Goal: Task Accomplishment & Management: Manage account settings

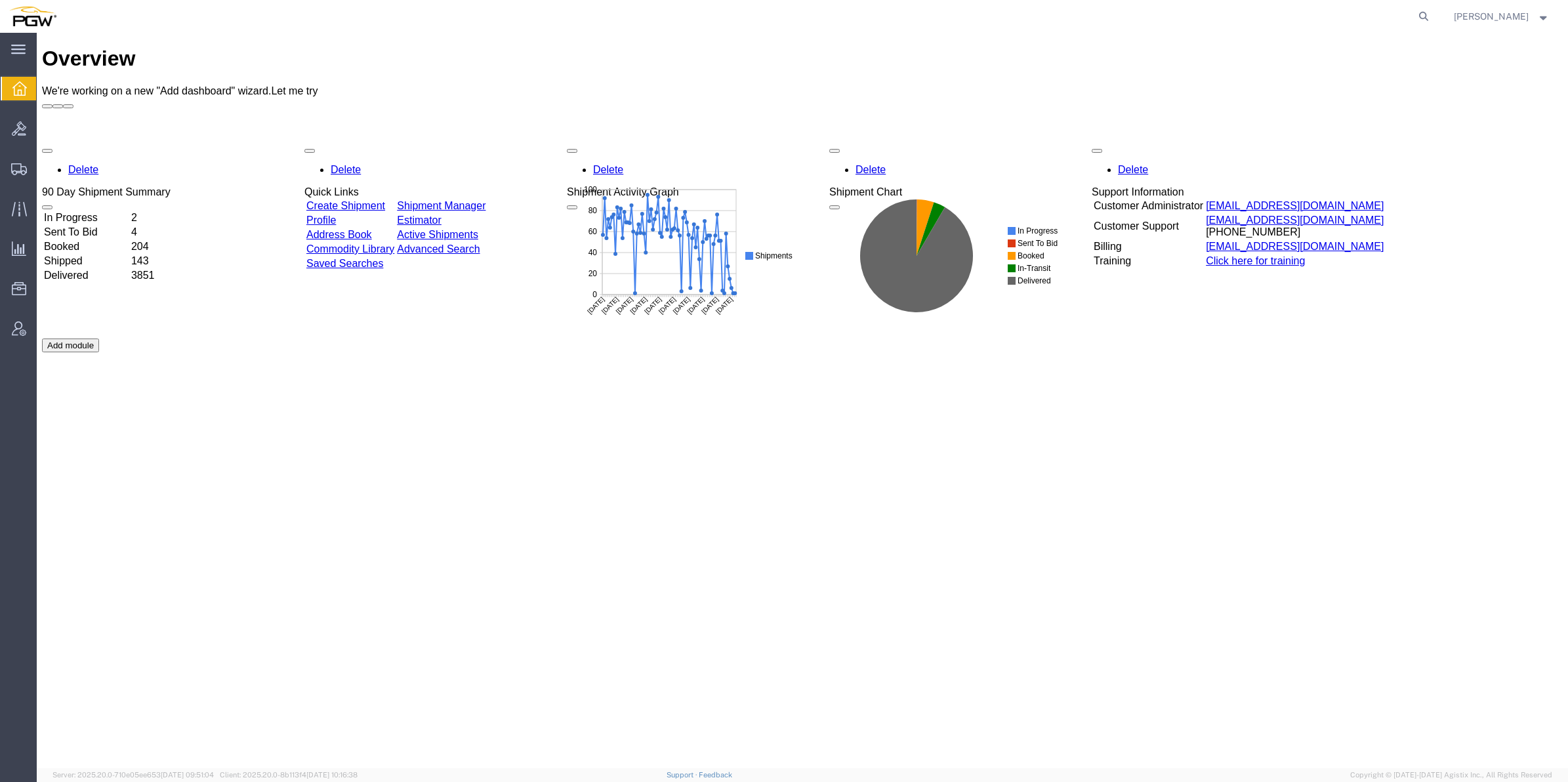
click at [30, 93] on div at bounding box center [19, 88] width 37 height 23
click at [1414, 18] on icon at bounding box center [1423, 17] width 18 height 18
click at [1256, 22] on input "search" at bounding box center [1215, 17] width 399 height 32
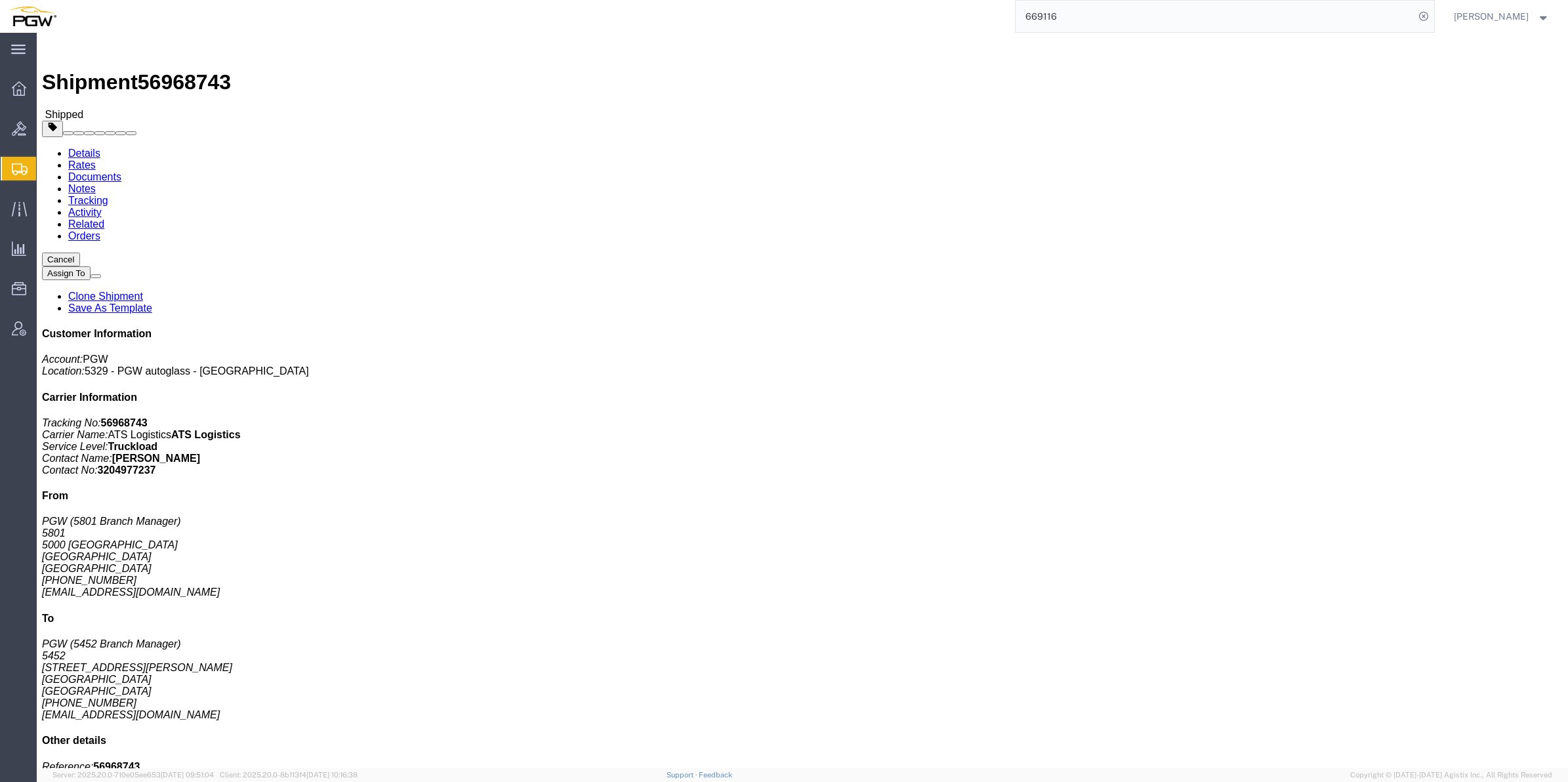
click at [1063, 15] on input "669116" at bounding box center [1215, 17] width 399 height 32
click span "button"
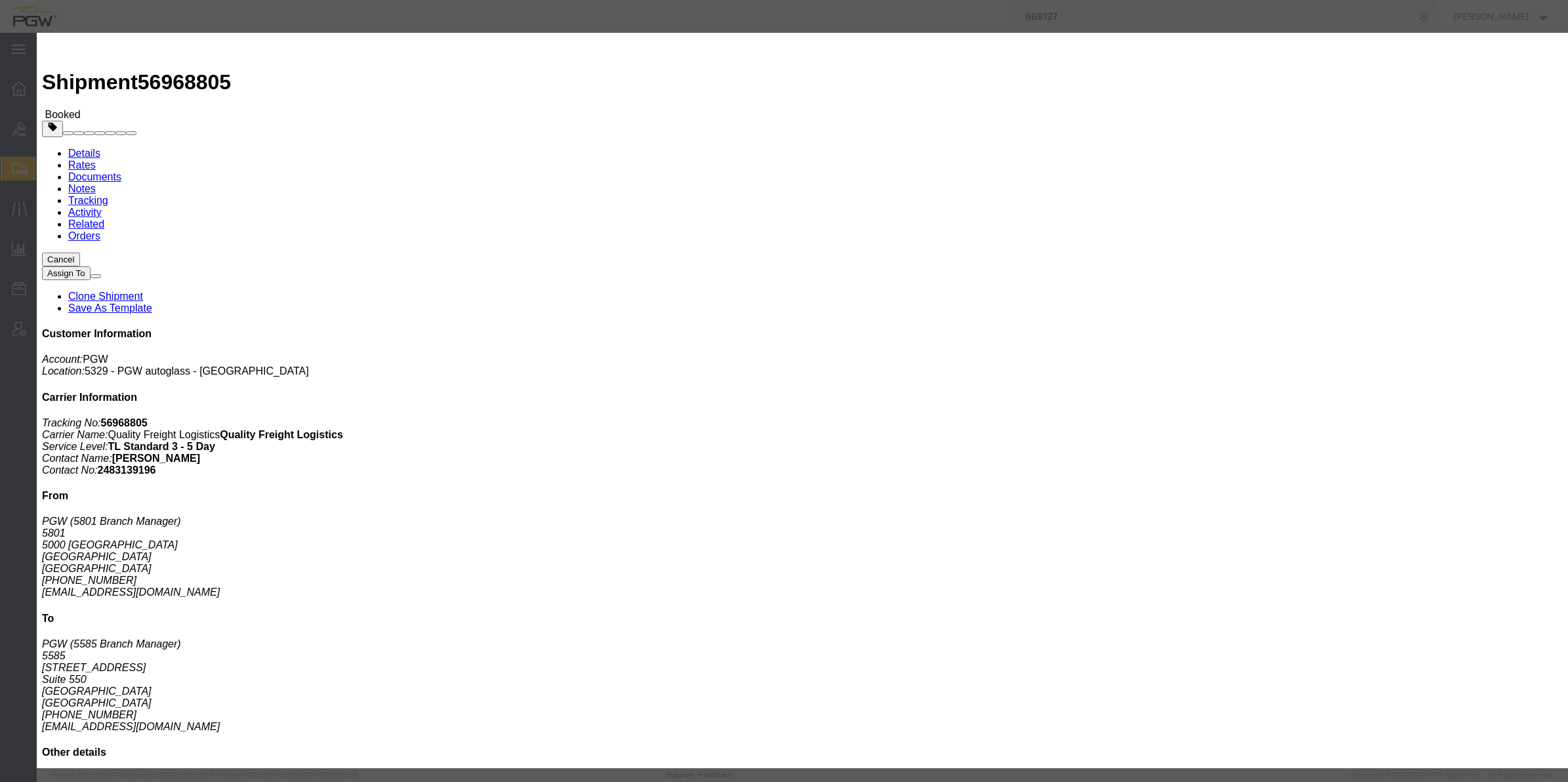
click icon "button"
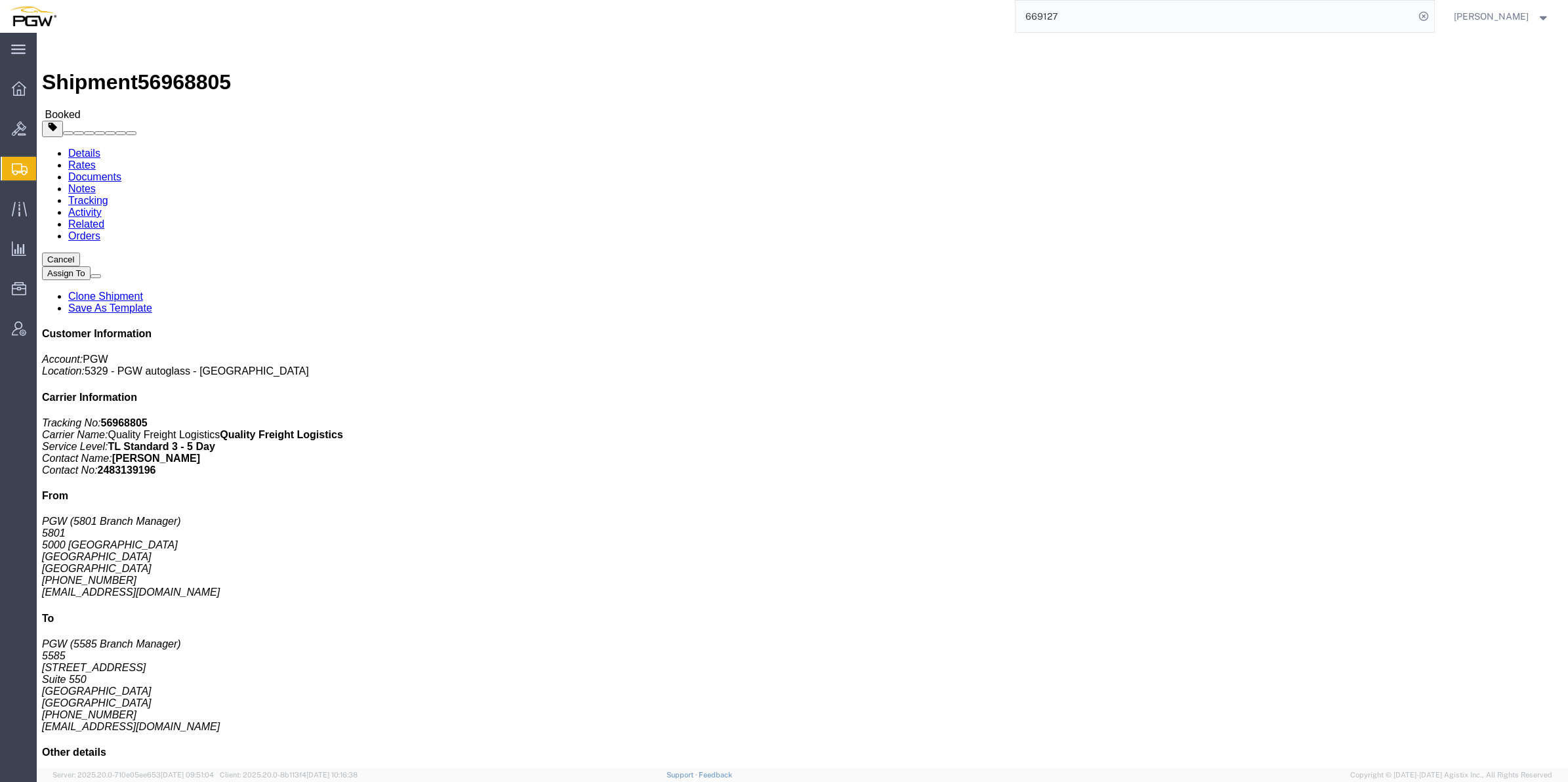
click span "56968805"
copy span "56968805"
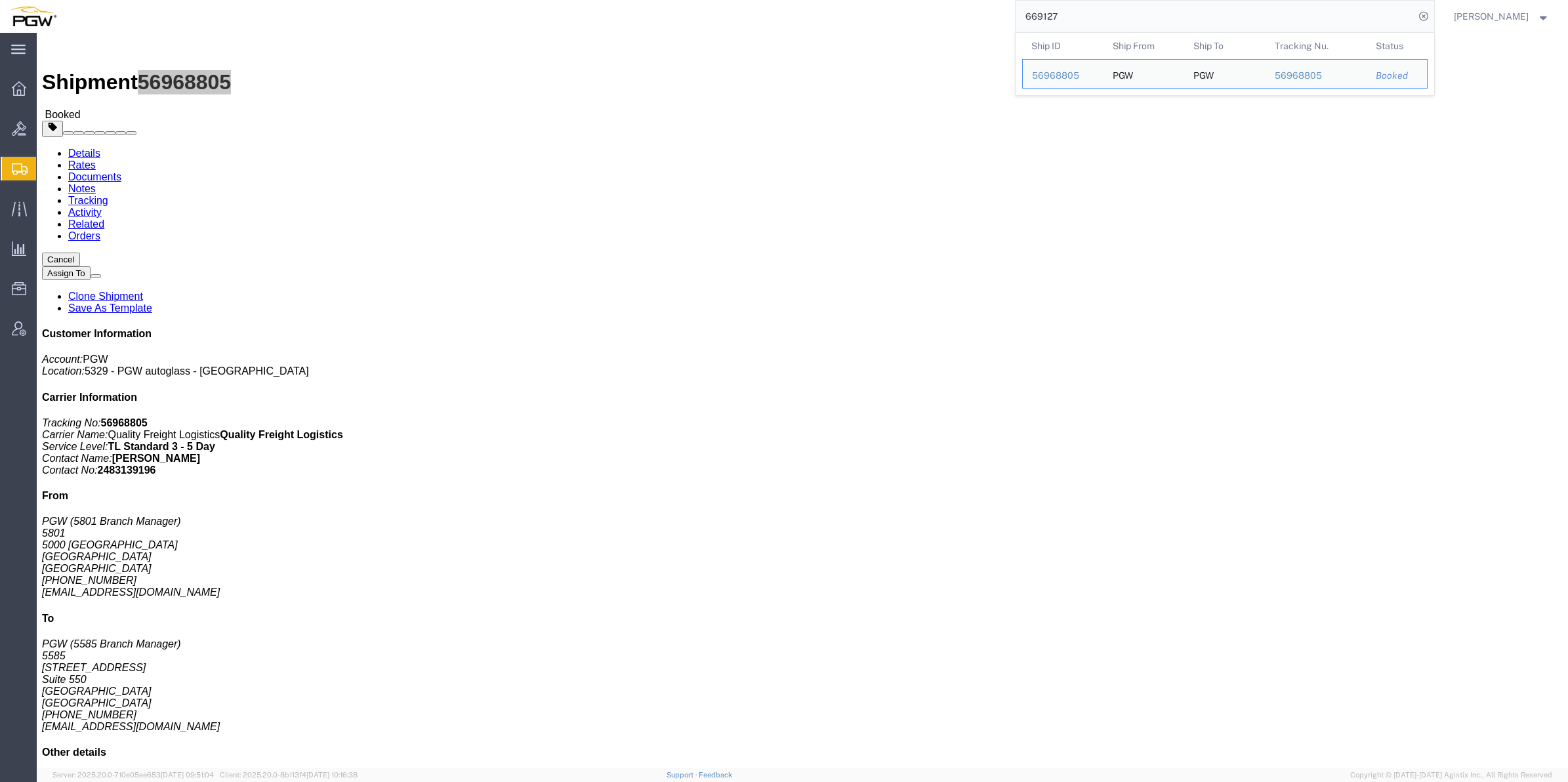
click at [1031, 8] on input "669127" at bounding box center [1215, 17] width 399 height 32
drag, startPoint x: 1035, startPoint y: 13, endPoint x: 943, endPoint y: 15, distance: 92.0
click at [943, 15] on div "669127 Ship ID Ship From Ship To Tracking Nu. Status Ship ID 56968805 Ship From…" at bounding box center [750, 17] width 1369 height 33
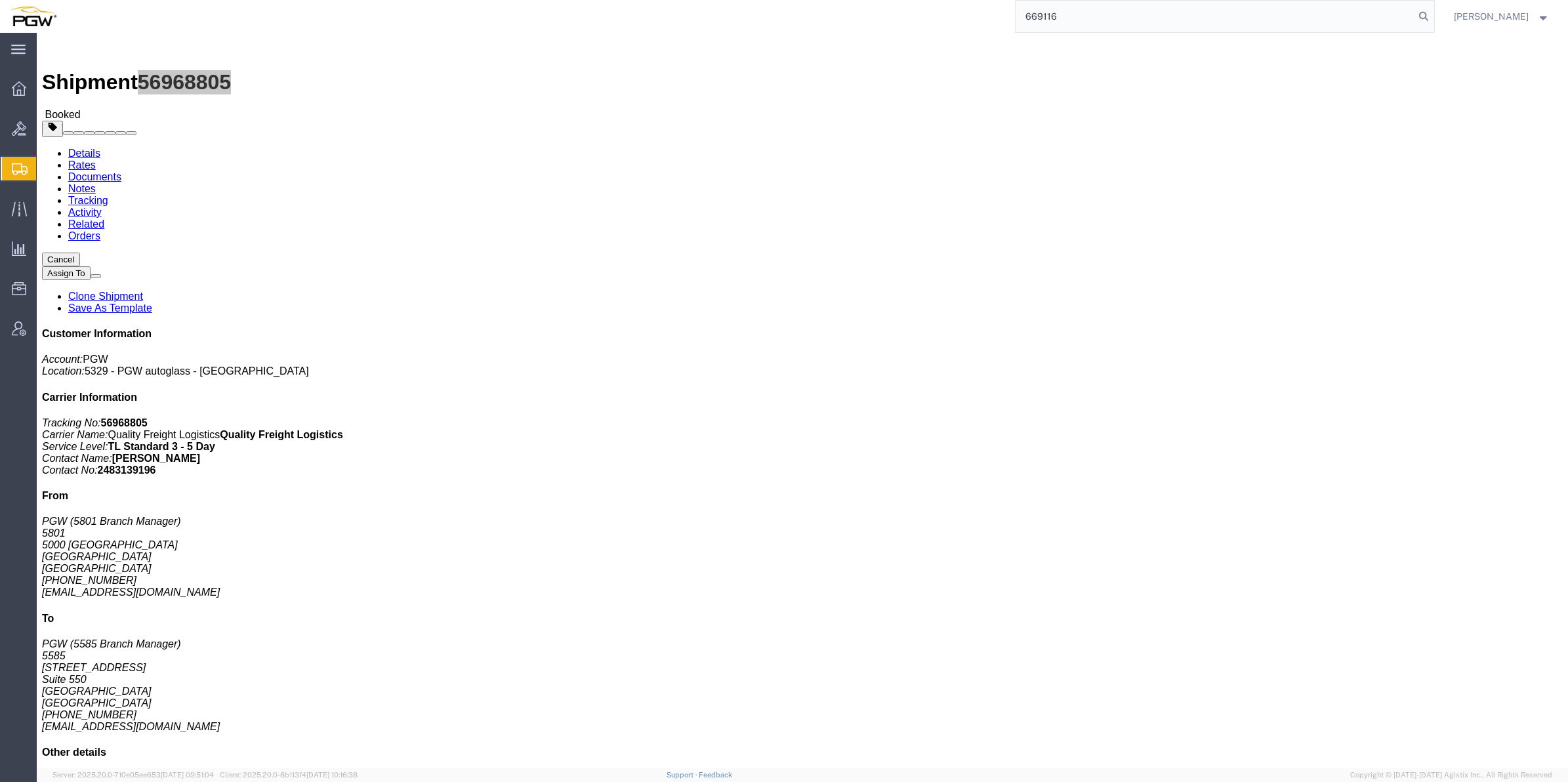
type input "669116"
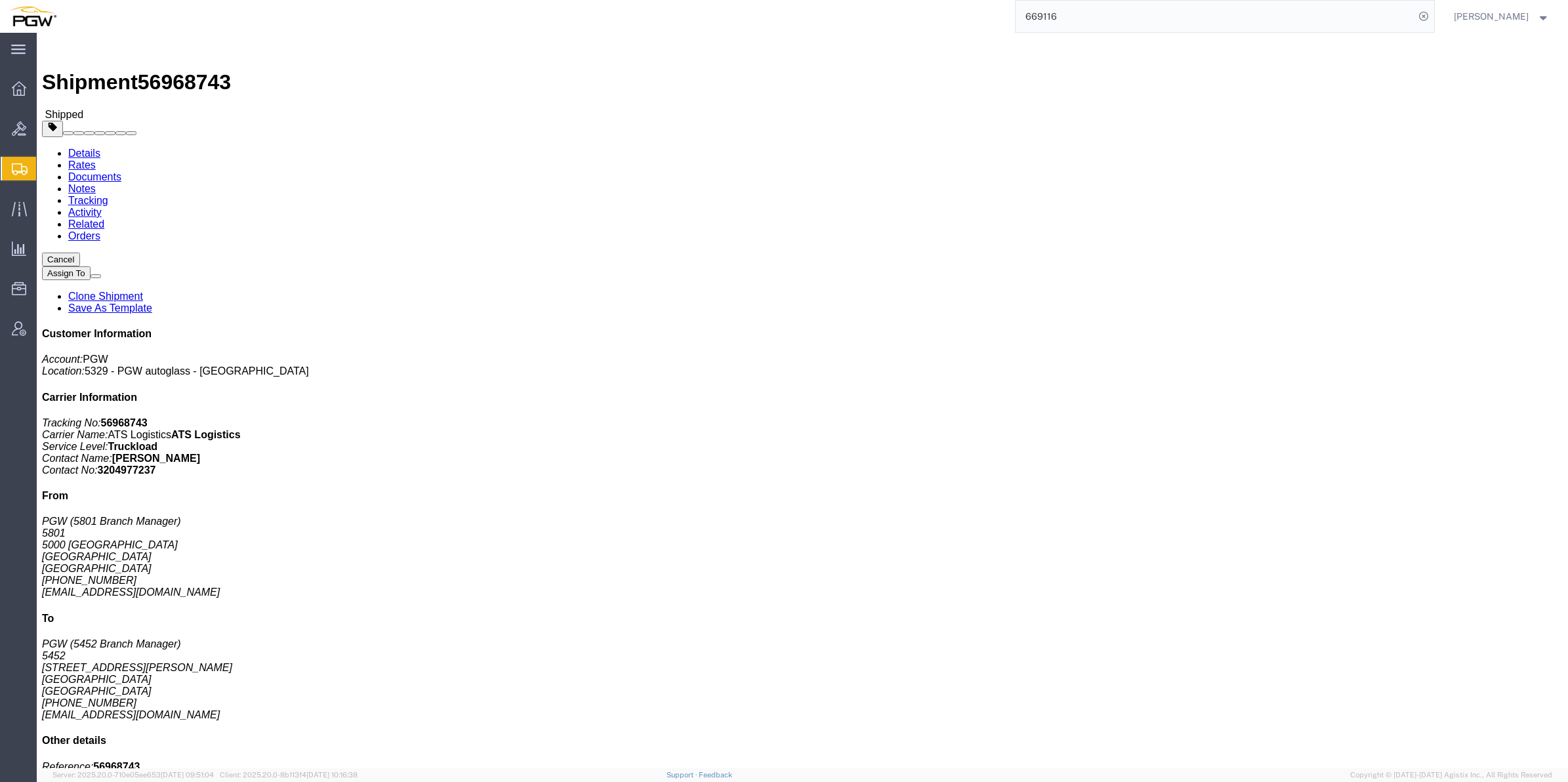
click span "56968743"
copy span "56968743"
click at [0, 0] on span "Create Shipment" at bounding box center [0, 0] width 0 height 0
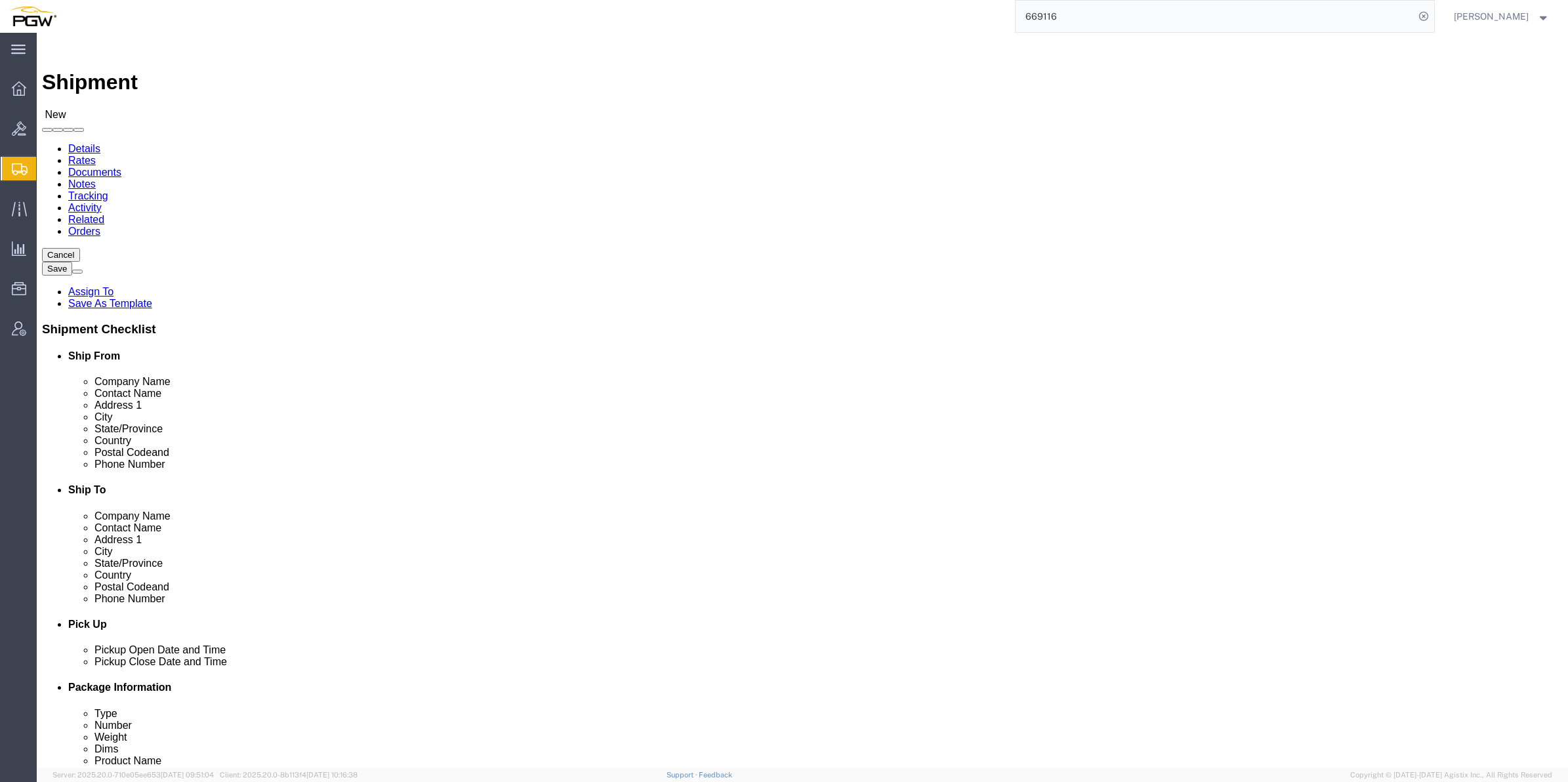
select select
click at [0, 0] on span "Create from Template" at bounding box center [0, 0] width 0 height 0
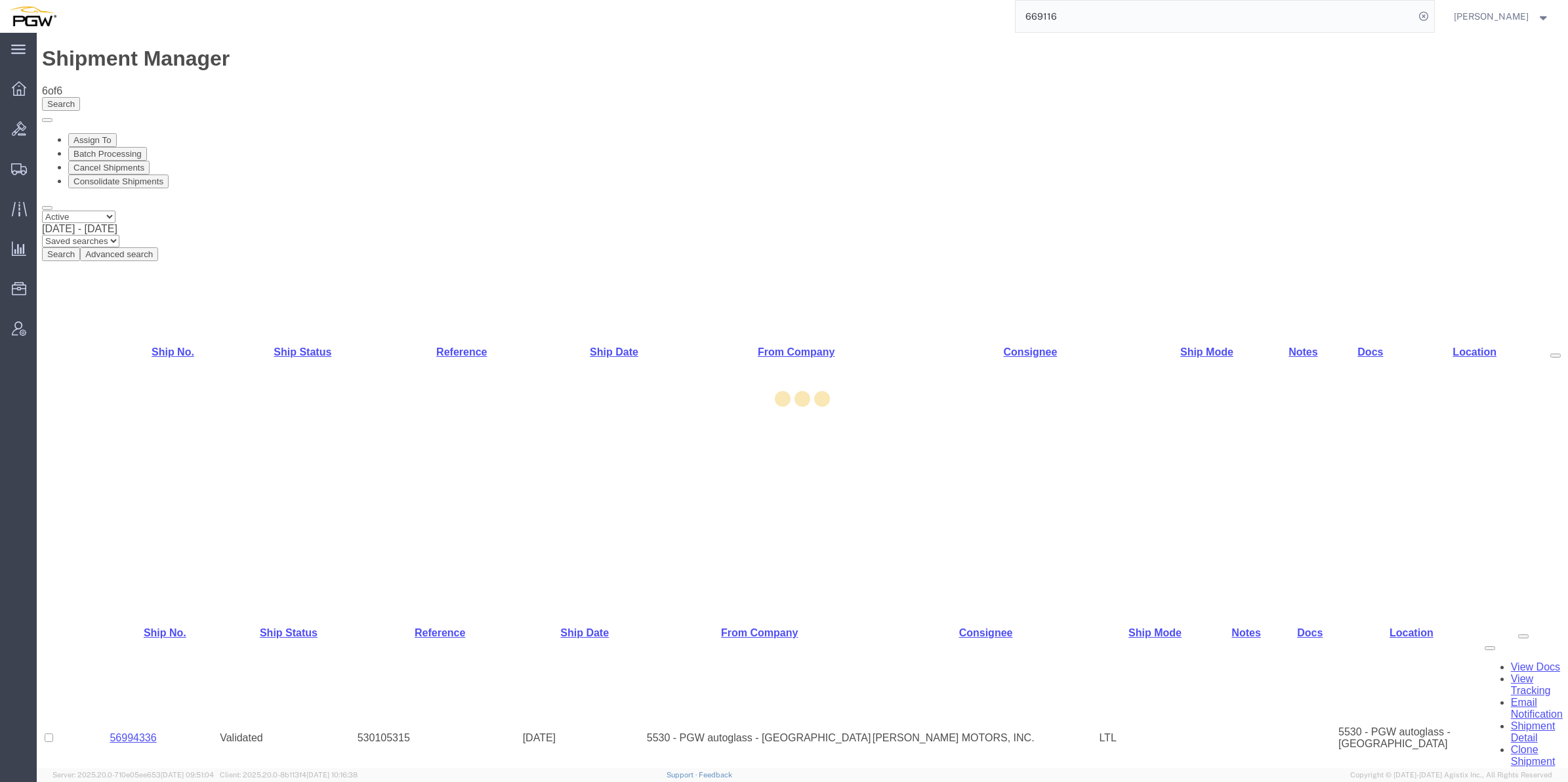
select select "61931"
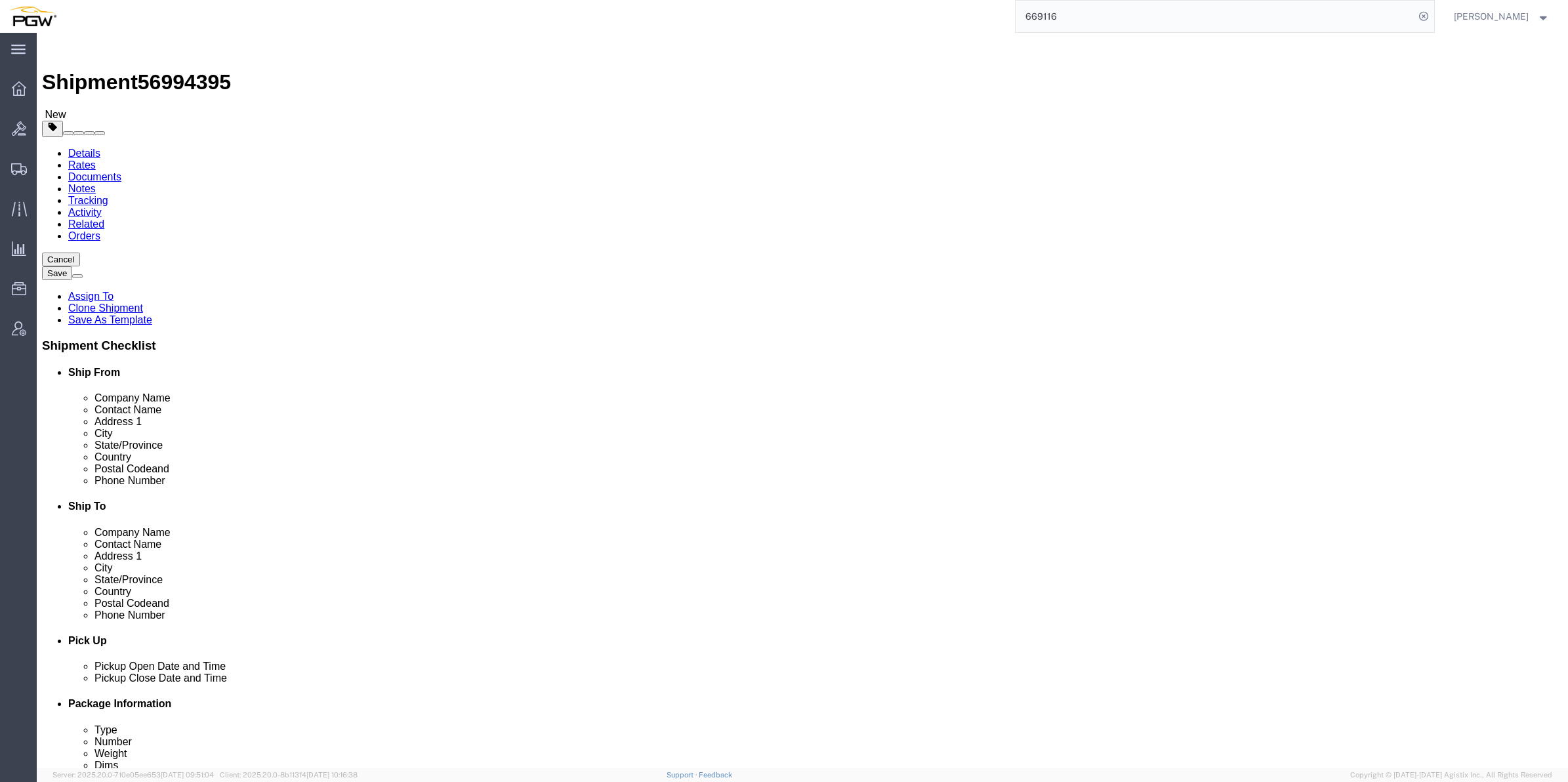
paste input "5477"
type input "5477"
select select "28313"
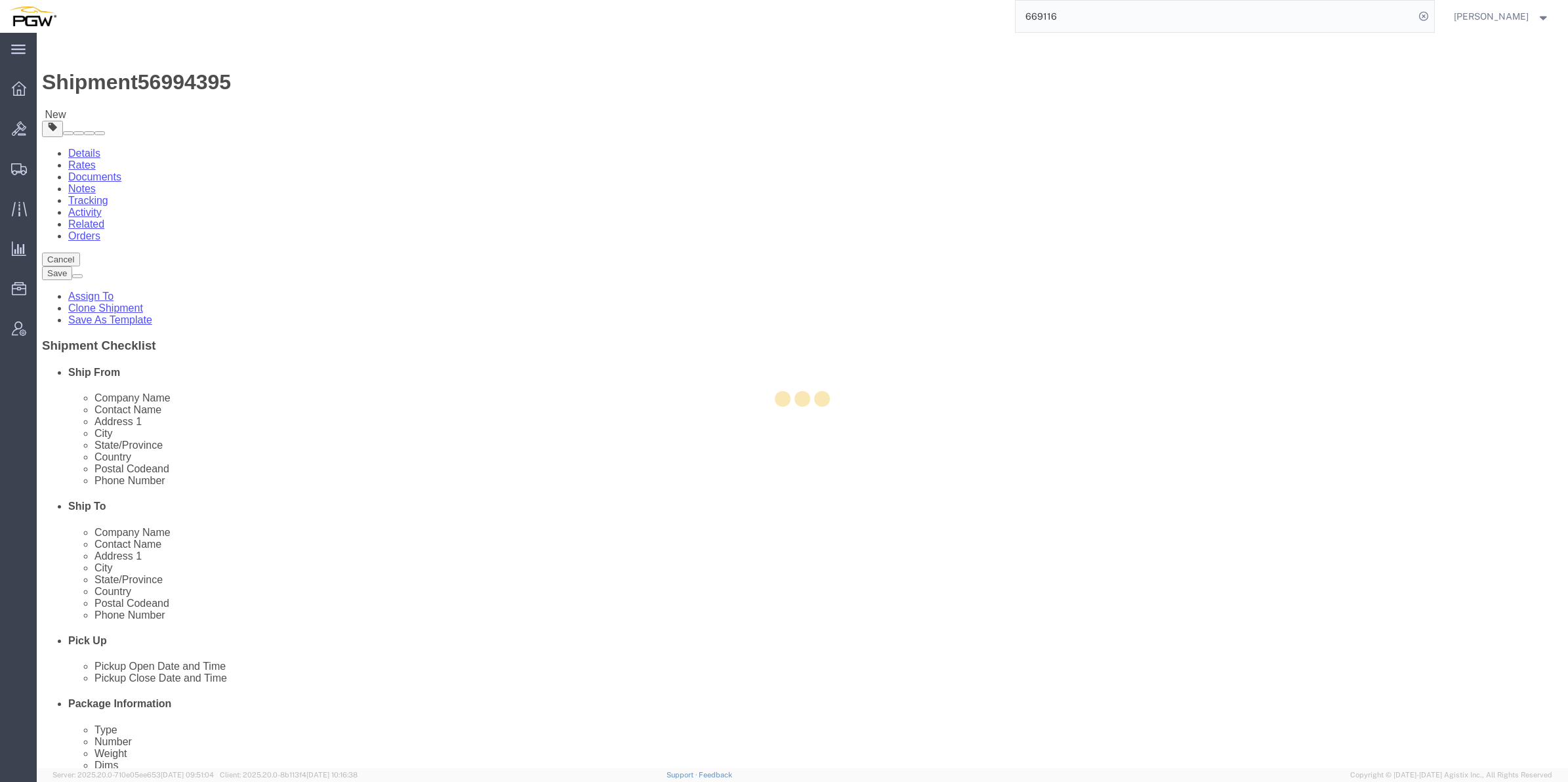
type input "5477"
type input "08077"
type input "[PHONE_NUMBER]"
type input "[EMAIL_ADDRESS][DOMAIN_NAME]"
select select "NJ"
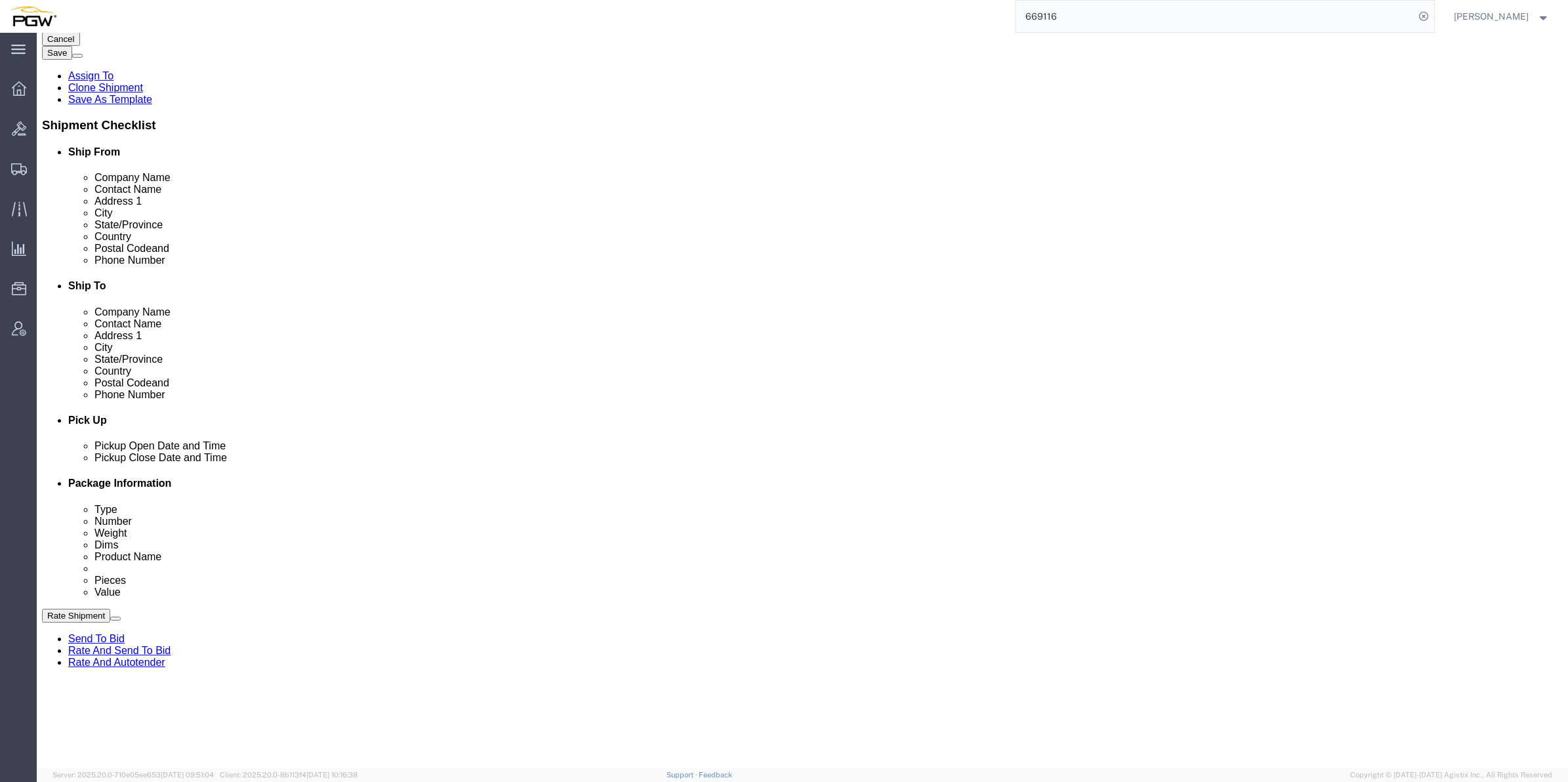
scroll to position [328, 0]
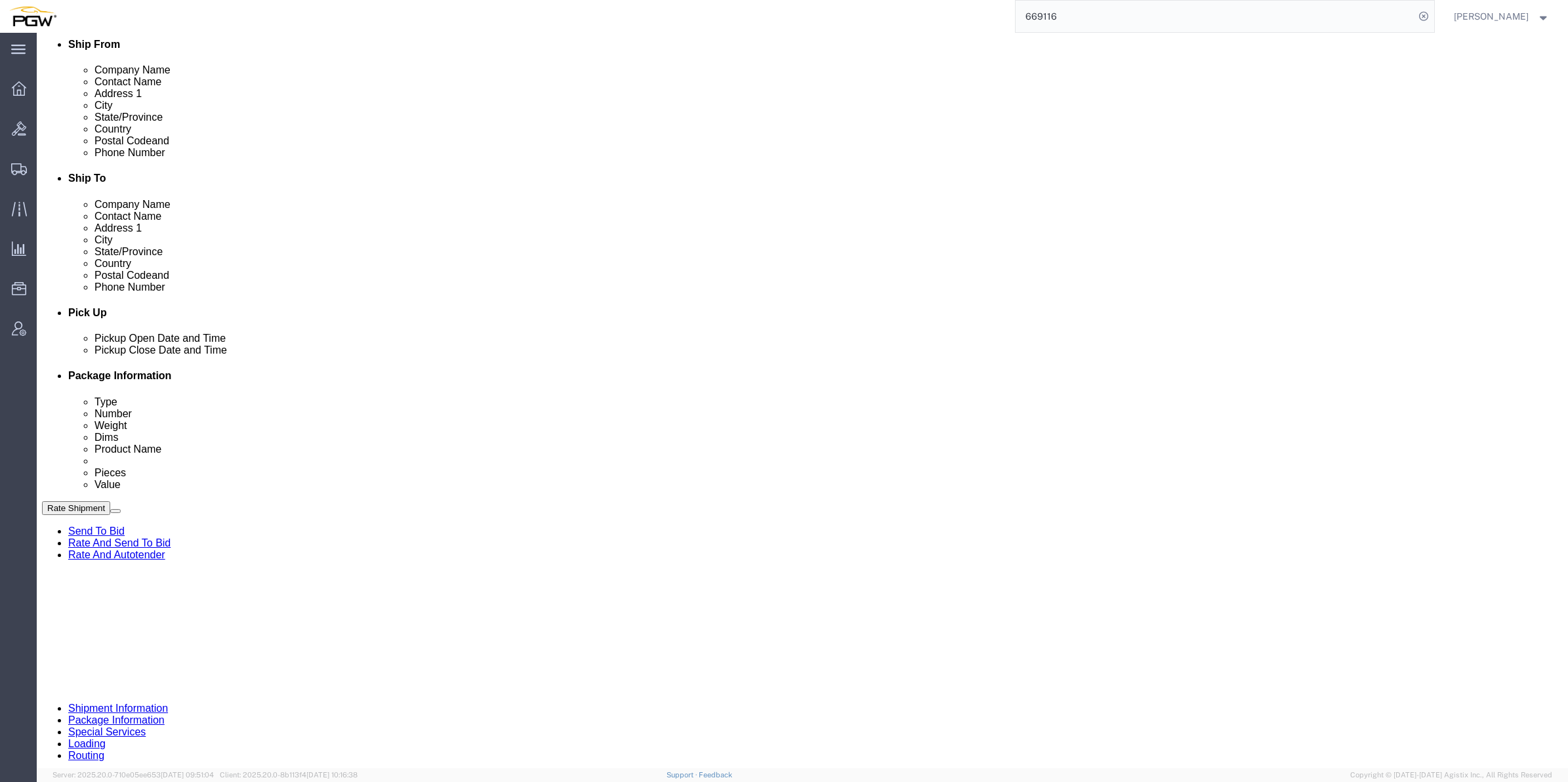
click div "[DATE] 10:29 AM"
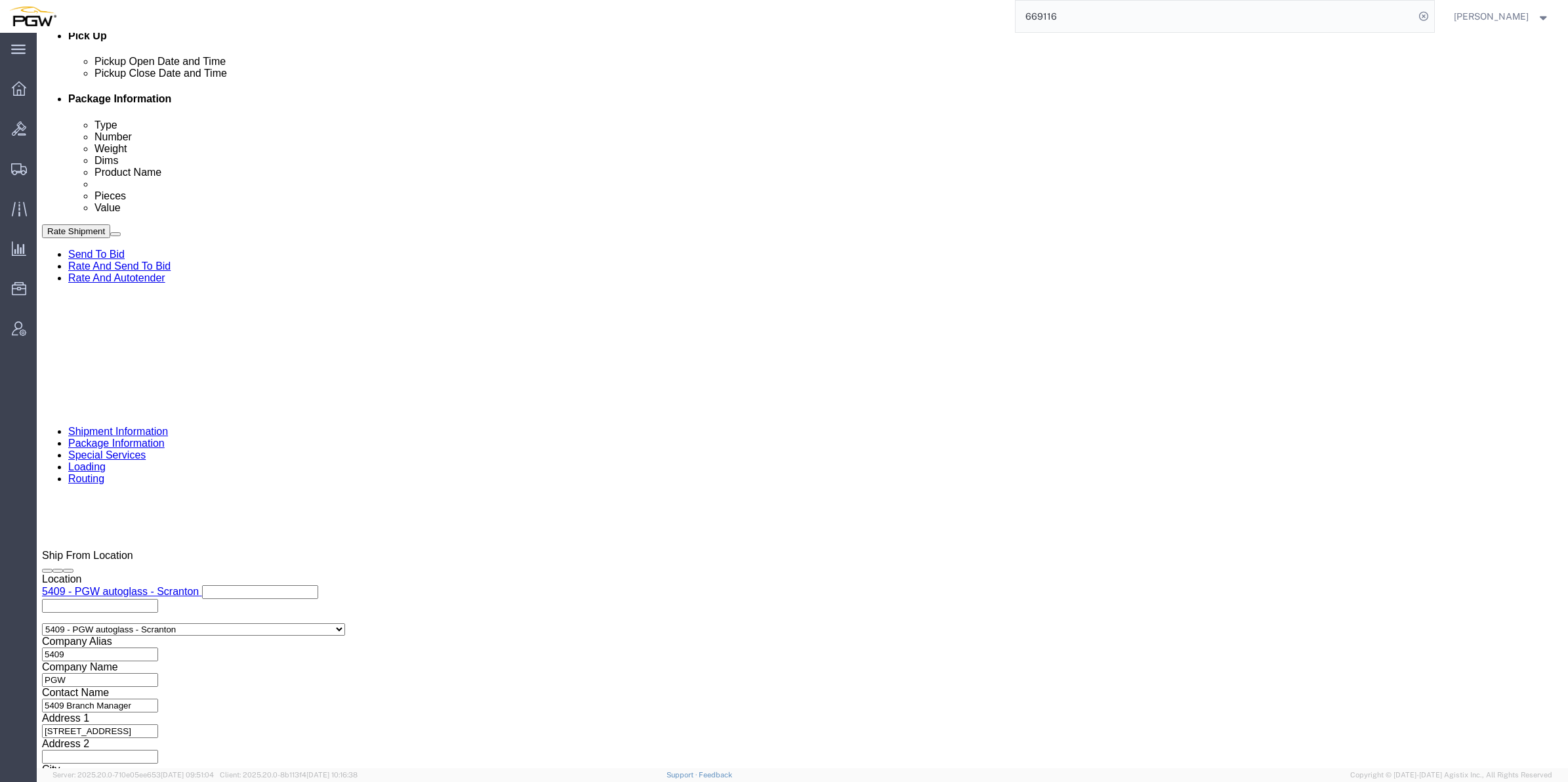
click input "10:29 AM"
click input "8:29 AM"
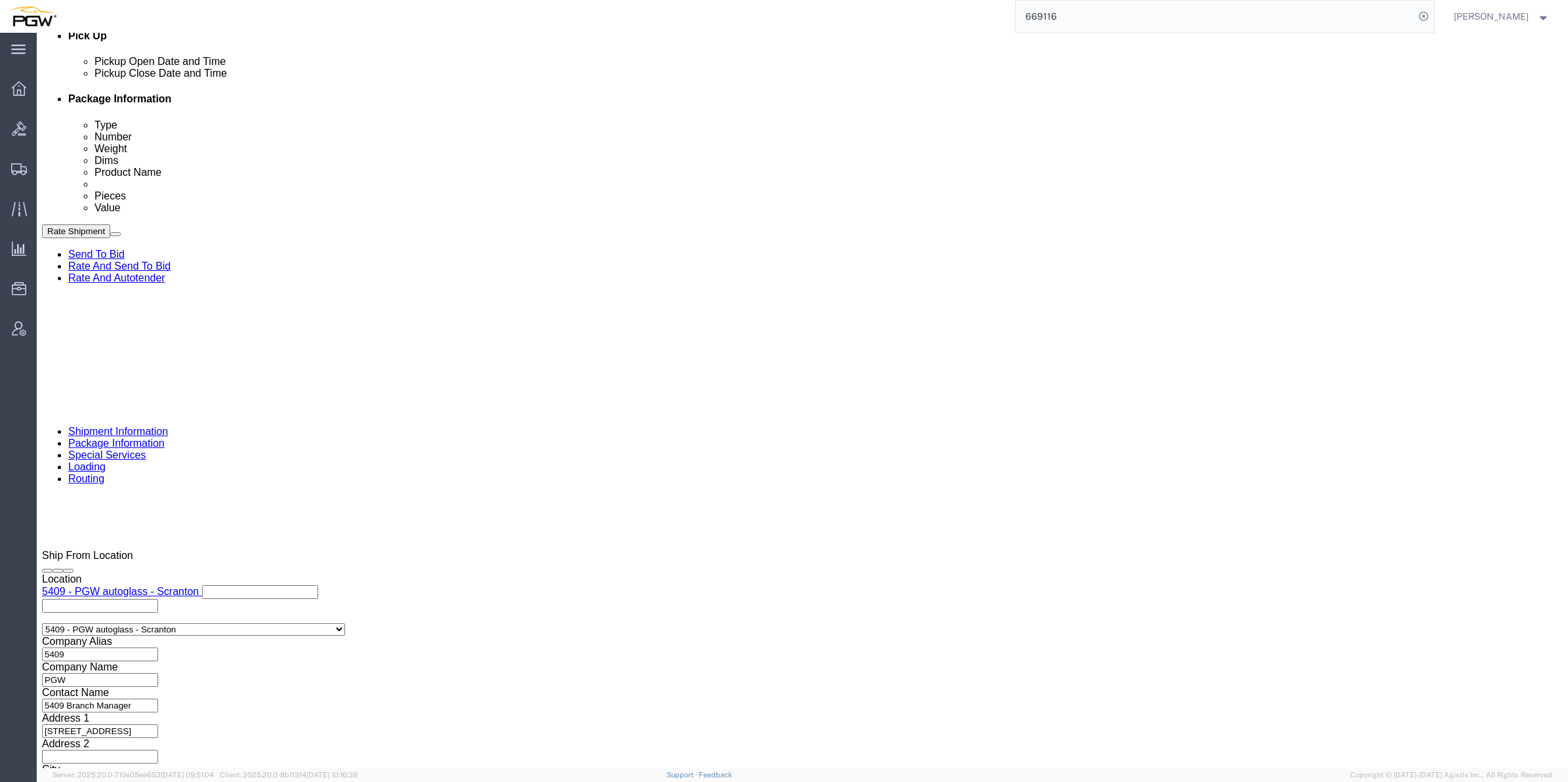
click input "8:29 AM"
type input "8:00 AM"
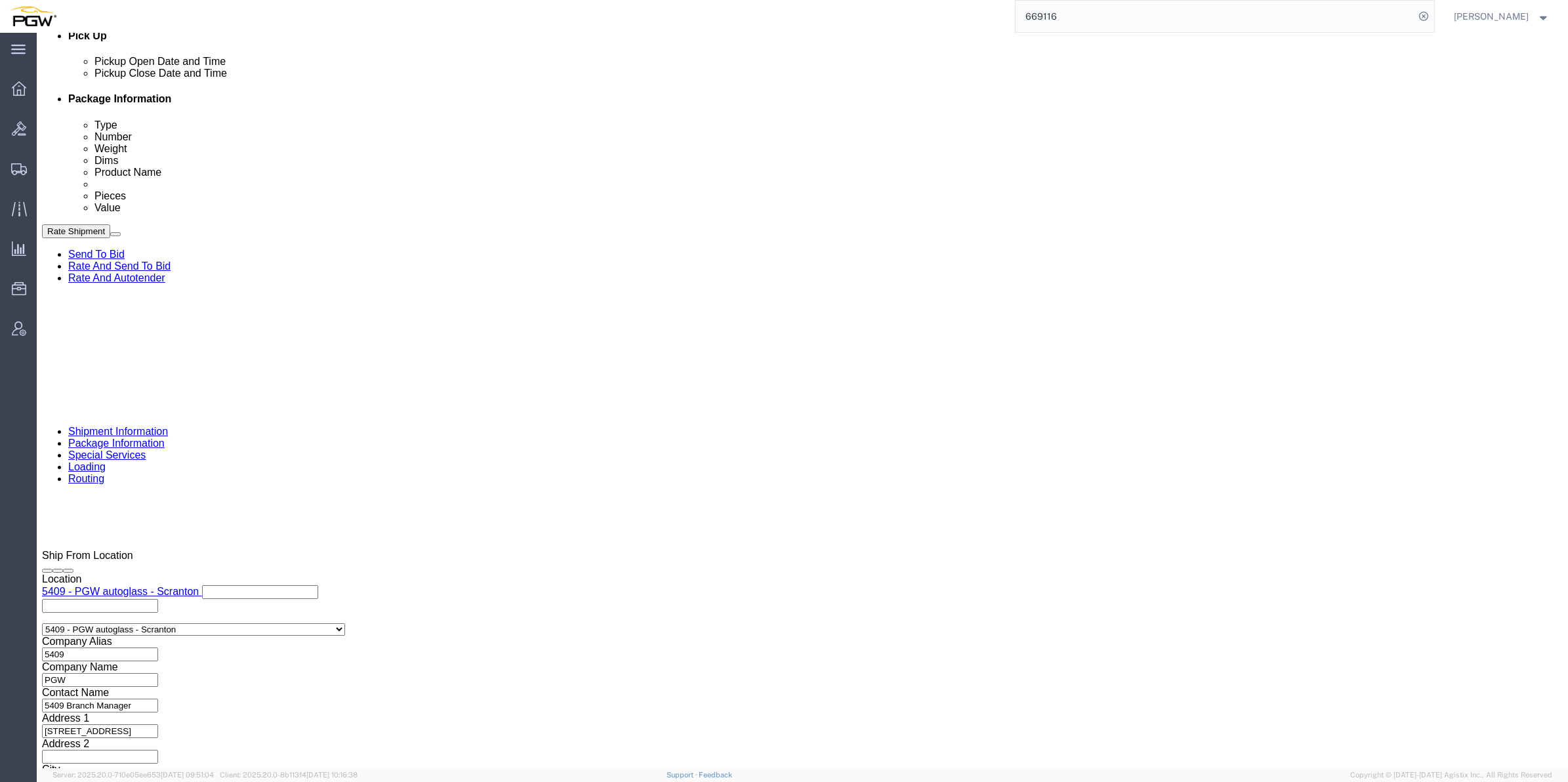
click button "Apply"
click span "56994395"
copy span "56994395"
click input "text"
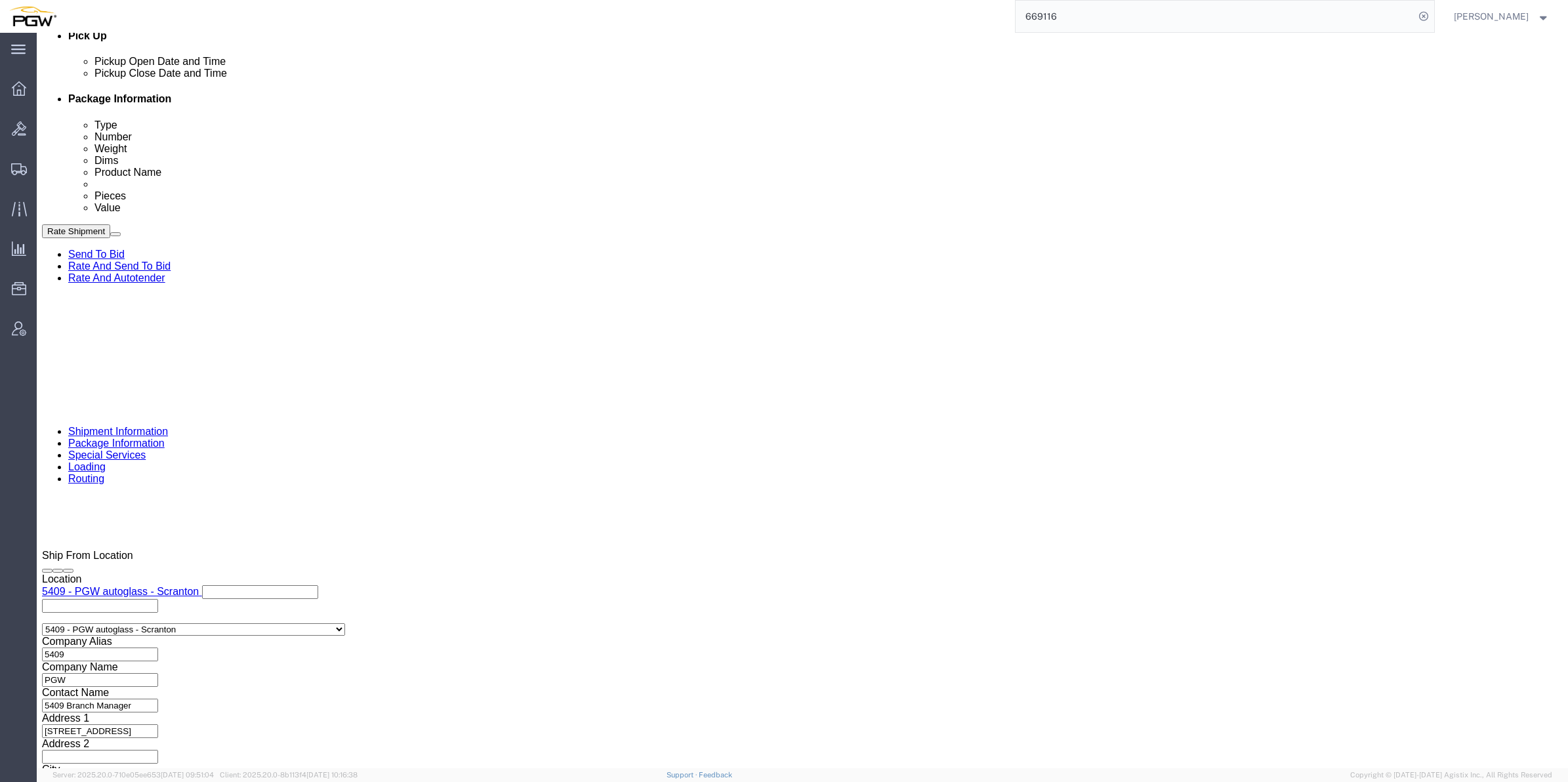
paste input "56994395"
type input "56994395"
click select "Select Account Type Activity ID Airline Appointment Number ASN Batch Request # …"
select select "BOL"
click select "Select Account Type Activity ID Airline Appointment Number ASN Batch Request # …"
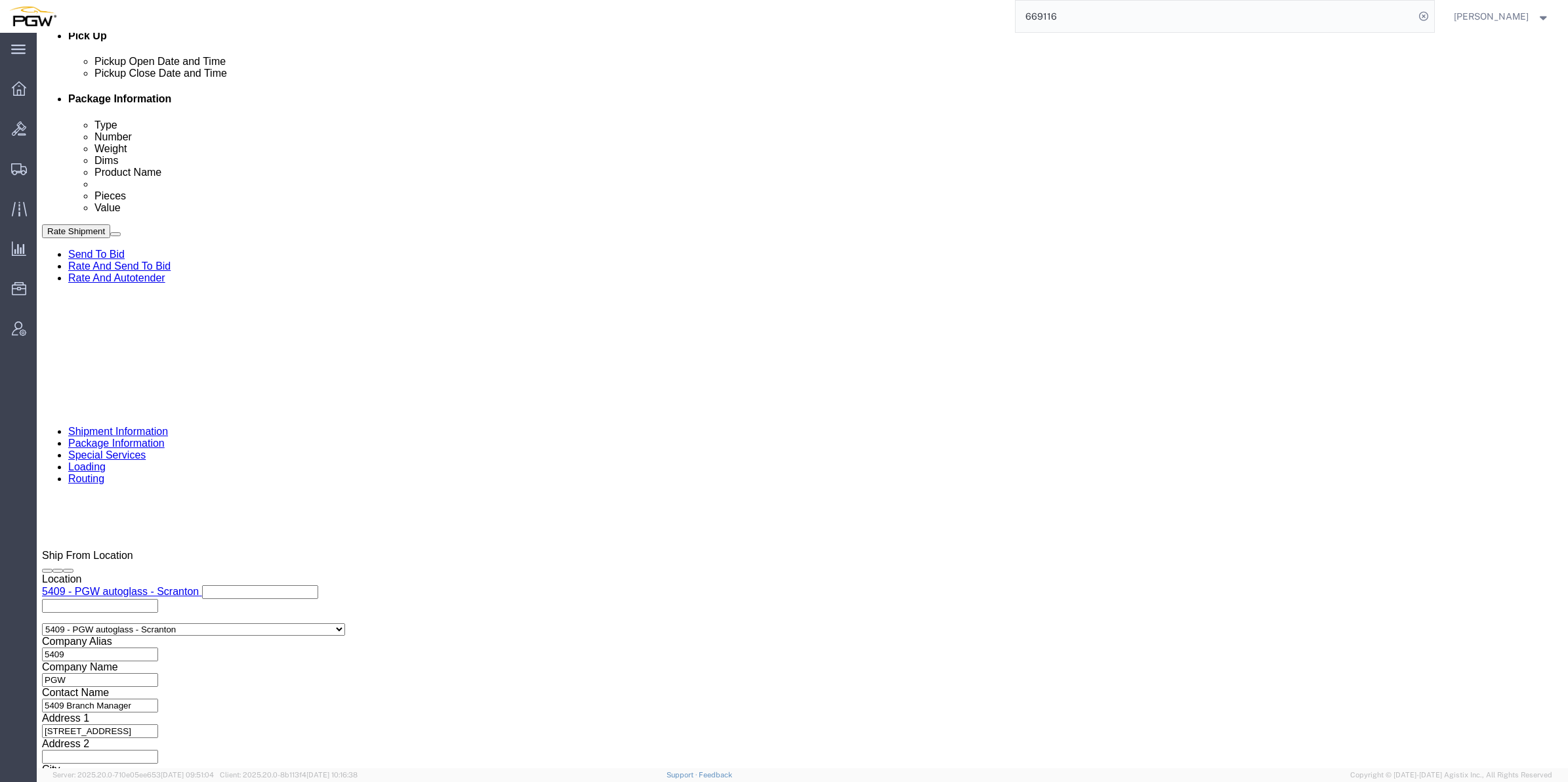
click select "Select Account Type Activity ID Airline Appointment Number ASN Batch Request # …"
select select "ORDERNUM"
click select "Select Account Type Activity ID Airline Appointment Number ASN Batch Request # …"
click input "text"
type input "669339"
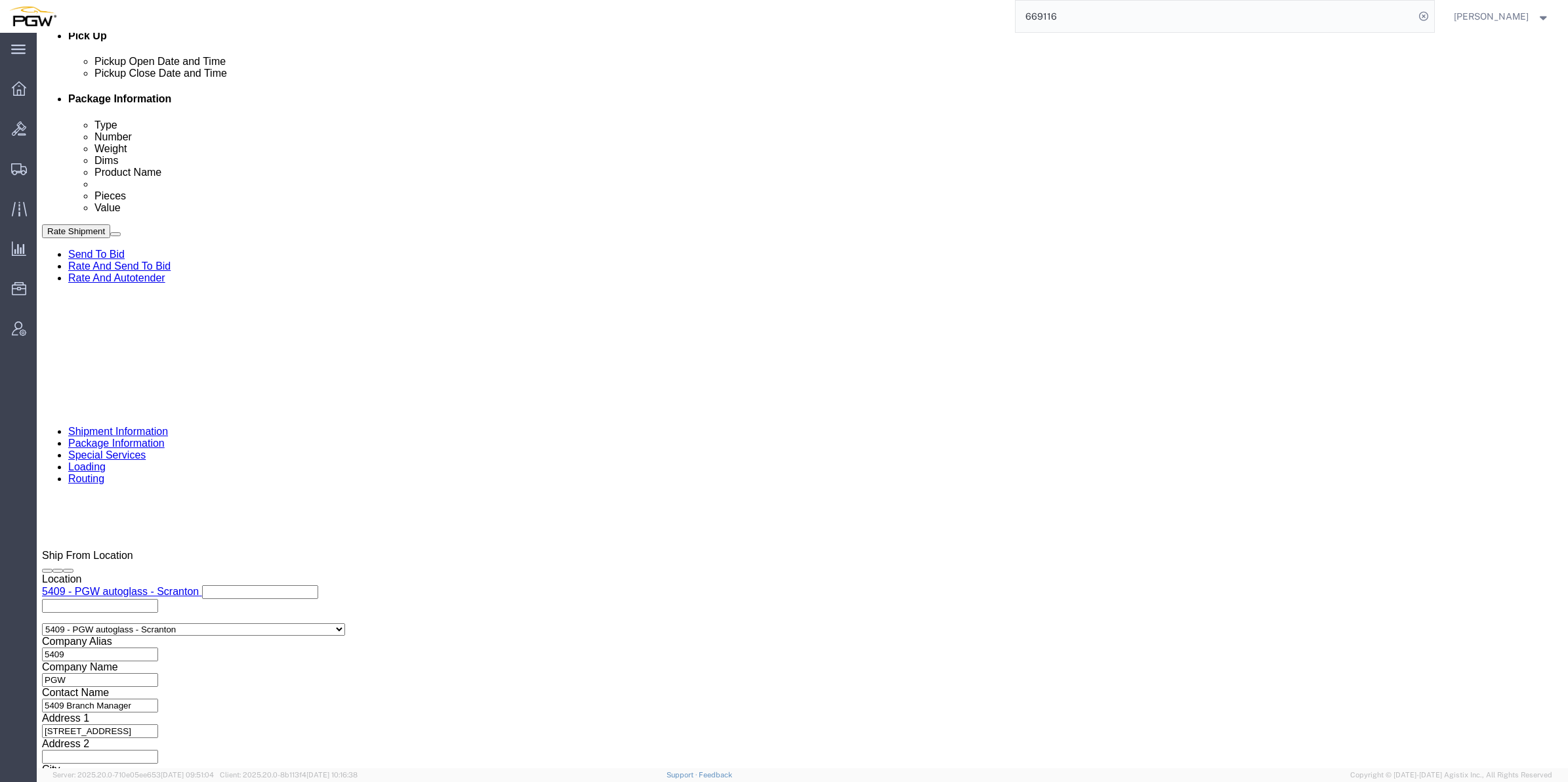
click input "669339"
click span "56994395"
copy span "56994395"
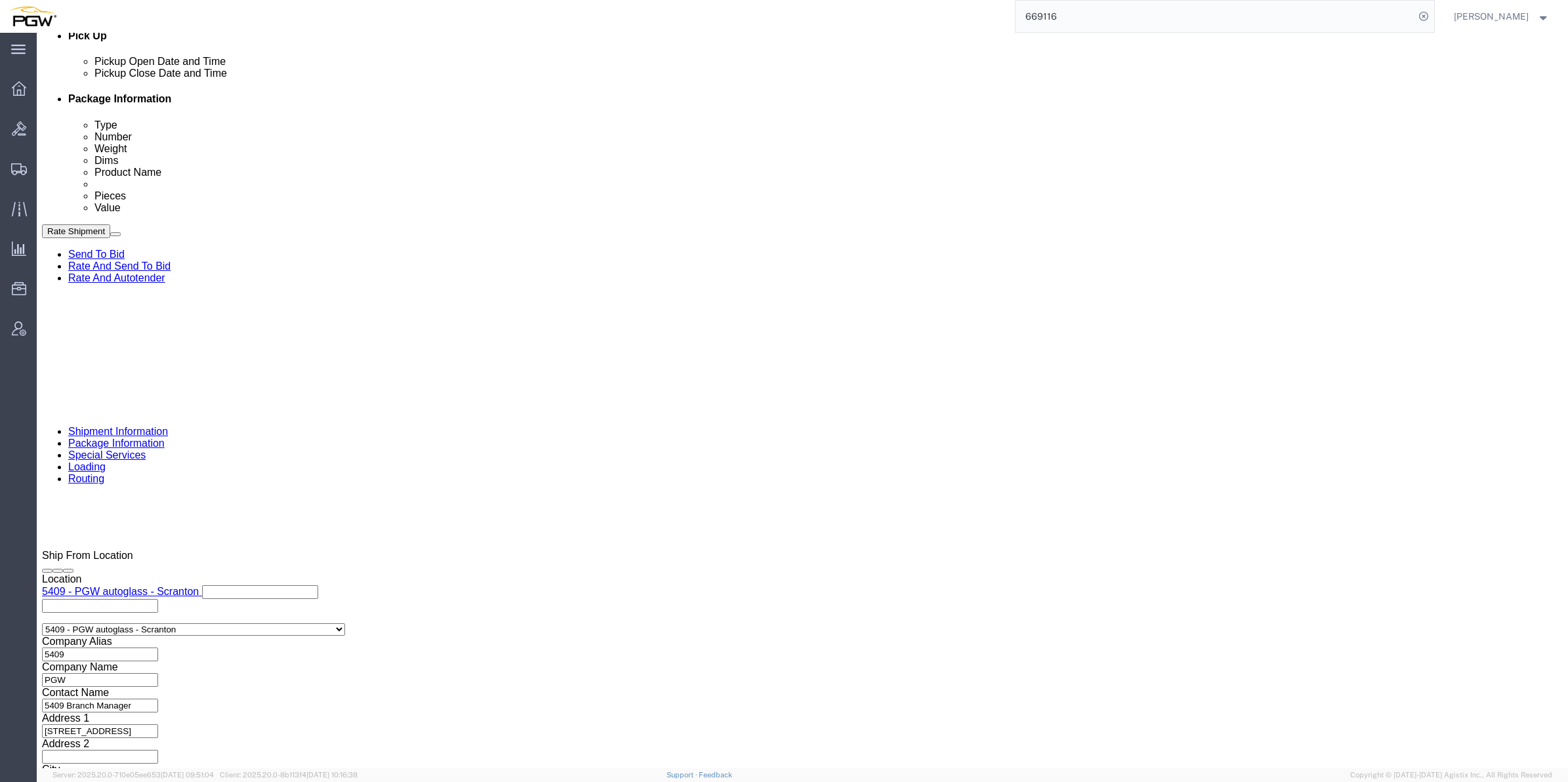
click button "Continue"
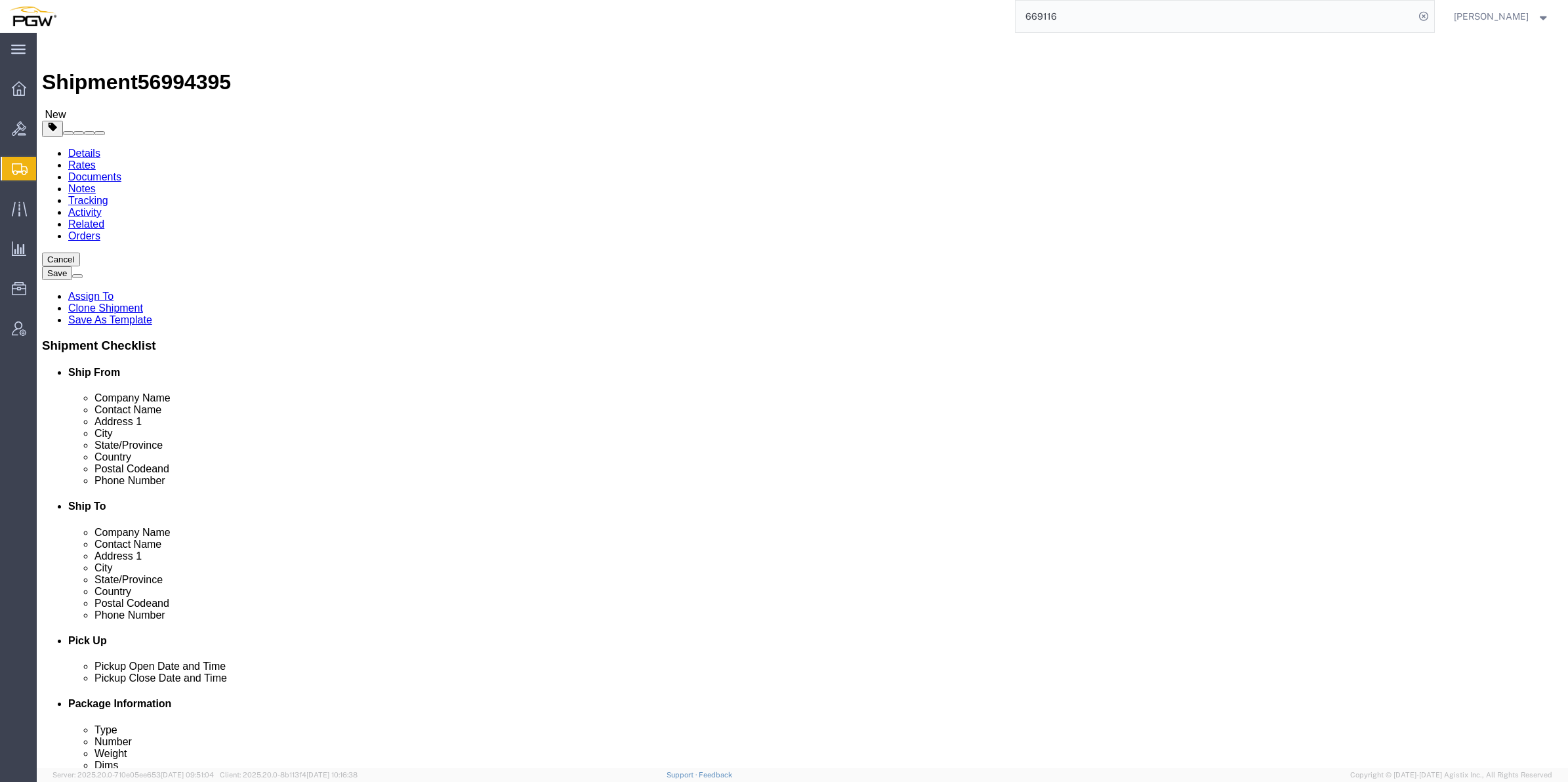
click span "button"
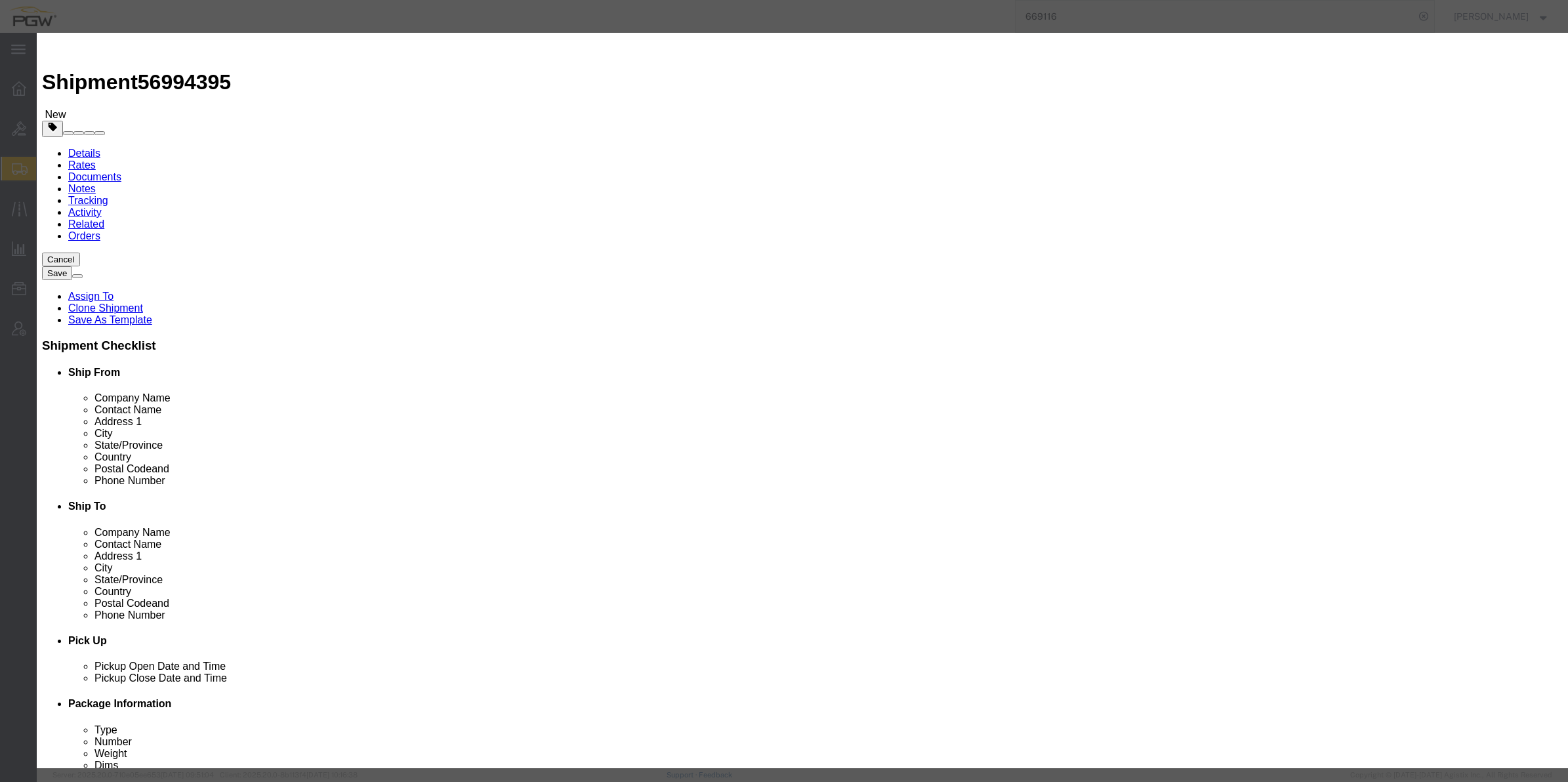
click button "Yes"
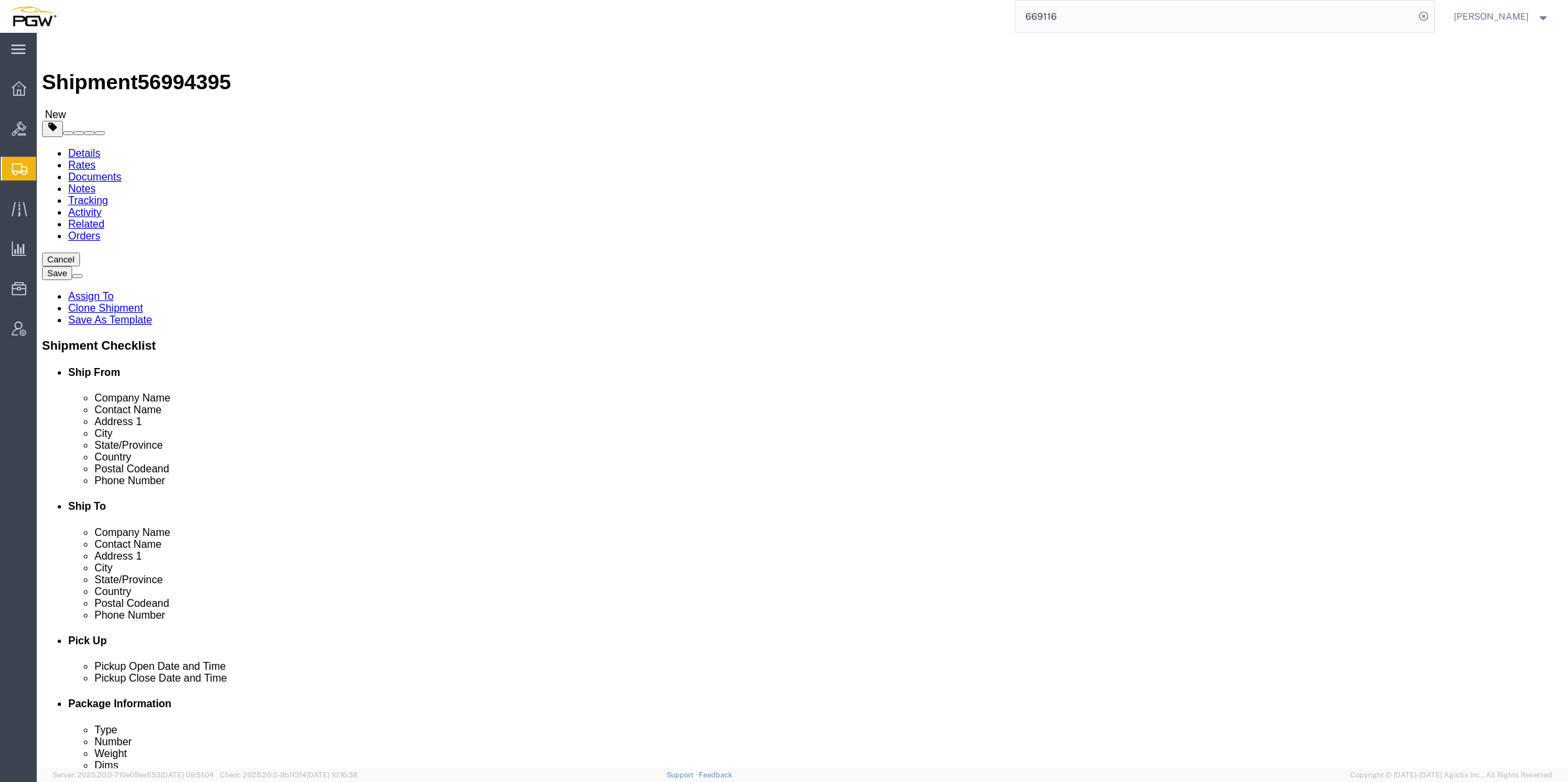
click input "1.00"
paste input "2927"
type input "29271.00"
click input "1"
drag, startPoint x: 277, startPoint y: 246, endPoint x: 197, endPoint y: 251, distance: 80.2
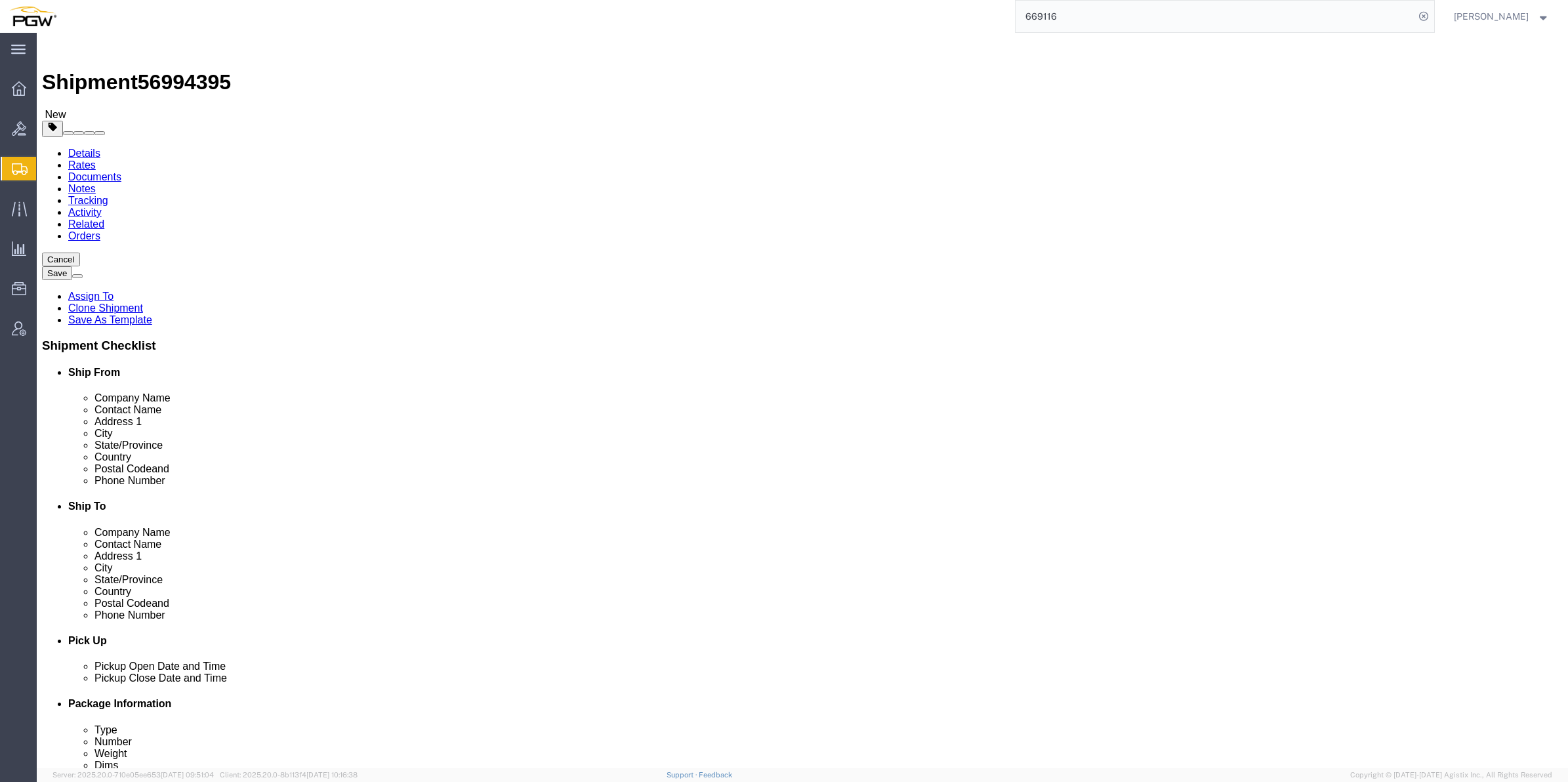
click div "Number 1"
type input "37"
click dd "0.00 Each"
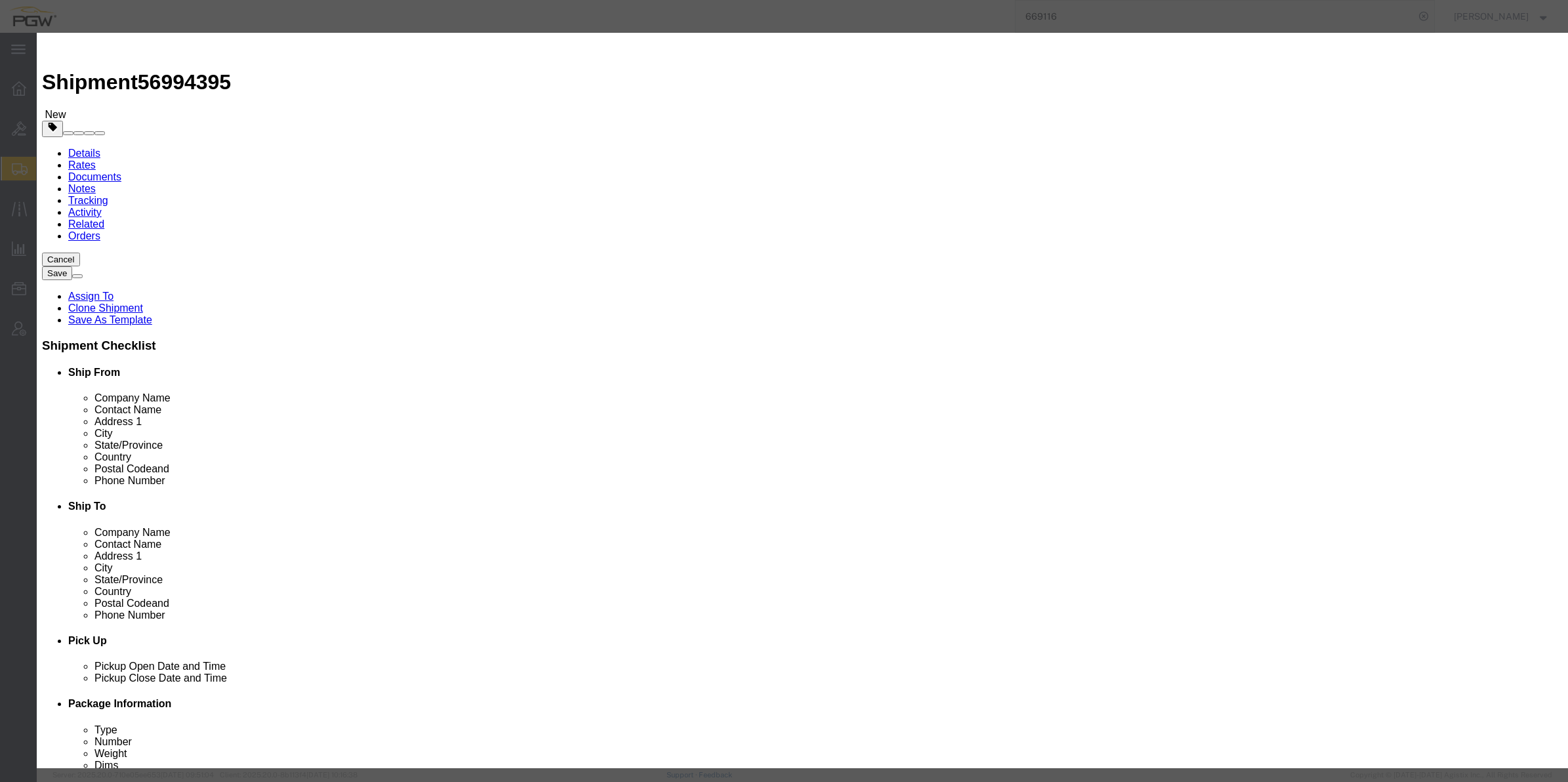
drag, startPoint x: 546, startPoint y: 124, endPoint x: 538, endPoint y: 129, distance: 9.4
click input "0.00"
type input "37.00"
type input "37"
click button "Save & Close"
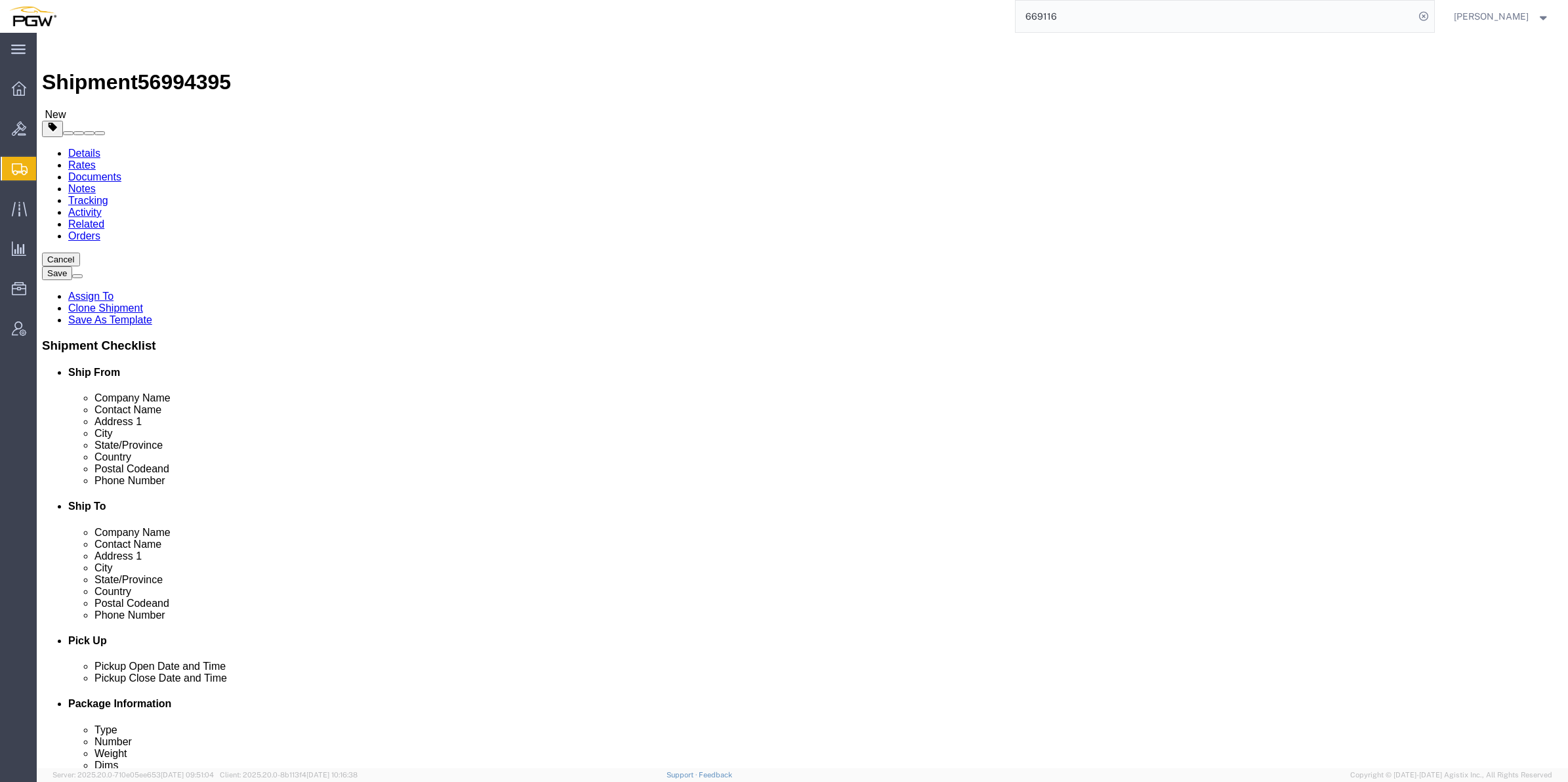
click button "Continue"
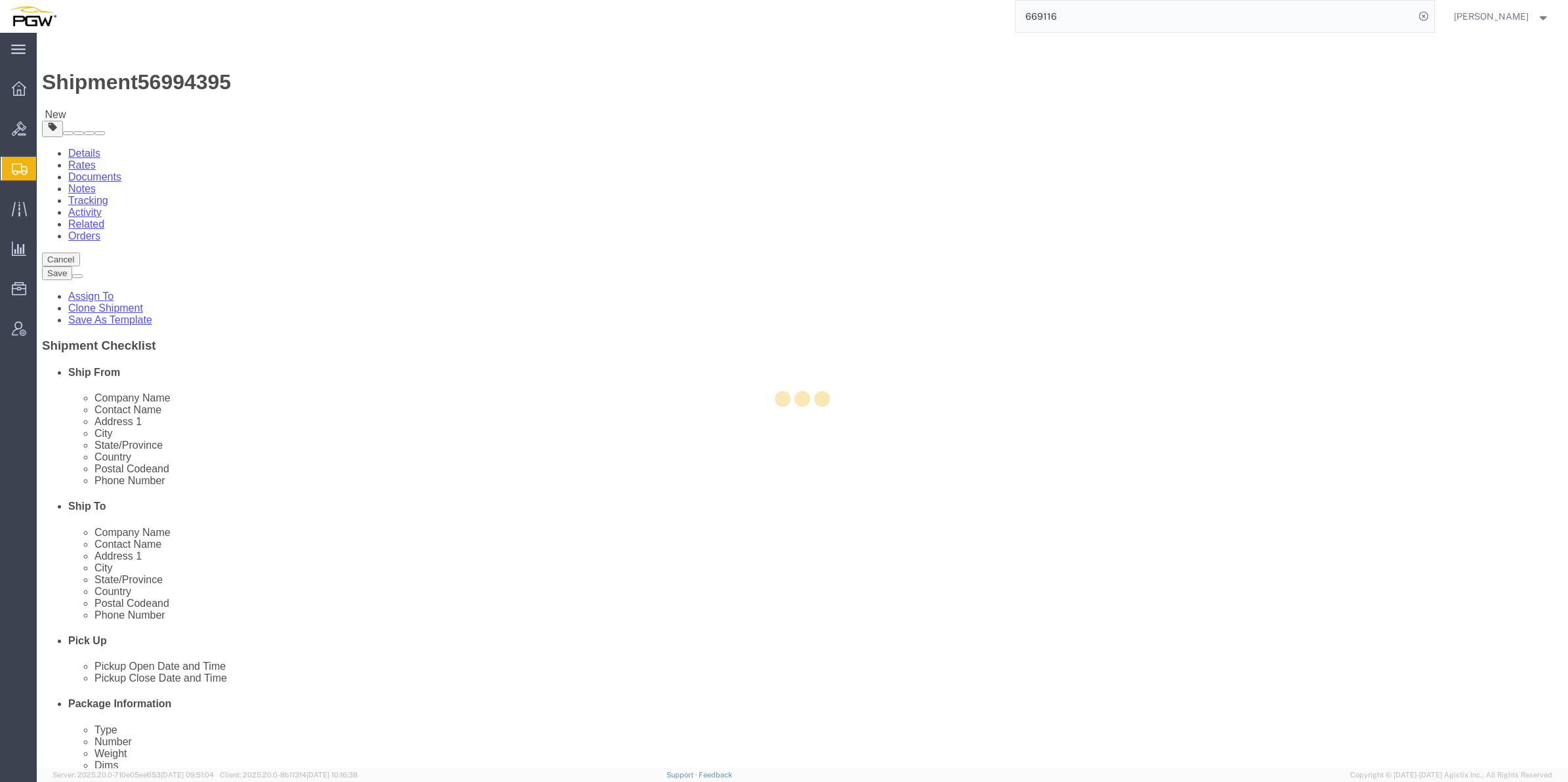
select select
select select "COSTCENTER"
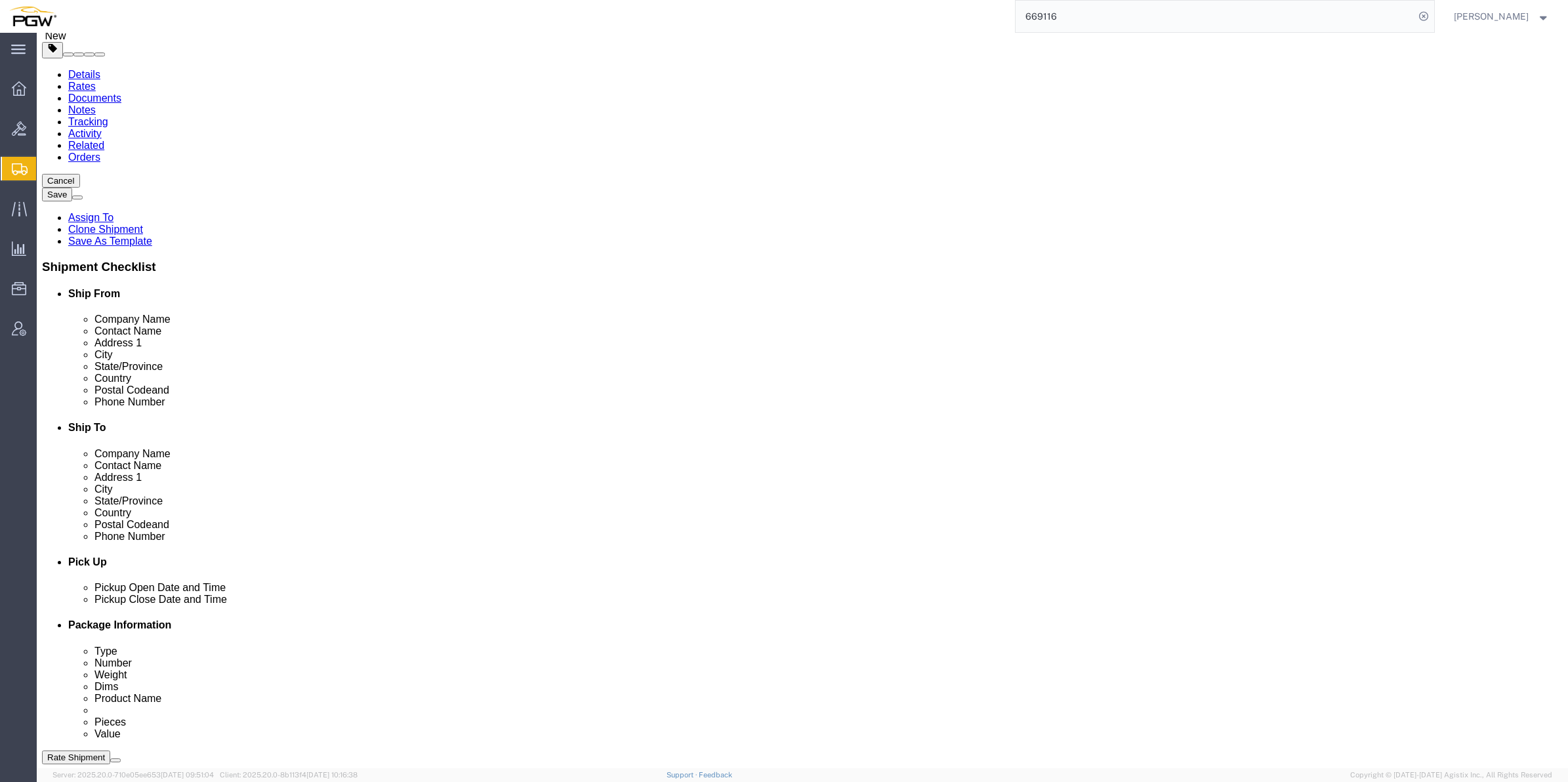
scroll to position [24, 0]
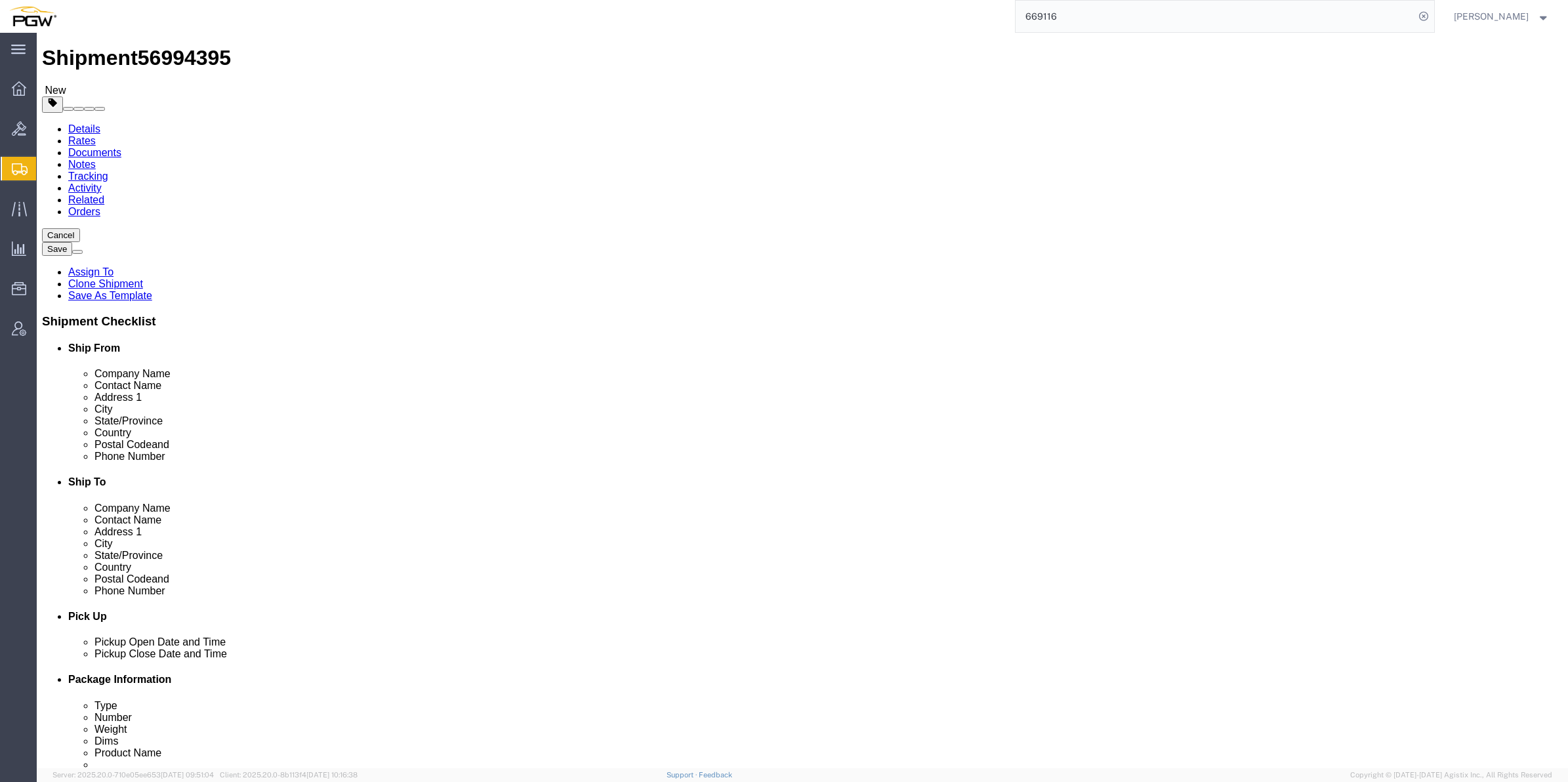
click button "Rate Shipment"
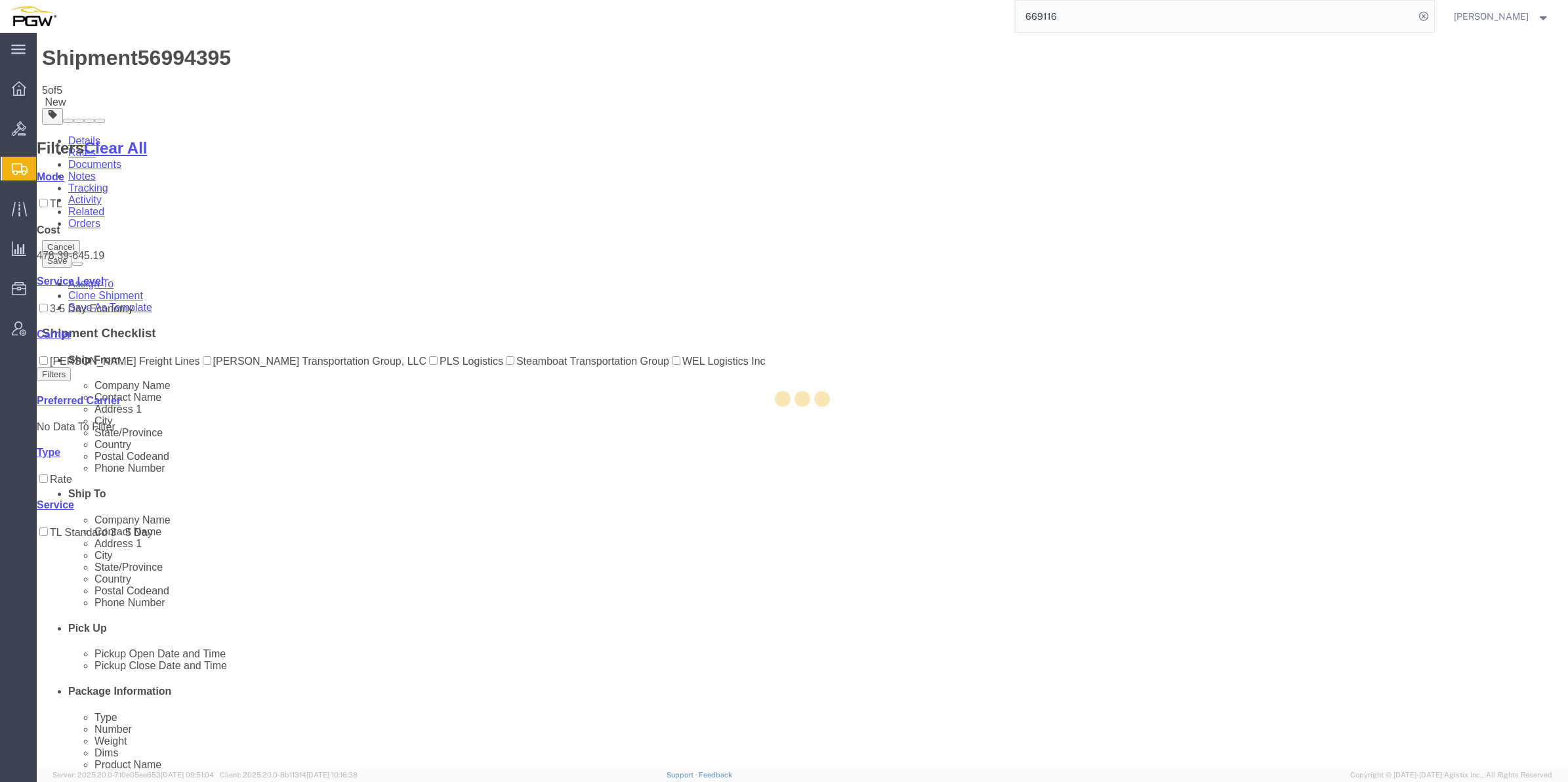
scroll to position [0, 0]
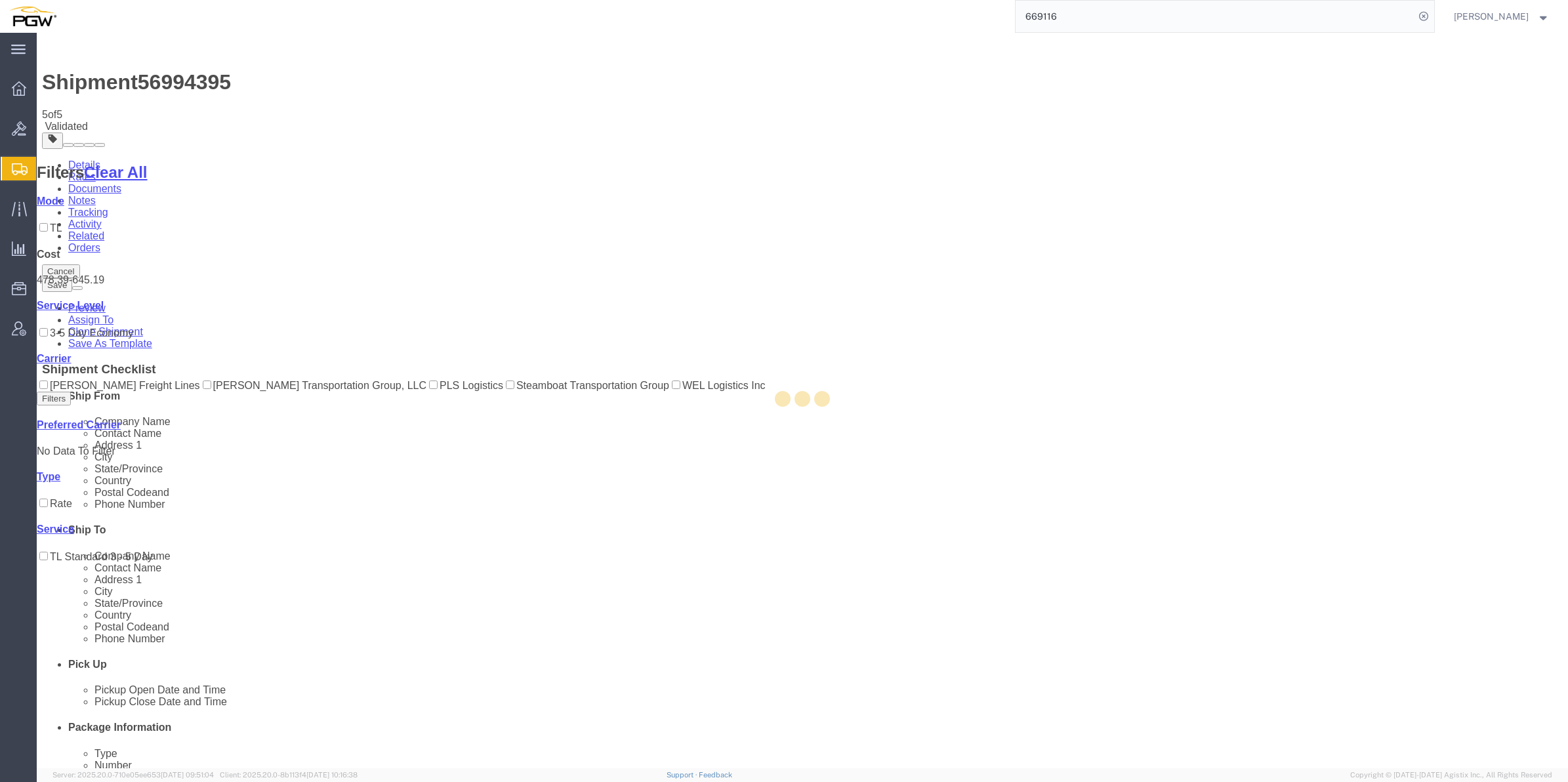
select select "61931"
select select "28313"
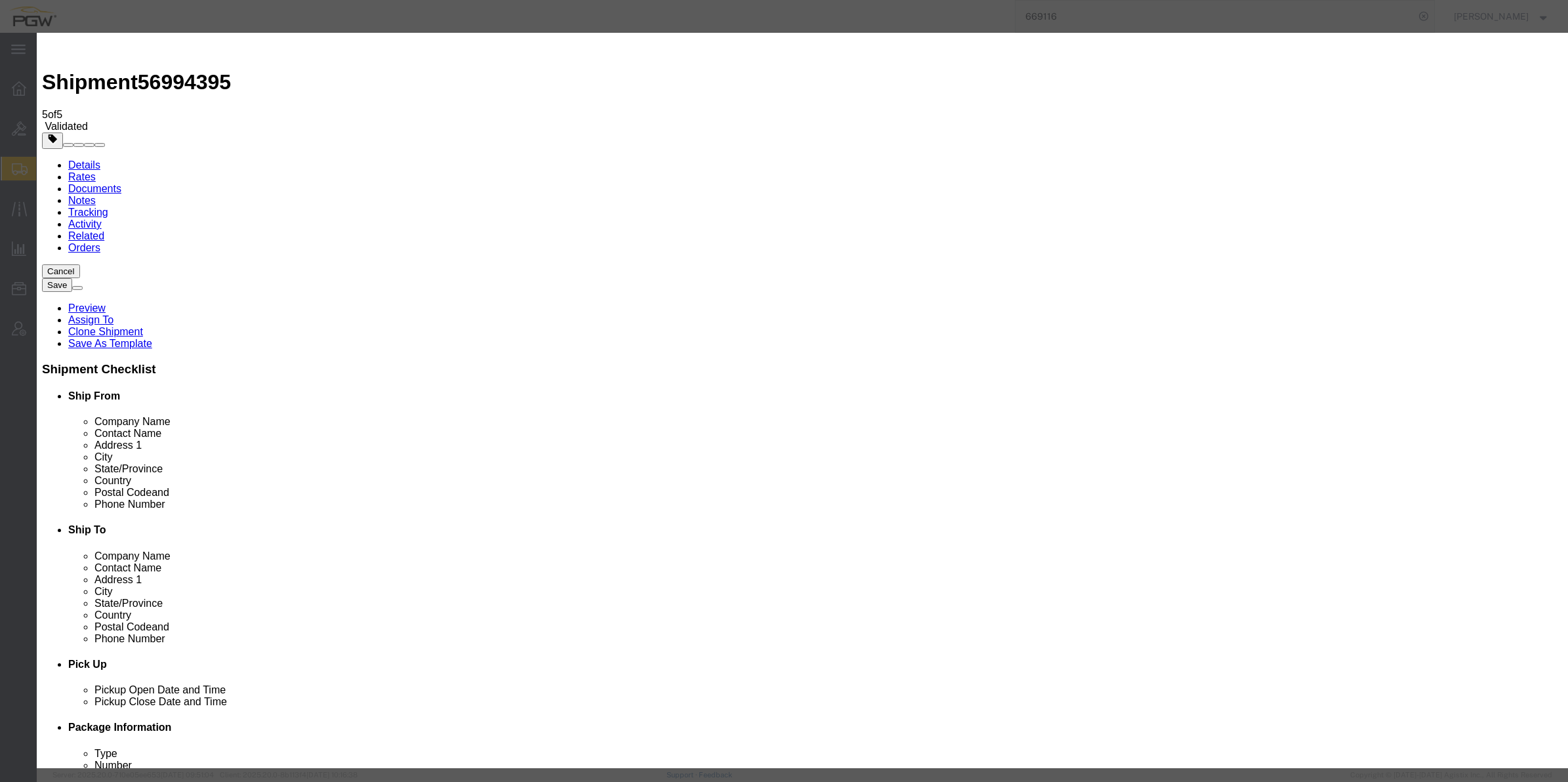
type input "2"
click input "2"
click select "Price Carrier Rank"
select select "LANE_RANK"
click select "Price Carrier Rank"
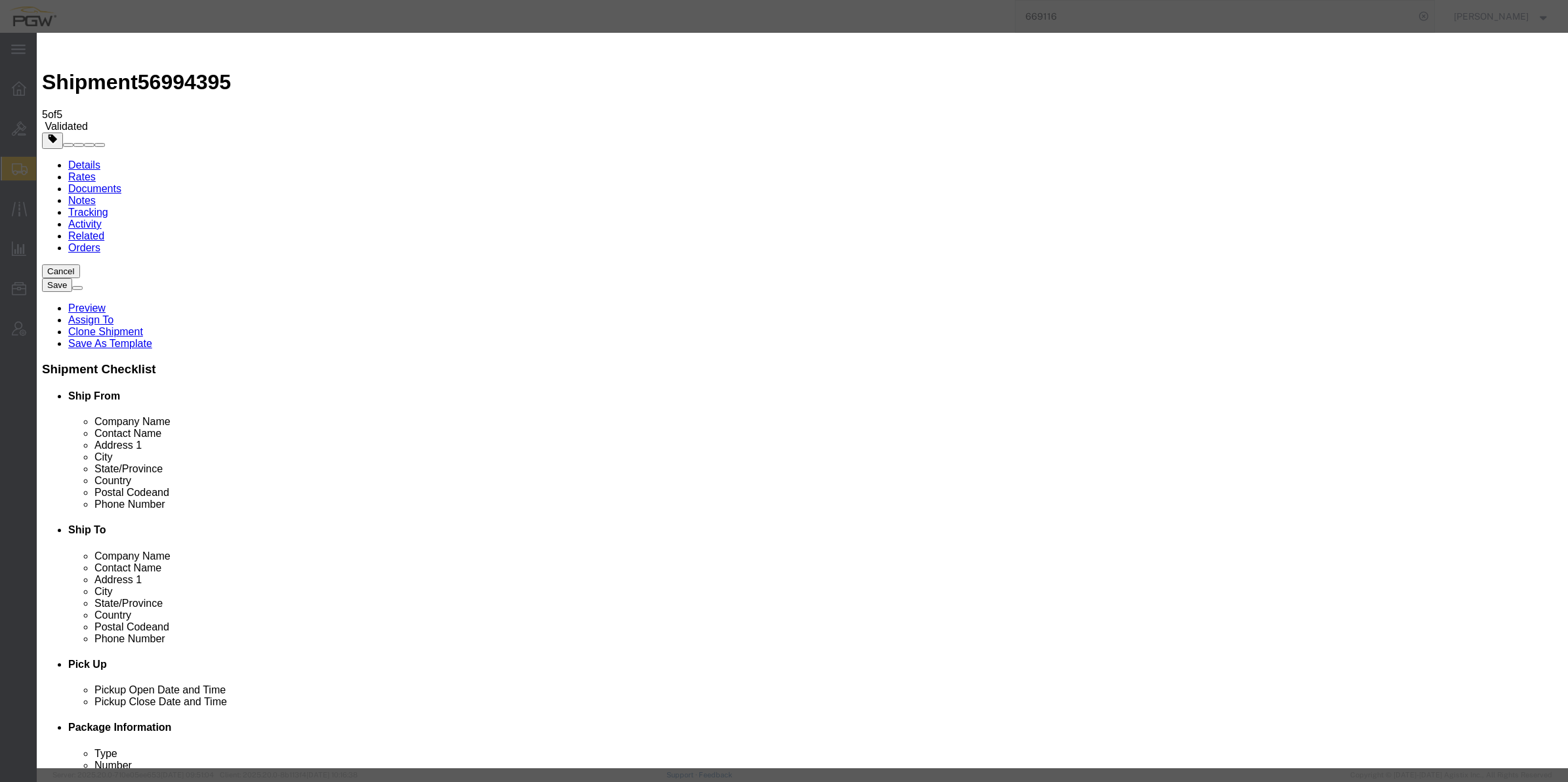
click button "Save Auto-Tender"
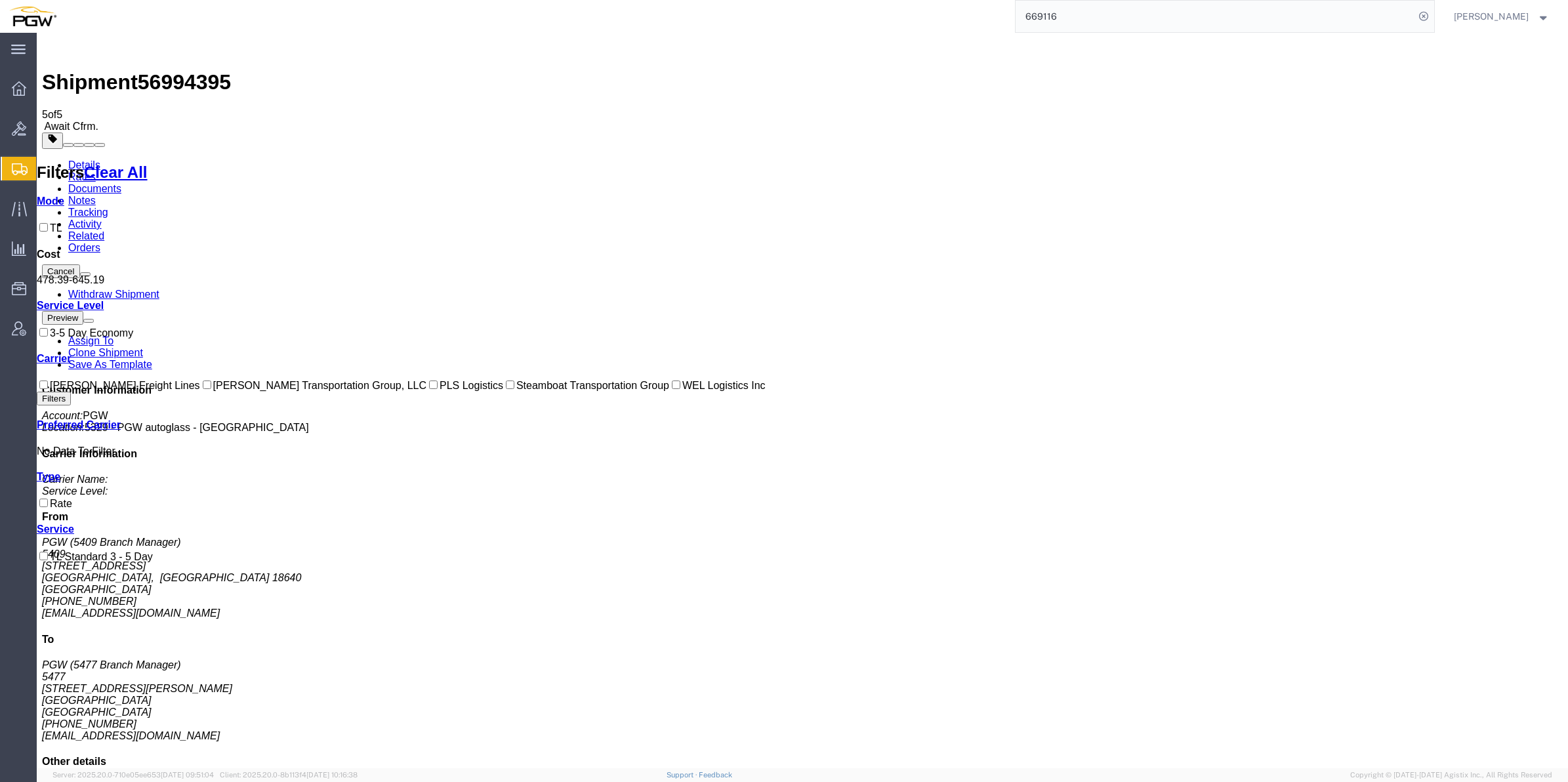
click at [191, 39] on div "Shipment 56994395 5 of 5 Await Cfrm. Details Rates Documents Notes Tracking Act…" at bounding box center [802, 502] width 1521 height 929
click at [191, 39] on div "Shipment 56994395 5 of 5 Await Cfrm. Details Rates Documents Notes Tracking Act…" at bounding box center [802, 502] width 1521 height 929
drag, startPoint x: 191, startPoint y: 40, endPoint x: 185, endPoint y: 47, distance: 9.2
click at [185, 70] on span "56994395" at bounding box center [185, 81] width 93 height 23
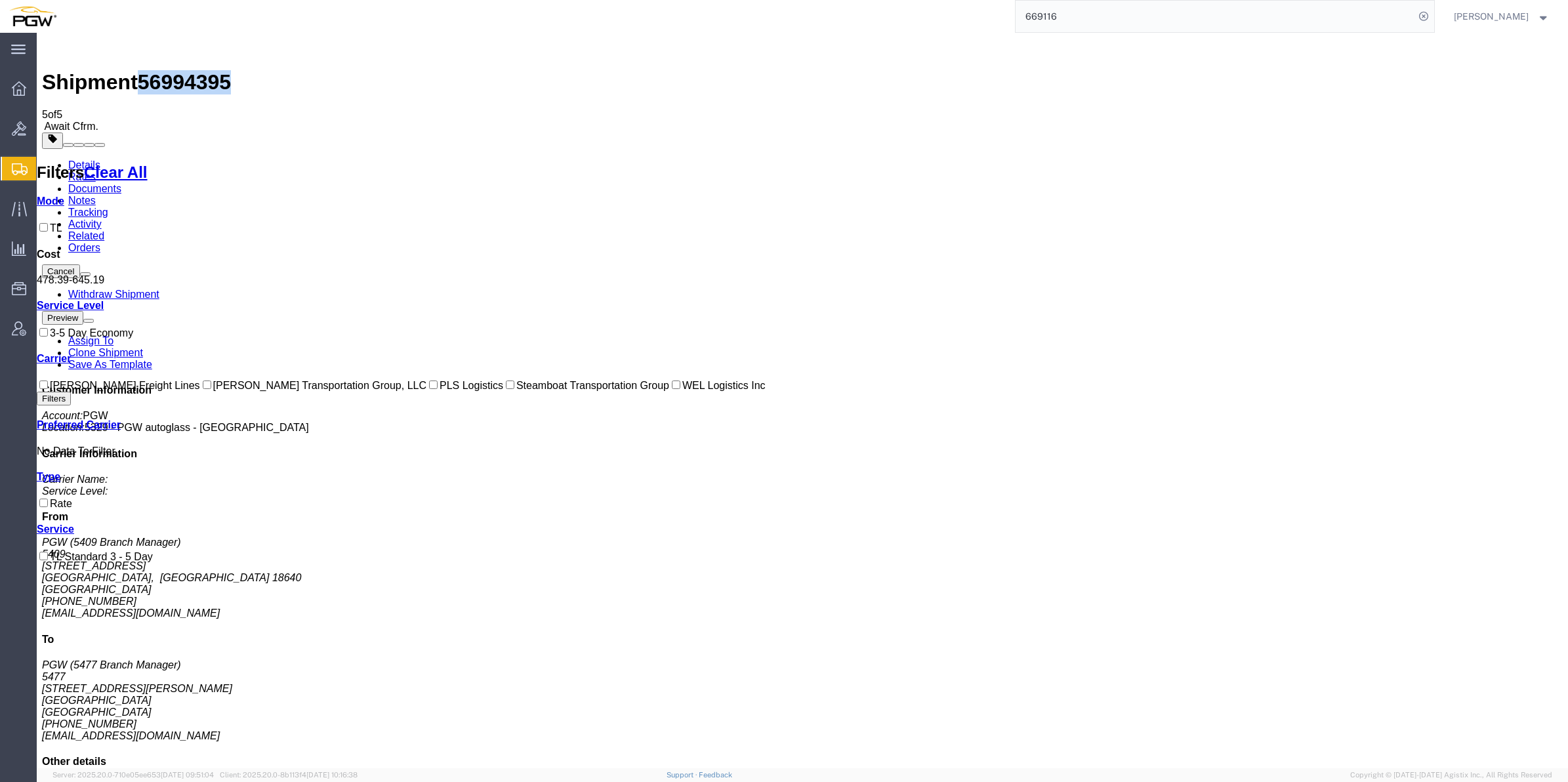
copy span "56994395"
click at [14, 172] on icon at bounding box center [20, 170] width 16 height 12
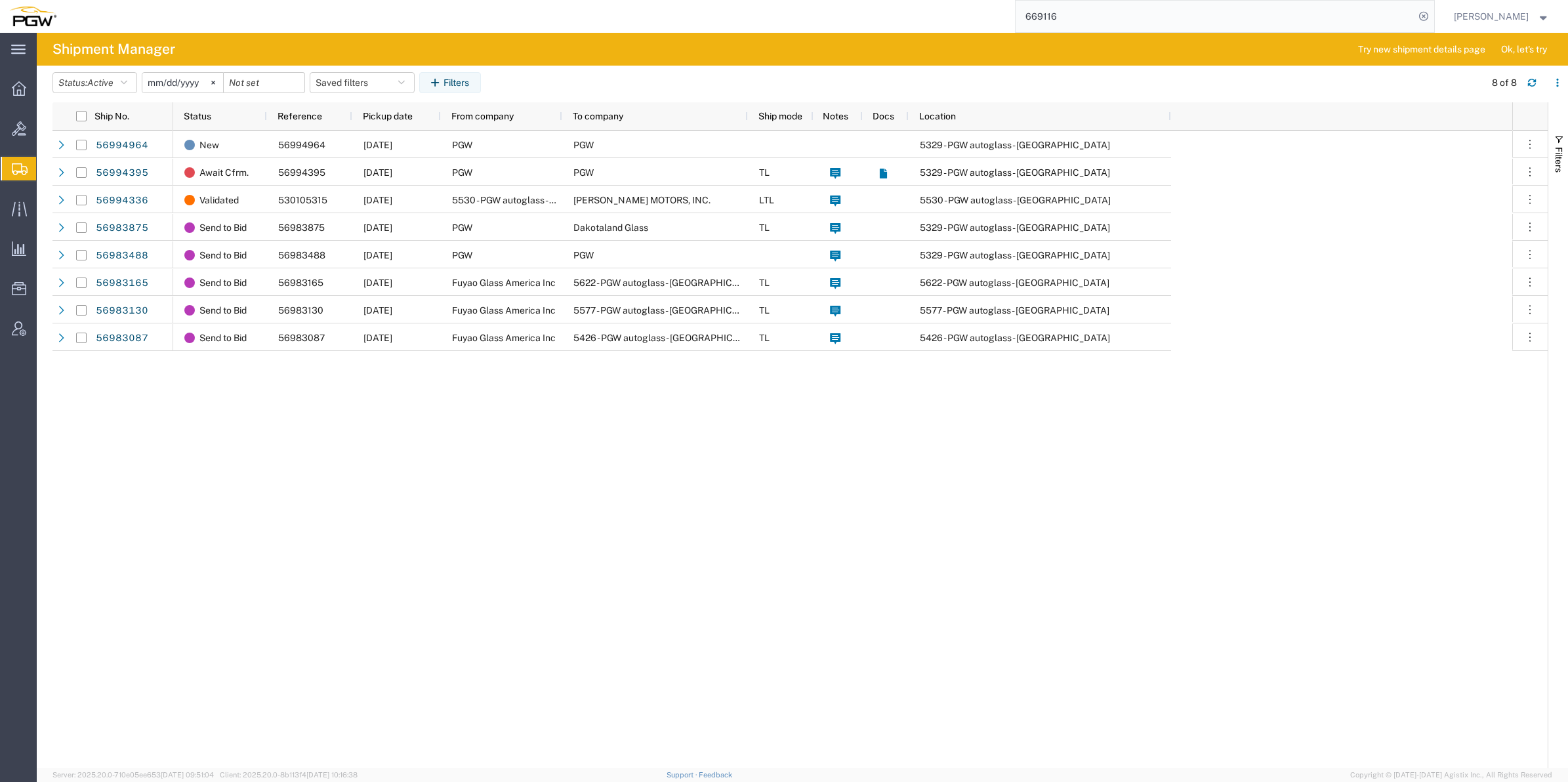
click at [0, 0] on span "Create from Template" at bounding box center [0, 0] width 0 height 0
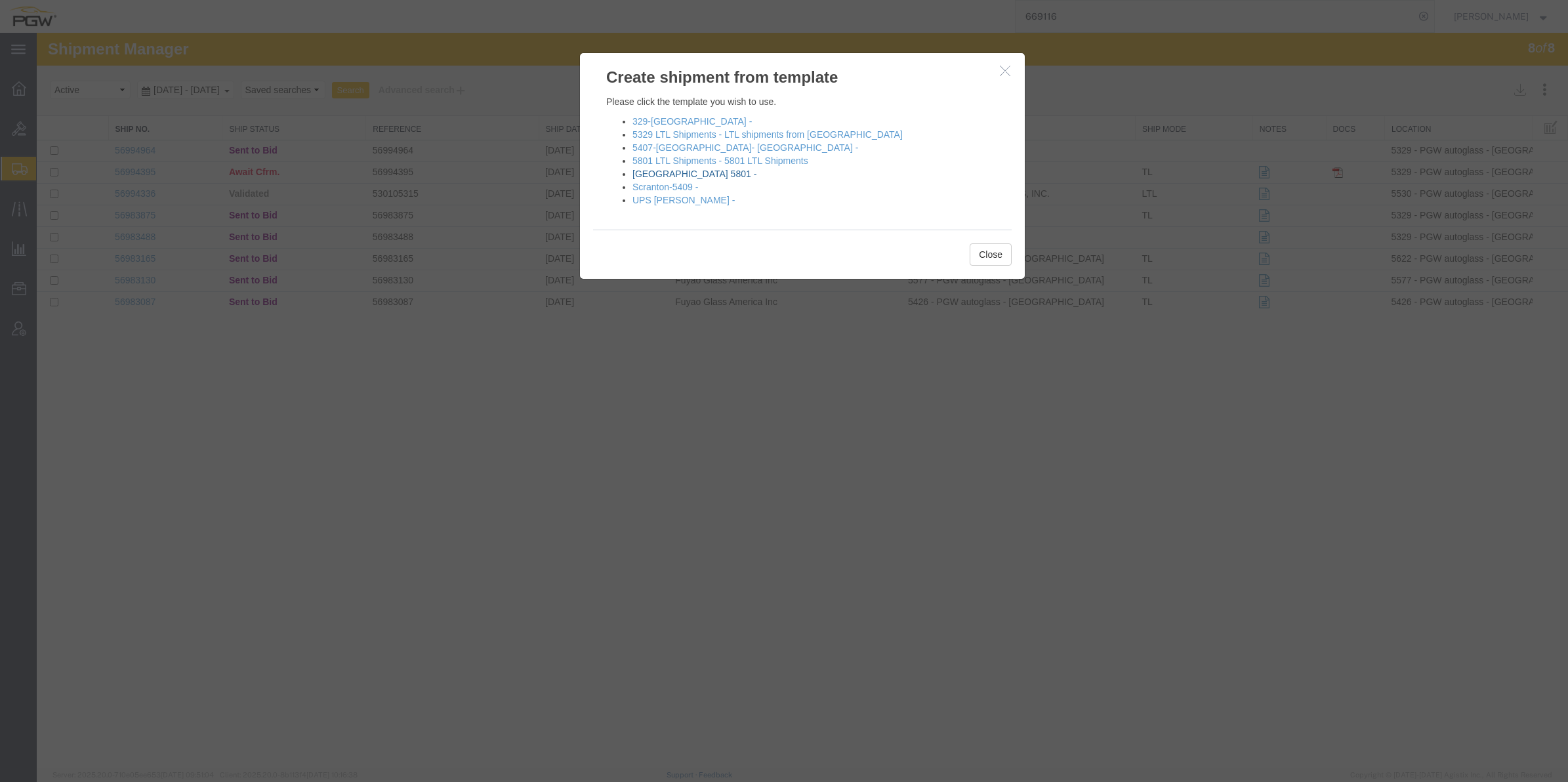
click at [680, 174] on link "[GEOGRAPHIC_DATA] 5801 -" at bounding box center [694, 174] width 124 height 11
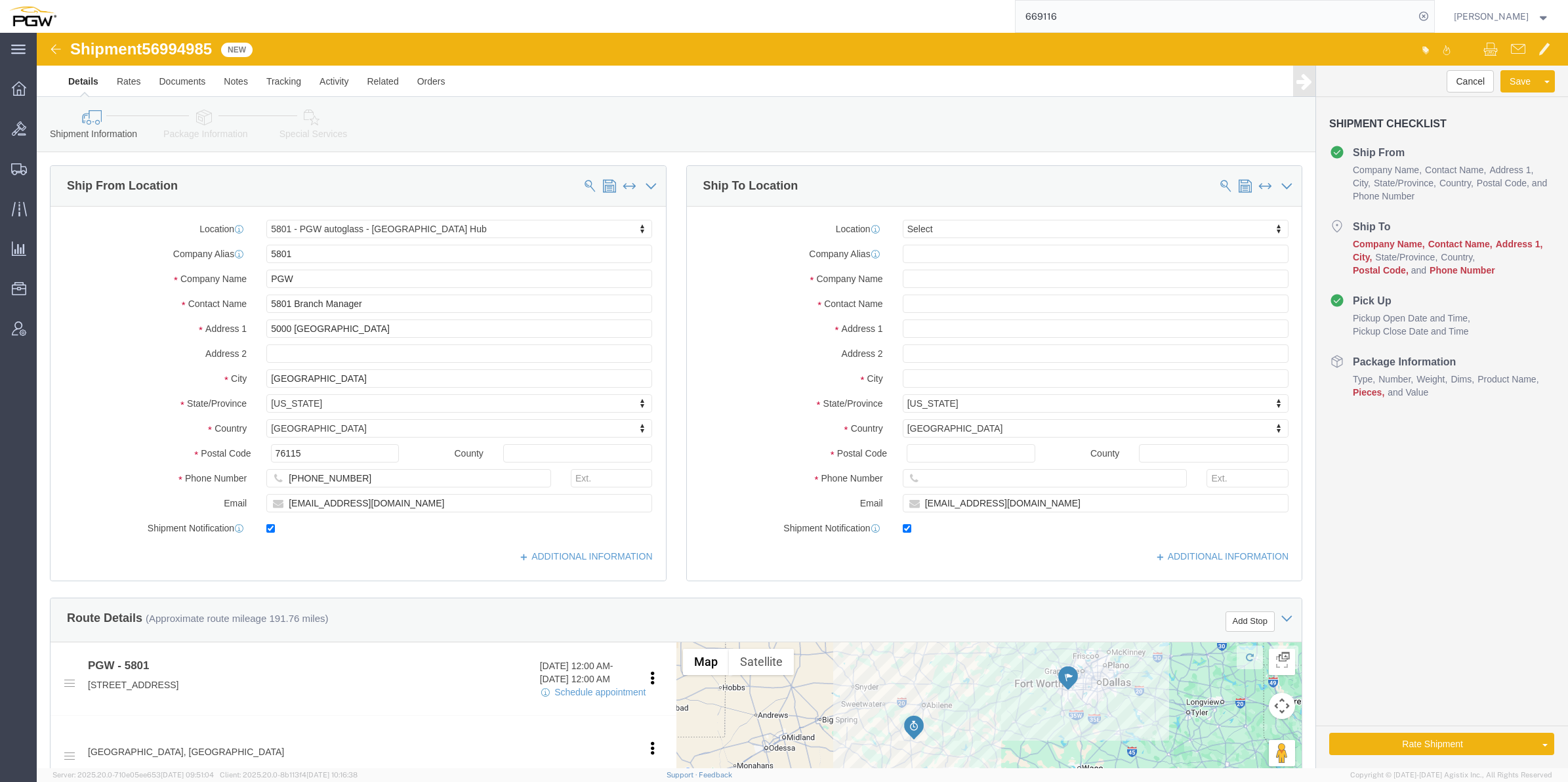
select select "62891"
select select
paste input "403"
type input "403"
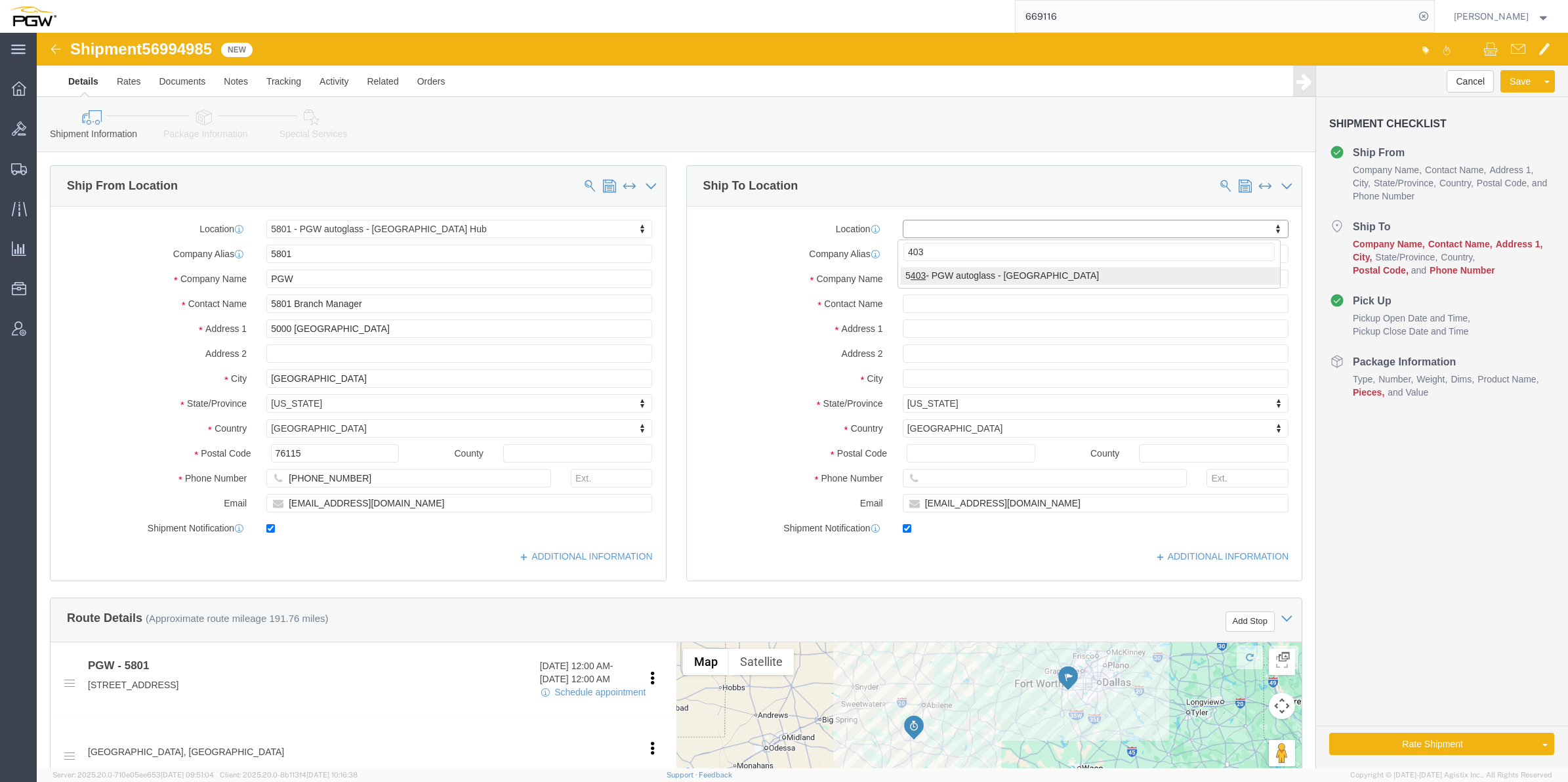
select select "28259"
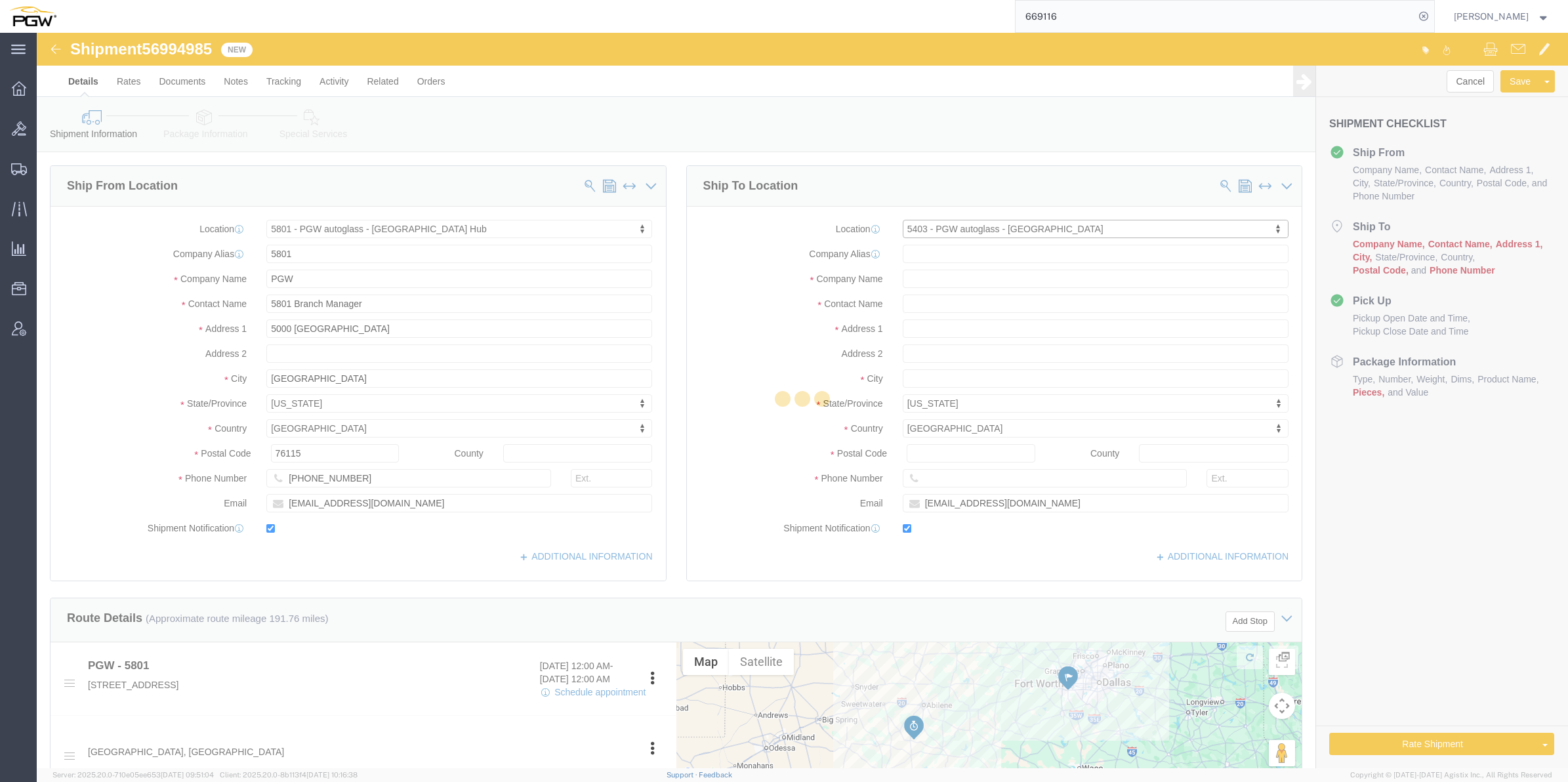
type input "5403"
type input "PGW"
type input "5403 Branch Manager"
type input "[STREET_ADDRESS]"
type input "Amarillo"
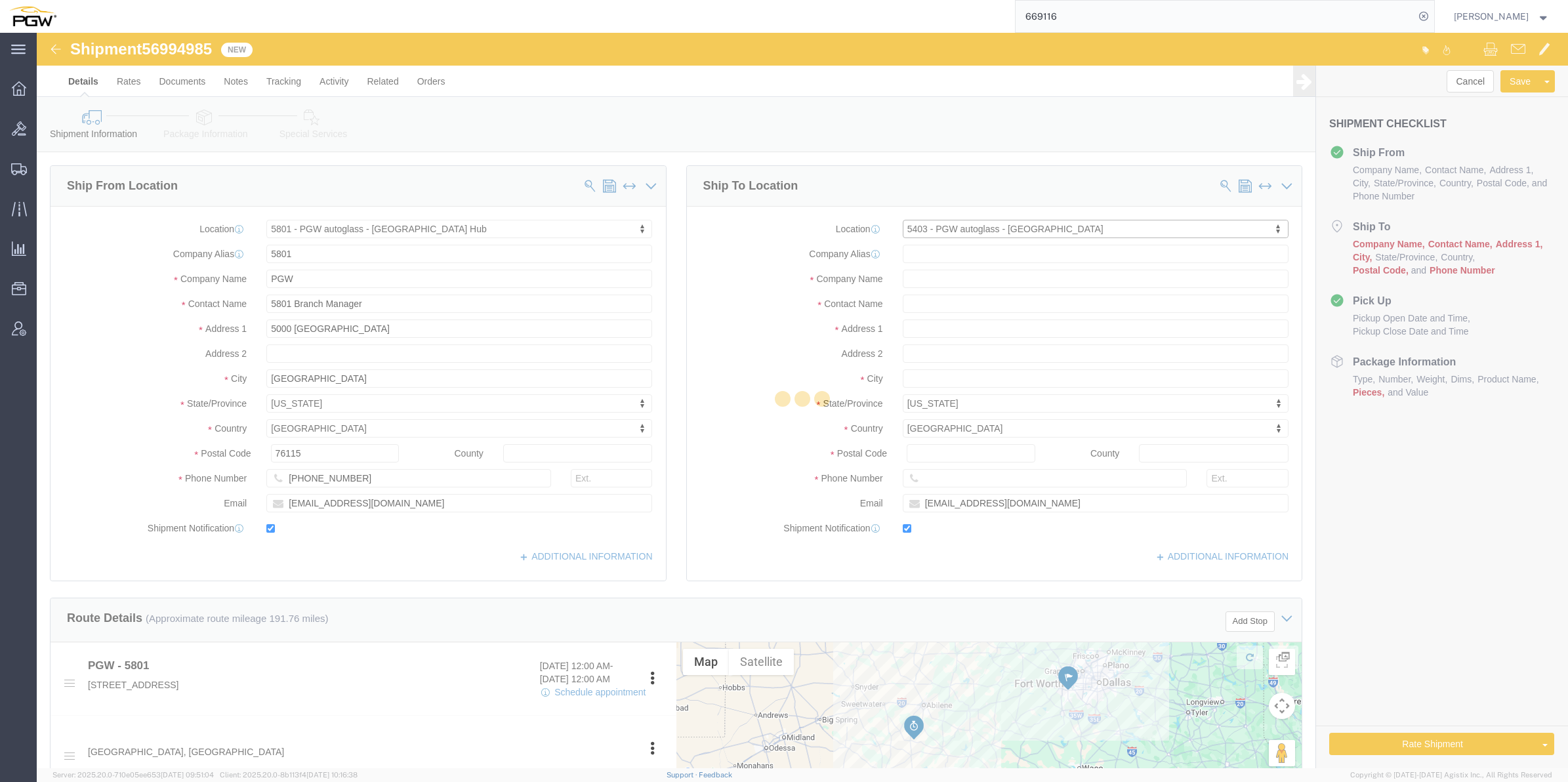
type input "79101"
type input "[PHONE_NUMBER]"
type input "[EMAIL_ADDRESS][DOMAIN_NAME]"
select select "[GEOGRAPHIC_DATA]"
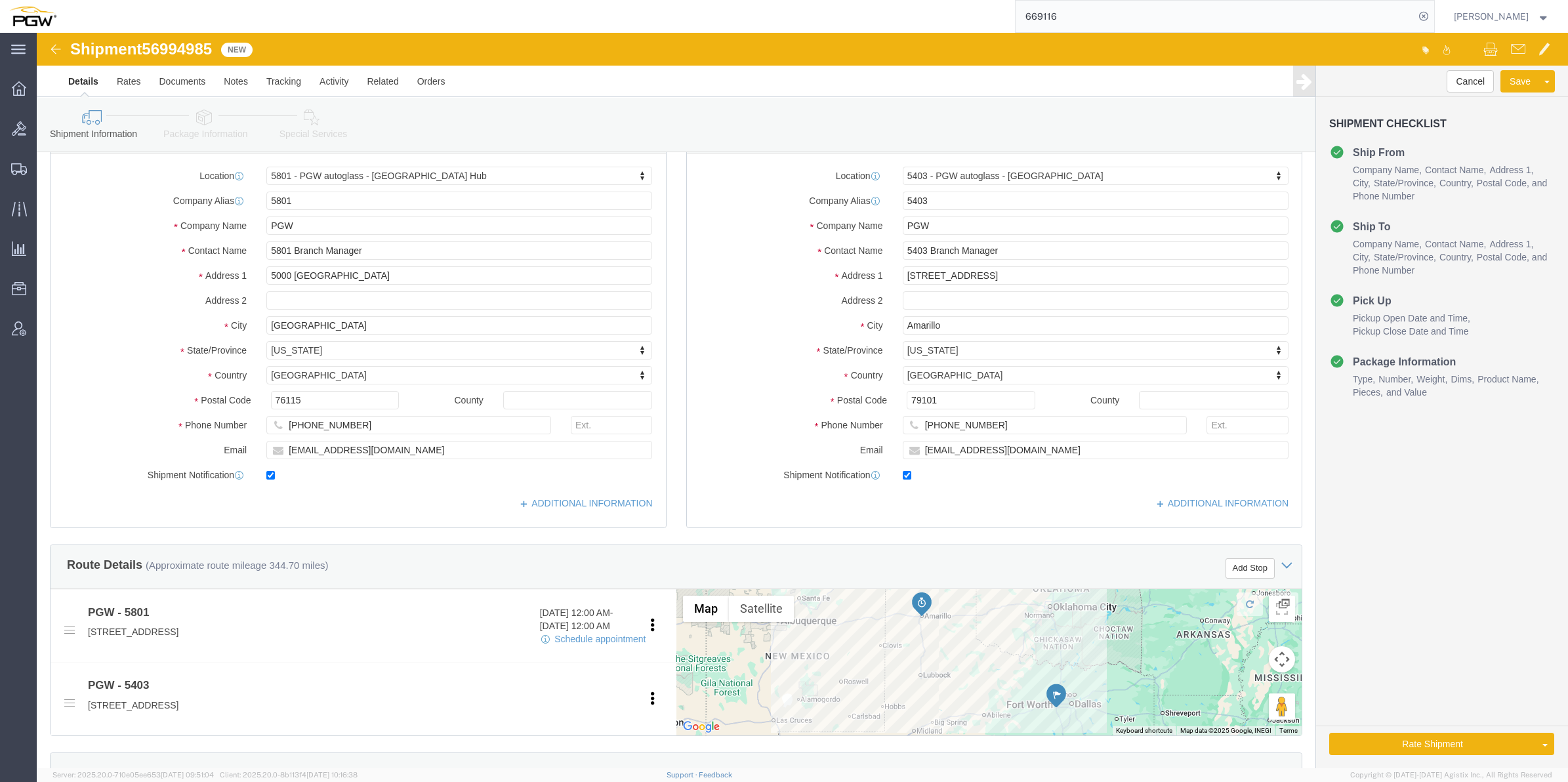
scroll to position [82, 0]
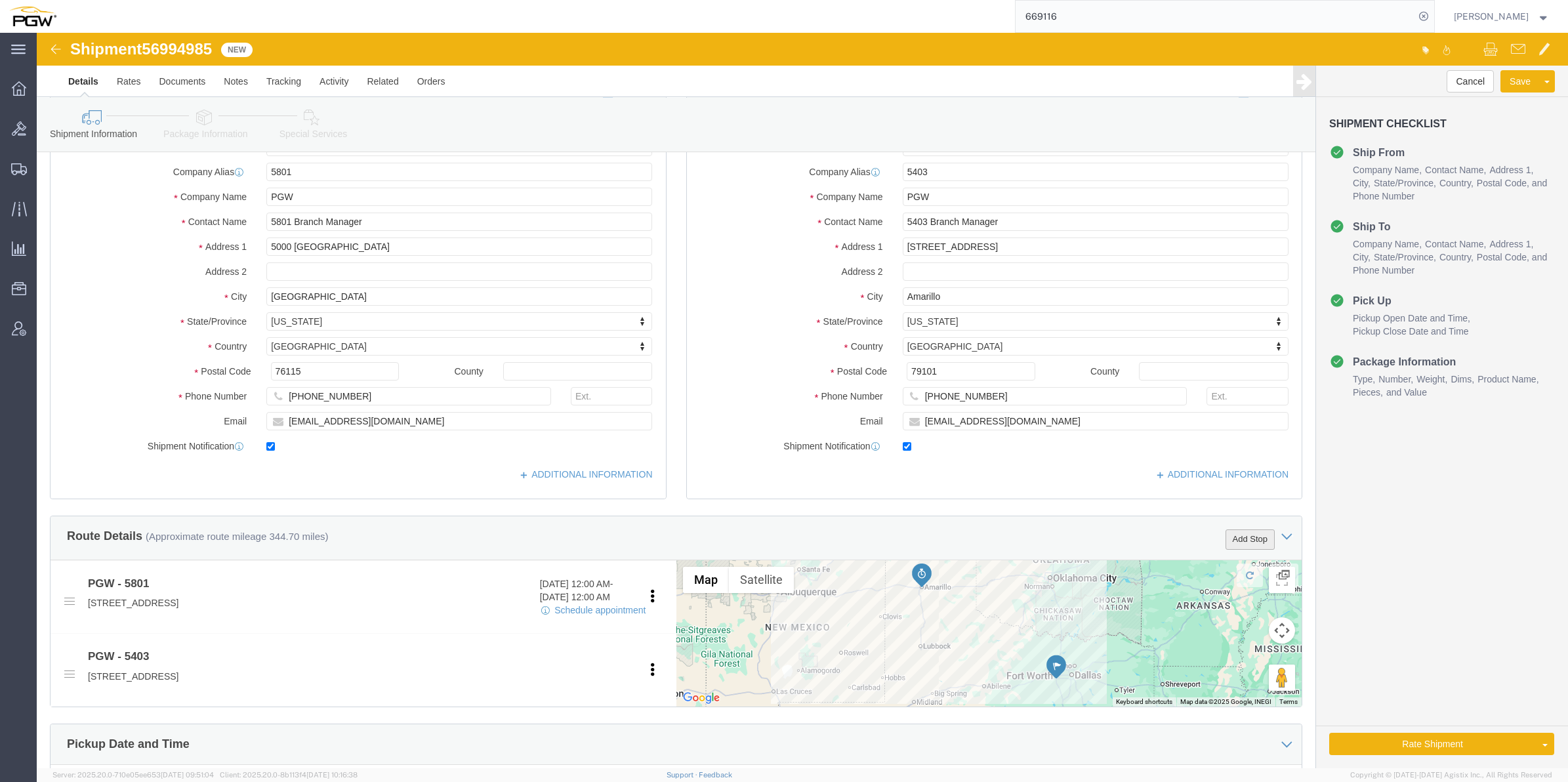
click button "Add Stop"
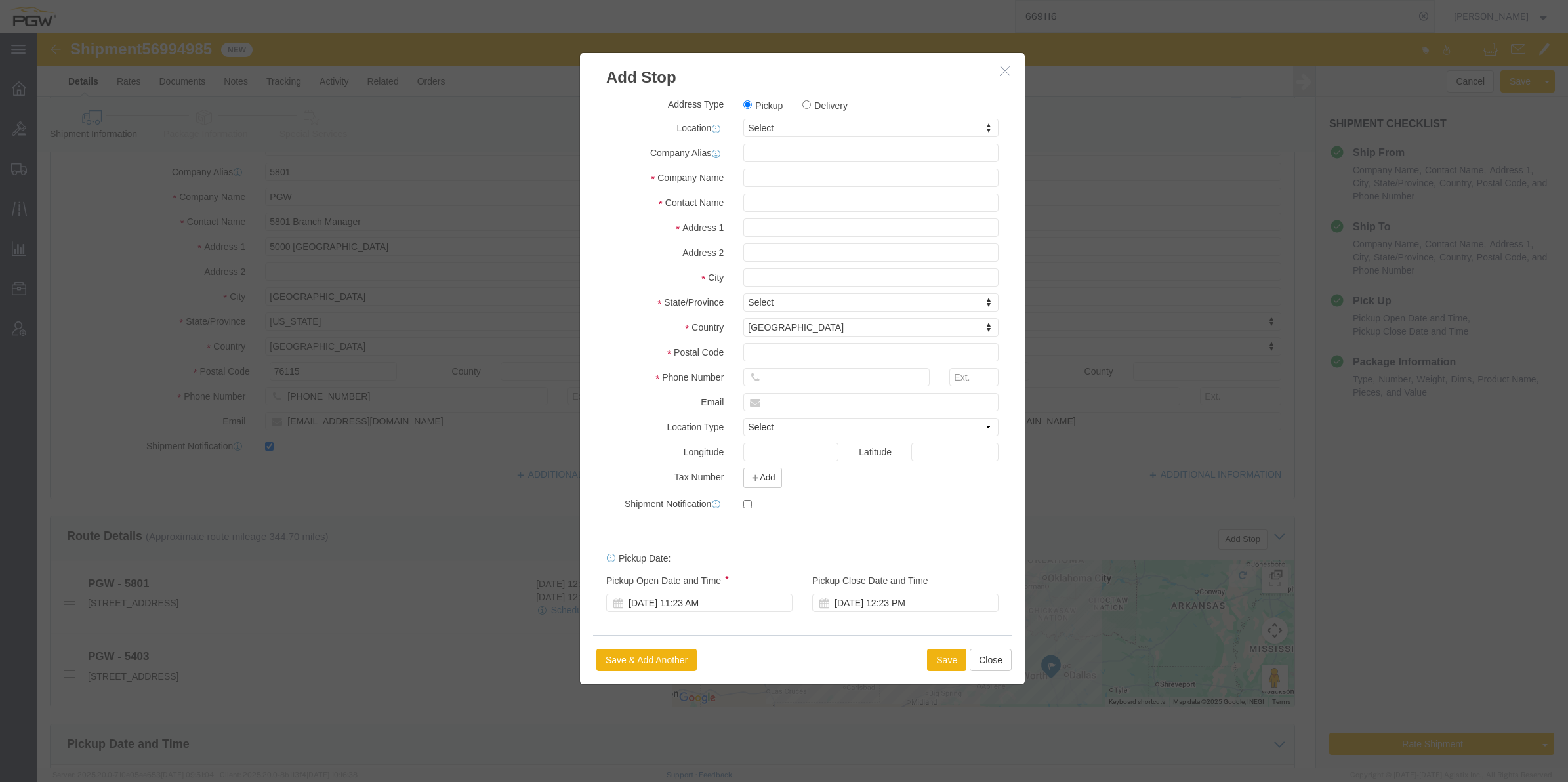
click div "Address Type Pickup Delivery Location Select Select My Profile Location 5303 - …"
click label "Delivery"
click input "Delivery"
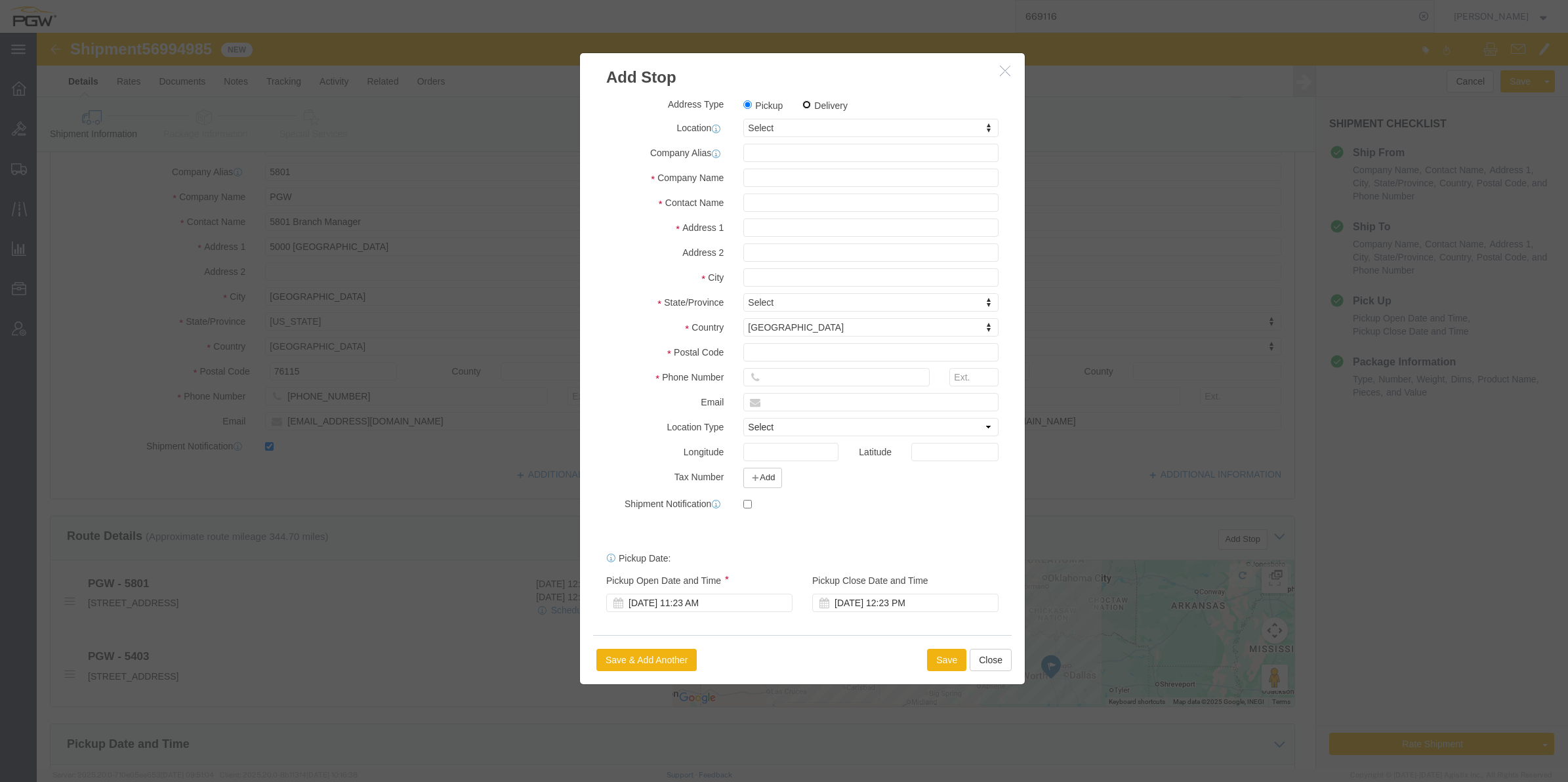
radio input "true"
select select
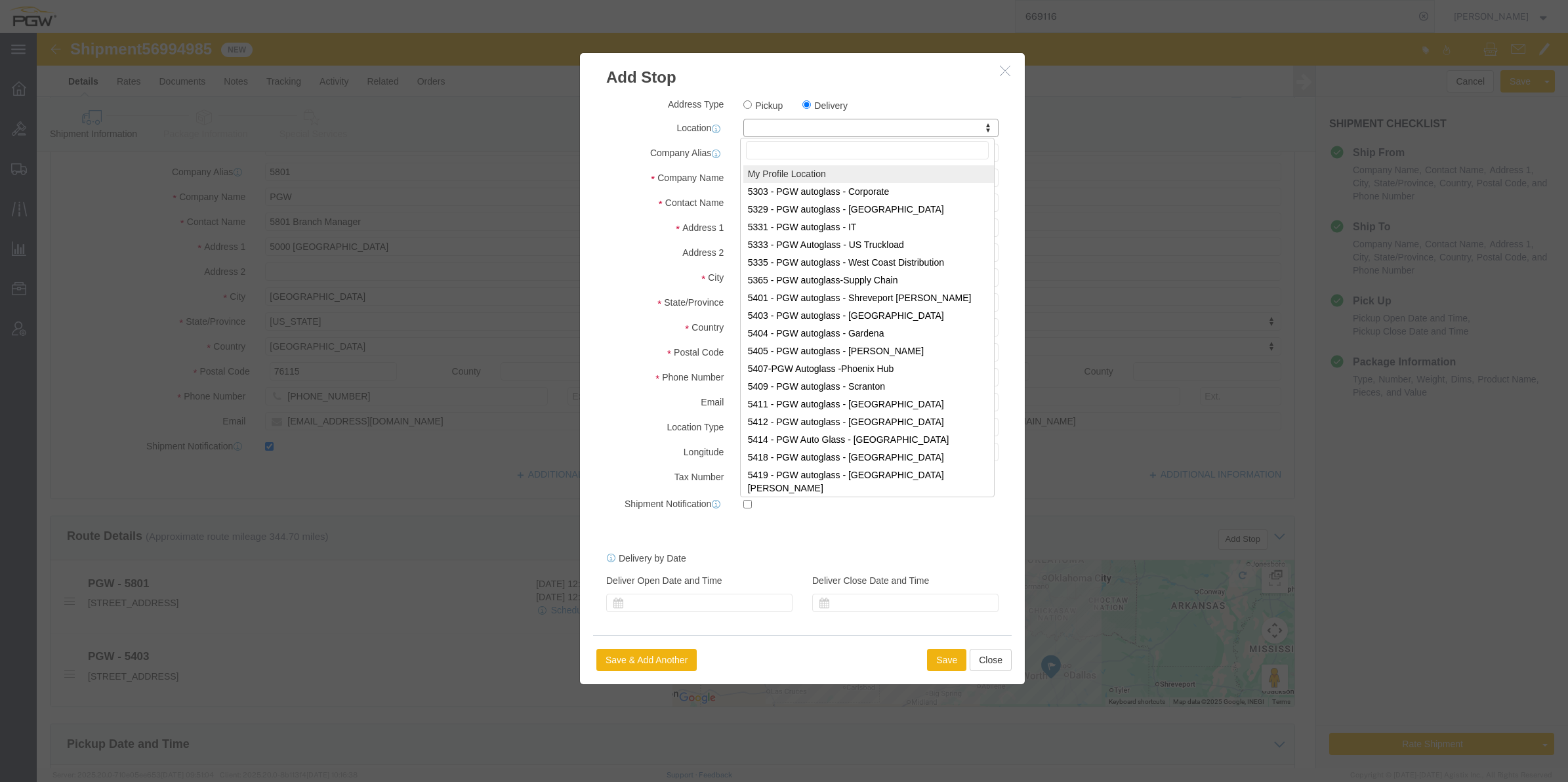
paste input "811"
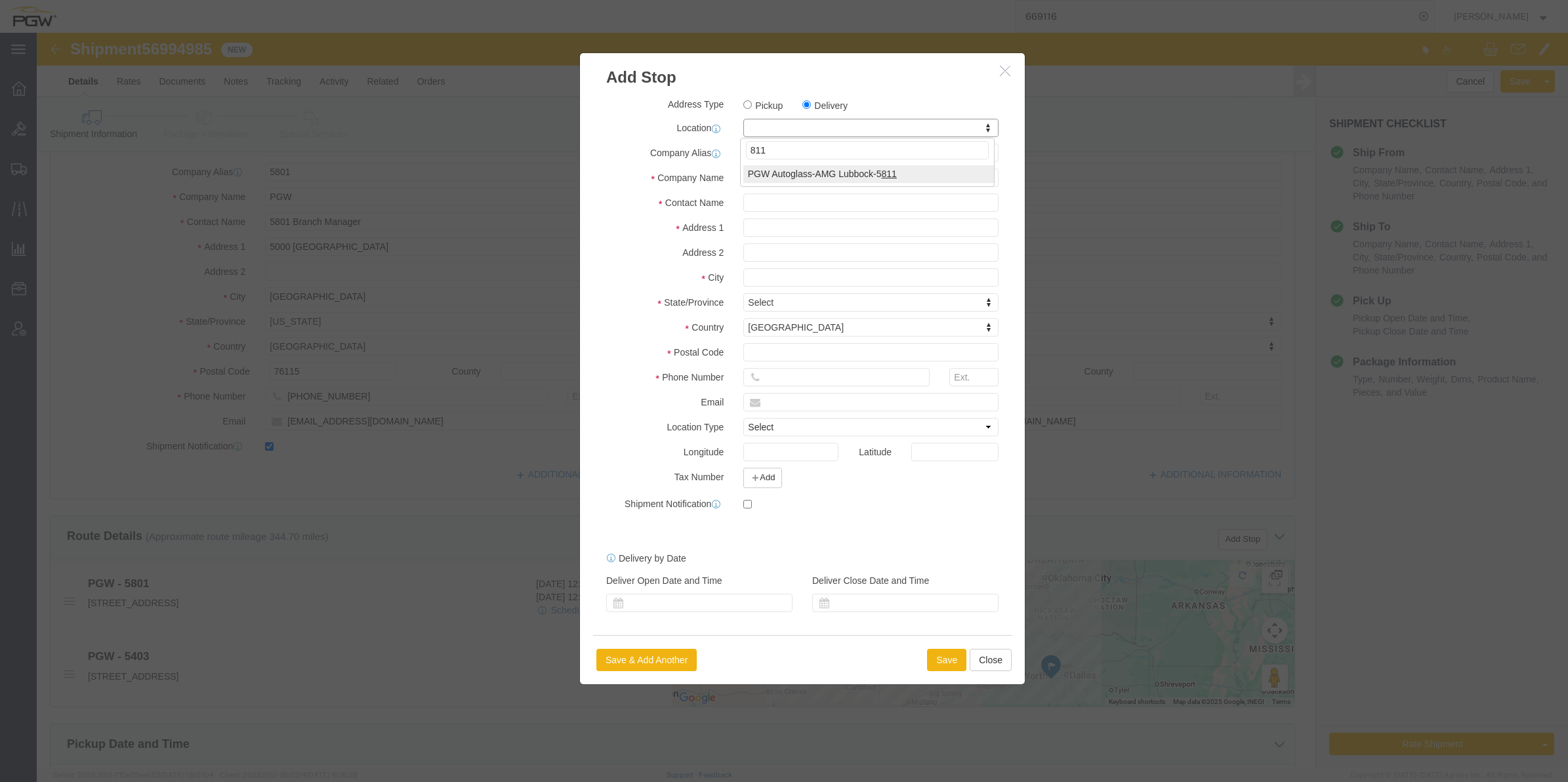
type input "811"
click div "811 PGW Autoglass-AMG Lubbock-5 811"
select select "62051"
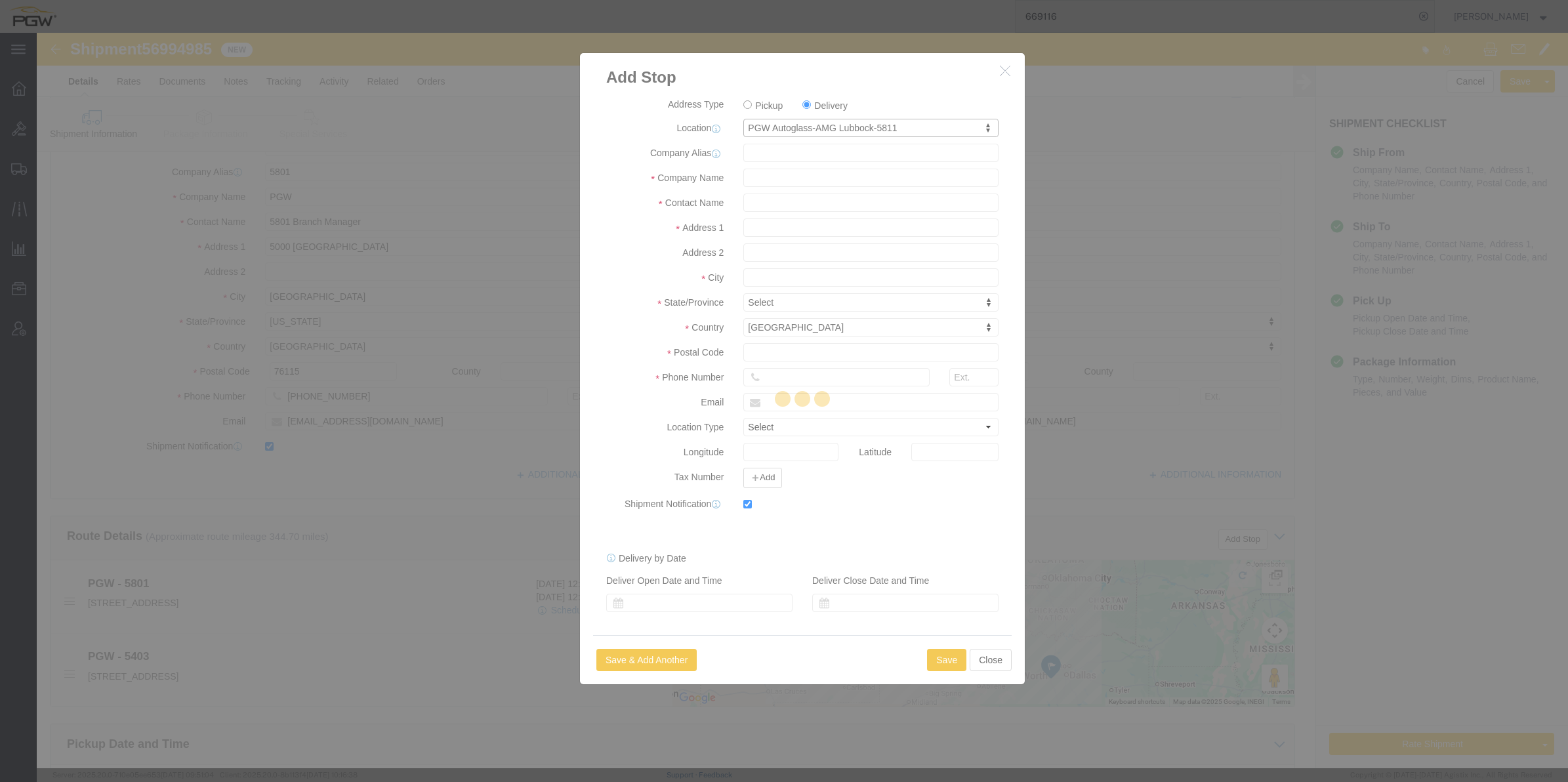
type input "5811"
type input "PGW"
type input "[PERSON_NAME]"
type input "[STREET_ADDRESS]"
type input "Lubbock"
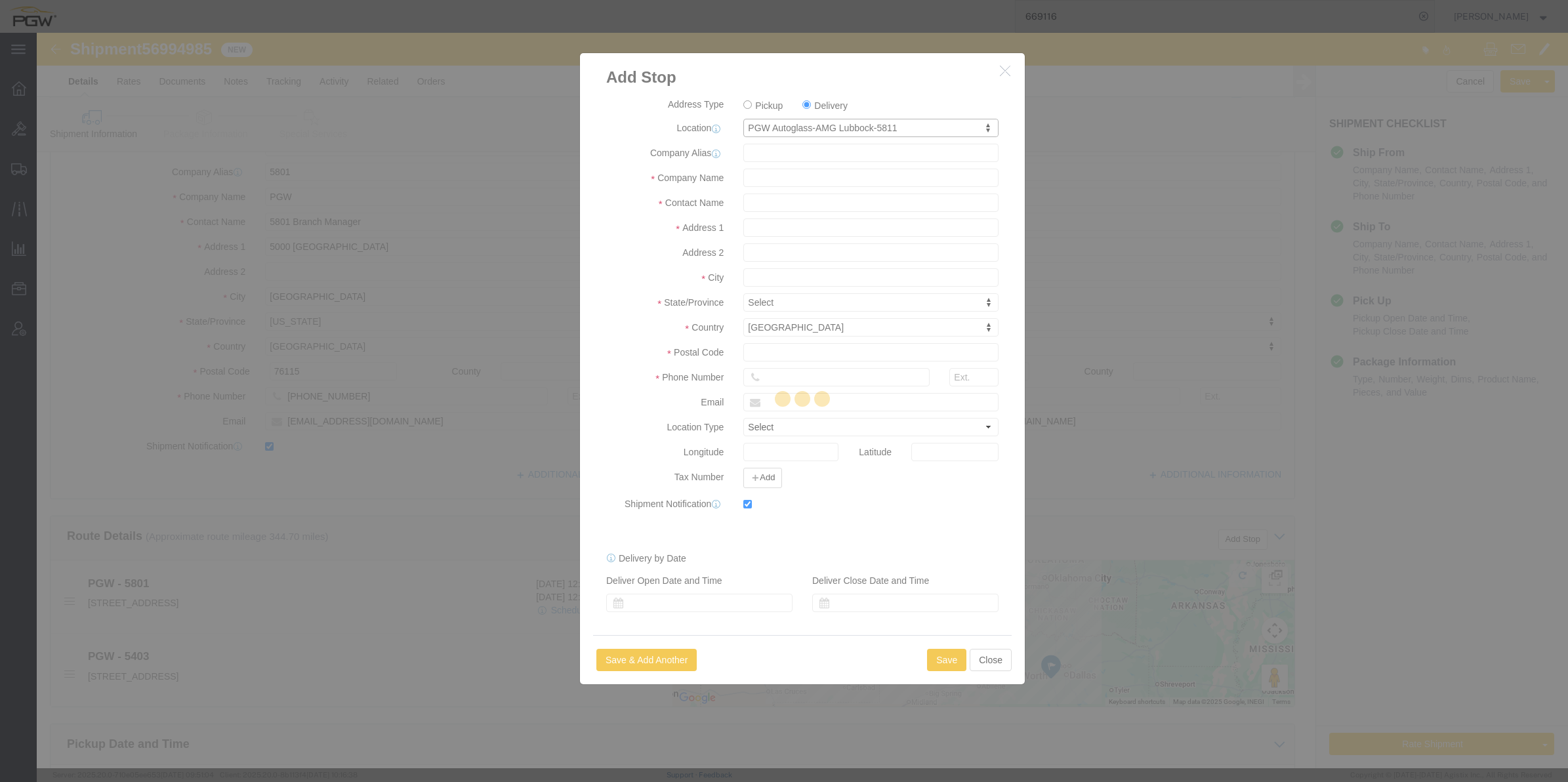
type input "79423"
type input "[PHONE_NUMBER]"
type input "[EMAIL_ADDRESS][DOMAIN_NAME]"
checkbox input "true"
select select "[GEOGRAPHIC_DATA]"
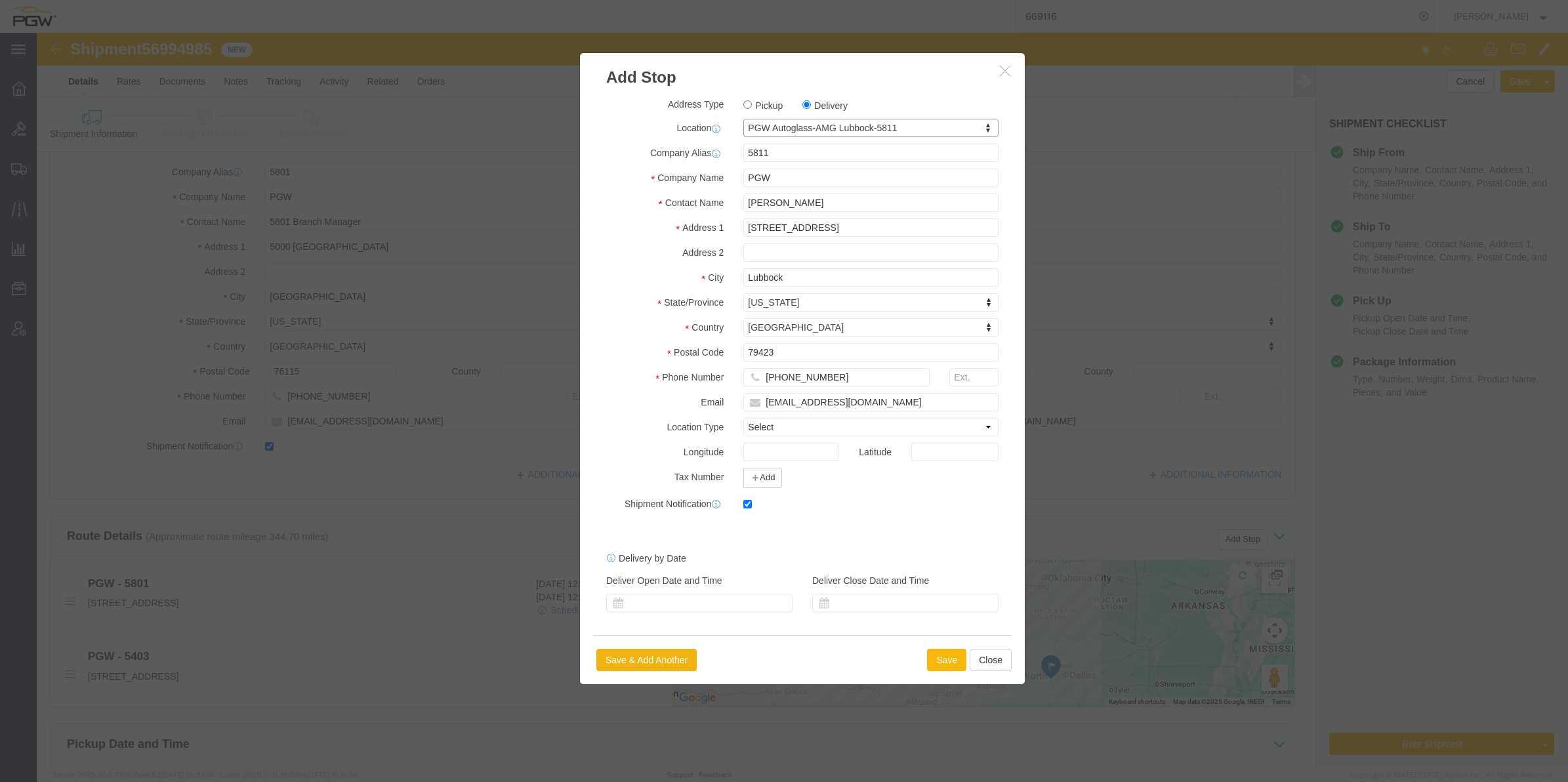
click button "Save"
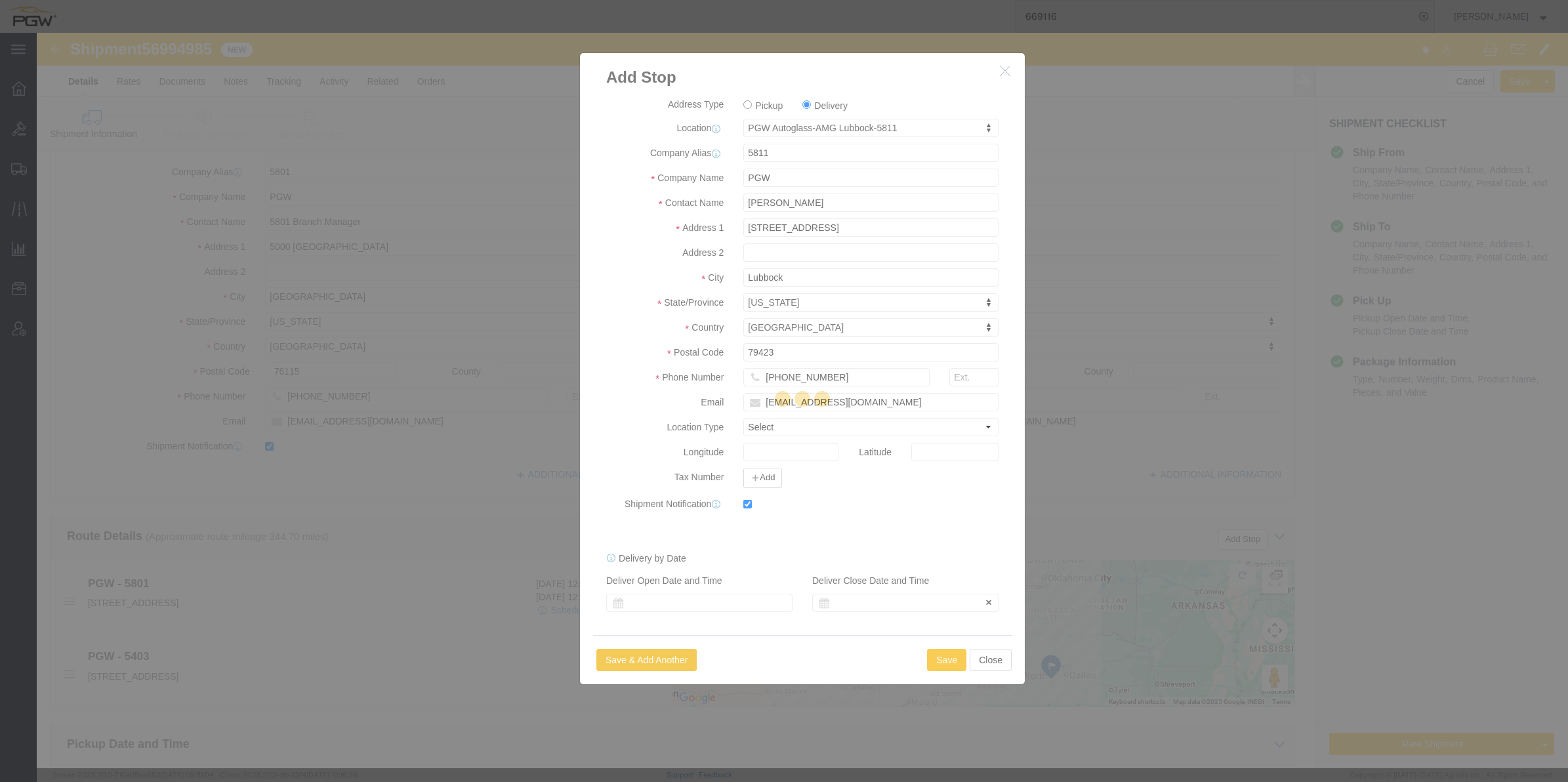
select select "D"
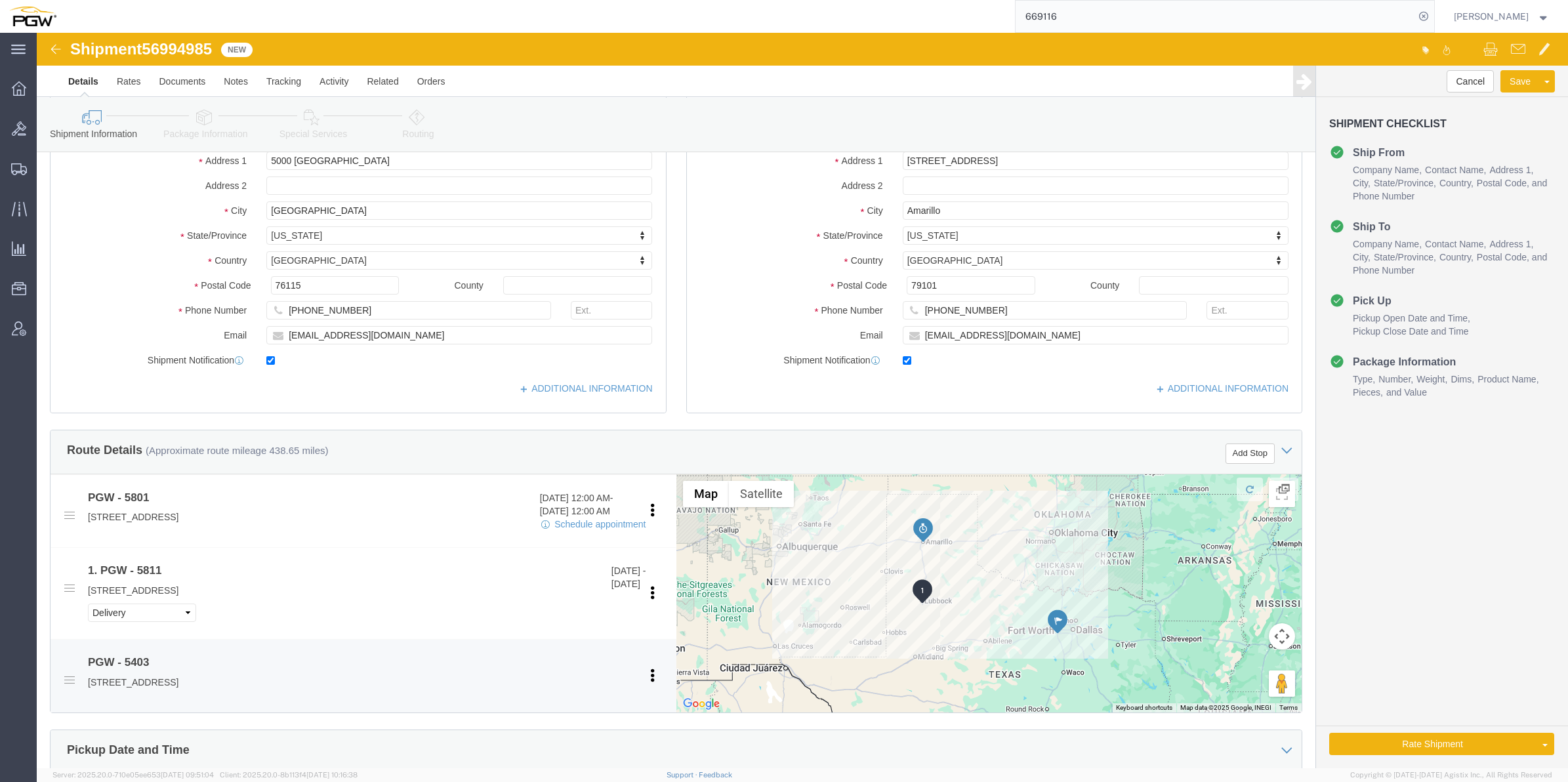
scroll to position [246, 0]
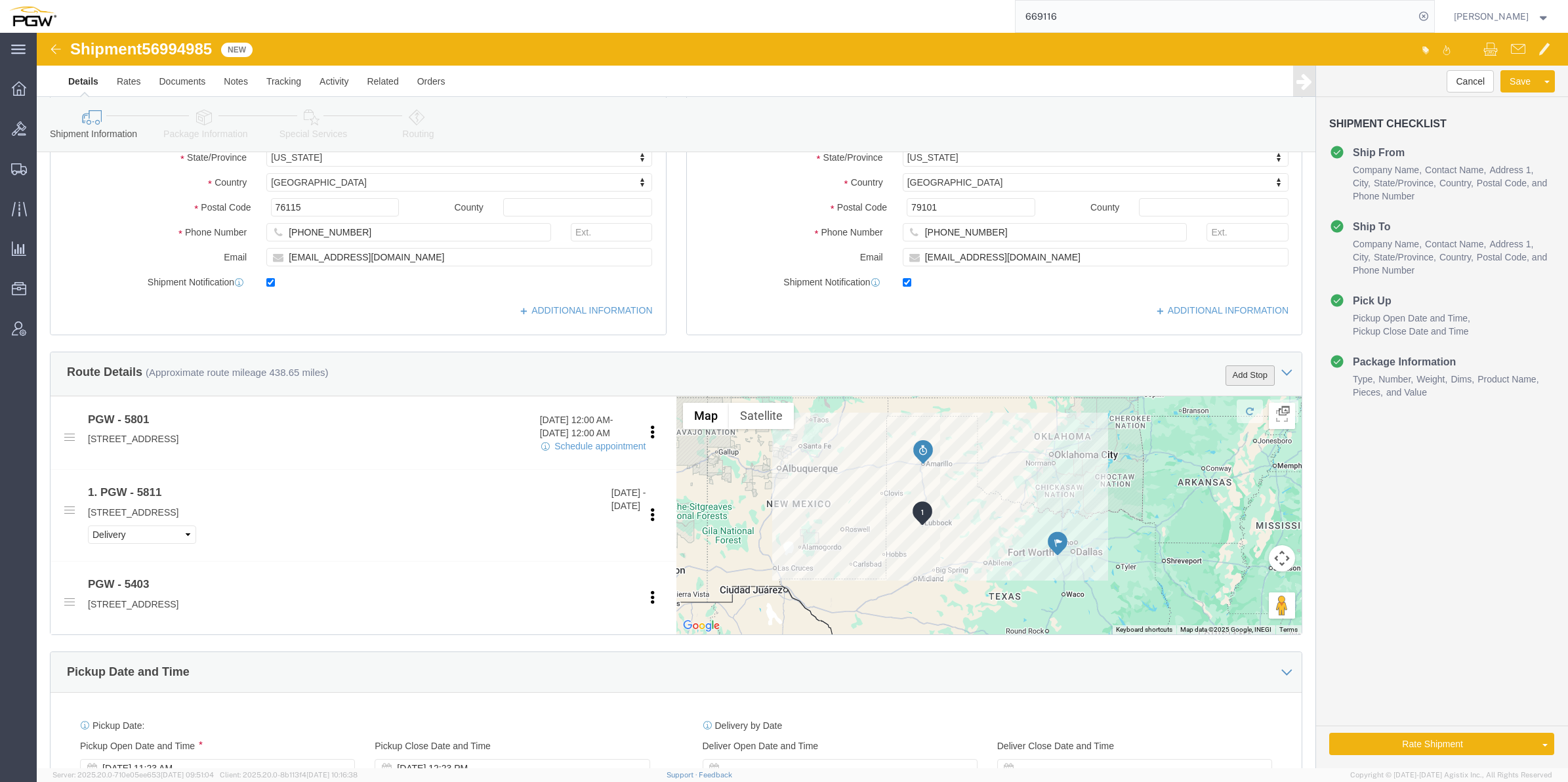
click button "Add Stop"
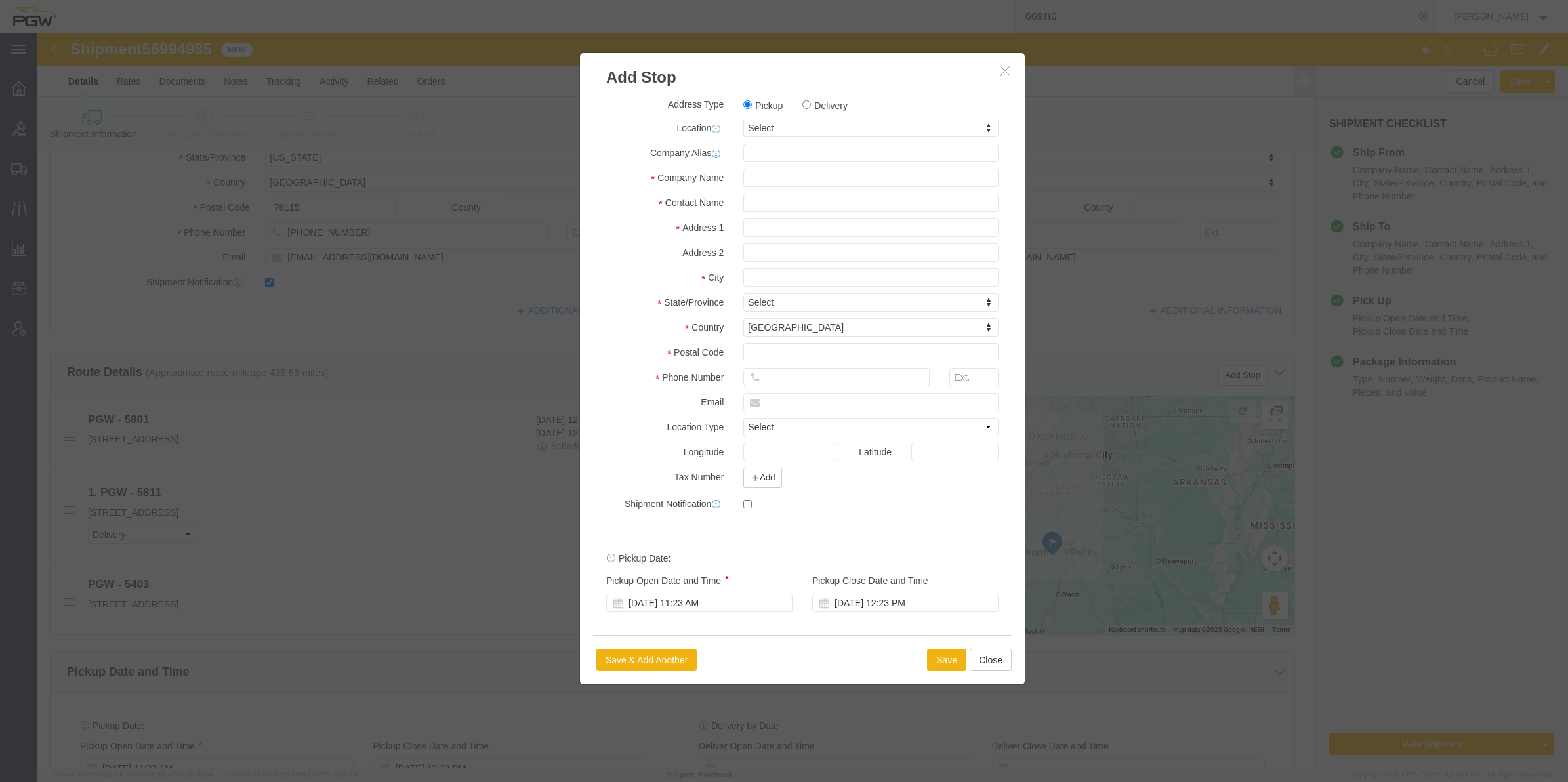
drag, startPoint x: 773, startPoint y: 69, endPoint x: 757, endPoint y: 102, distance: 36.7
click label "Delivery"
click input "Delivery"
radio input "true"
select select
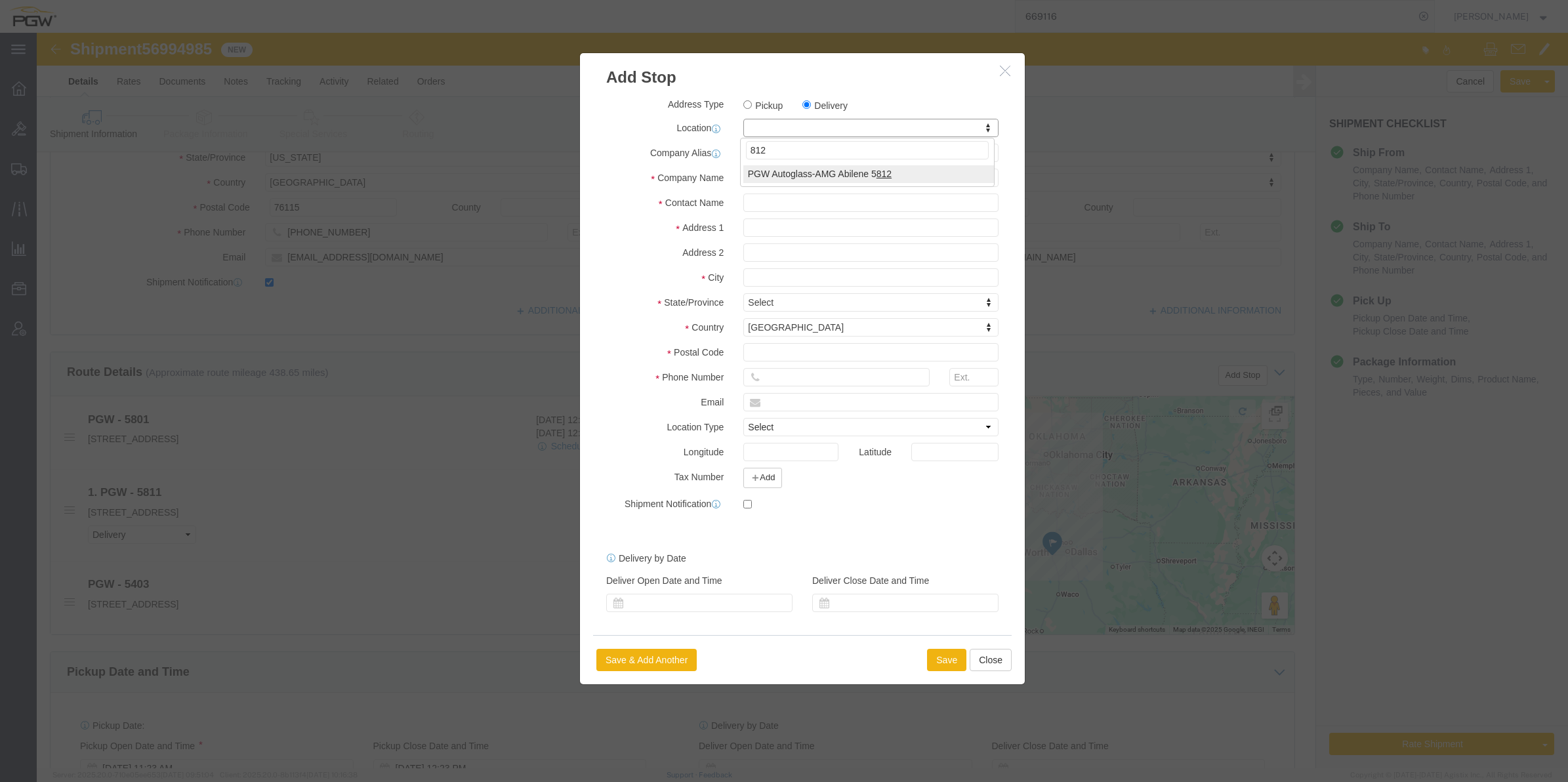
type input "812"
select select "62938"
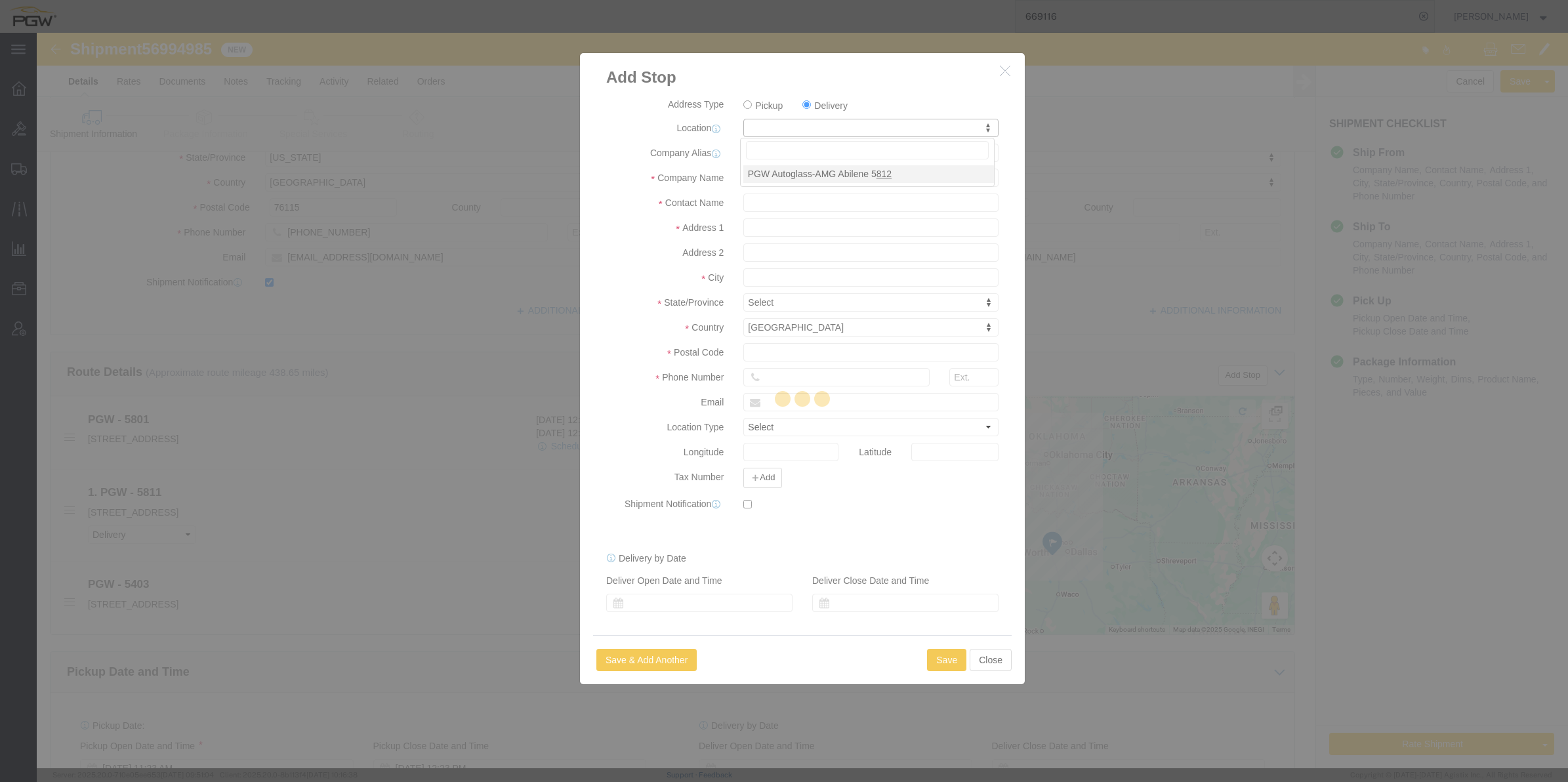
type input "5812"
type input "PGW Autoglass-AMG Abilene 5812"
type input "[STREET_ADDRESS]"
type input "Abilene"
type input "79602"
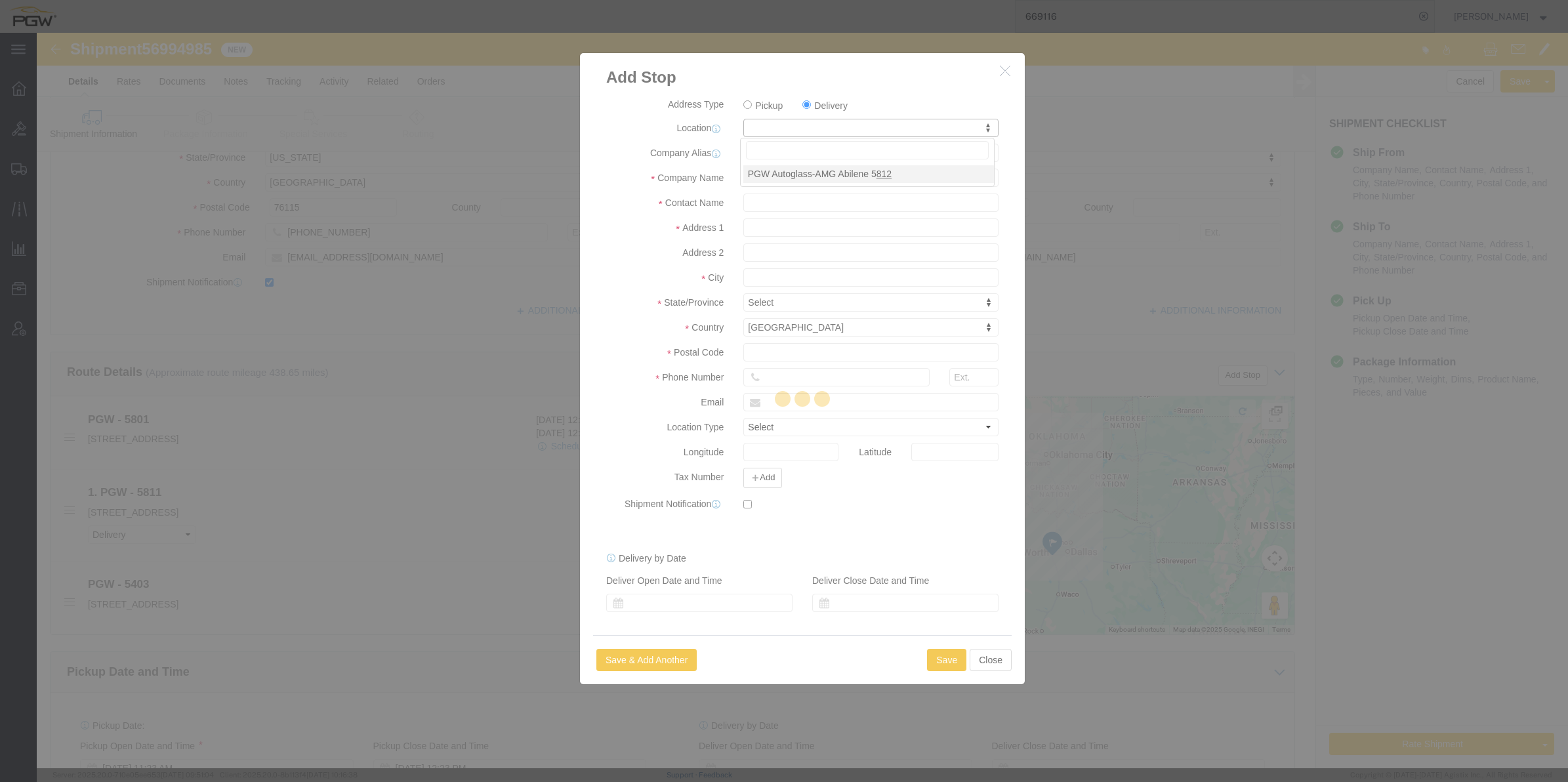
type input "[PHONE_NUMBER]"
select select "[GEOGRAPHIC_DATA]"
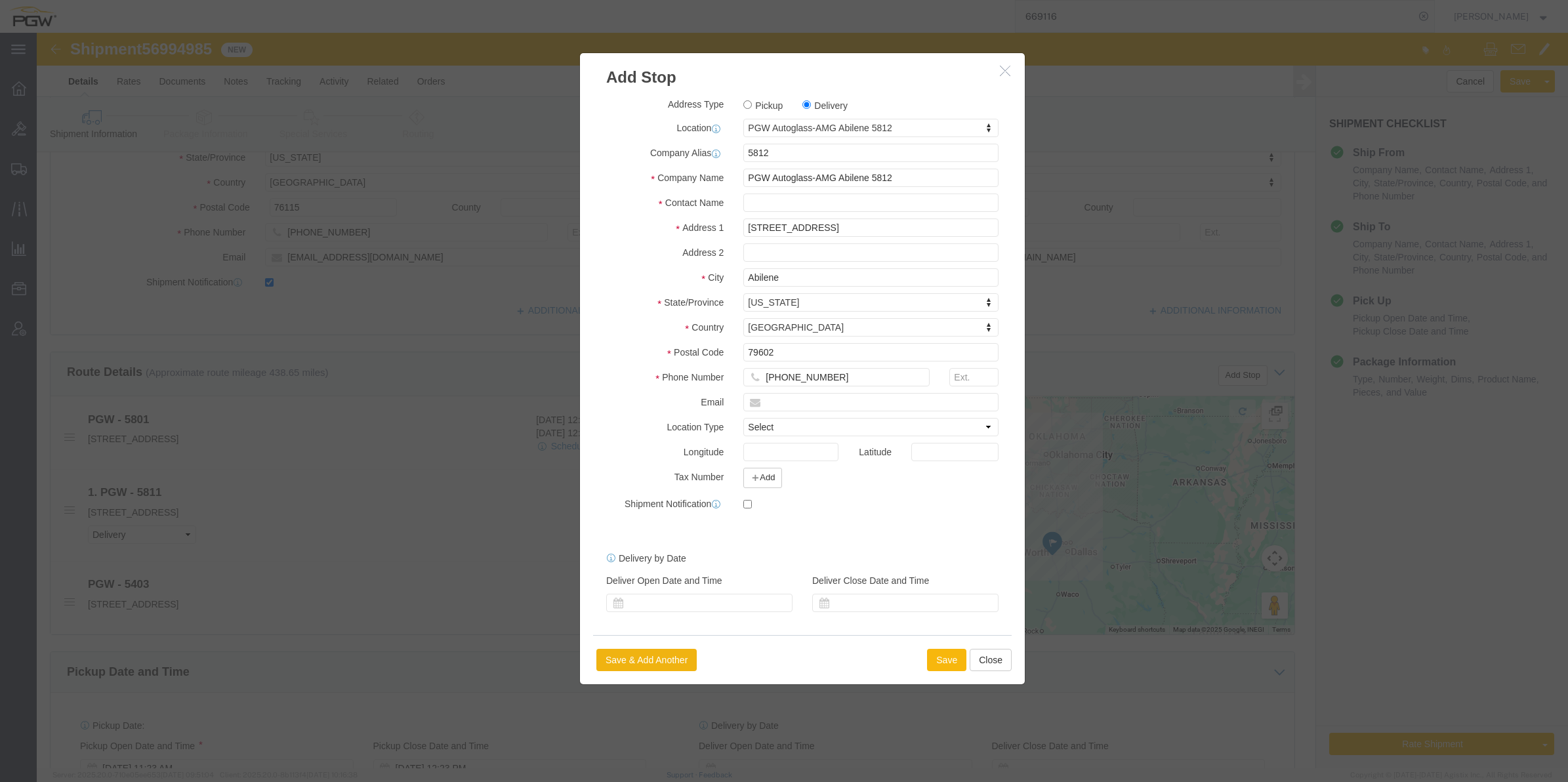
click button "Save"
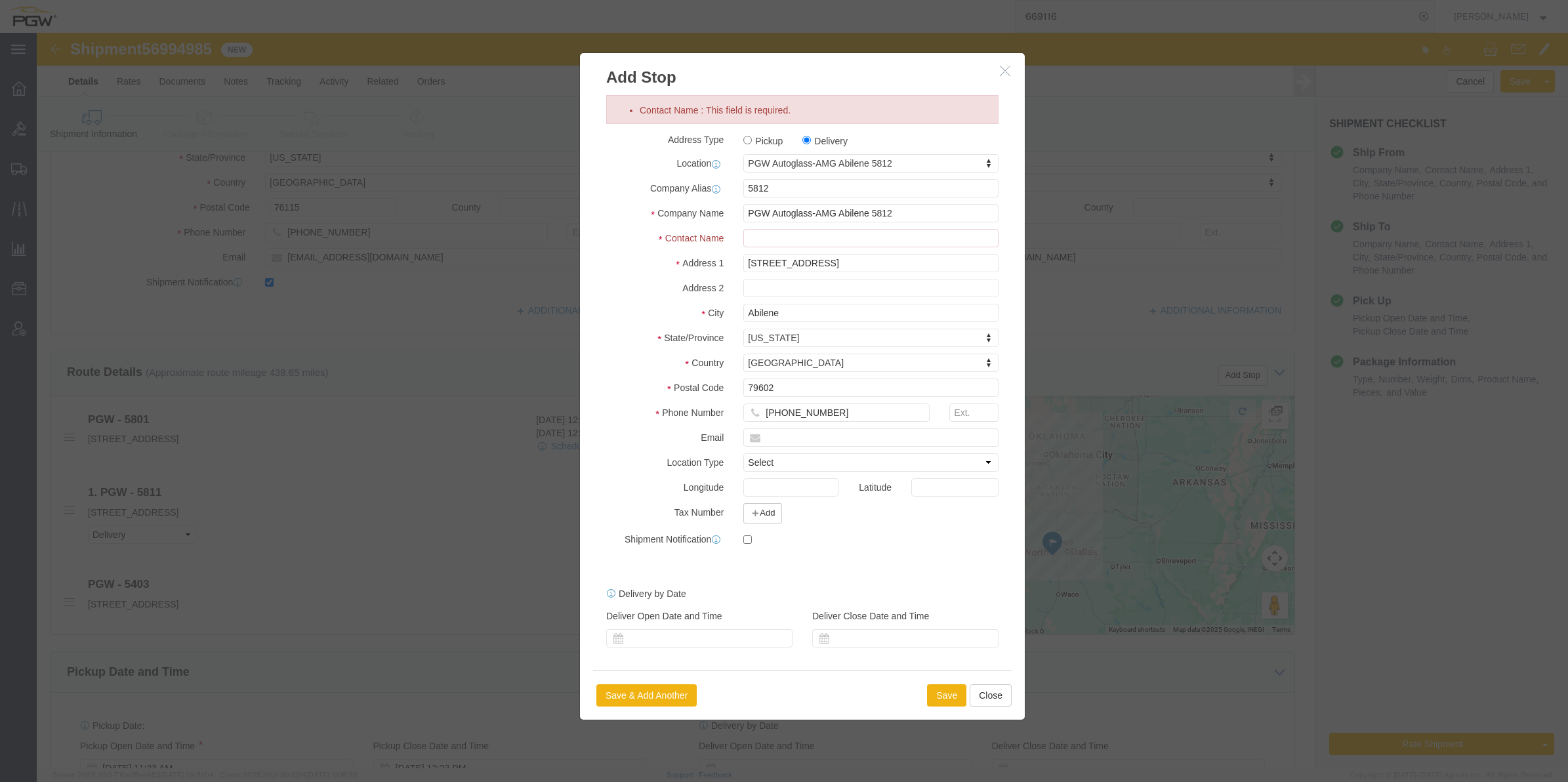
click div "Address Type Pickup Delivery Location PGW Autoglass-AMG Abilene 5812 My Profile…"
click input "Contact Name : This field is required."
type input "Branch Manager"
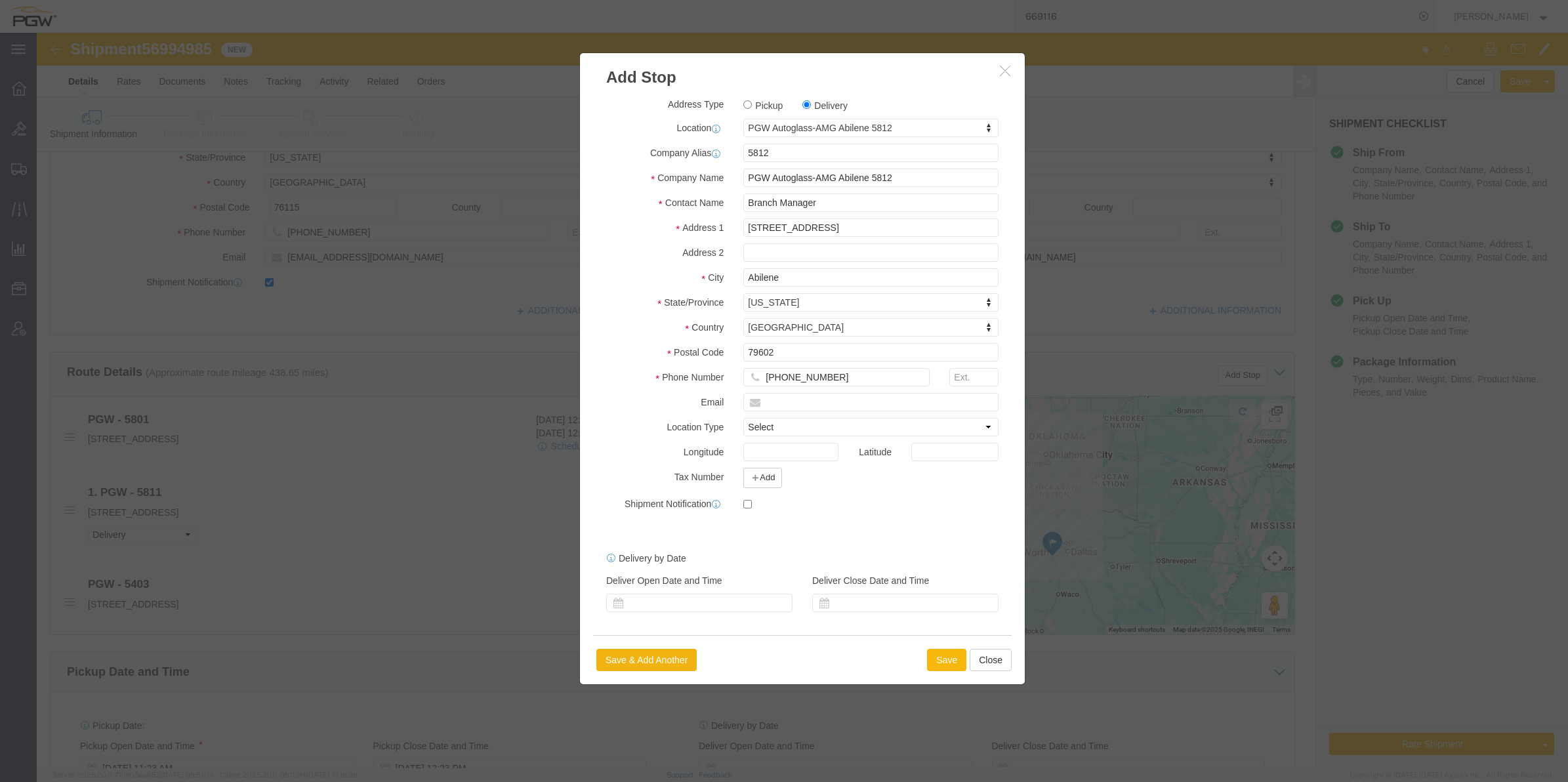
click button "Save"
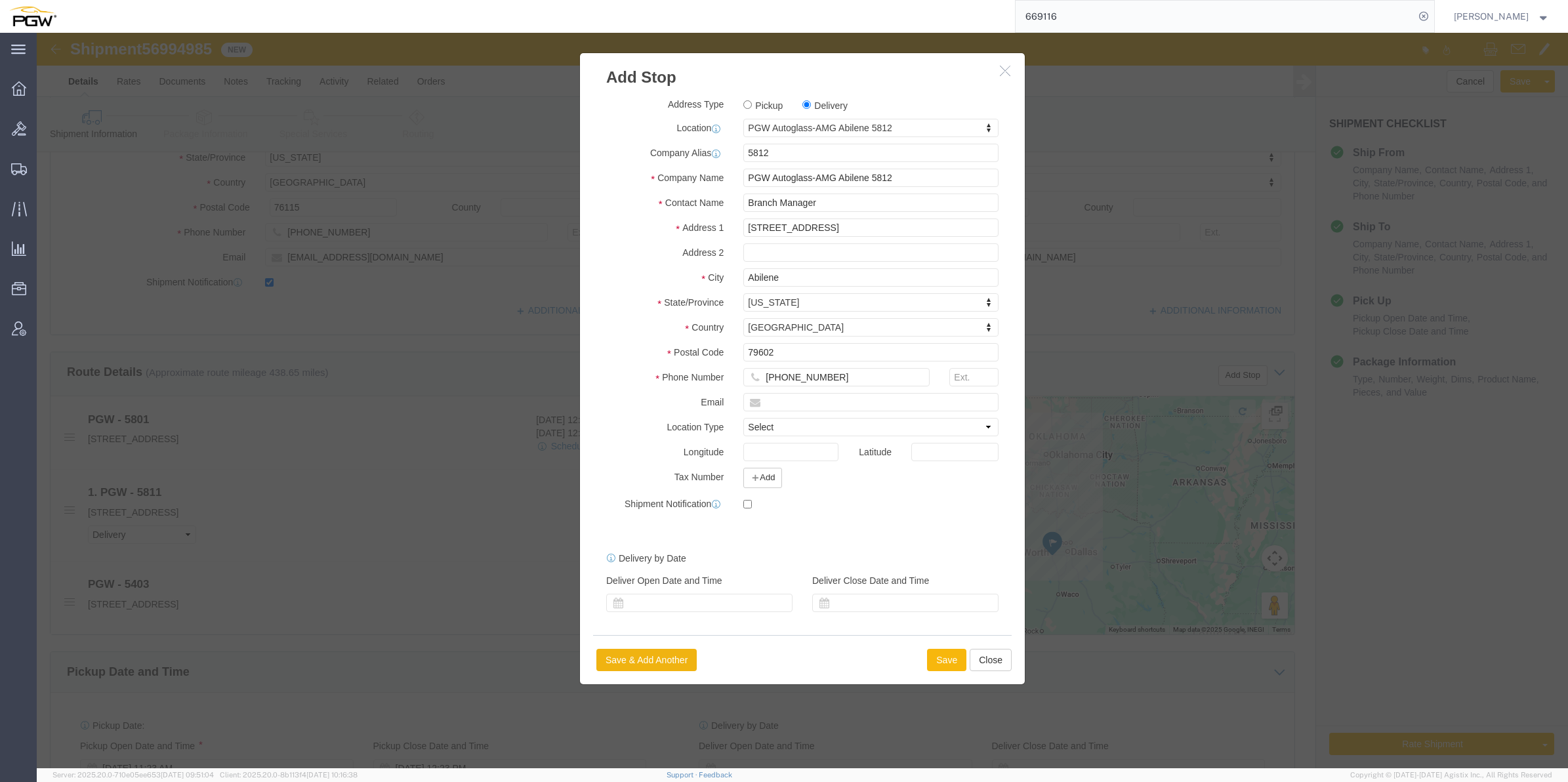
select select "D"
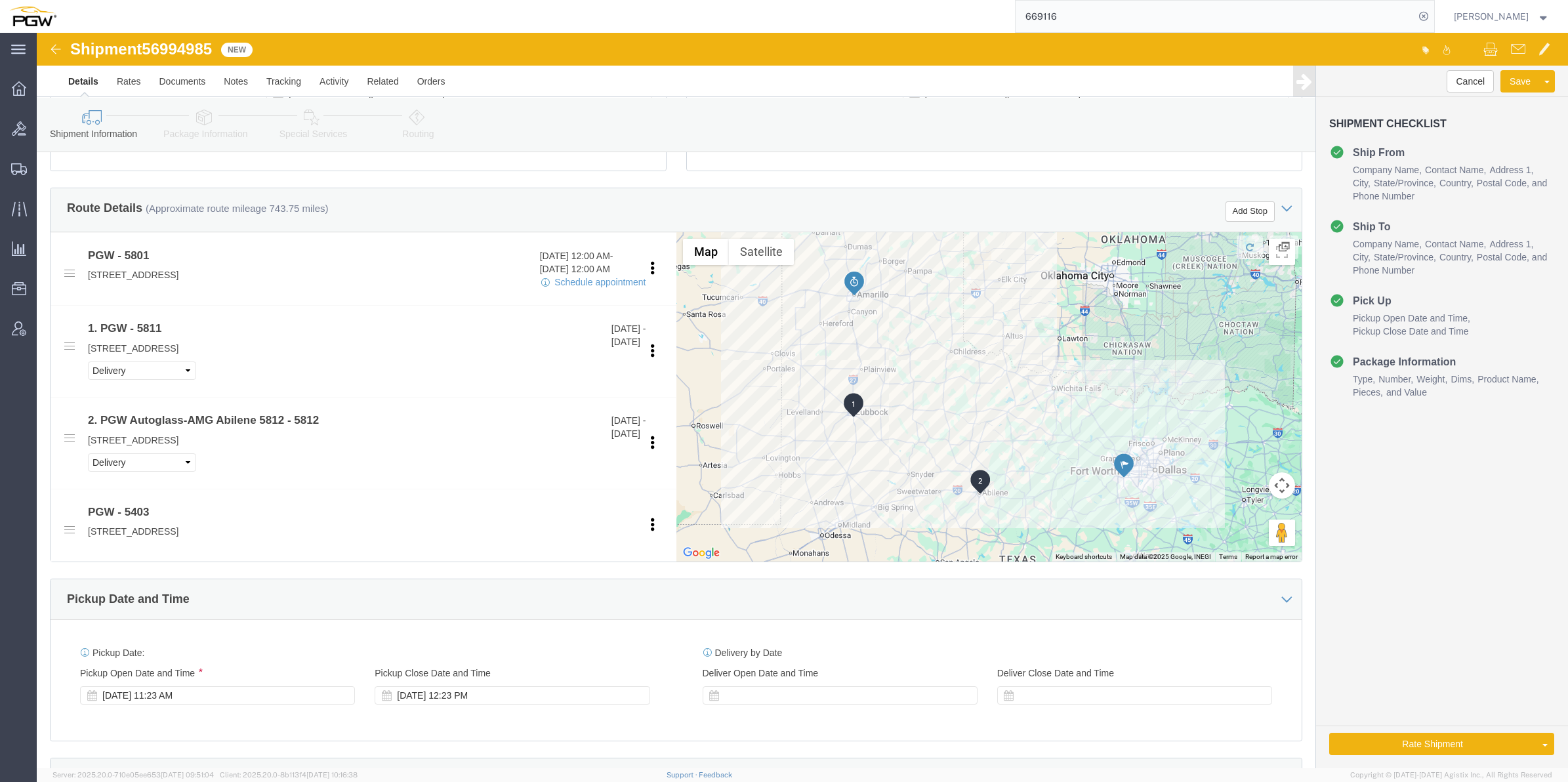
scroll to position [492, 0]
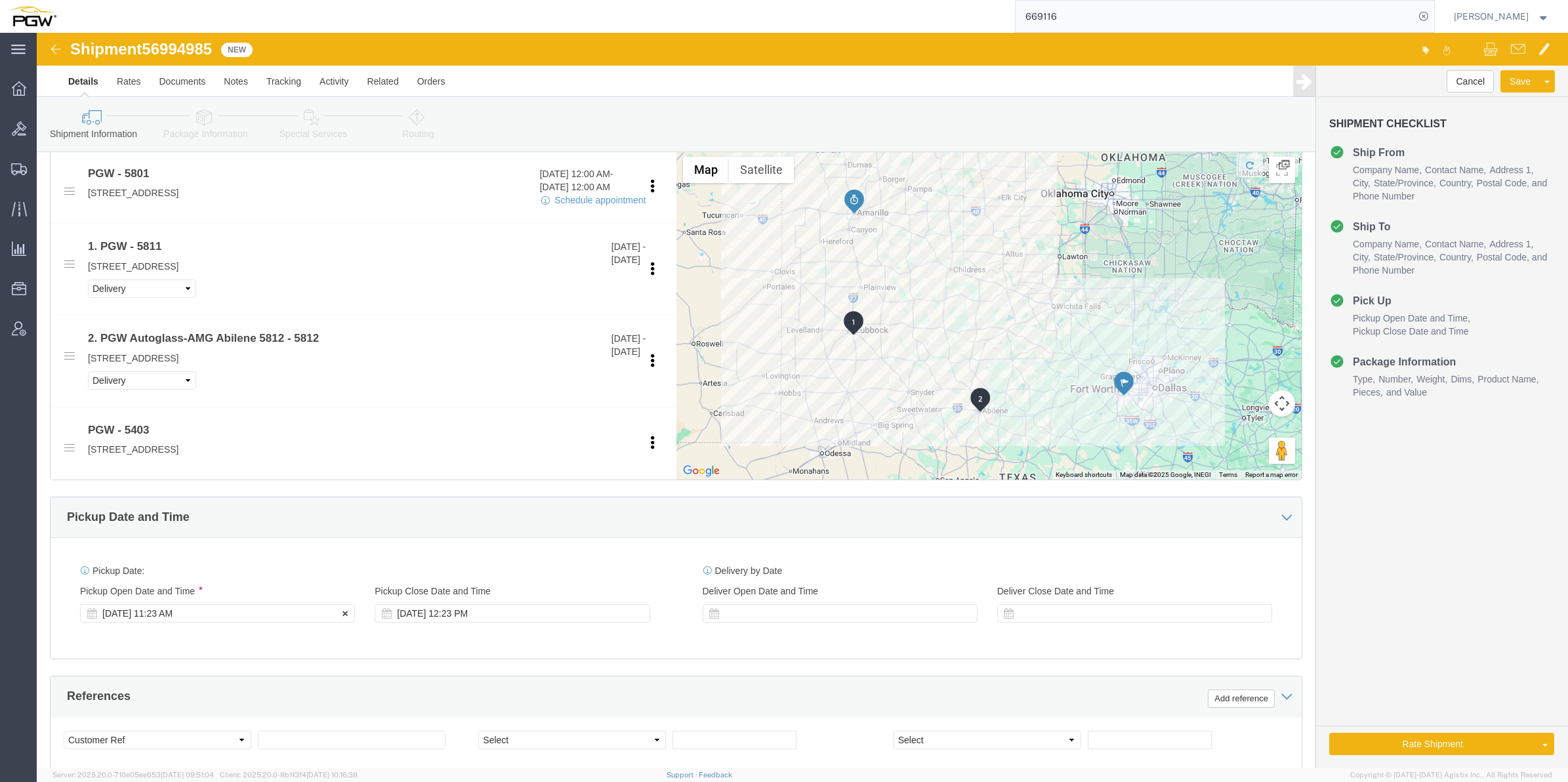
click div "[DATE] 11:23 AM"
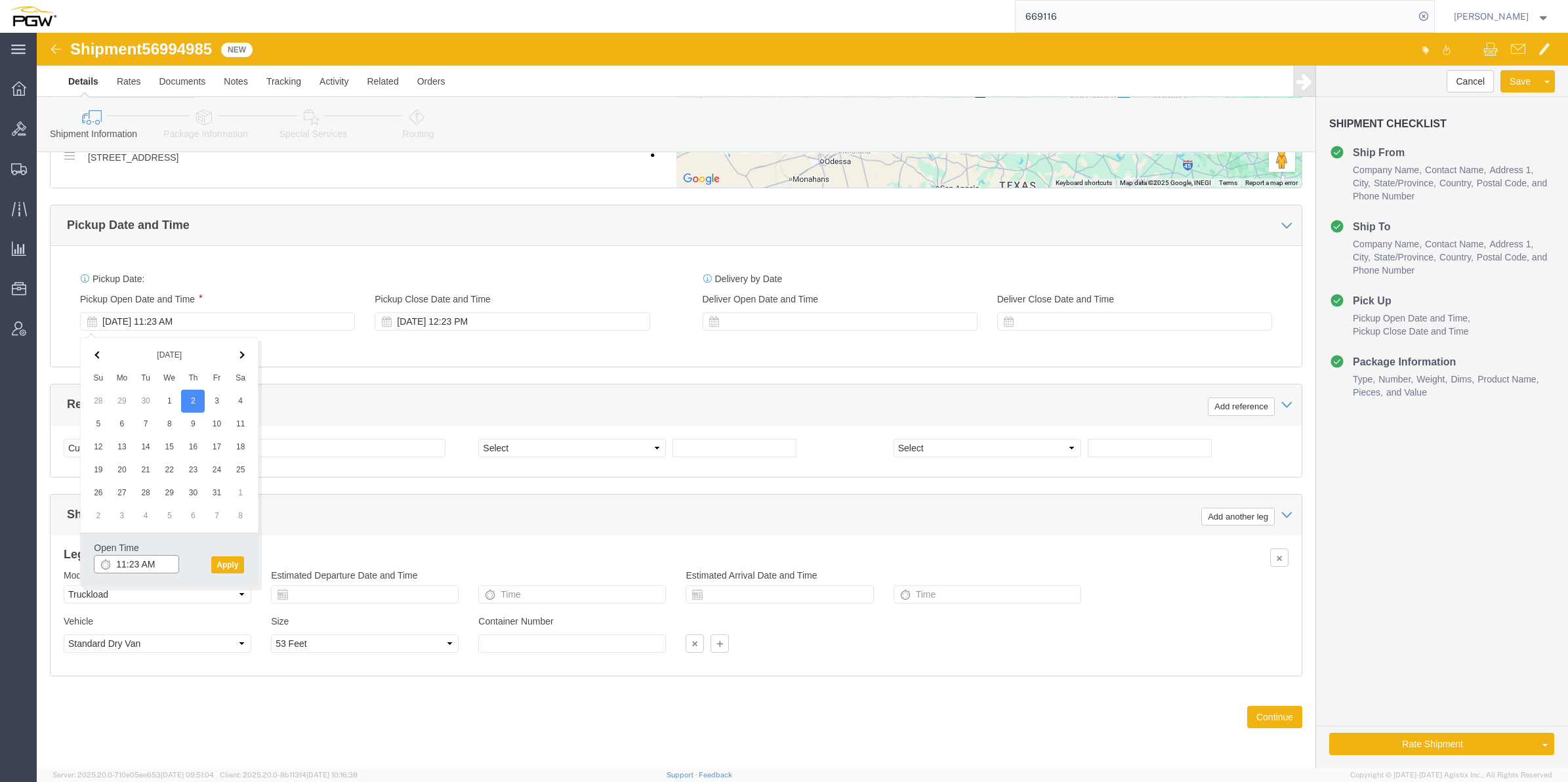
click input "11:23 AM"
type input "9:00 AM"
click button "Apply"
click select "Select Account Type Activity ID Airline Appointment Number ASN Batch Request # …"
select select "BOL"
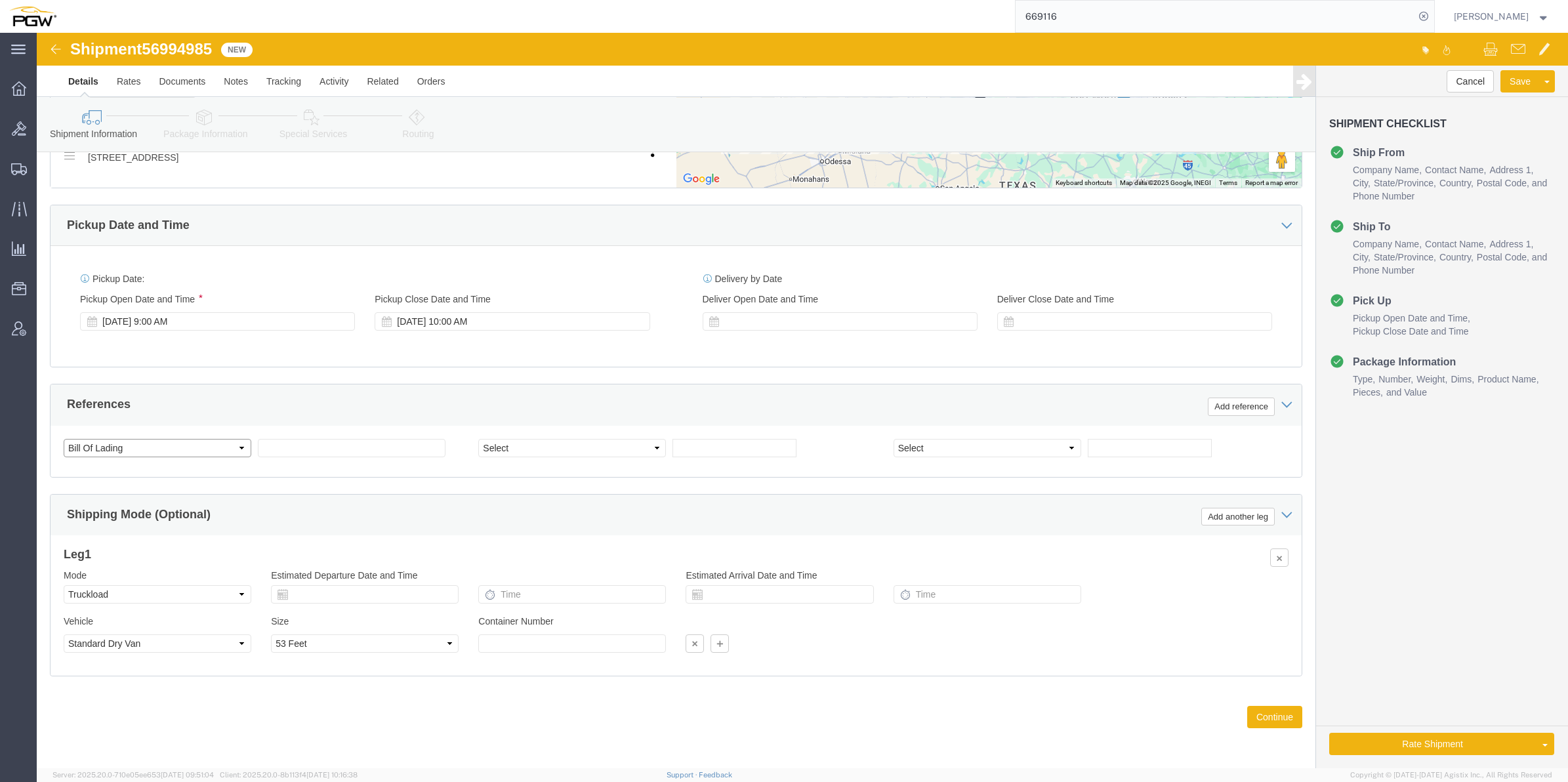
click select "Select Account Type Activity ID Airline Appointment Number ASN Batch Request # …"
click span "56994985"
copy span "56994985"
click input "text"
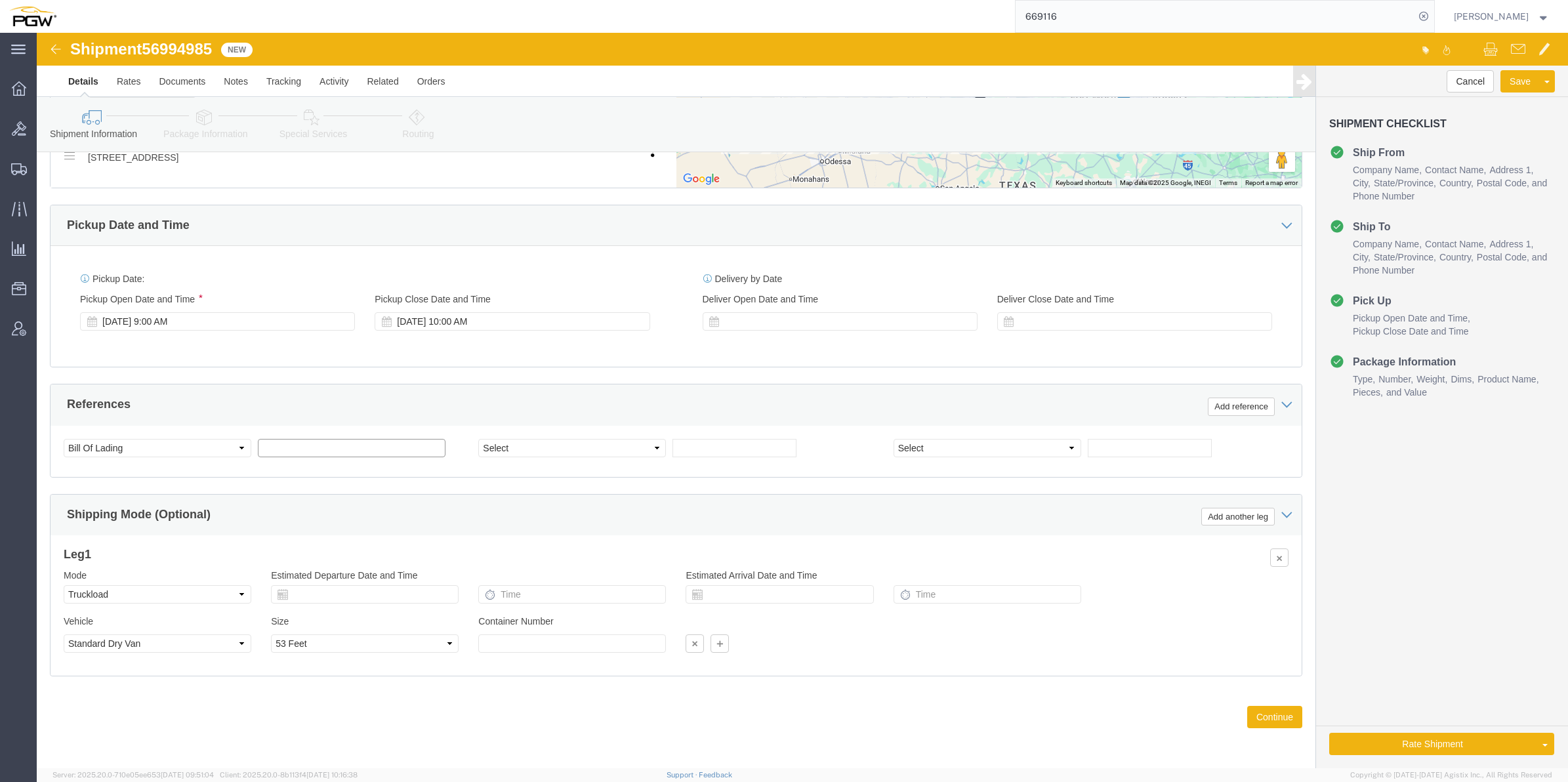
paste input "56994985"
type input "56994985"
click input "text"
paste input "669266"
type input "669266"
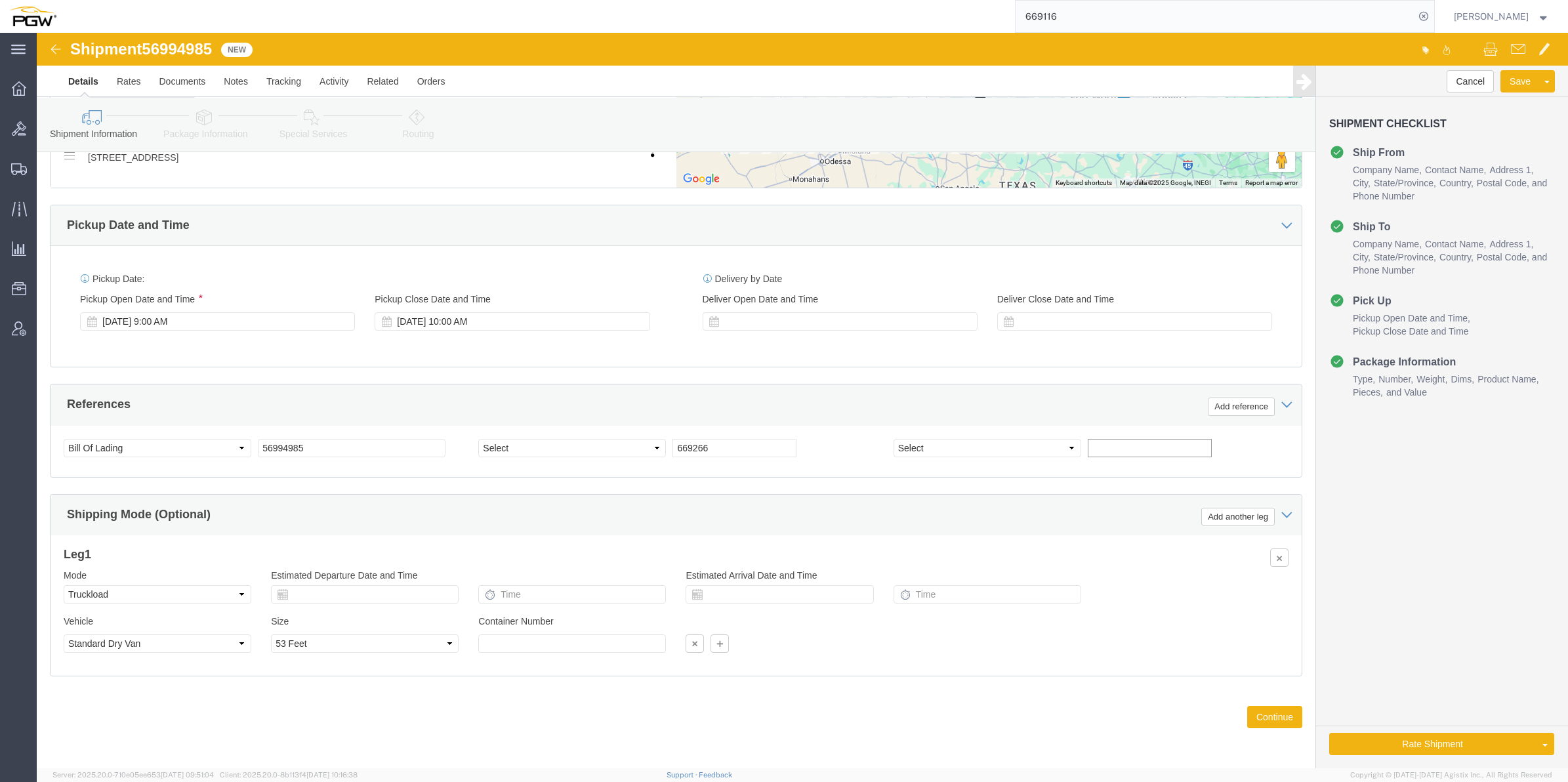
drag, startPoint x: 1091, startPoint y: 407, endPoint x: 1085, endPoint y: 412, distance: 7.8
click input "text"
paste input "669277"
type input "669277"
click button "Add reference"
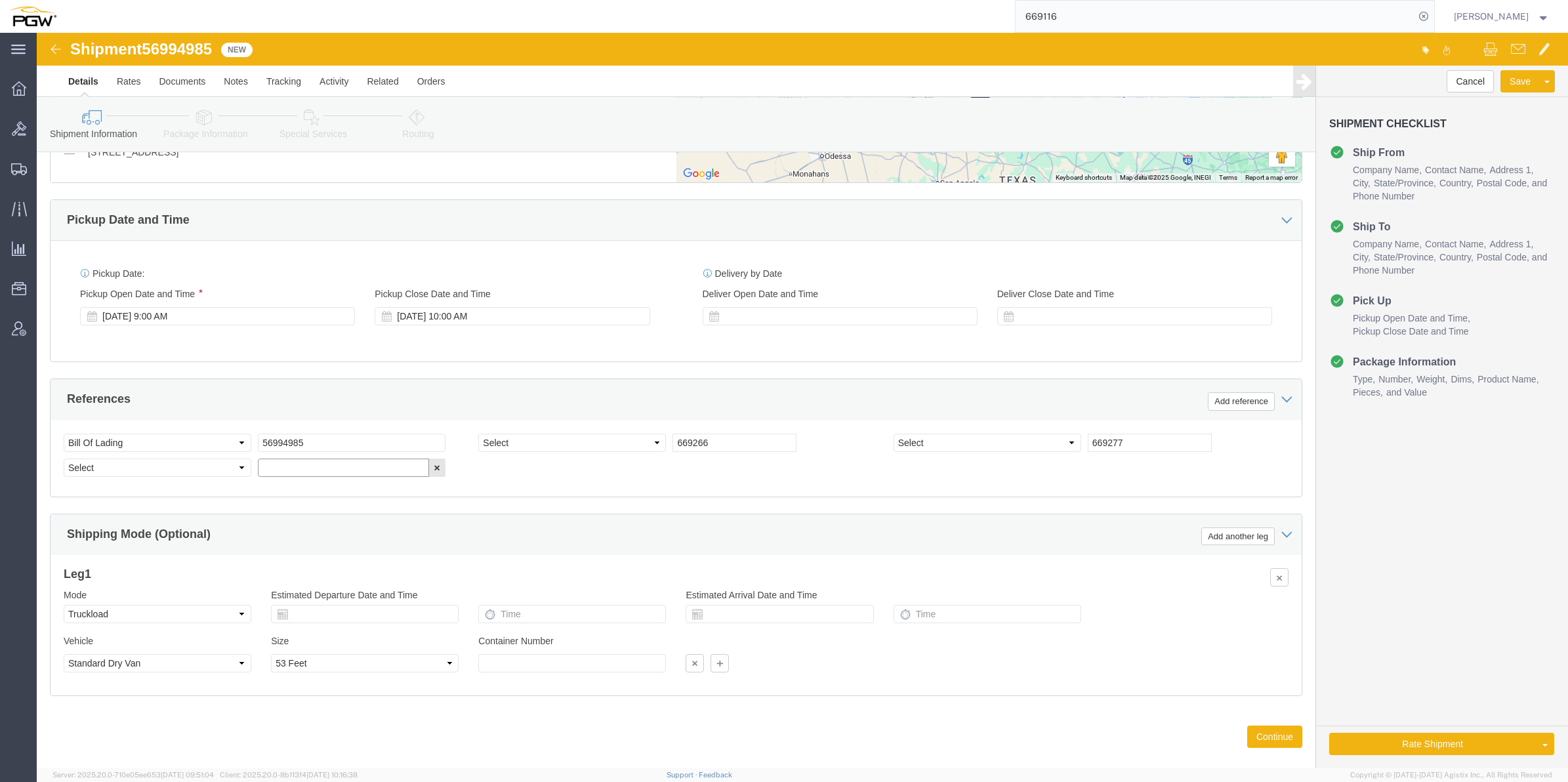
click input "text"
paste input "669267"
type input "669267"
click button "Add reference"
click input "text"
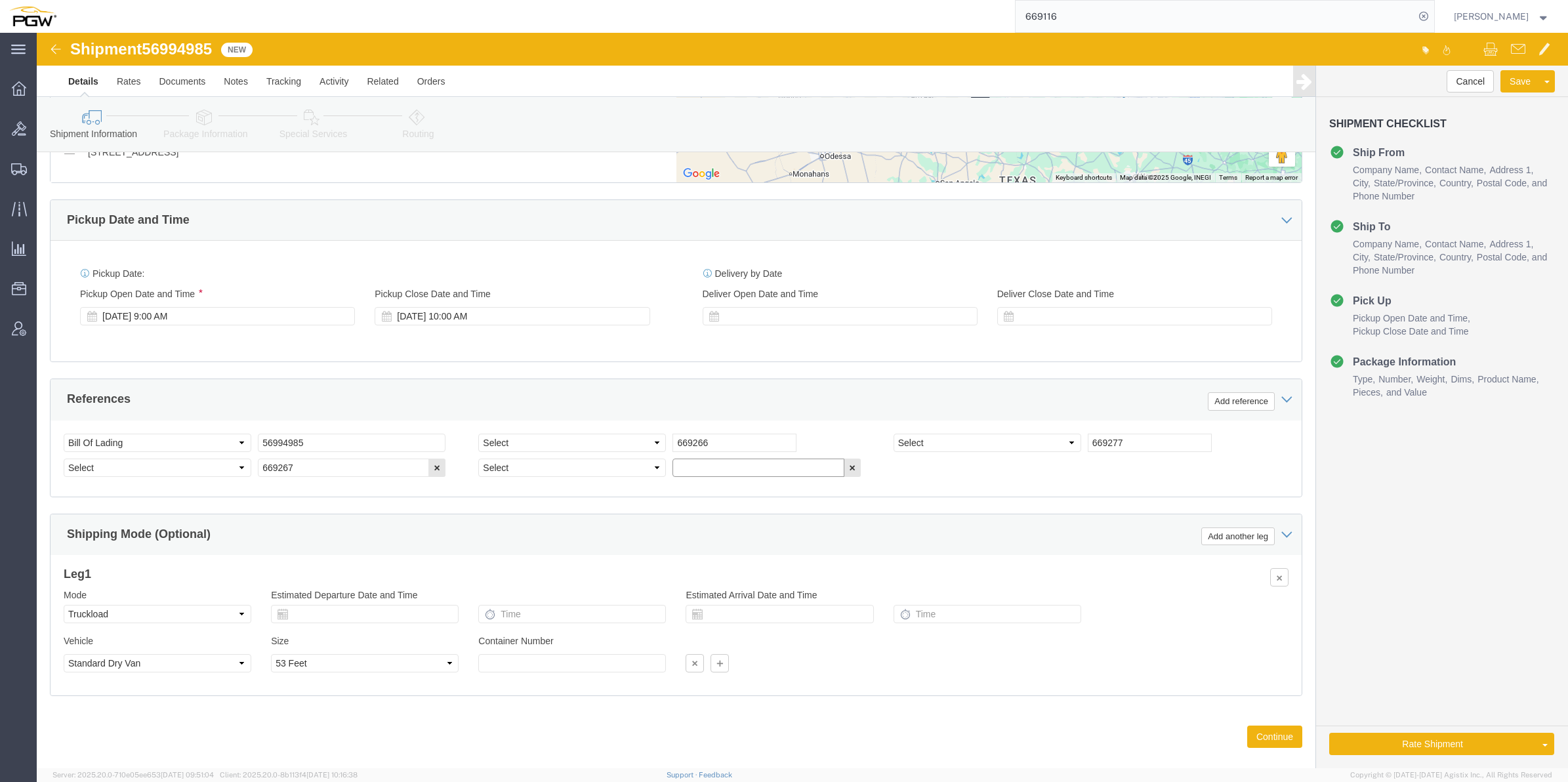
paste input "669268"
type input "669268"
click select "Select Account Type Activity ID Airline Appointment Number ASN Batch Request # …"
select select "ORDERNUM"
click select "Select Account Type Activity ID Airline Appointment Number ASN Batch Request # …"
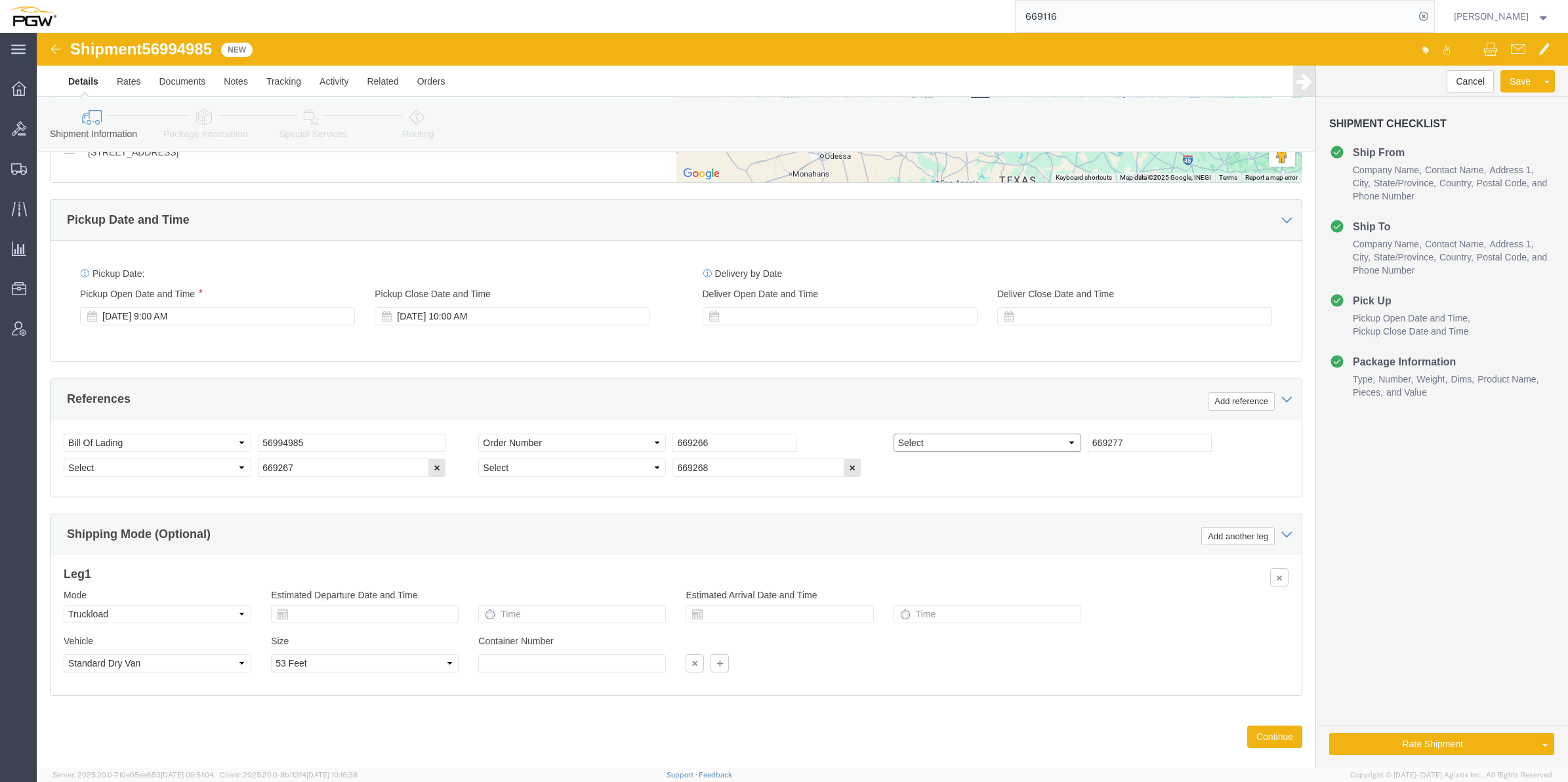
click select "Select Account Type Activity ID Airline Appointment Number ASN Batch Request # …"
select select "ORDERNUM"
click select "Select Account Type Activity ID Airline Appointment Number ASN Batch Request # …"
select select "ORDERNUM"
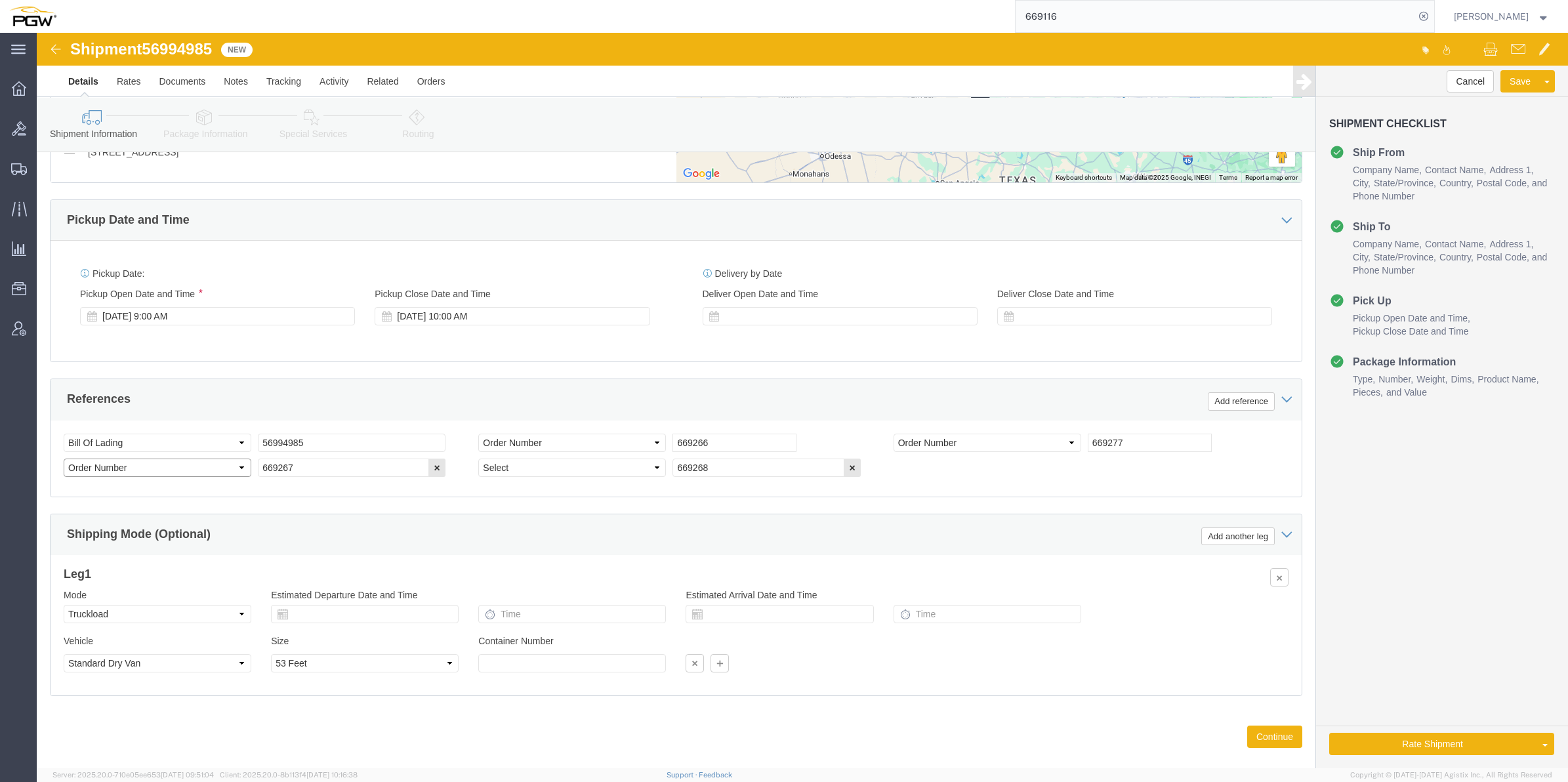
click select "Select Account Type Activity ID Airline Appointment Number ASN Batch Request # …"
select select "ORDERNUM"
click select "Select Account Type Activity ID Airline Appointment Number ASN Batch Request # …"
click div "Shipping Mode (Optional) Add another leg"
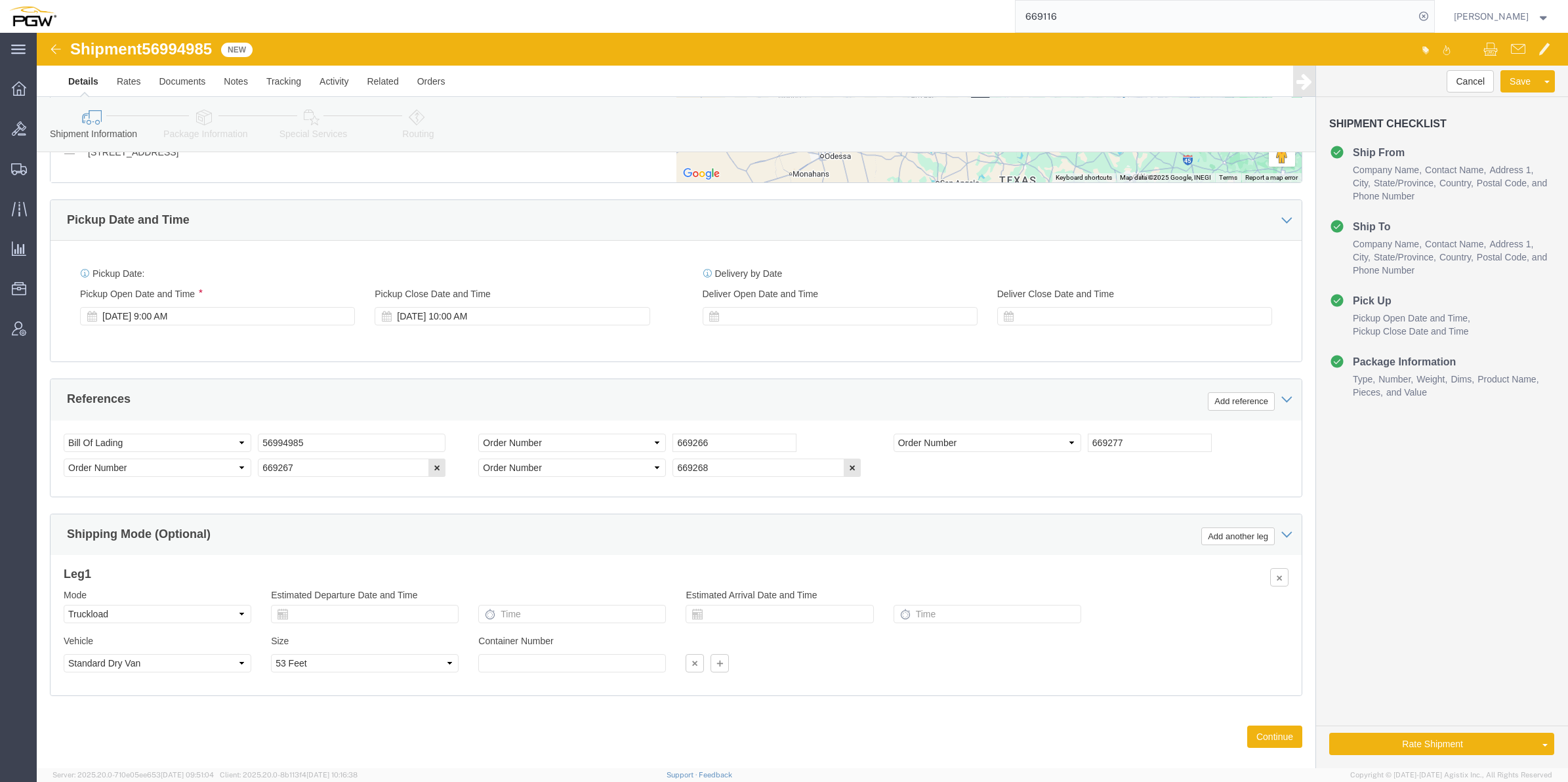
click span "56994985"
copy span "56994985"
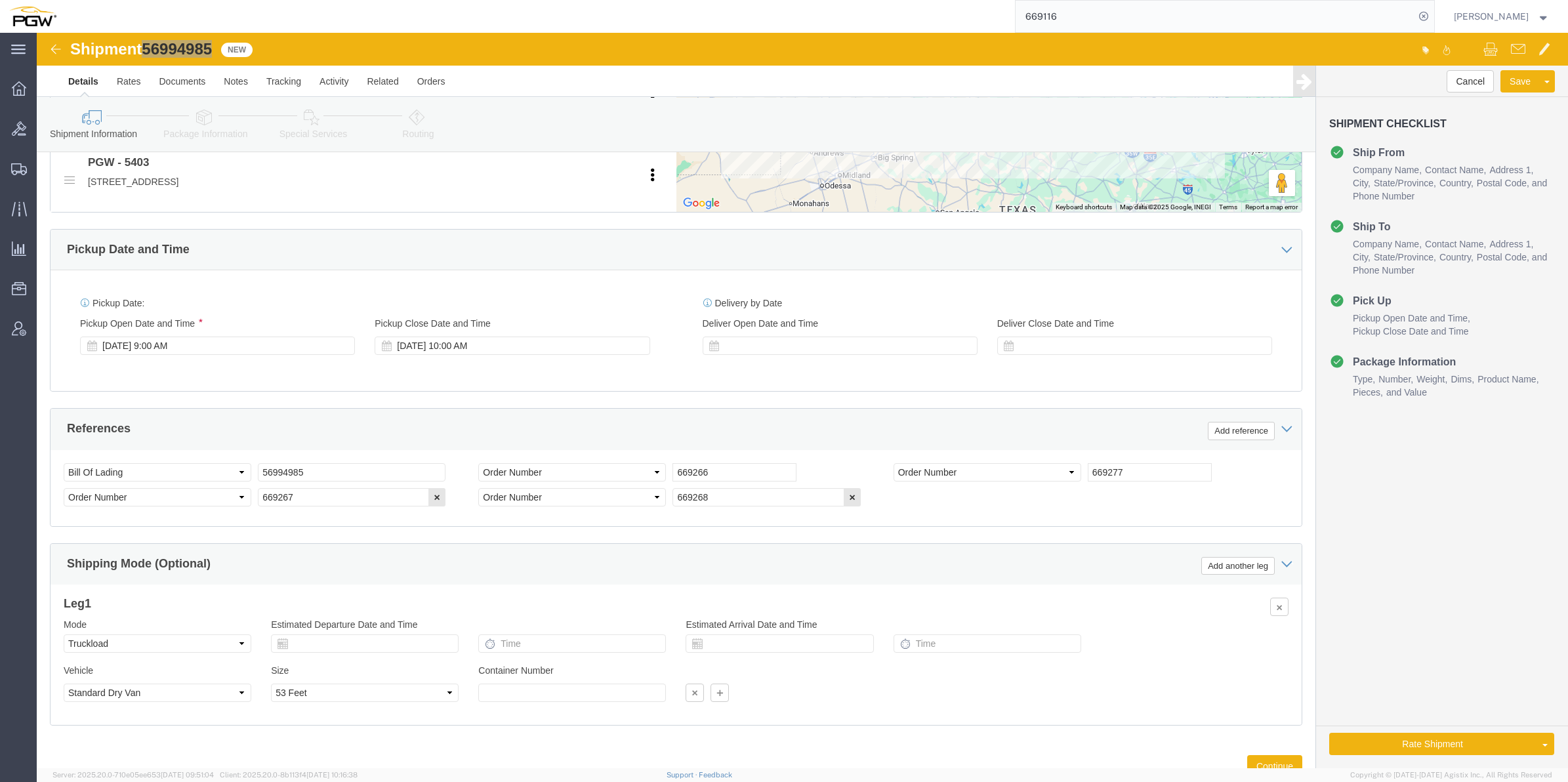
scroll to position [814, 0]
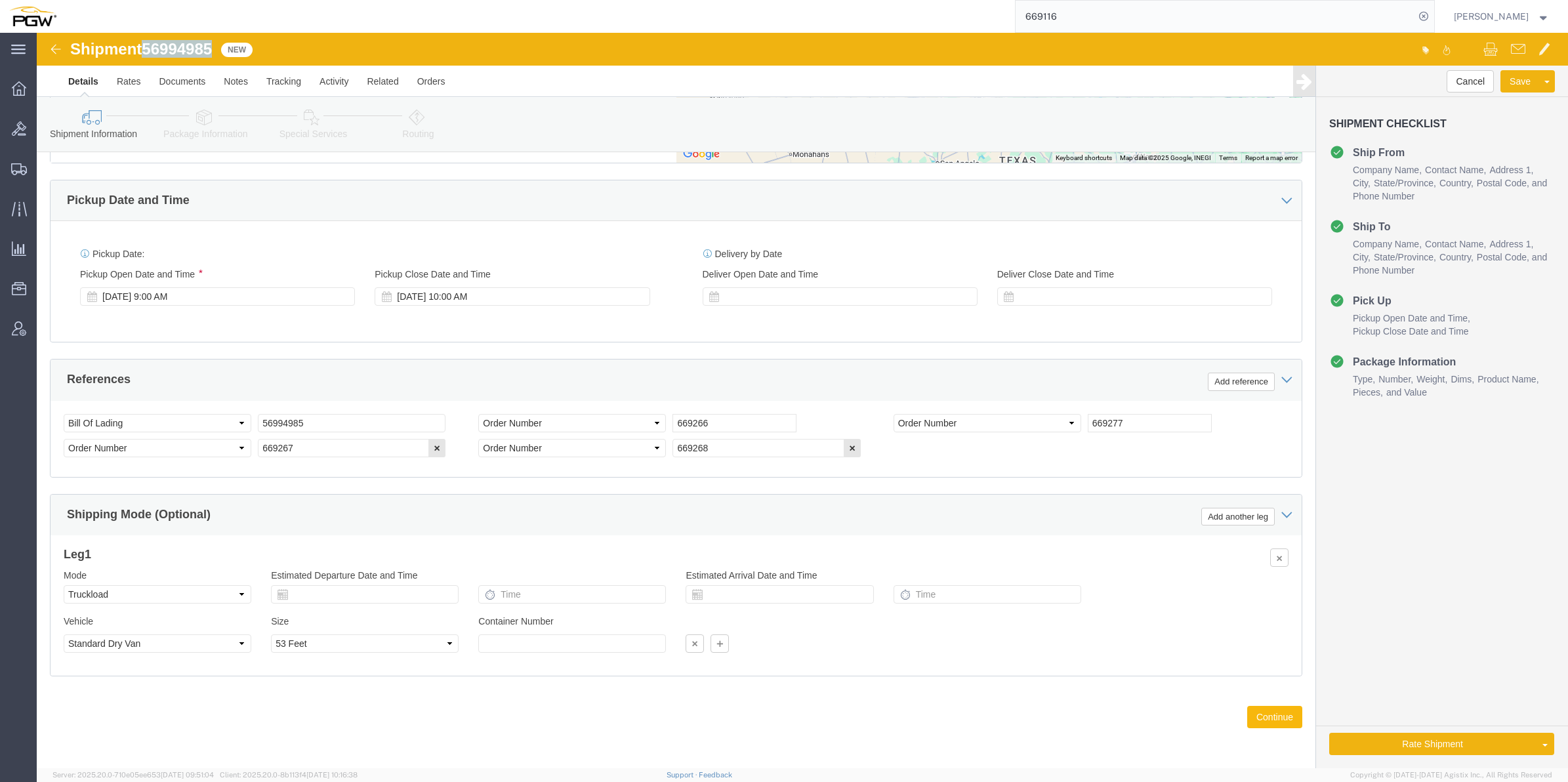
click button "Continue"
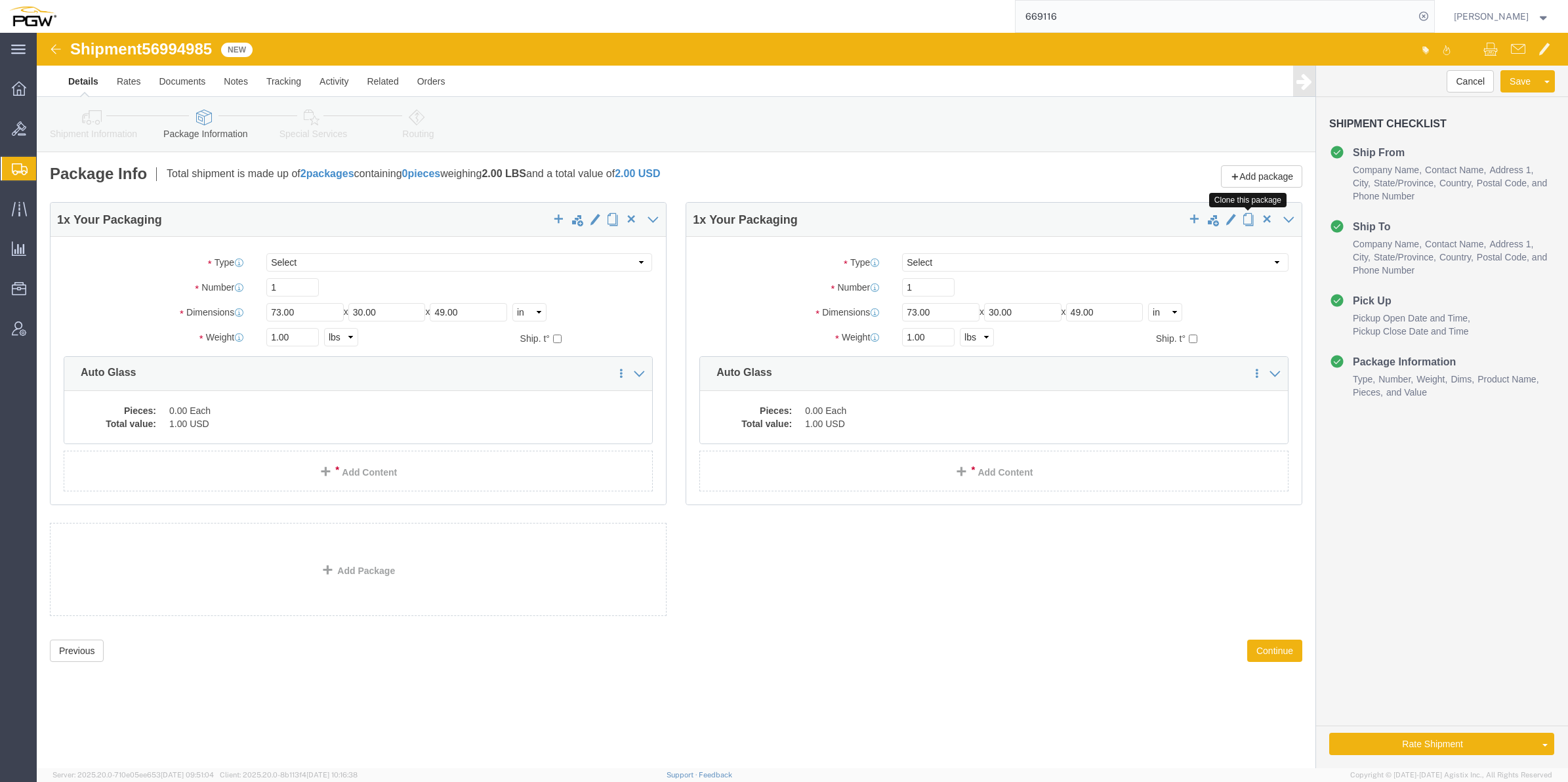
click span "button"
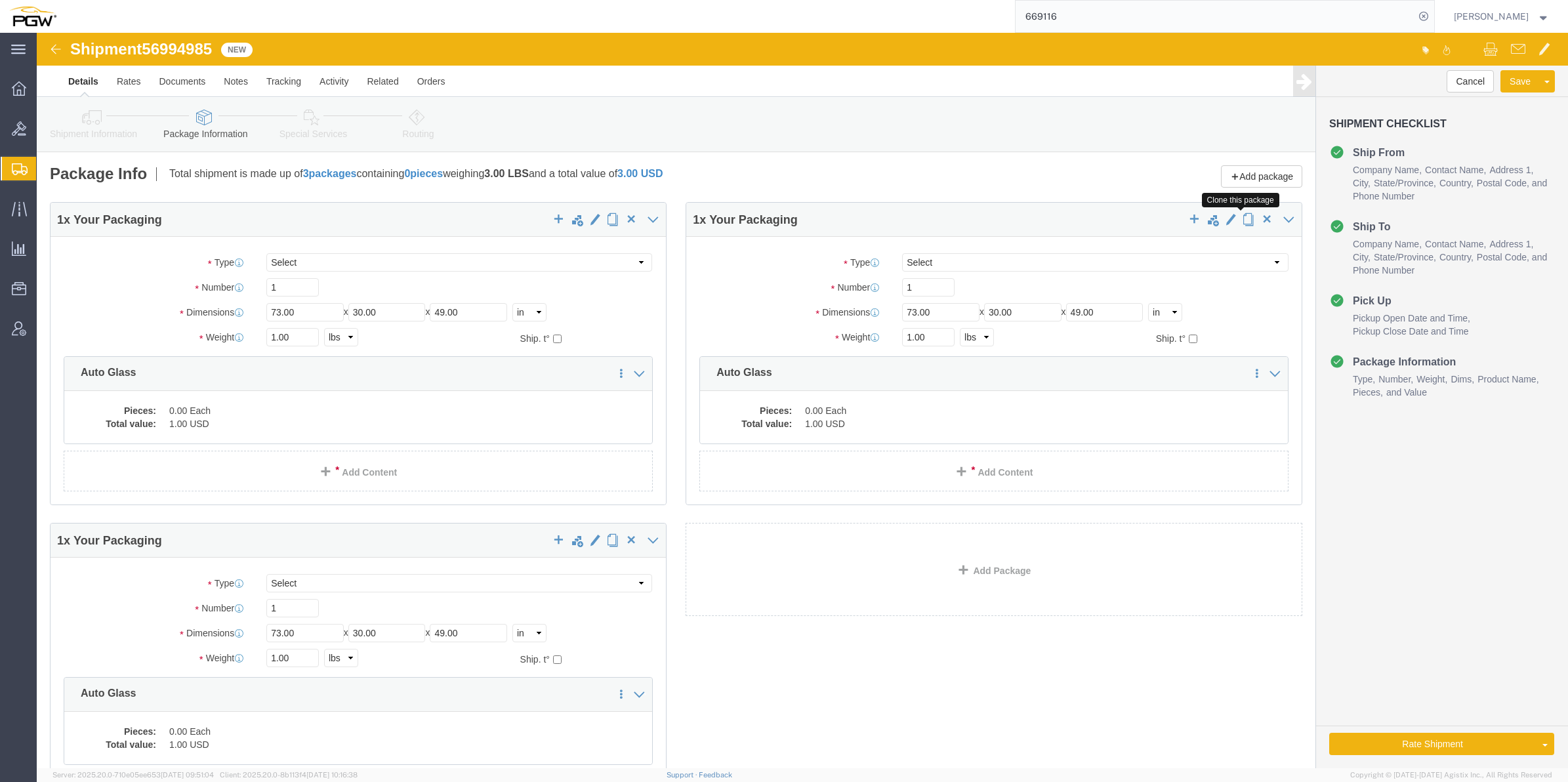
click span "button"
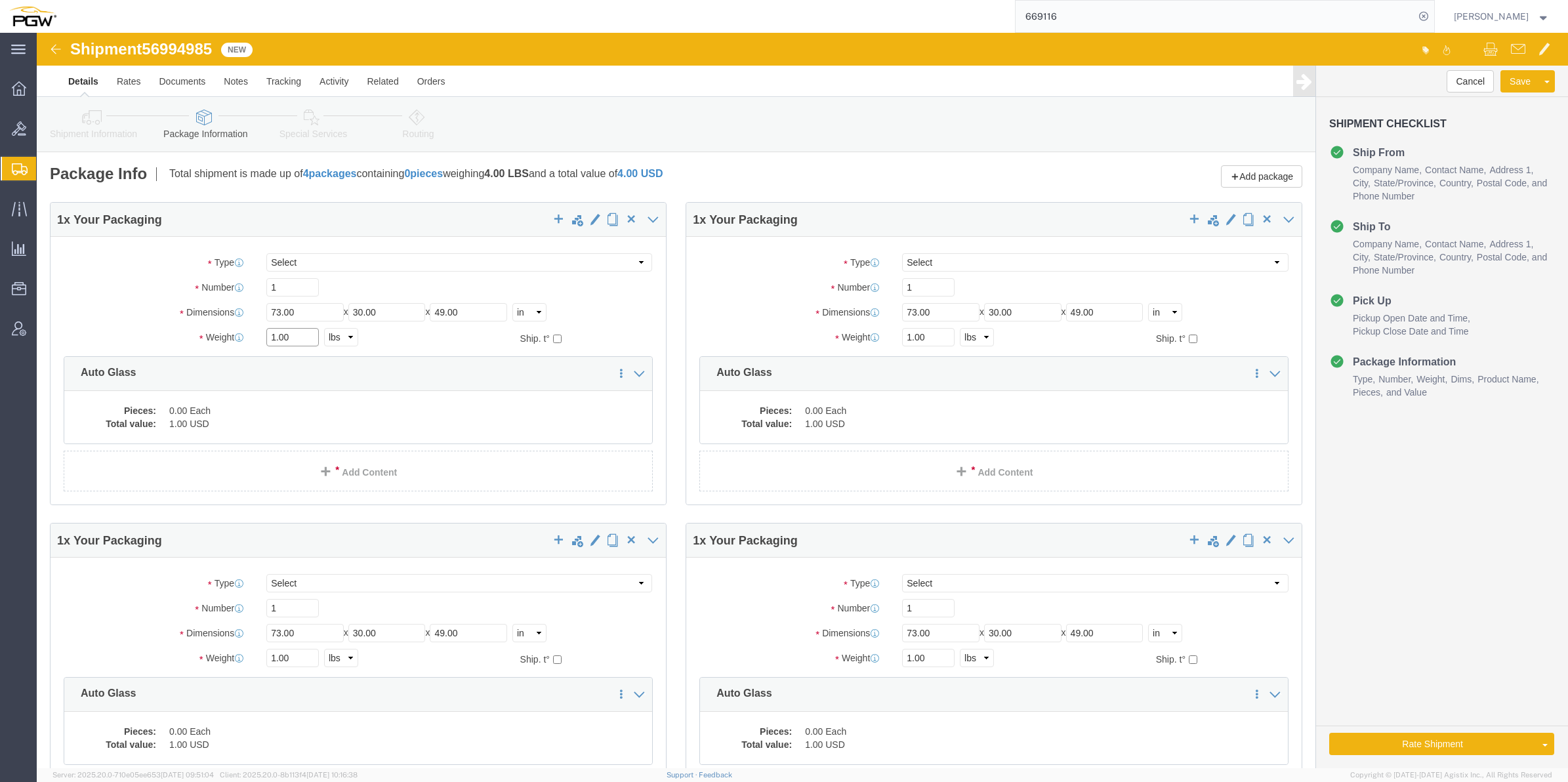
click input "1.00"
paste input "22984"
type input "22984.00"
click input "1.00"
paste input "377"
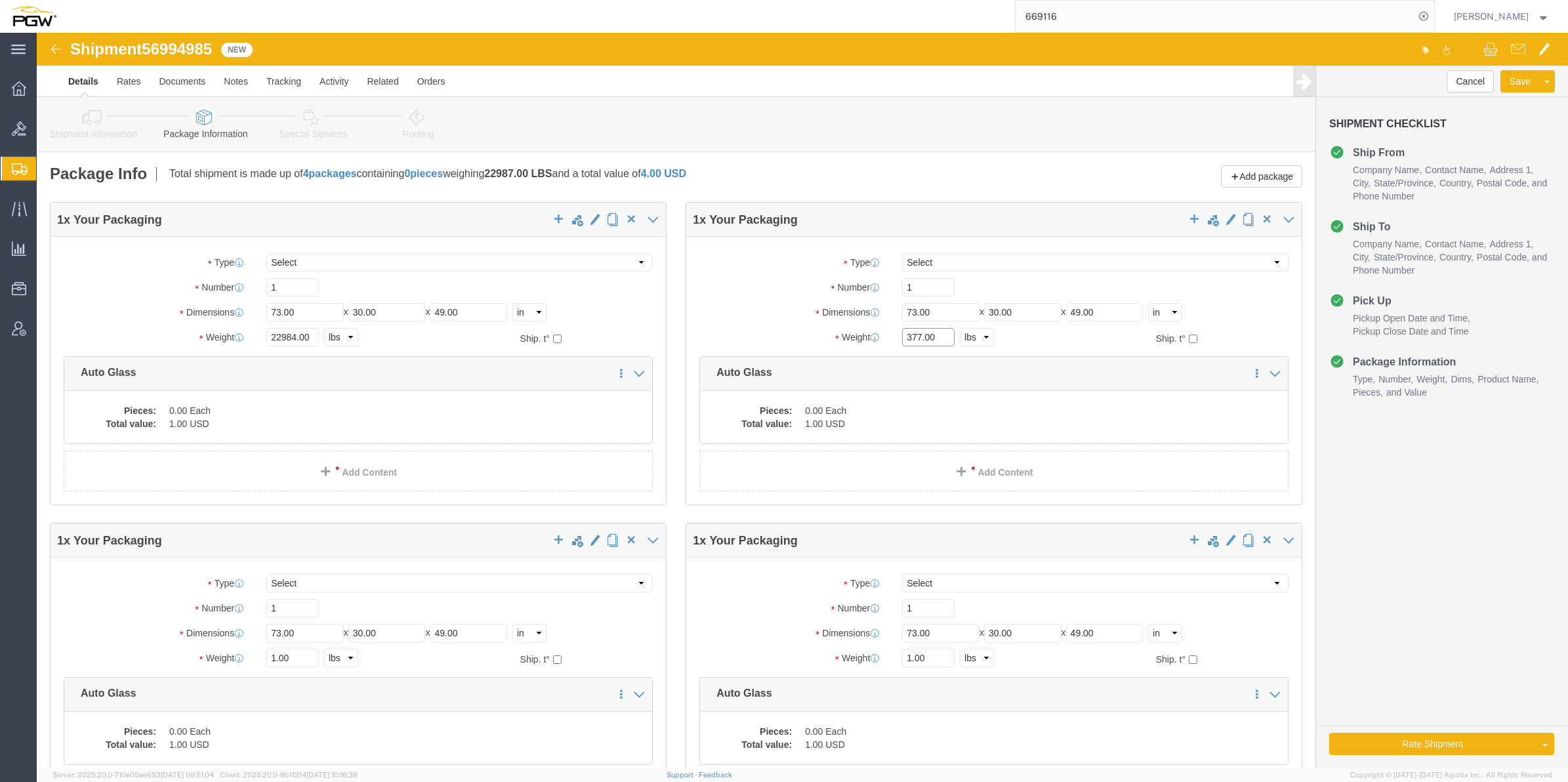
type input "377.00"
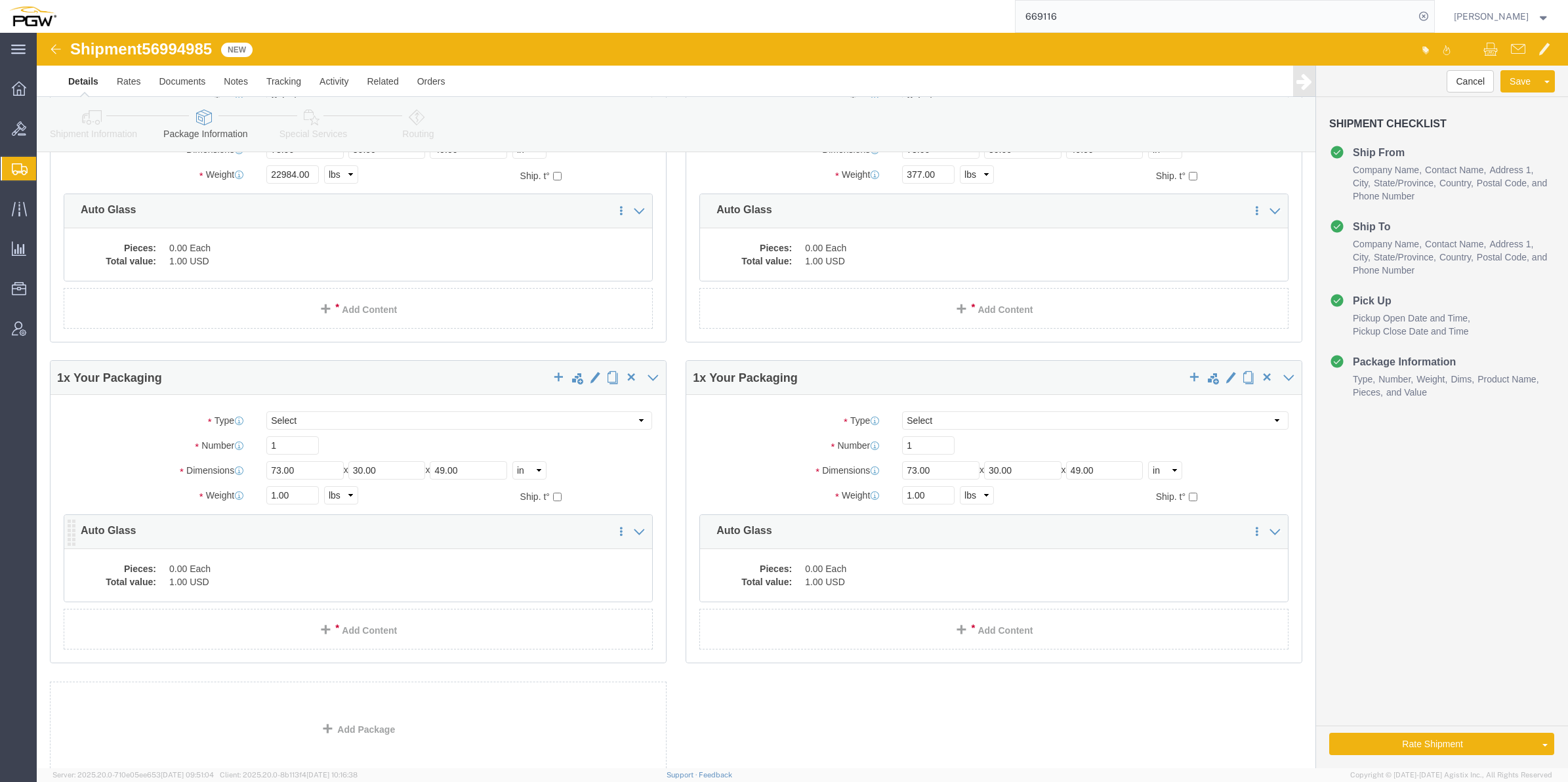
scroll to position [164, 0]
click input "1.00"
paste input "5628"
type input "5628.00"
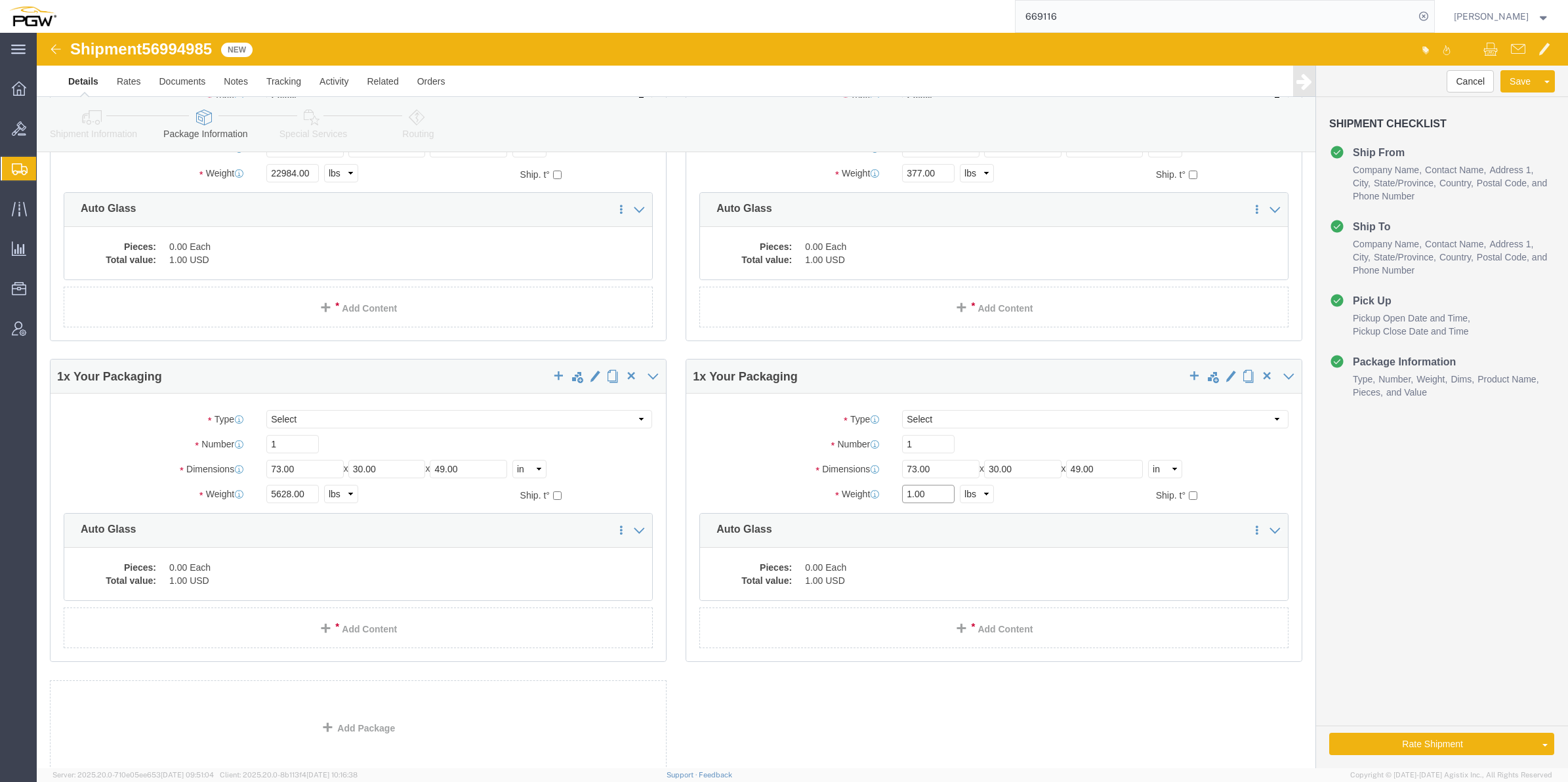
click input "1.00"
paste input "3514"
type input "3514.00"
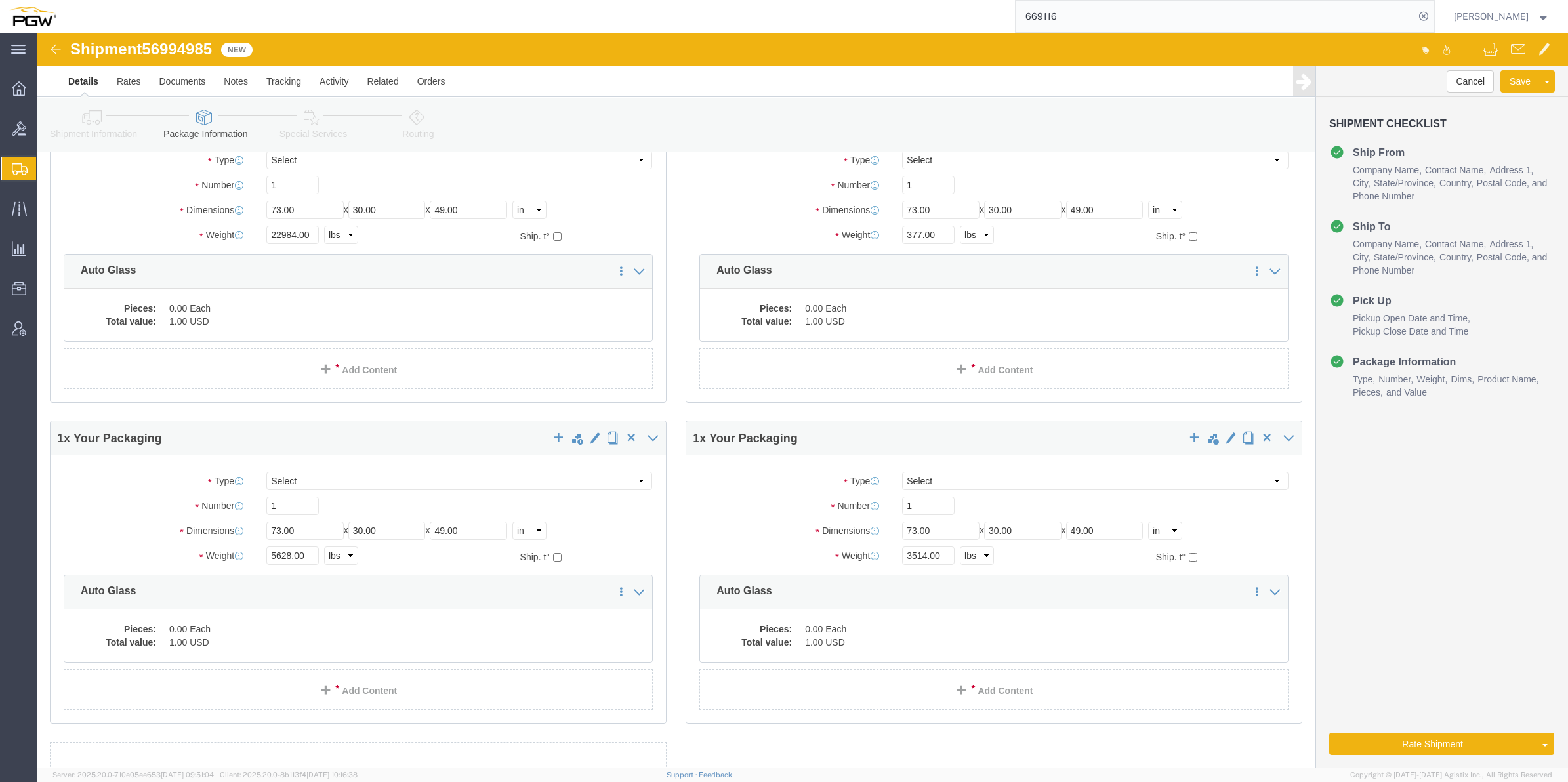
scroll to position [0, 0]
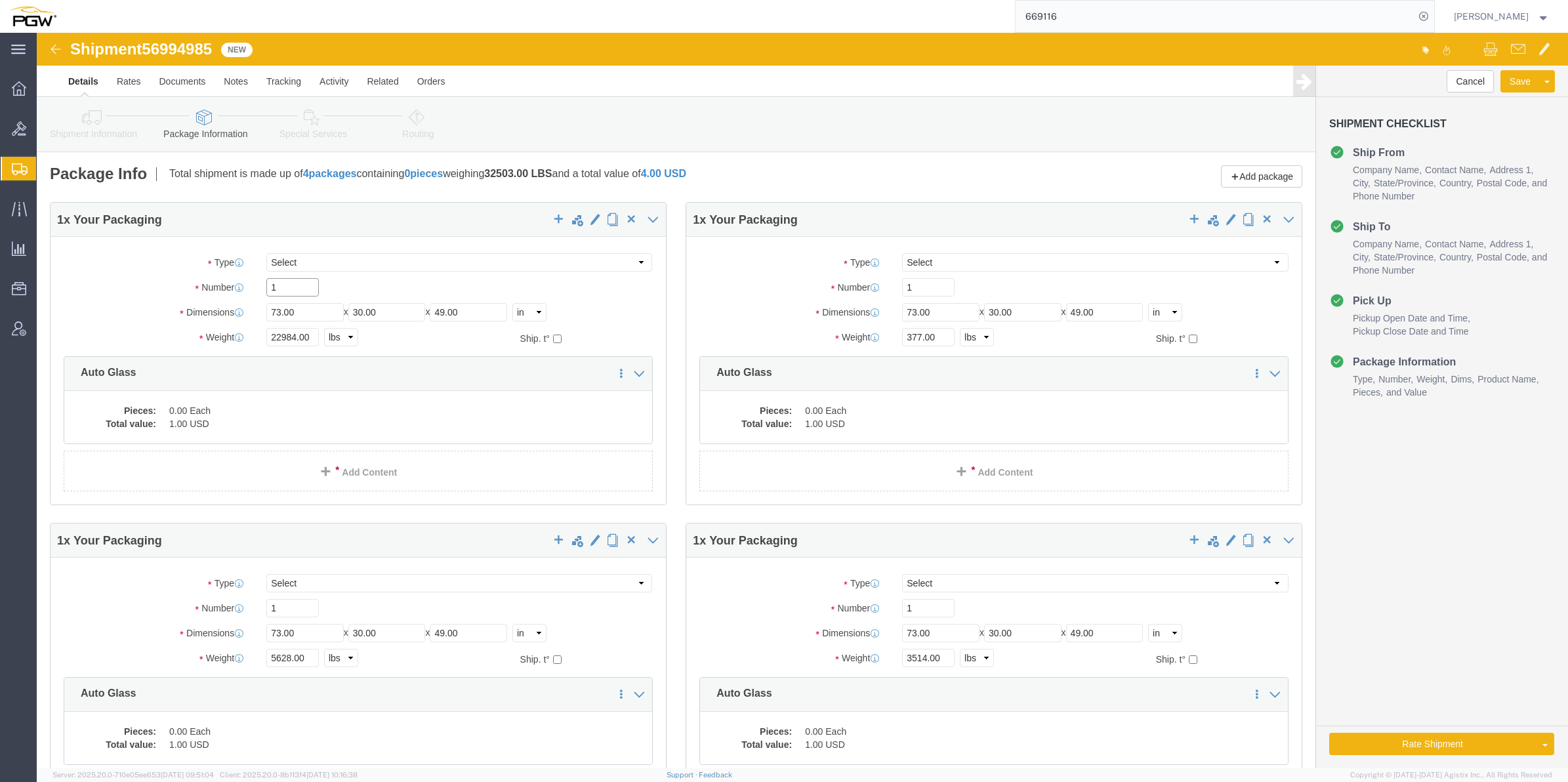
drag, startPoint x: 247, startPoint y: 255, endPoint x: 231, endPoint y: 253, distance: 16.1
click input "1"
type input "30"
drag, startPoint x: 257, startPoint y: 581, endPoint x: 204, endPoint y: 565, distance: 55.4
click div "Package Type Select Bale(s) Basket(s) Bolt(s) Bottle(s) Buckets Bulk Bundle(s) …"
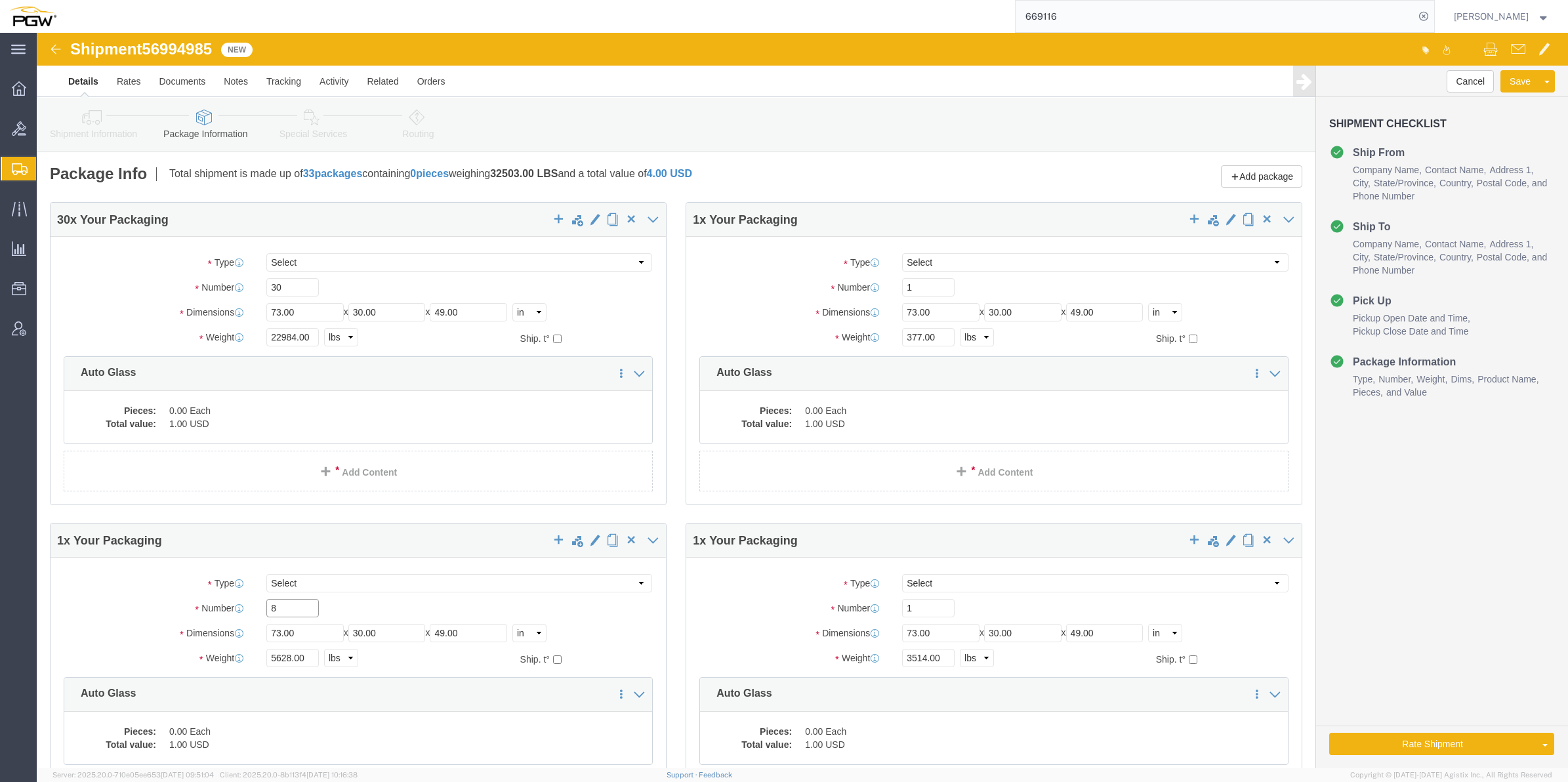
type input "8"
drag, startPoint x: 877, startPoint y: 567, endPoint x: 846, endPoint y: 591, distance: 39.2
click div "Number 1"
type input "6"
click div "Cancel Save Assign To Clone Shipment Save As Template Shipment Checklist Ship F…"
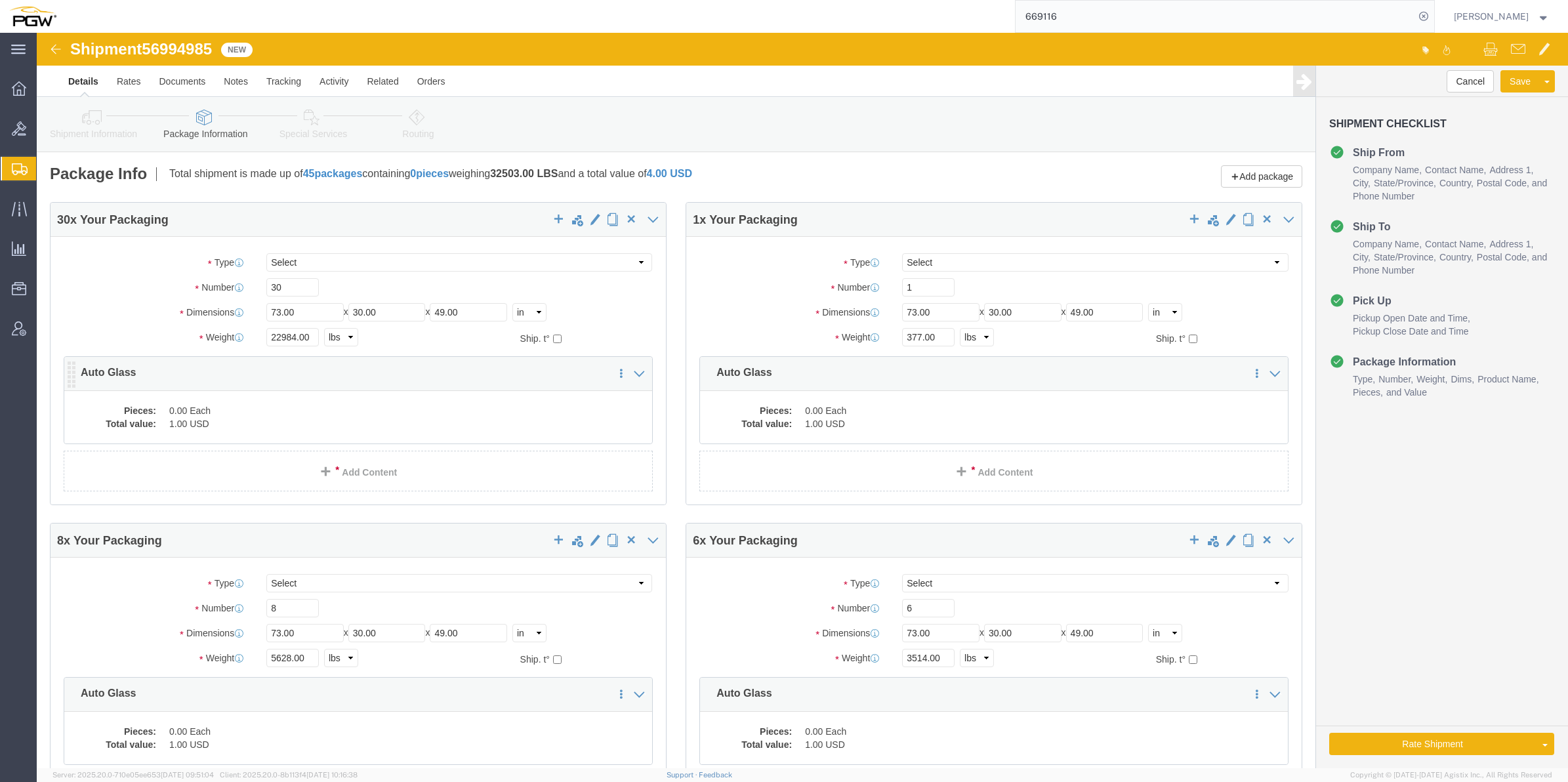
click dd "0.00 Each"
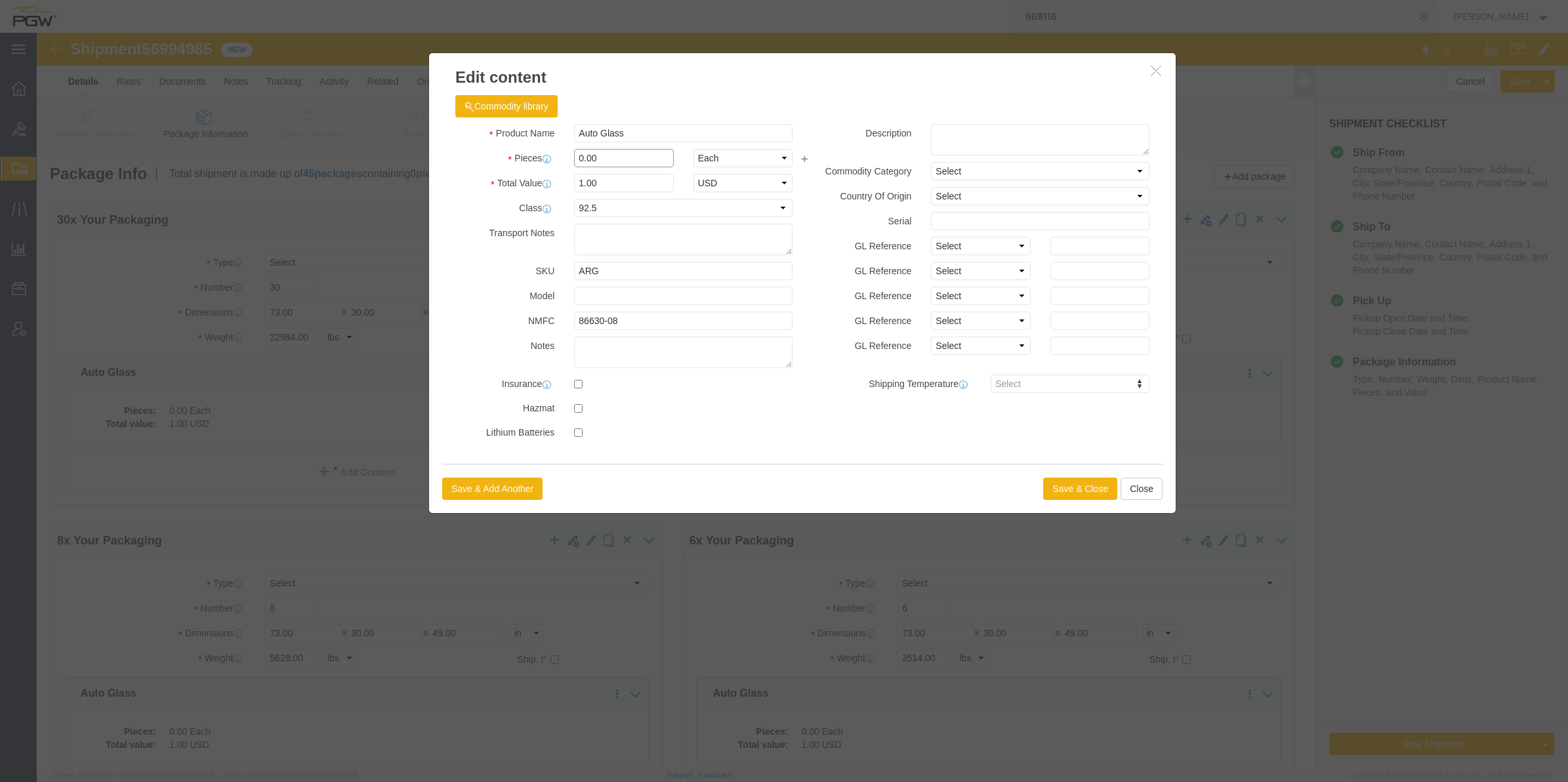
drag, startPoint x: 542, startPoint y: 124, endPoint x: 529, endPoint y: 124, distance: 13.0
click div "0.00"
type input "30.00"
type input "30"
click div "Save & Add Another Save & Close Close"
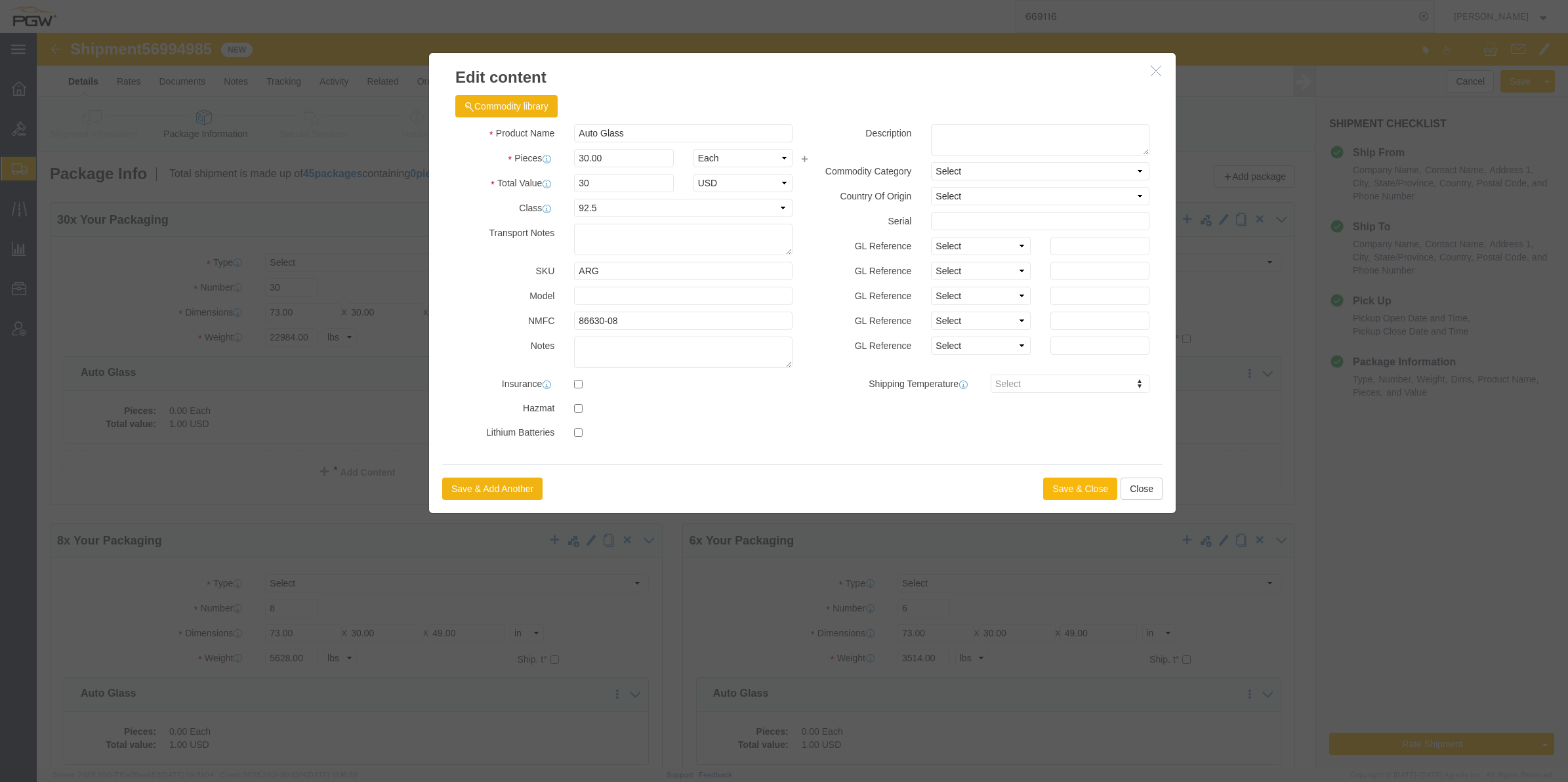
click button "Save & Close"
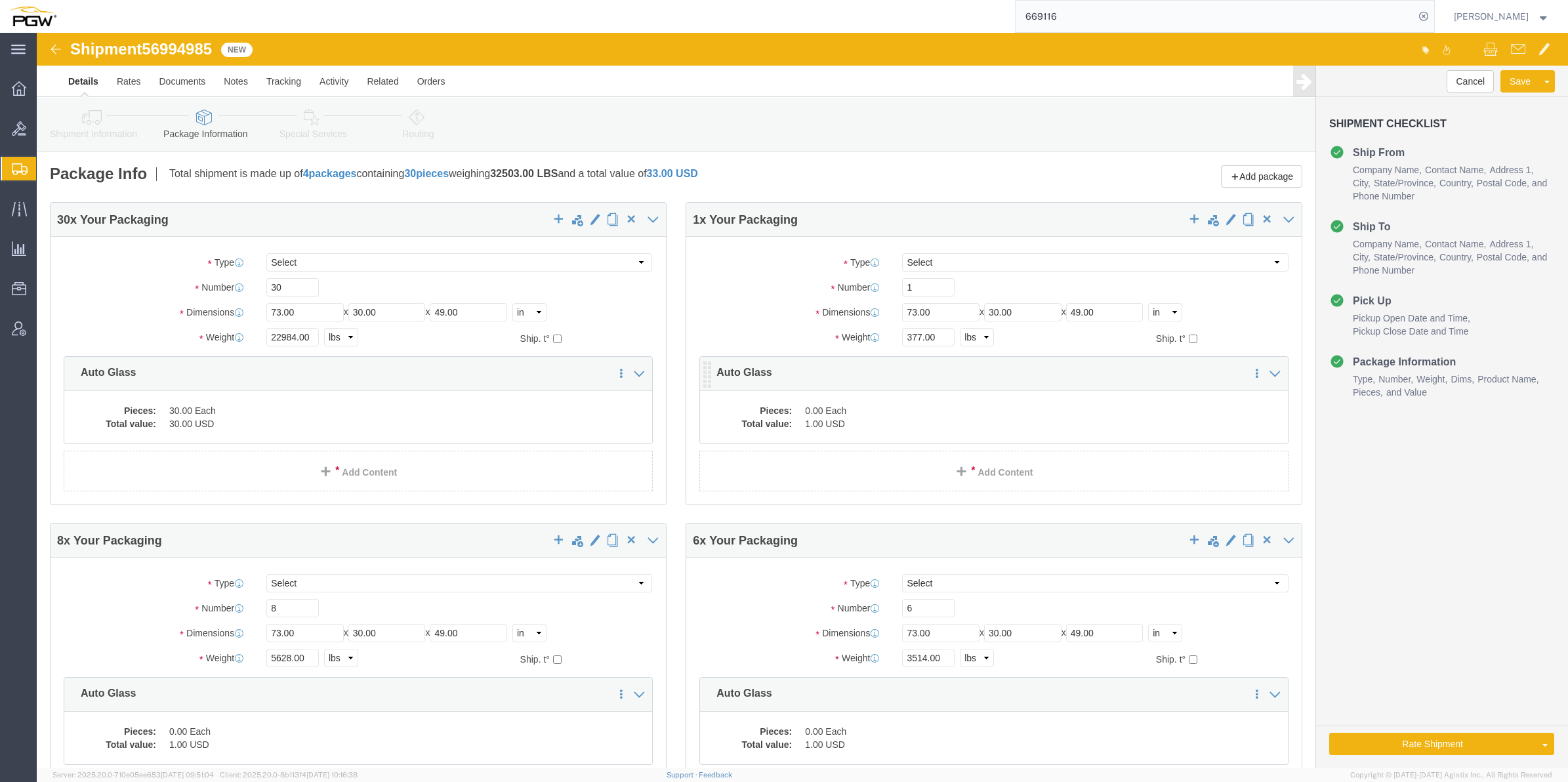
click dd "1.00 USD"
click div "30 x Your Packaging Package Type Select Bale(s) Basket(s) Bolt(s) Bottle(s) Buc…"
click dd "1.00 USD"
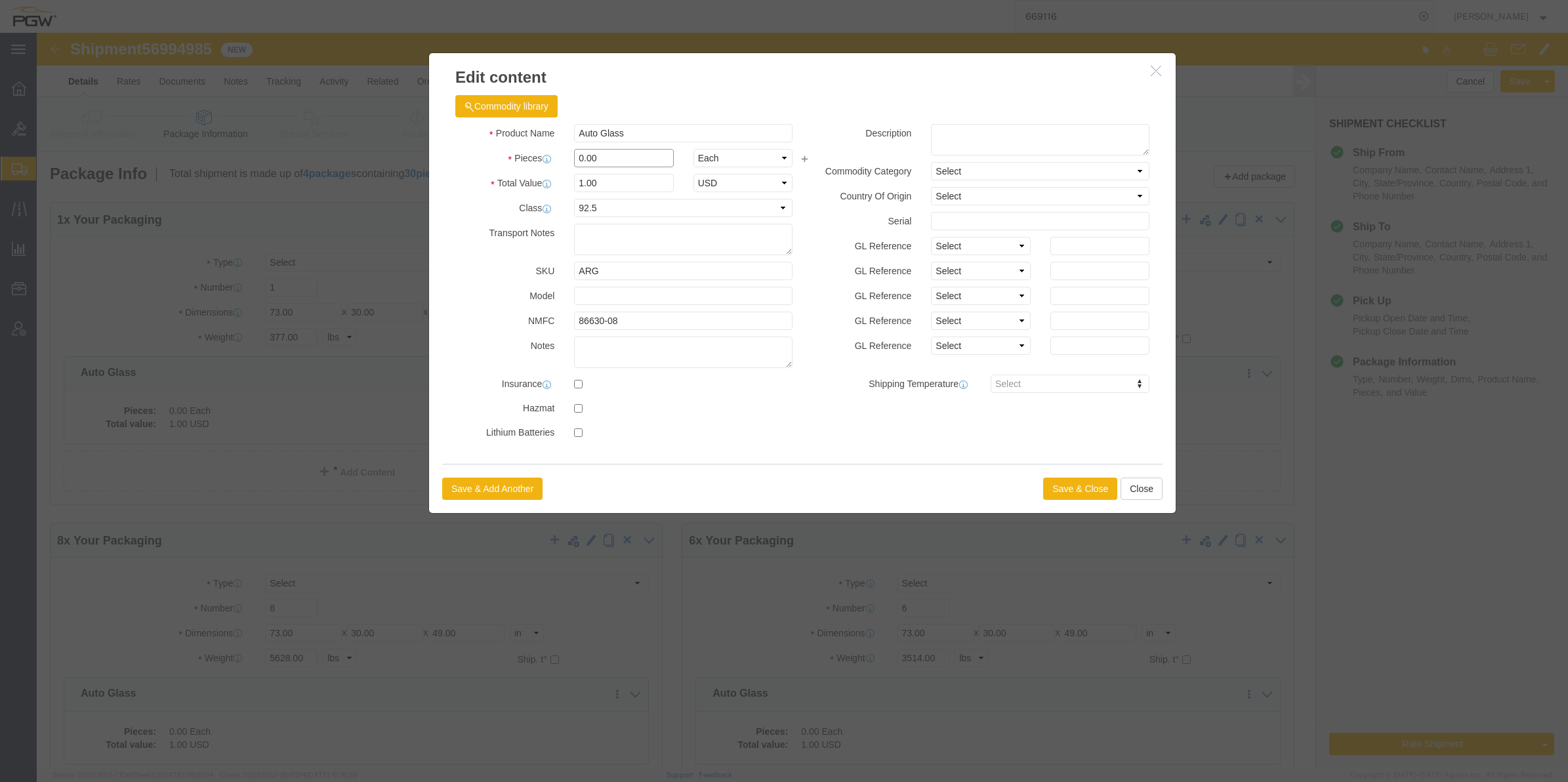
drag, startPoint x: 541, startPoint y: 124, endPoint x: 532, endPoint y: 129, distance: 10.3
click div "0.00"
drag, startPoint x: 544, startPoint y: 124, endPoint x: 541, endPoint y: 132, distance: 8.5
click div "0.00"
type input "1.00"
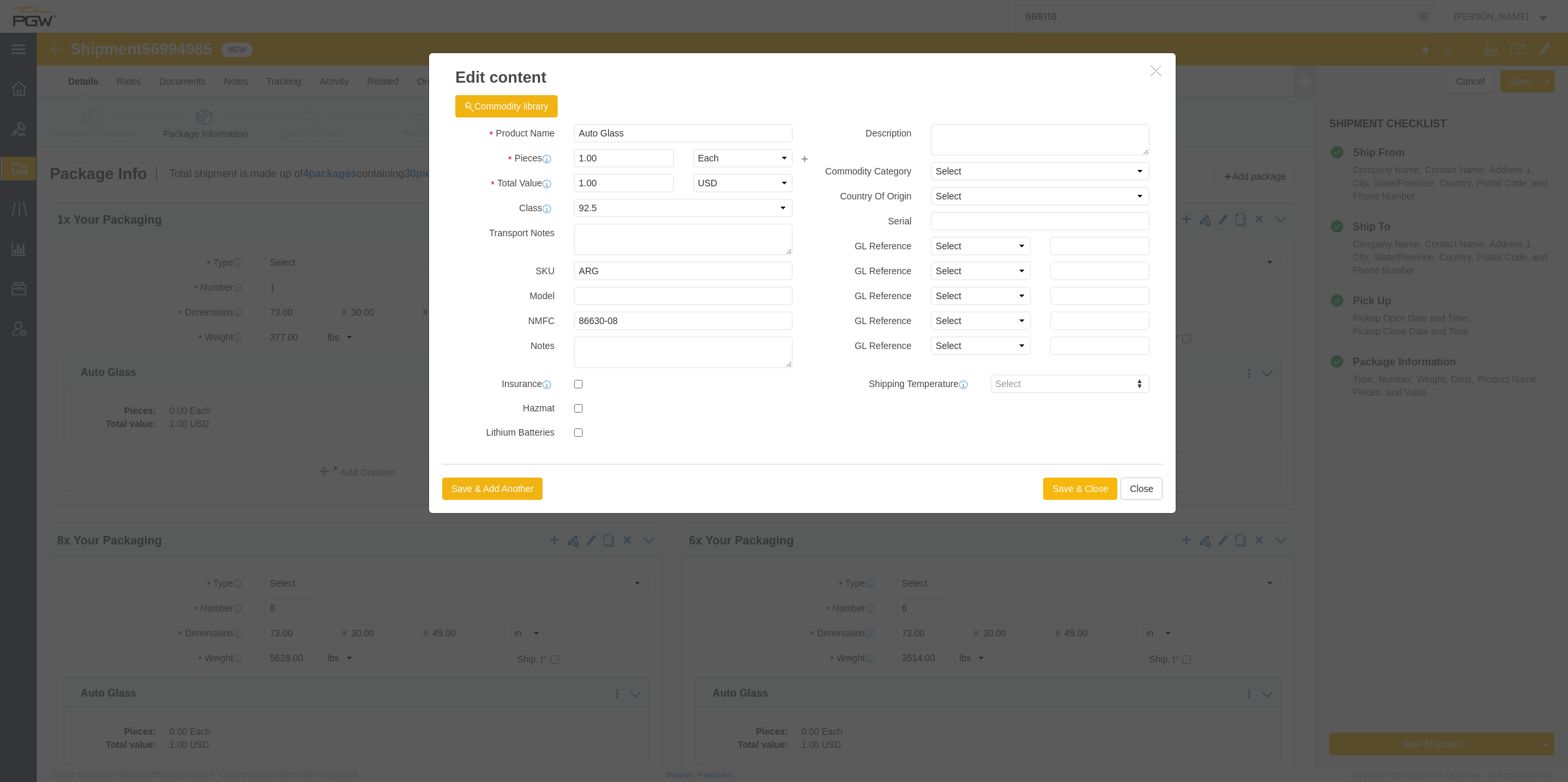
type input "1"
click button "Save & Close"
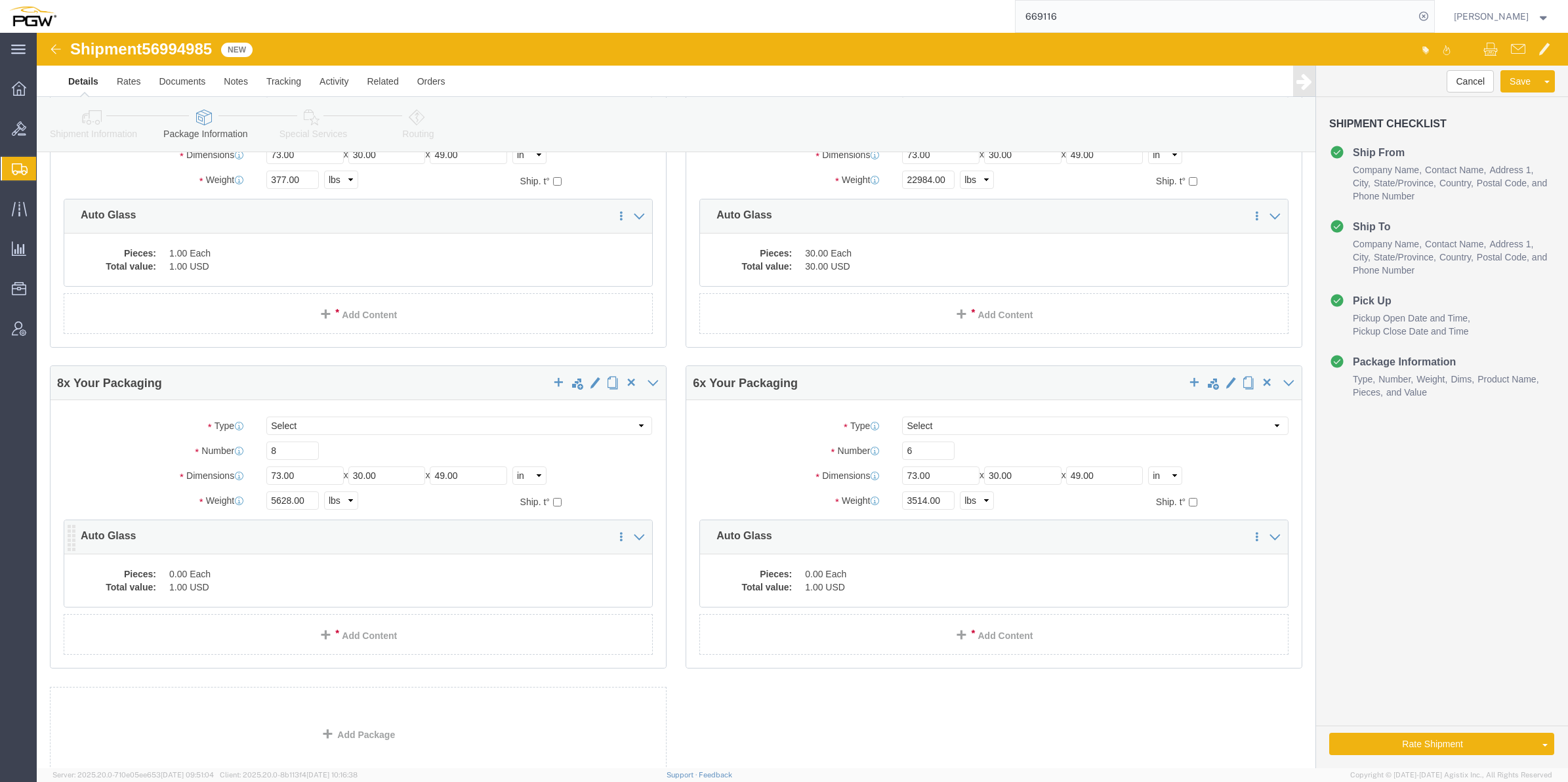
scroll to position [164, 0]
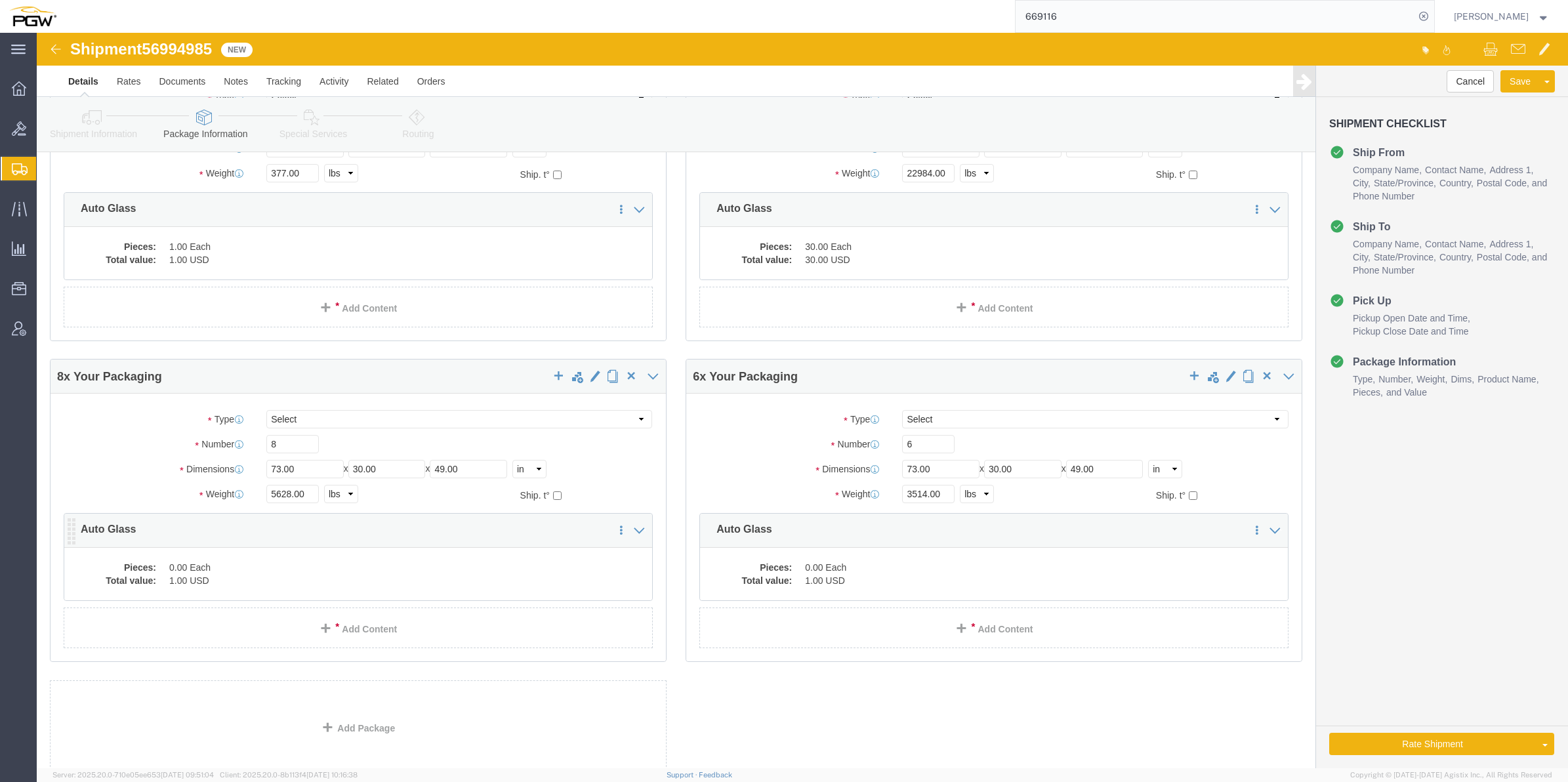
click dd "1.00 USD"
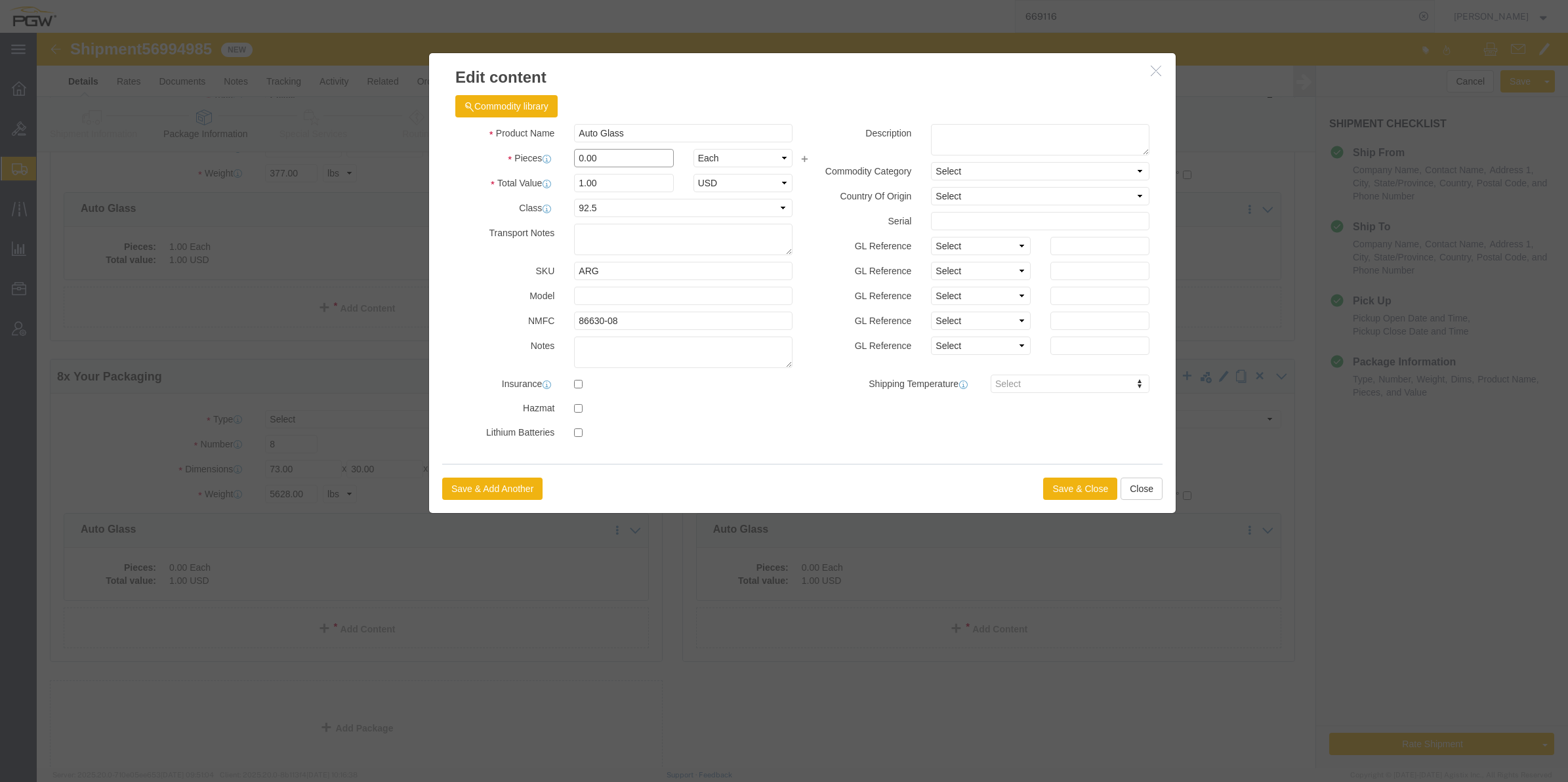
drag, startPoint x: 545, startPoint y: 124, endPoint x: 536, endPoint y: 120, distance: 9.8
click input "0.00"
type input "8.00"
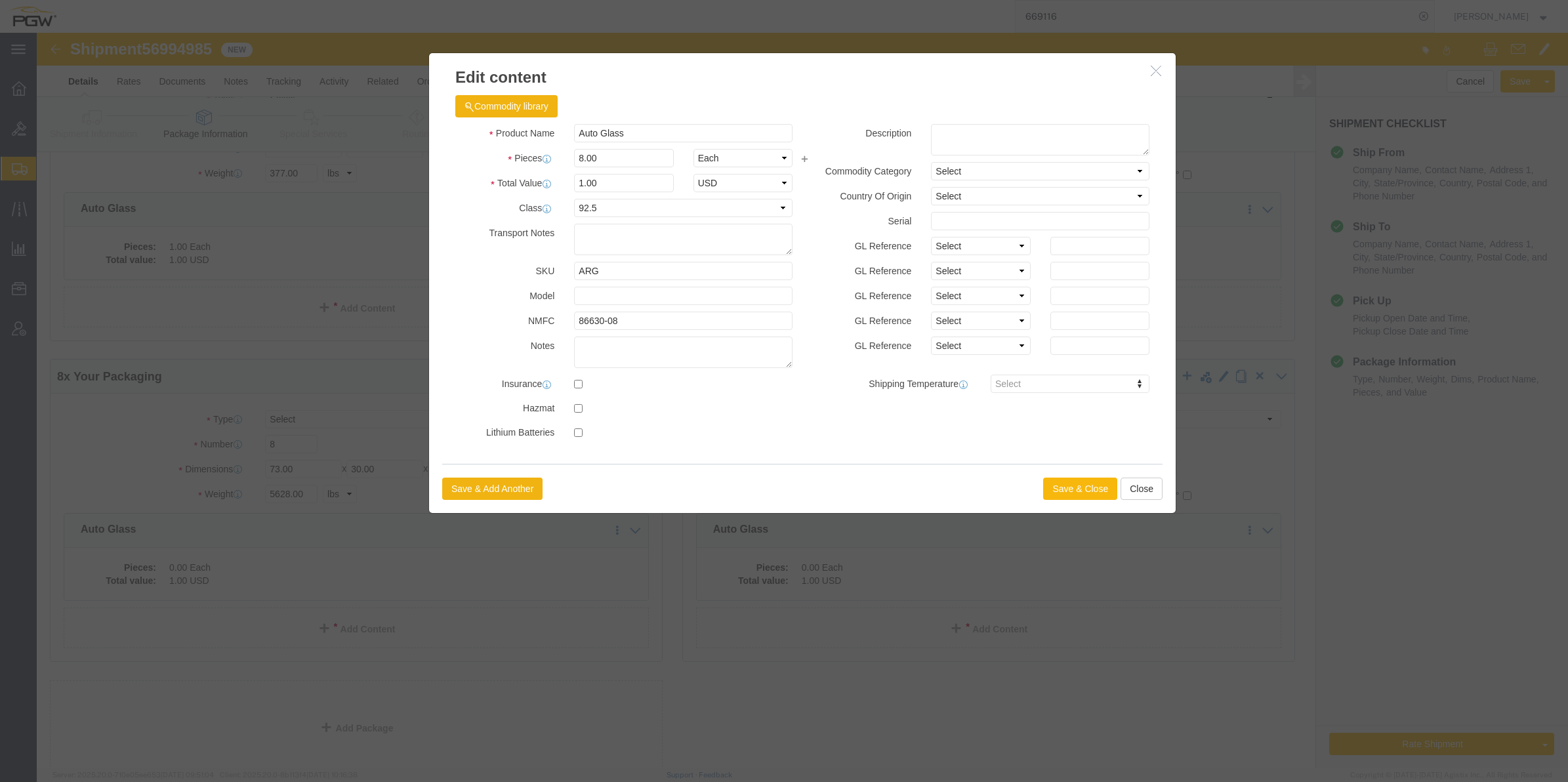
type input "8"
click button "Save & Close"
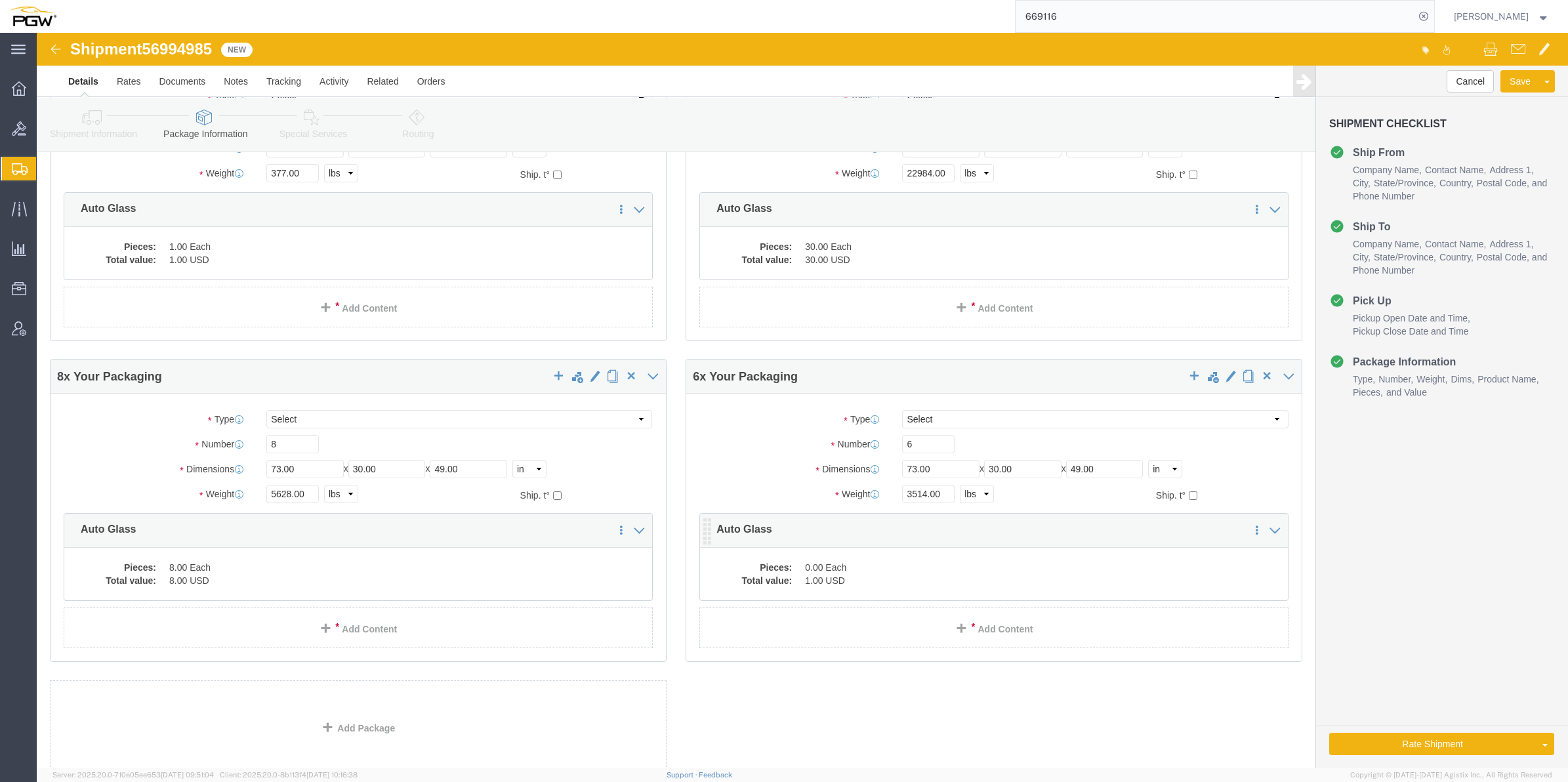
click dd "1.00 USD"
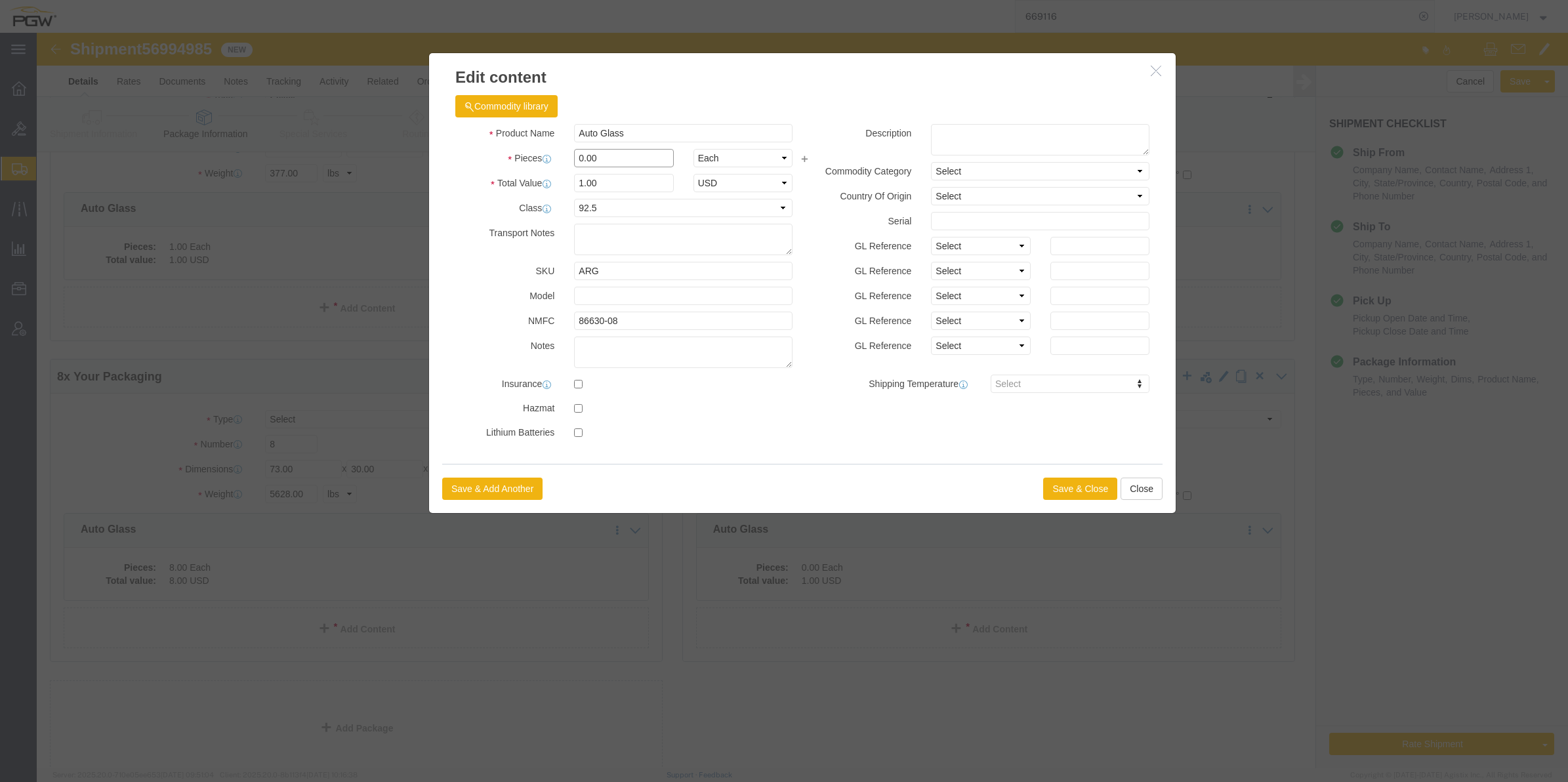
click input "0.00"
drag, startPoint x: 545, startPoint y: 124, endPoint x: 538, endPoint y: 124, distance: 7.0
click input "0.00"
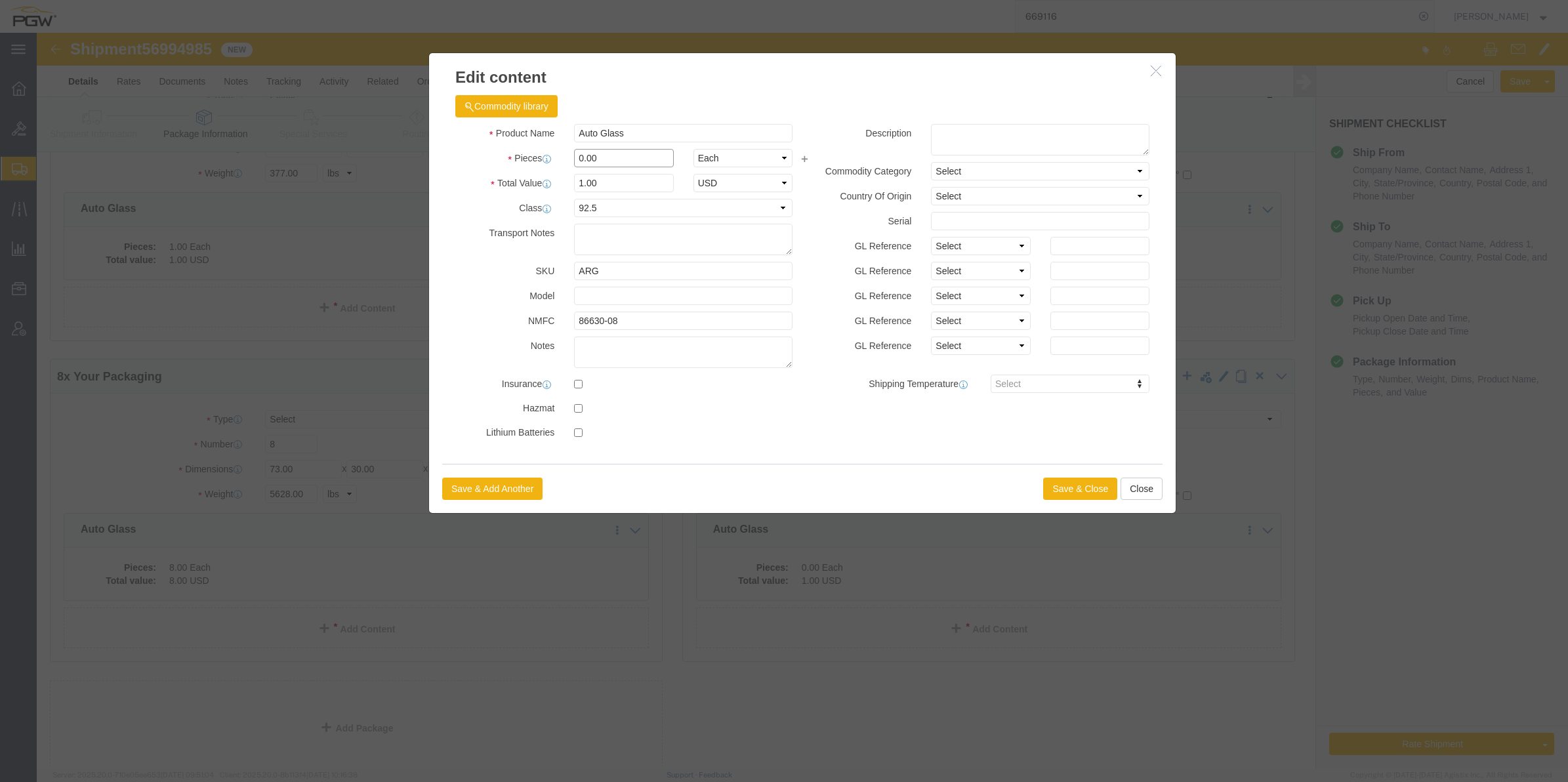
click input "0.00"
drag, startPoint x: 542, startPoint y: 123, endPoint x: 535, endPoint y: 127, distance: 8.1
click input "0.00"
type input "6.00"
type input "6"
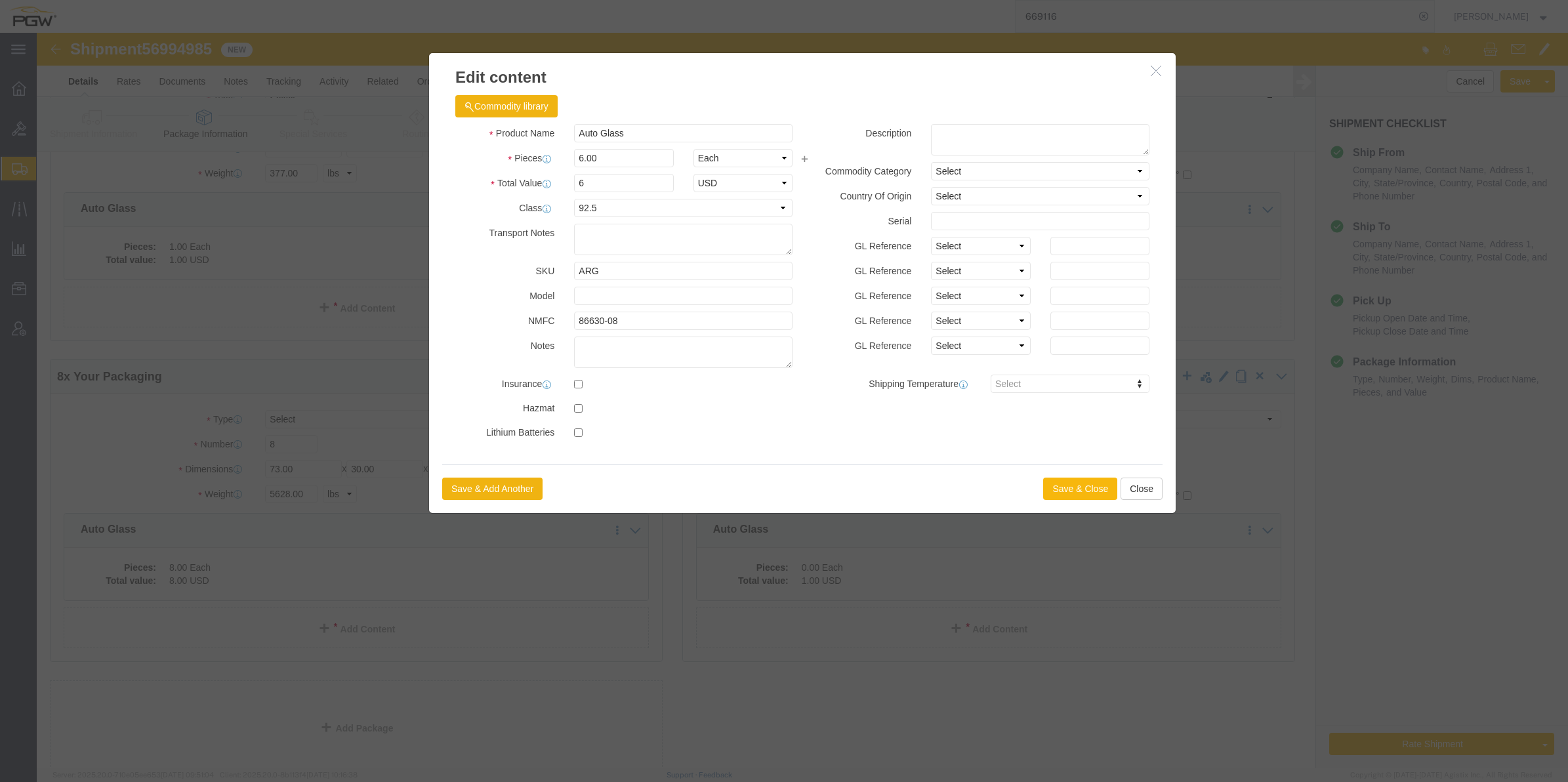
click button "Save & Close"
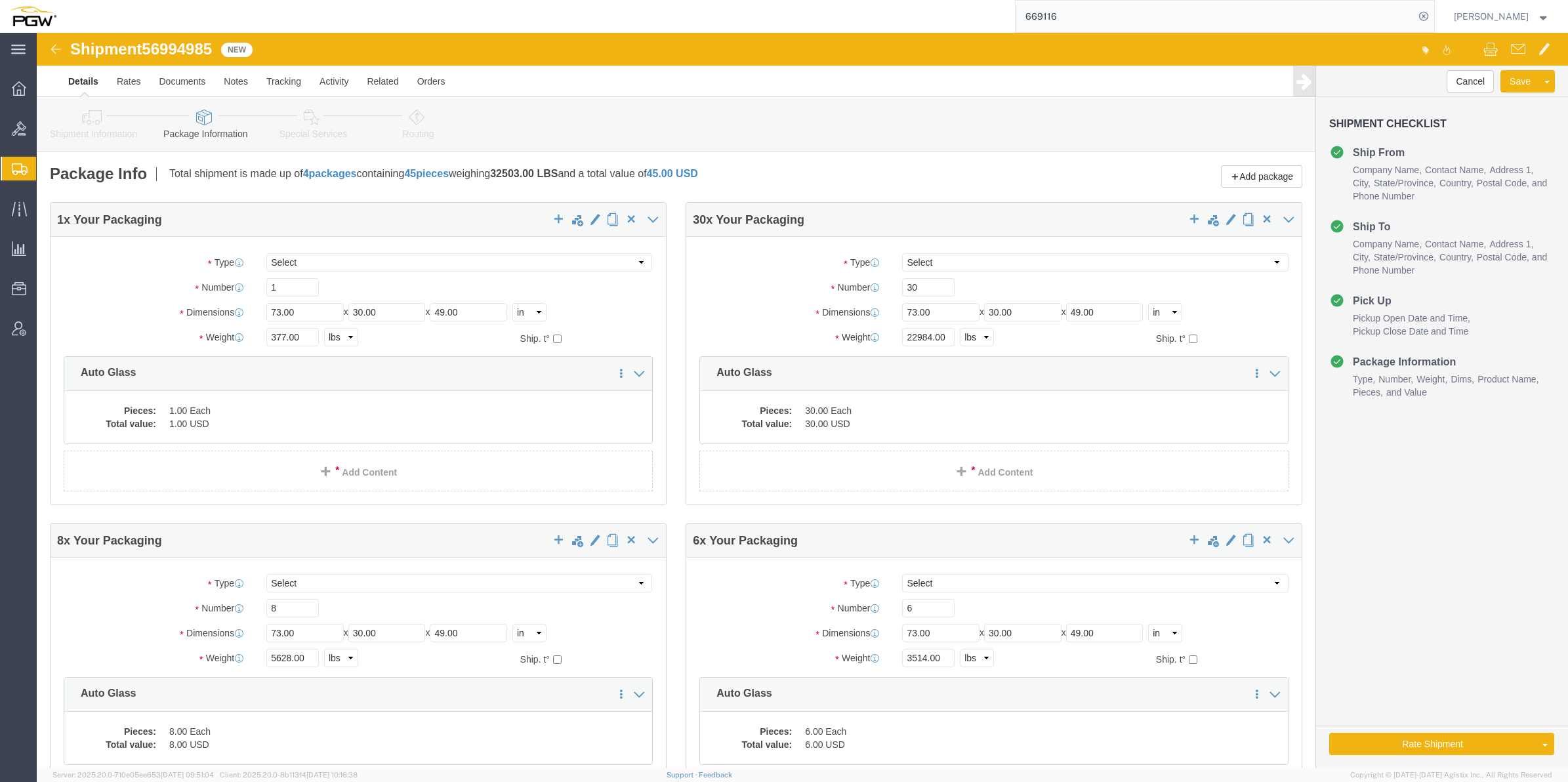
scroll to position [82, 0]
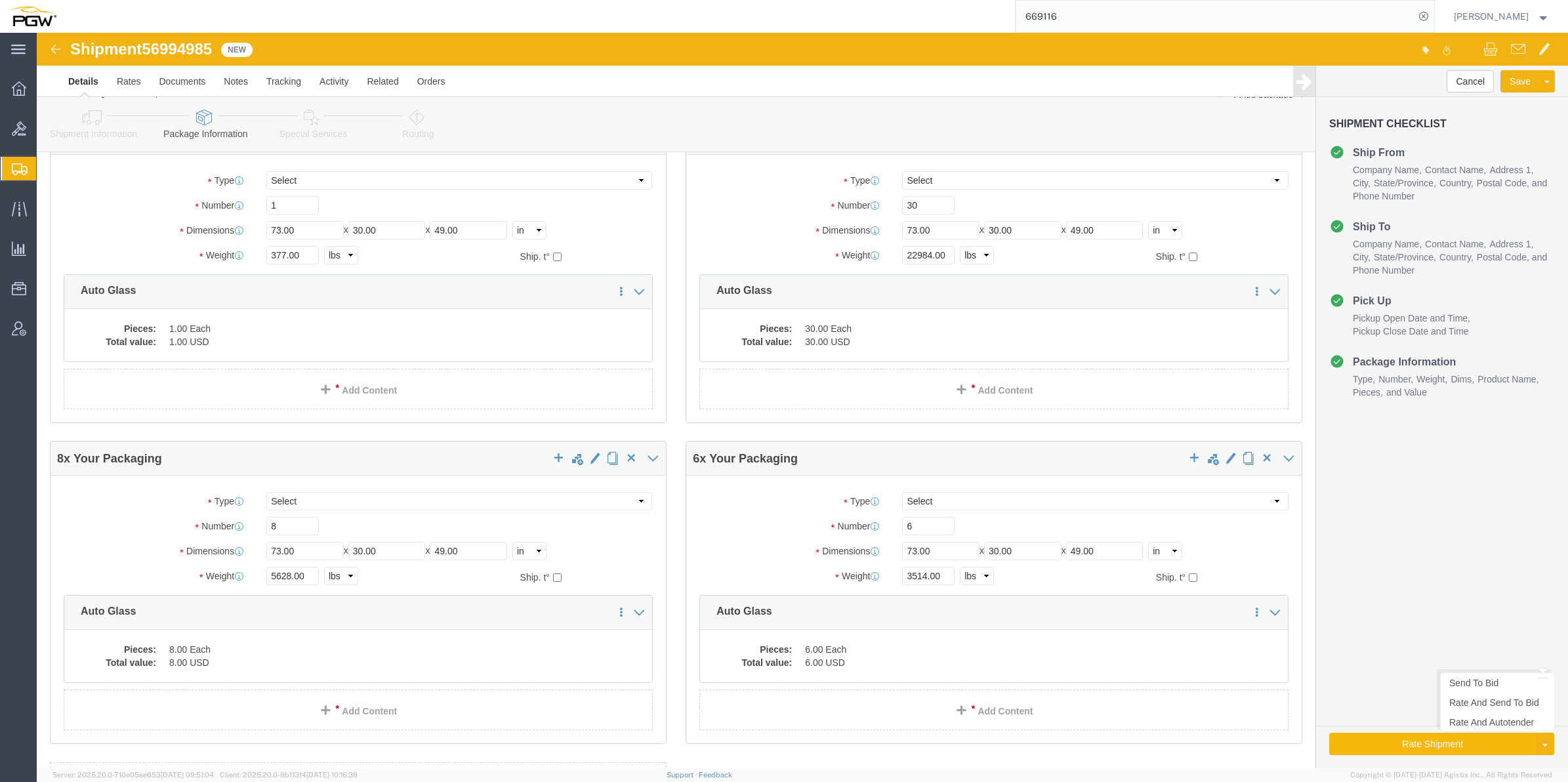
click button "Rate Shipment"
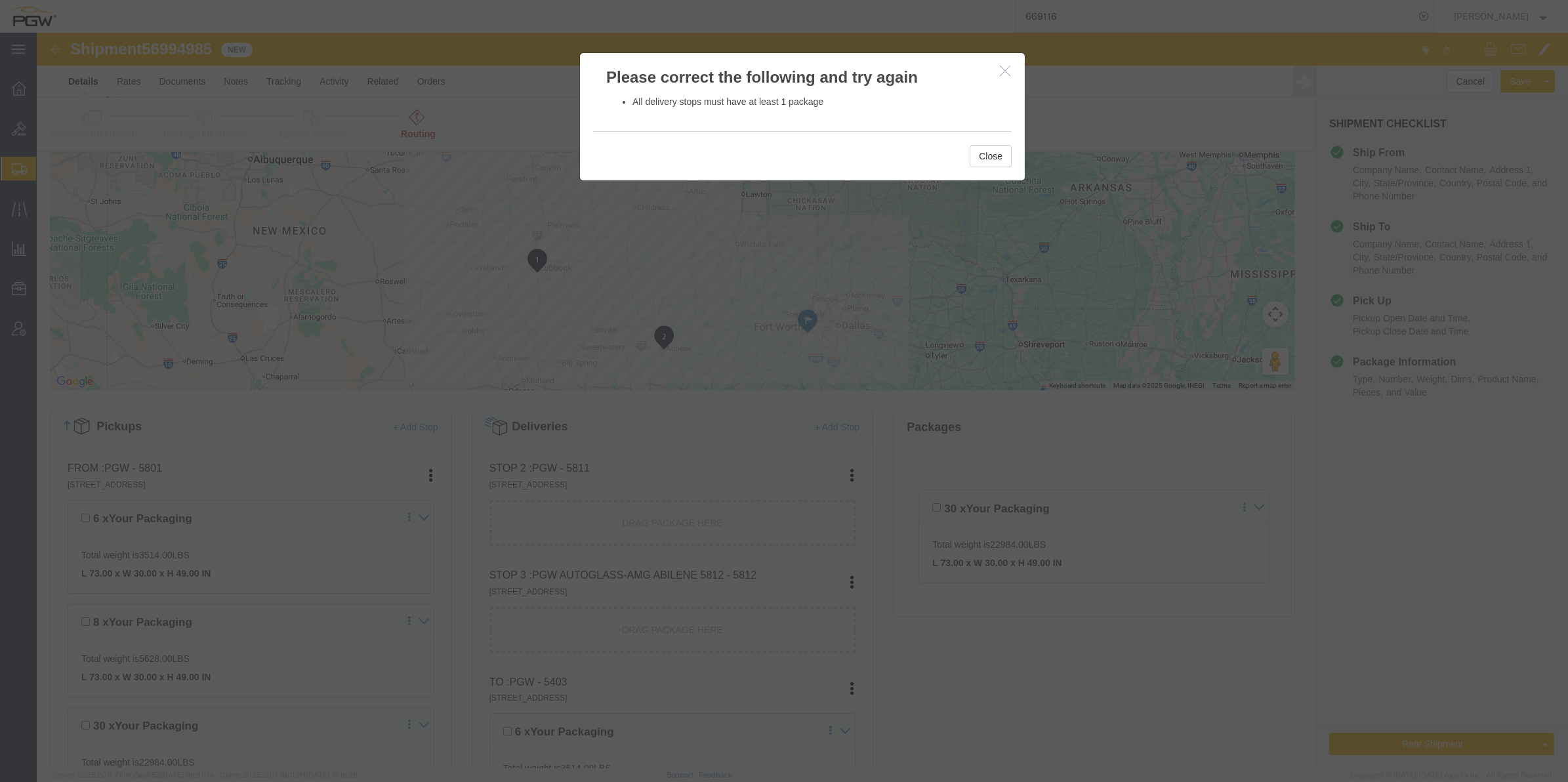
click h3 "Please correct the following and try again"
click icon "button"
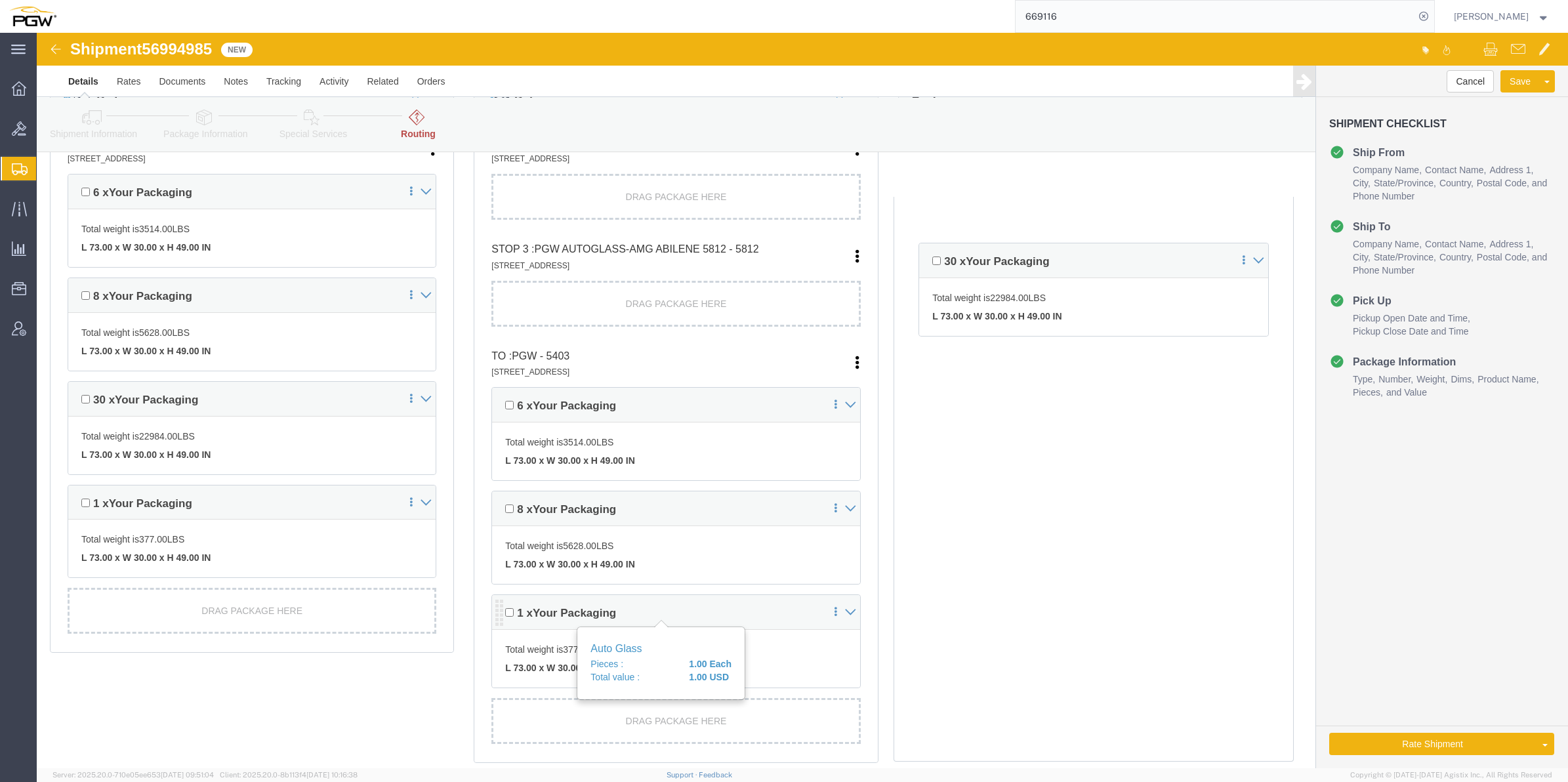
scroll to position [328, 0]
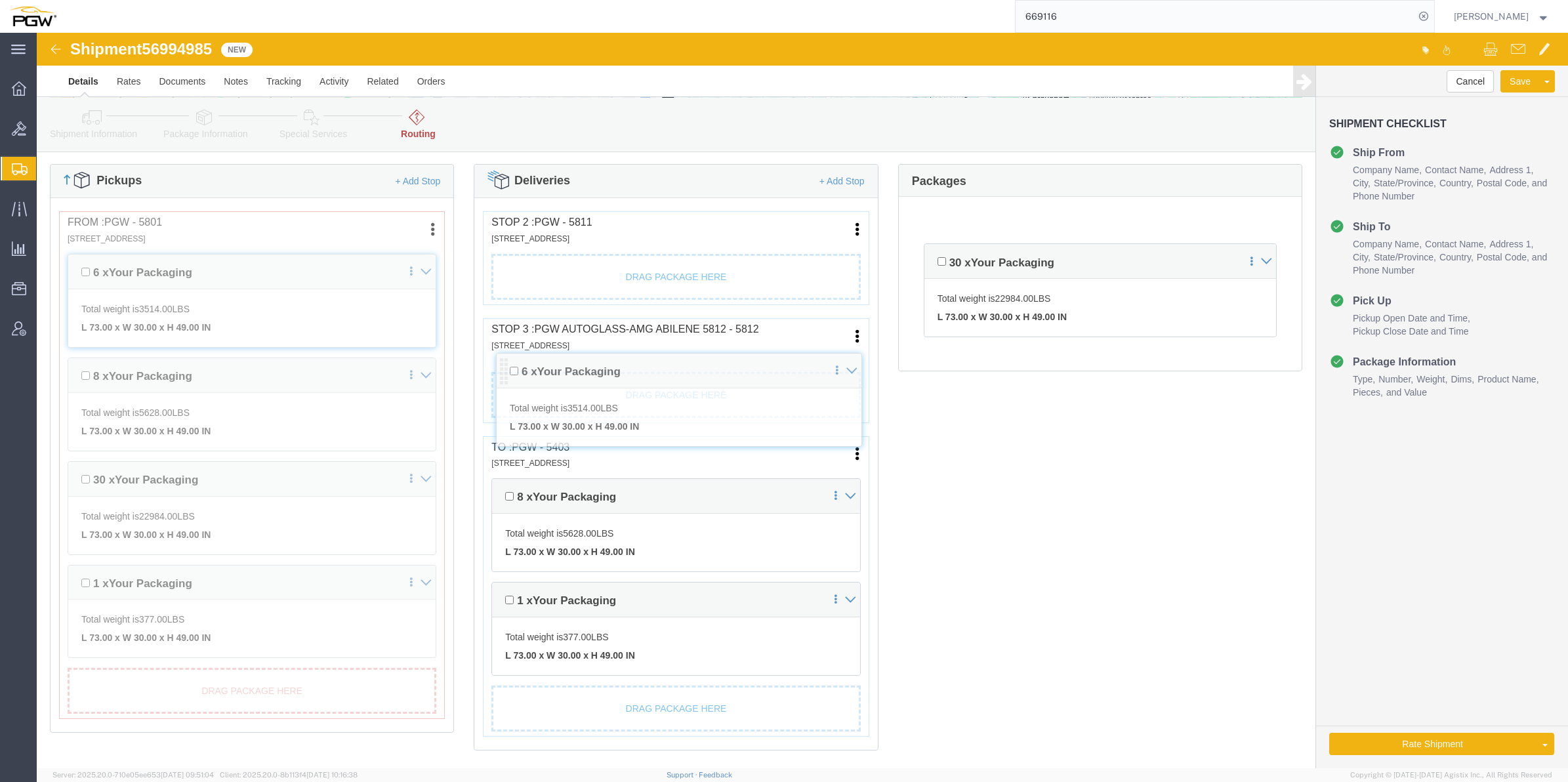
drag, startPoint x: 459, startPoint y: 448, endPoint x: 462, endPoint y: 332, distance: 116.0
click div "Pickups + Add Stop From : PGW - 5801 [STREET_ADDRESS] Edit Move to top Move to …"
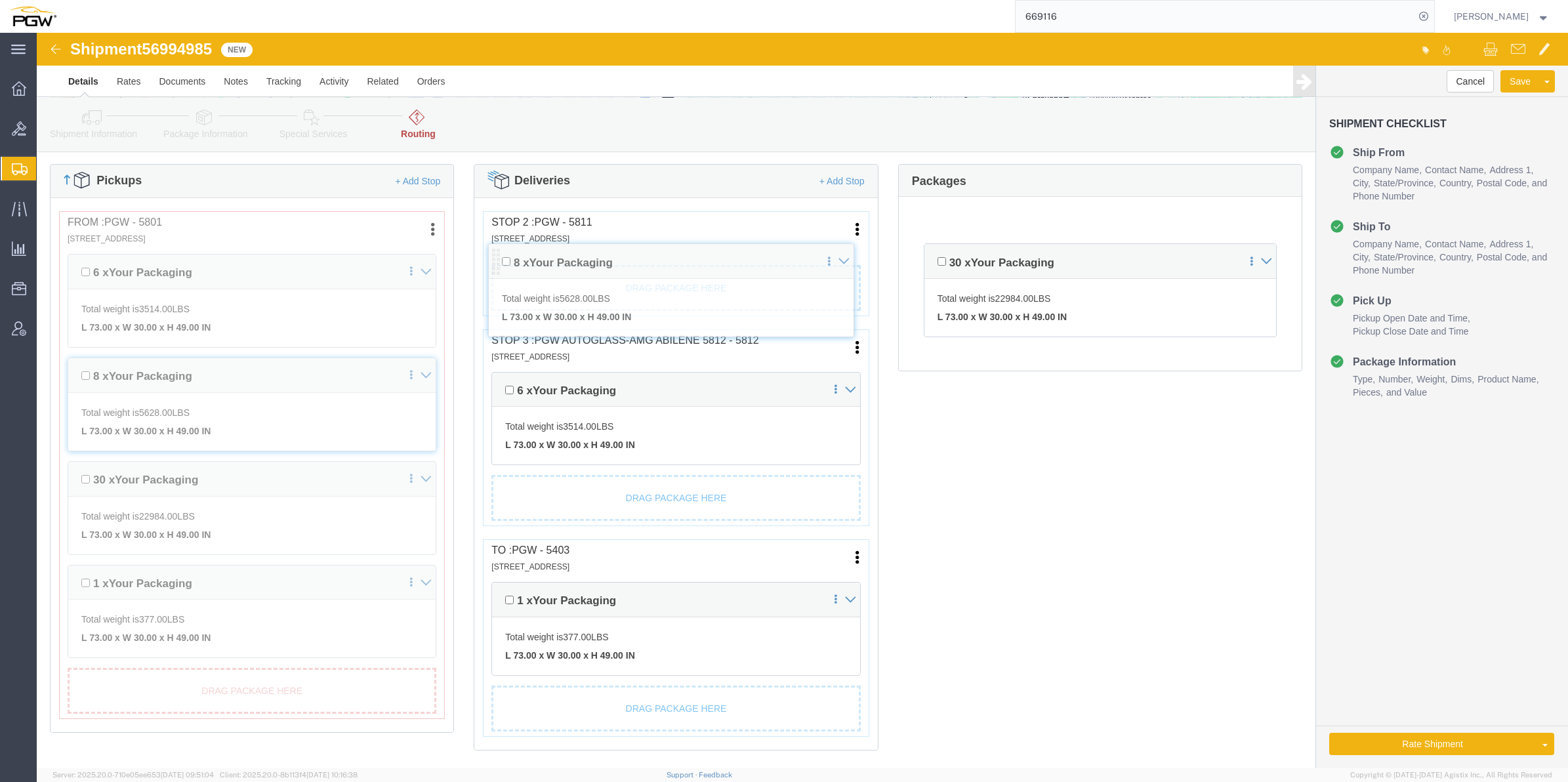
drag, startPoint x: 460, startPoint y: 553, endPoint x: 459, endPoint y: 225, distance: 328.0
click div "Pickups + Add Stop From : PGW - 5801 [STREET_ADDRESS] Edit Move to top Move to …"
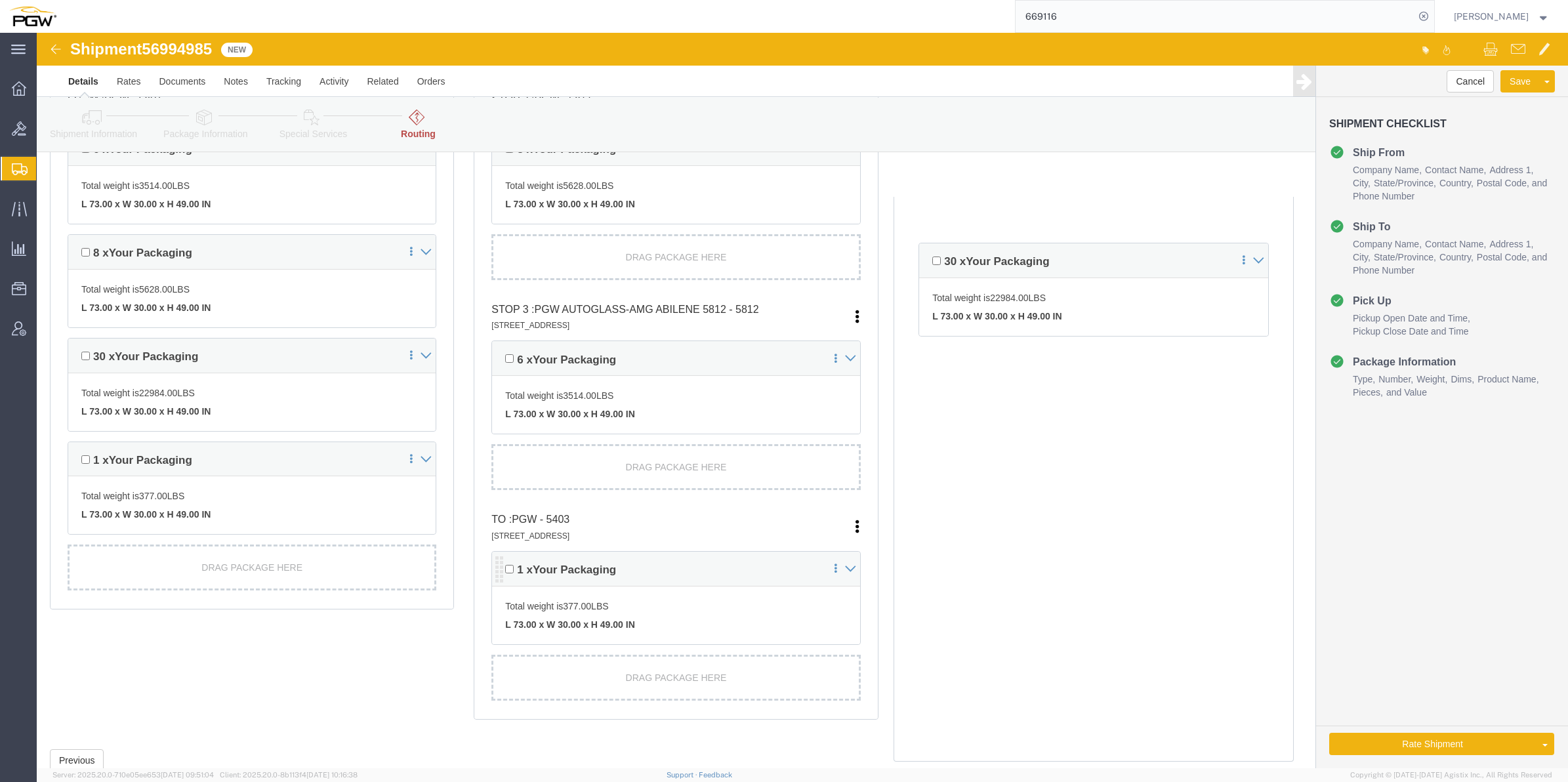
scroll to position [492, 0]
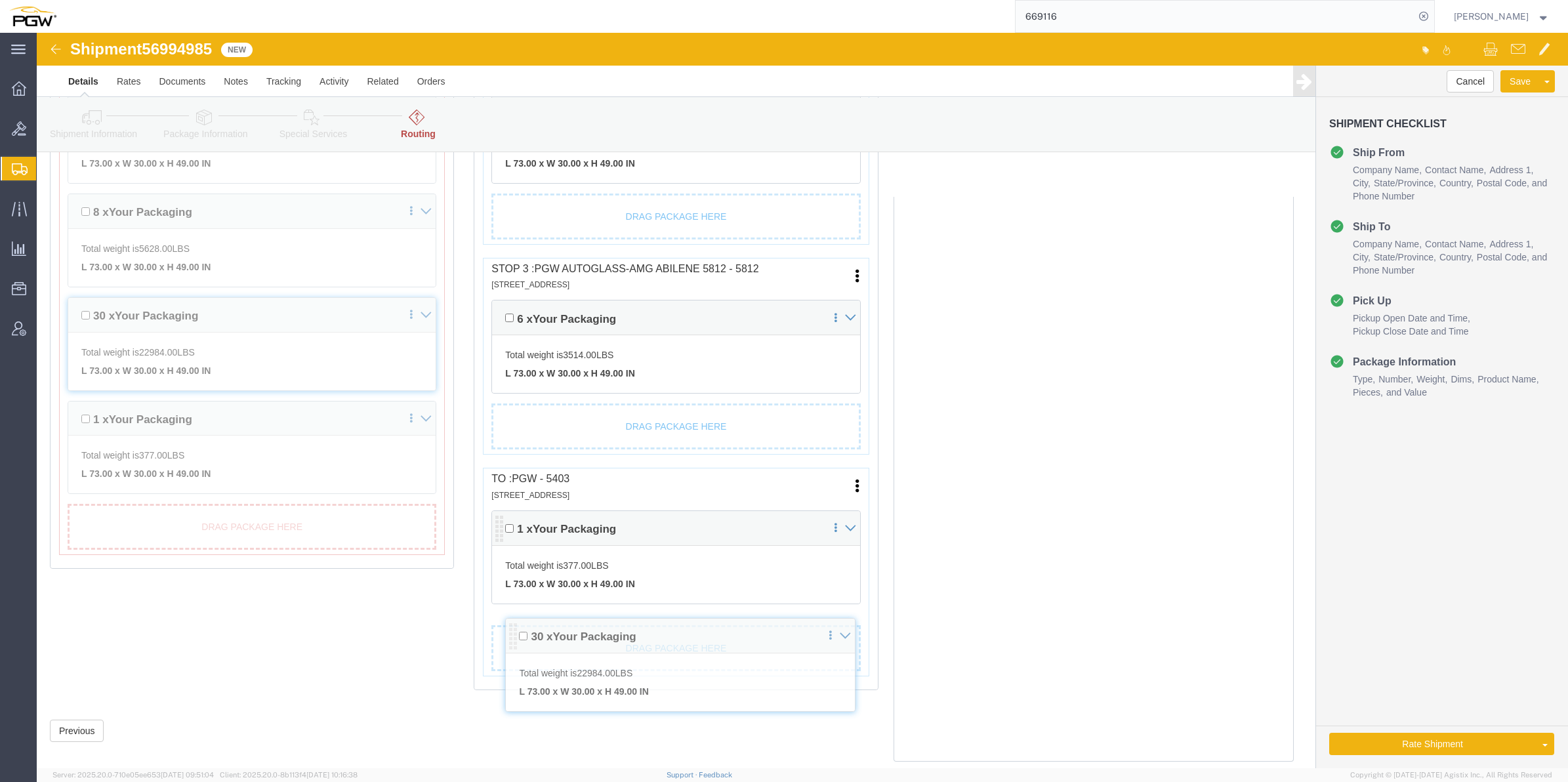
drag, startPoint x: 892, startPoint y: 223, endPoint x: 476, endPoint y: 598, distance: 560.1
click div "Pickups + Add Stop From : PGW - 5801 [STREET_ADDRESS] Edit Move to top Move to …"
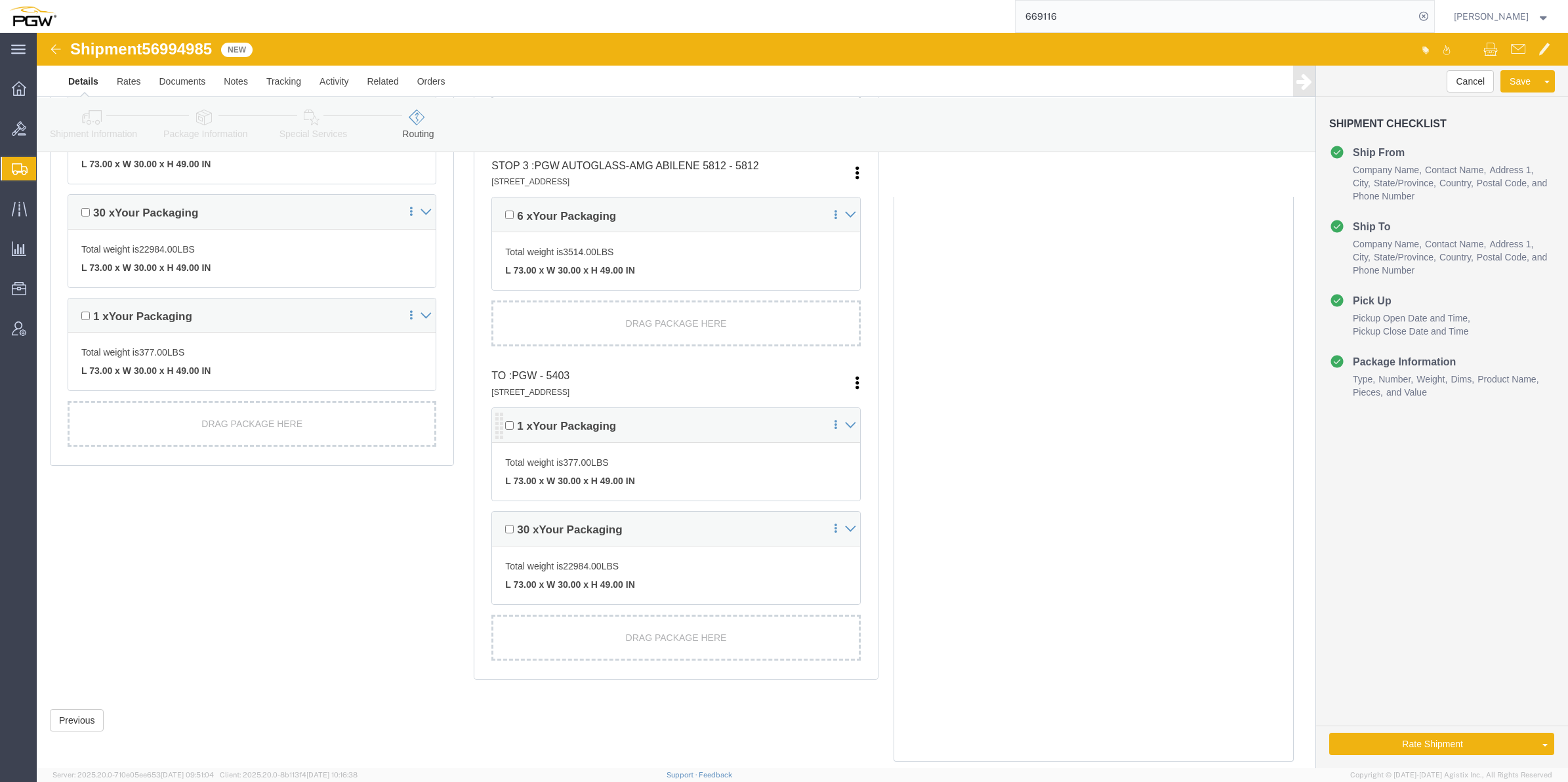
scroll to position [602, 0]
click button "Rate Shipment"
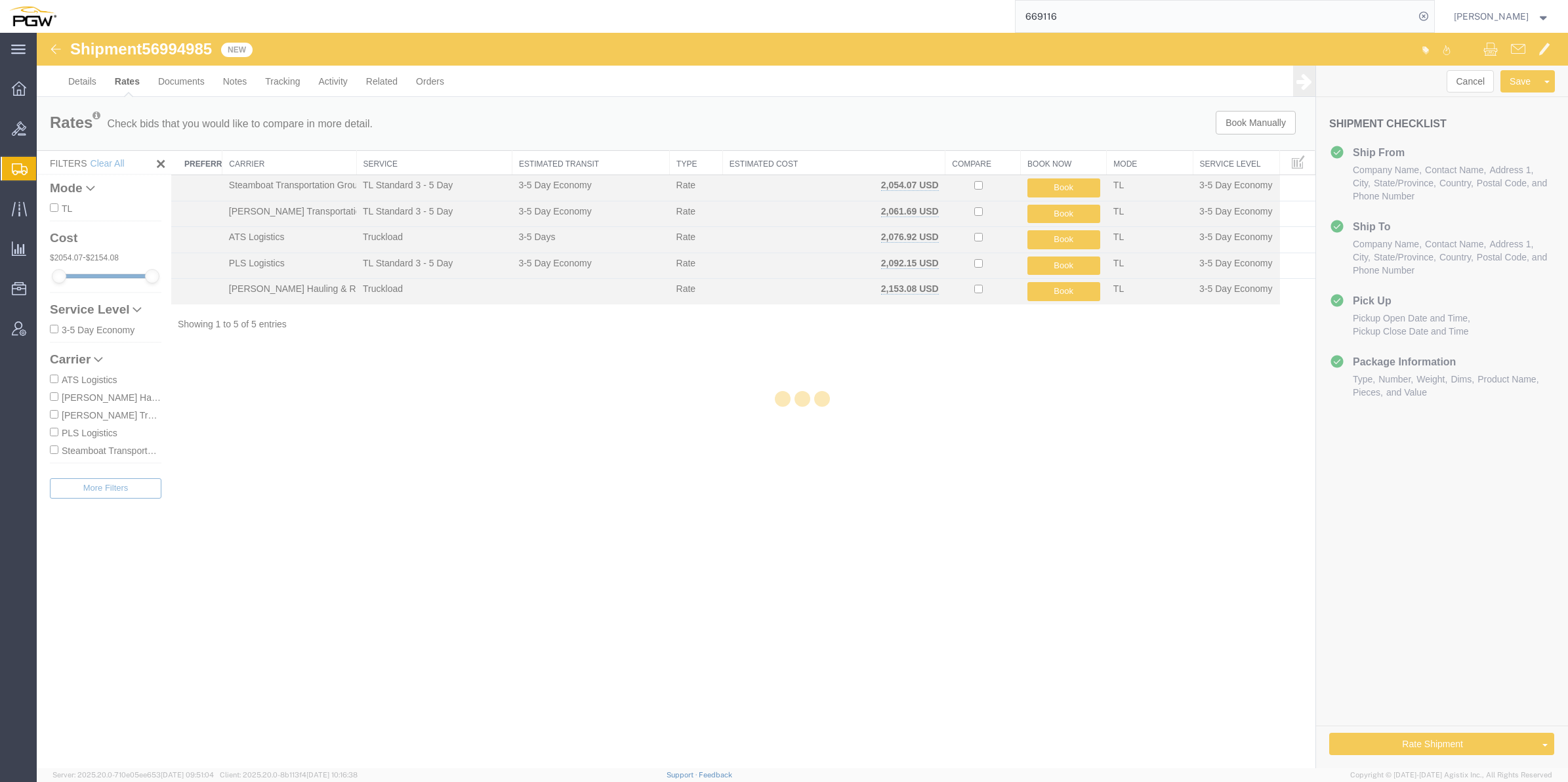
scroll to position [0, 0]
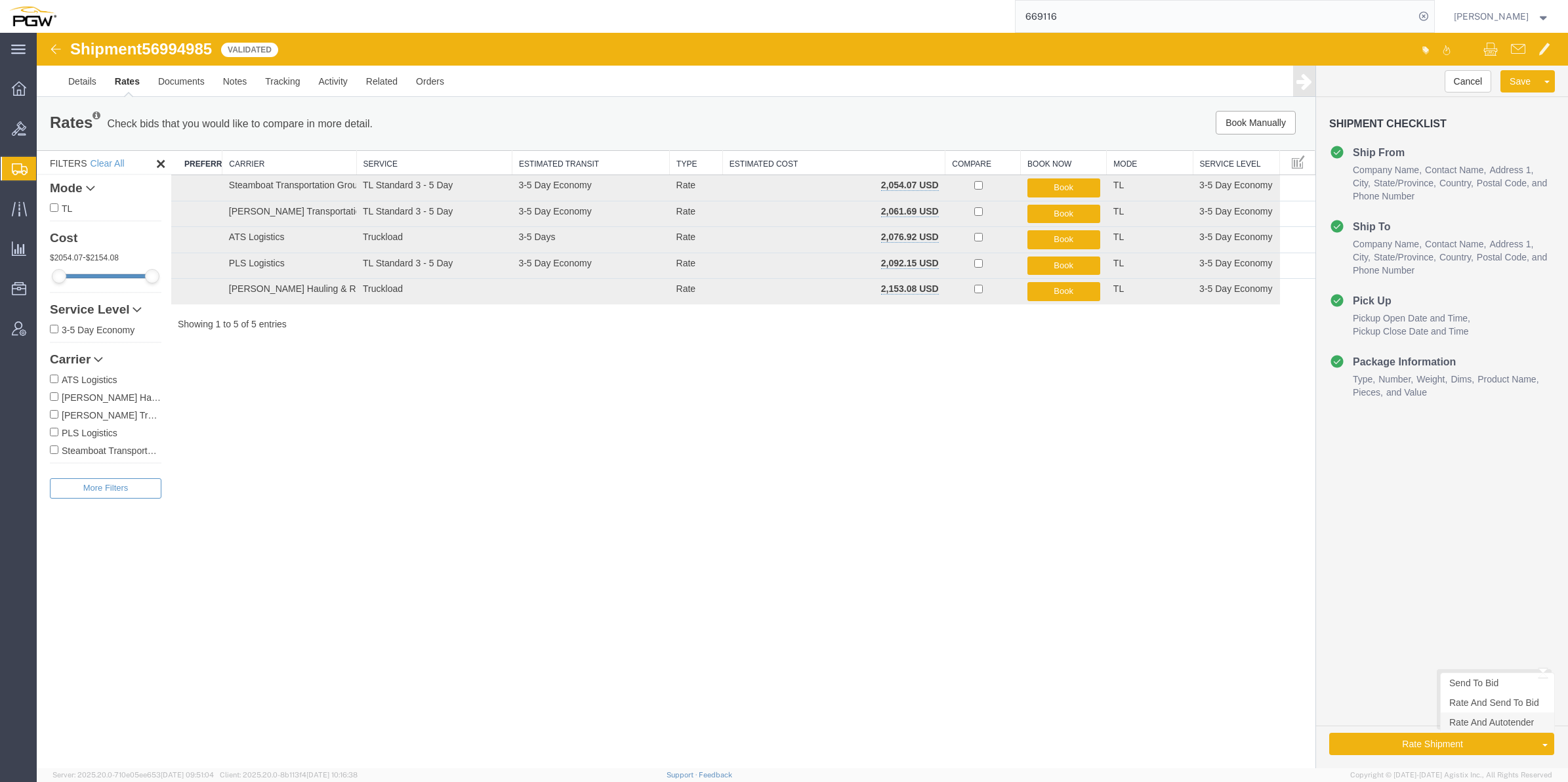
click at [1472, 729] on link "Rate And Autotender" at bounding box center [1497, 722] width 114 height 20
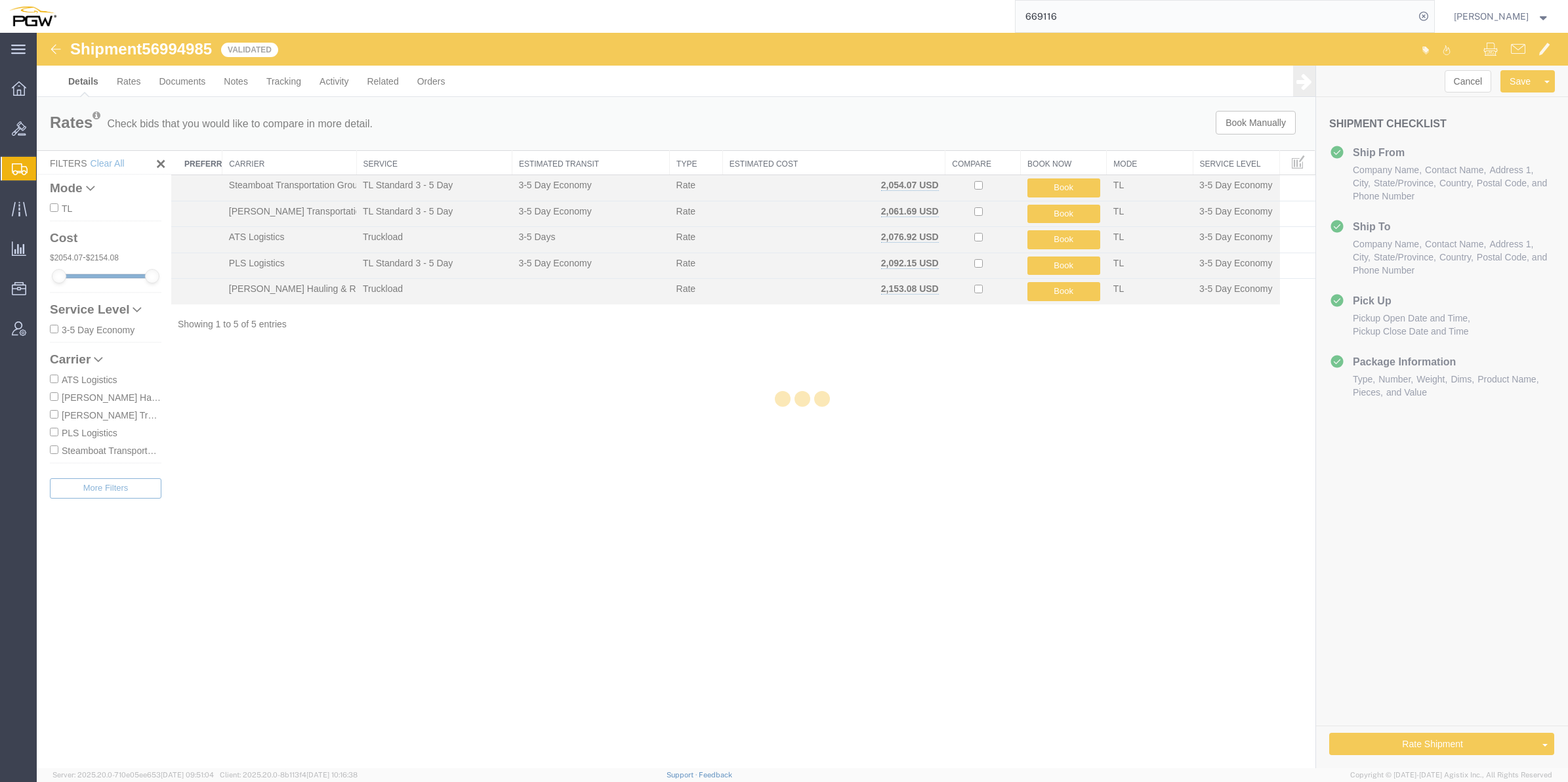
select select "62891"
select select "28259"
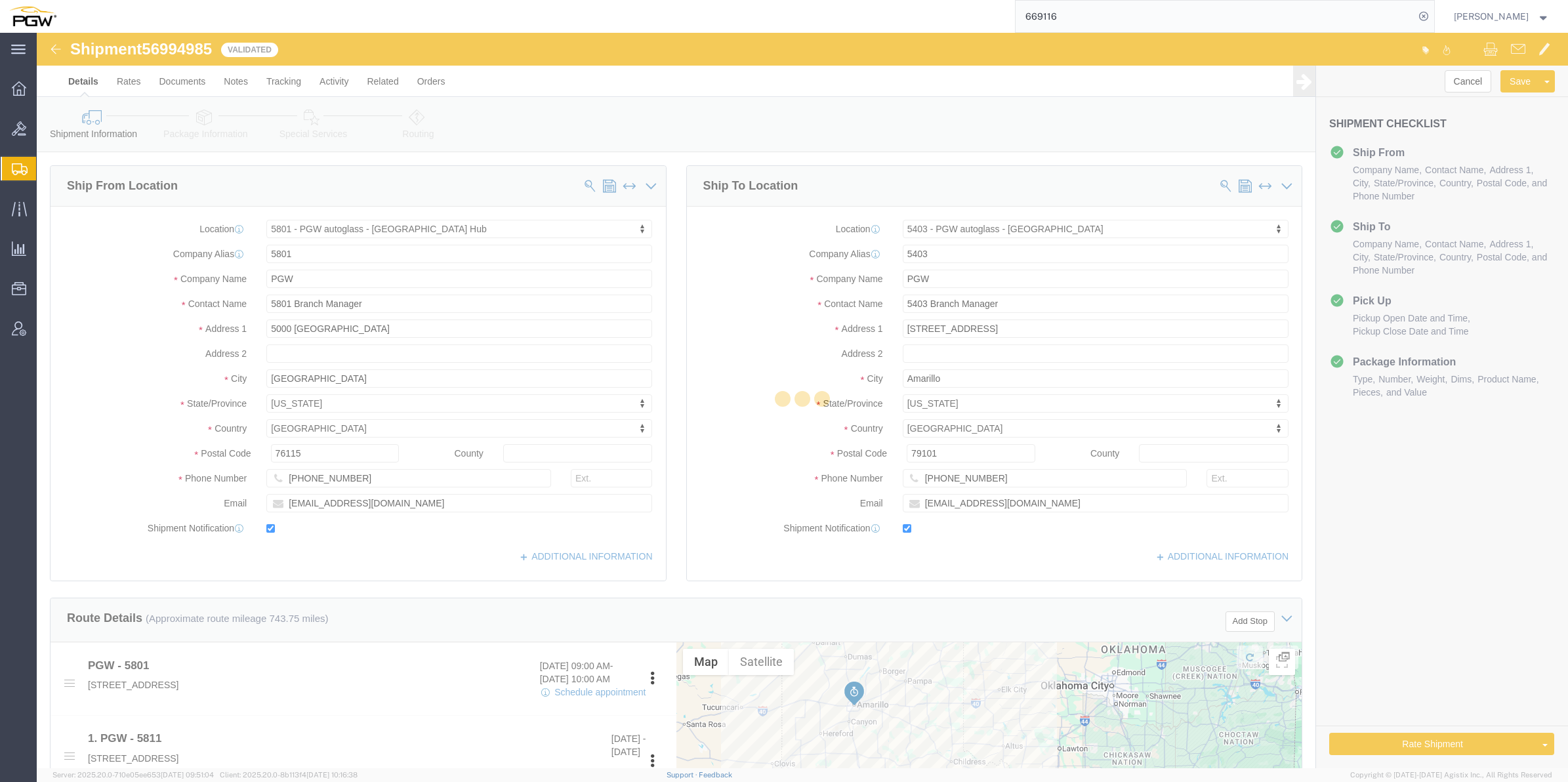
select select "62891"
select select "28259"
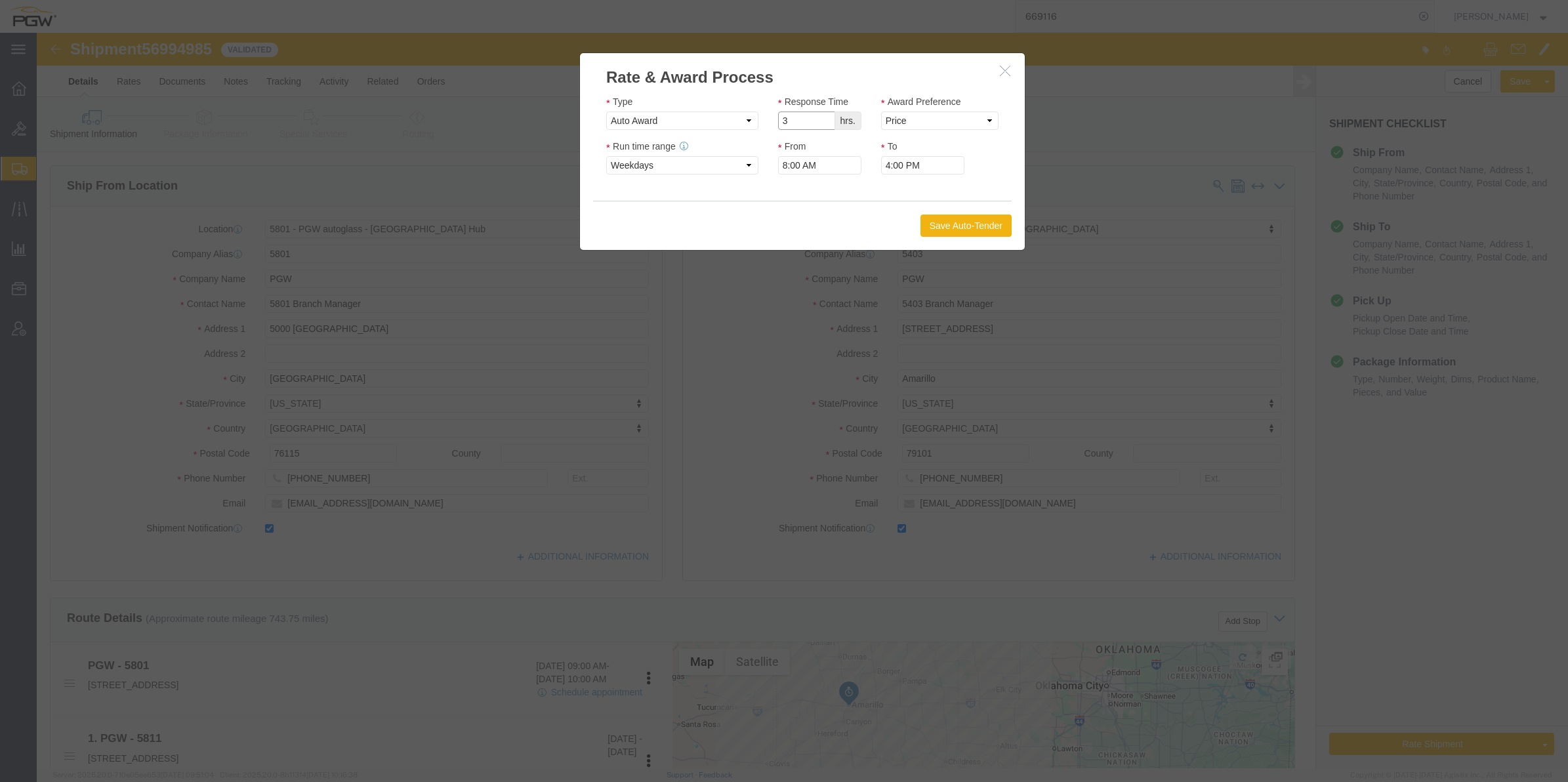
drag, startPoint x: 784, startPoint y: 93, endPoint x: 806, endPoint y: 90, distance: 22.2
type input "2"
click input "2"
click select "Price Carrier Rank"
select select "LANE_RANK"
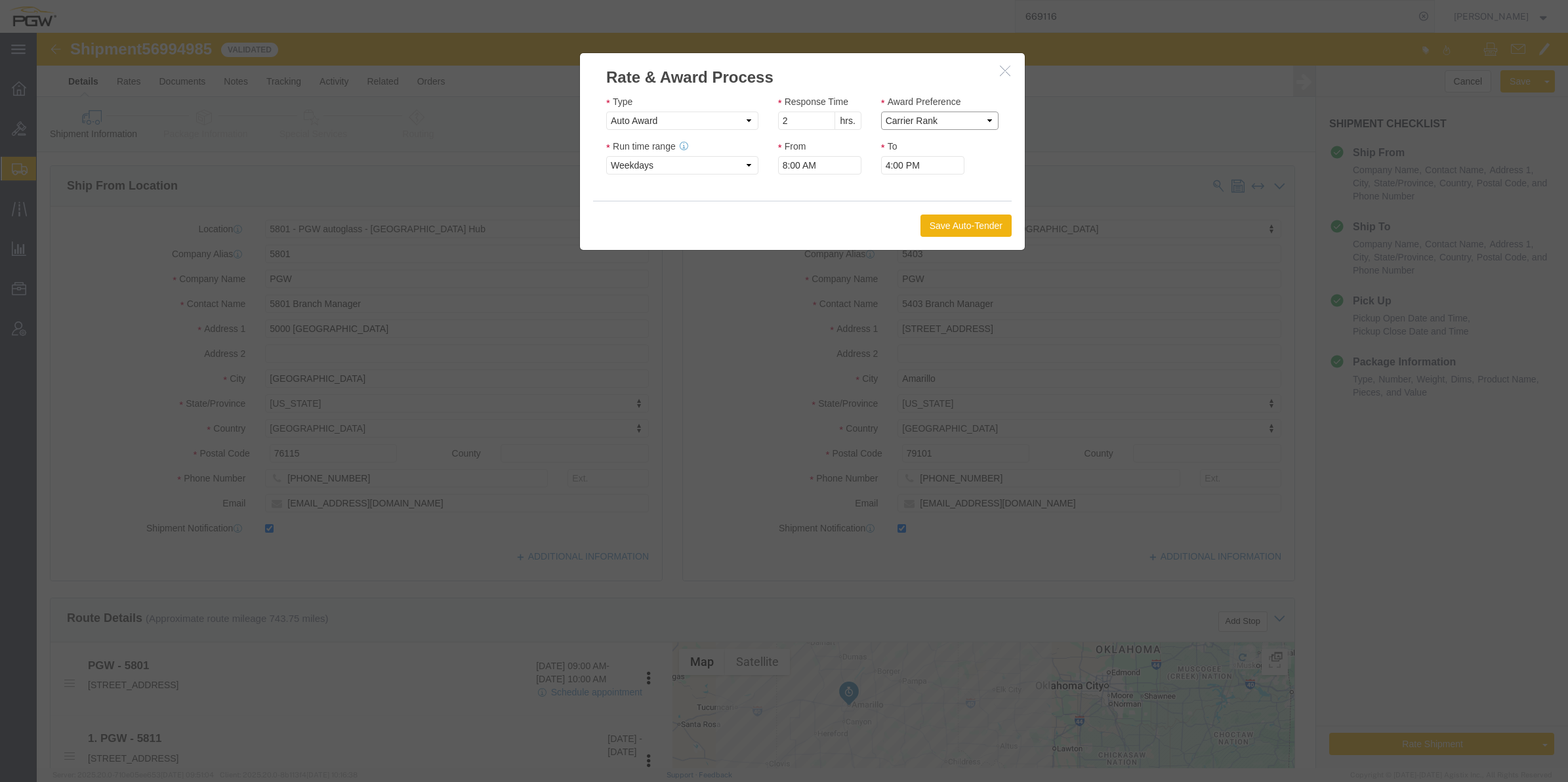
click select "Price Carrier Rank"
click button "Save Auto-Tender"
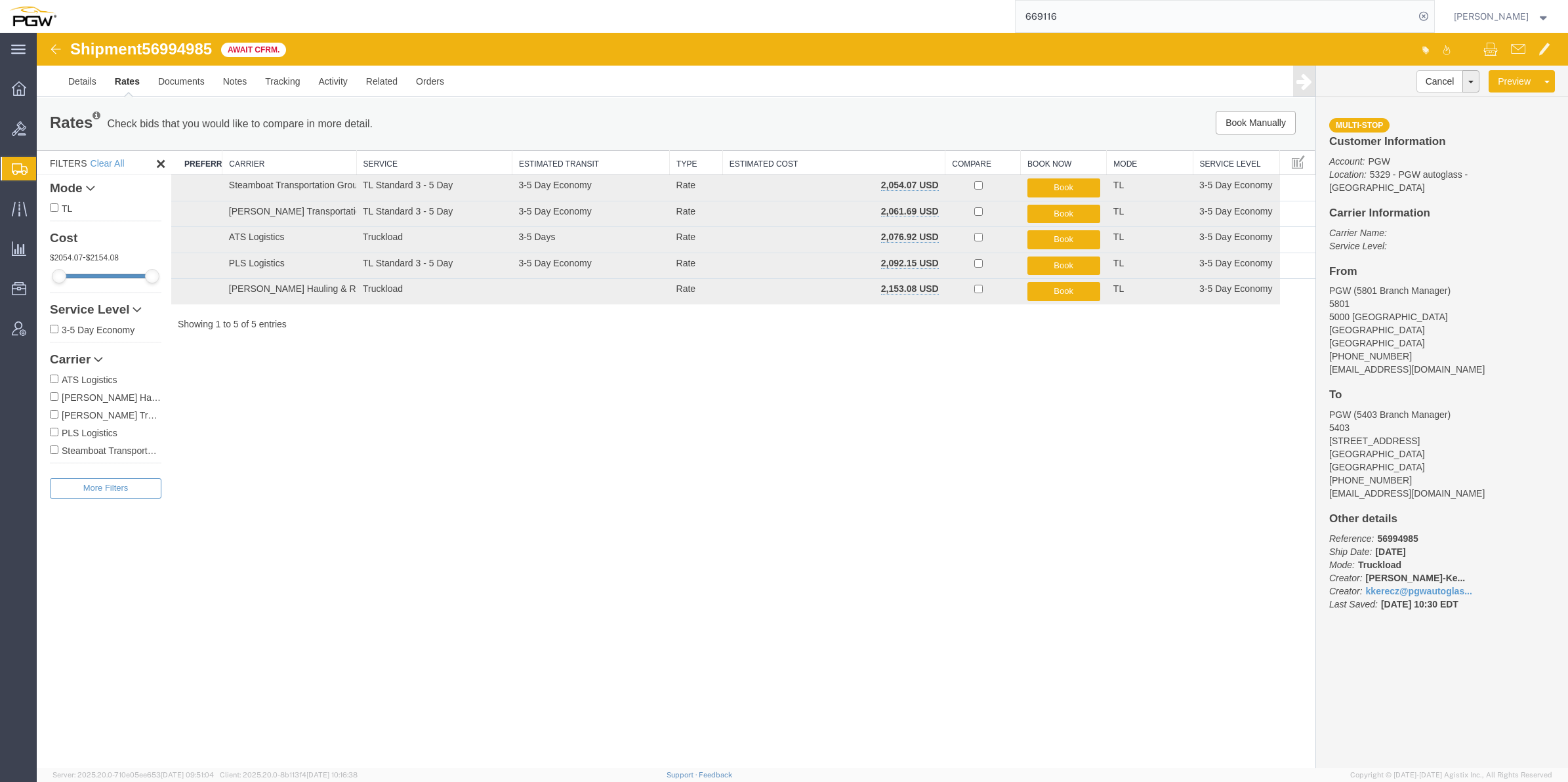
click at [0, 0] on span "Create from Template" at bounding box center [0, 0] width 0 height 0
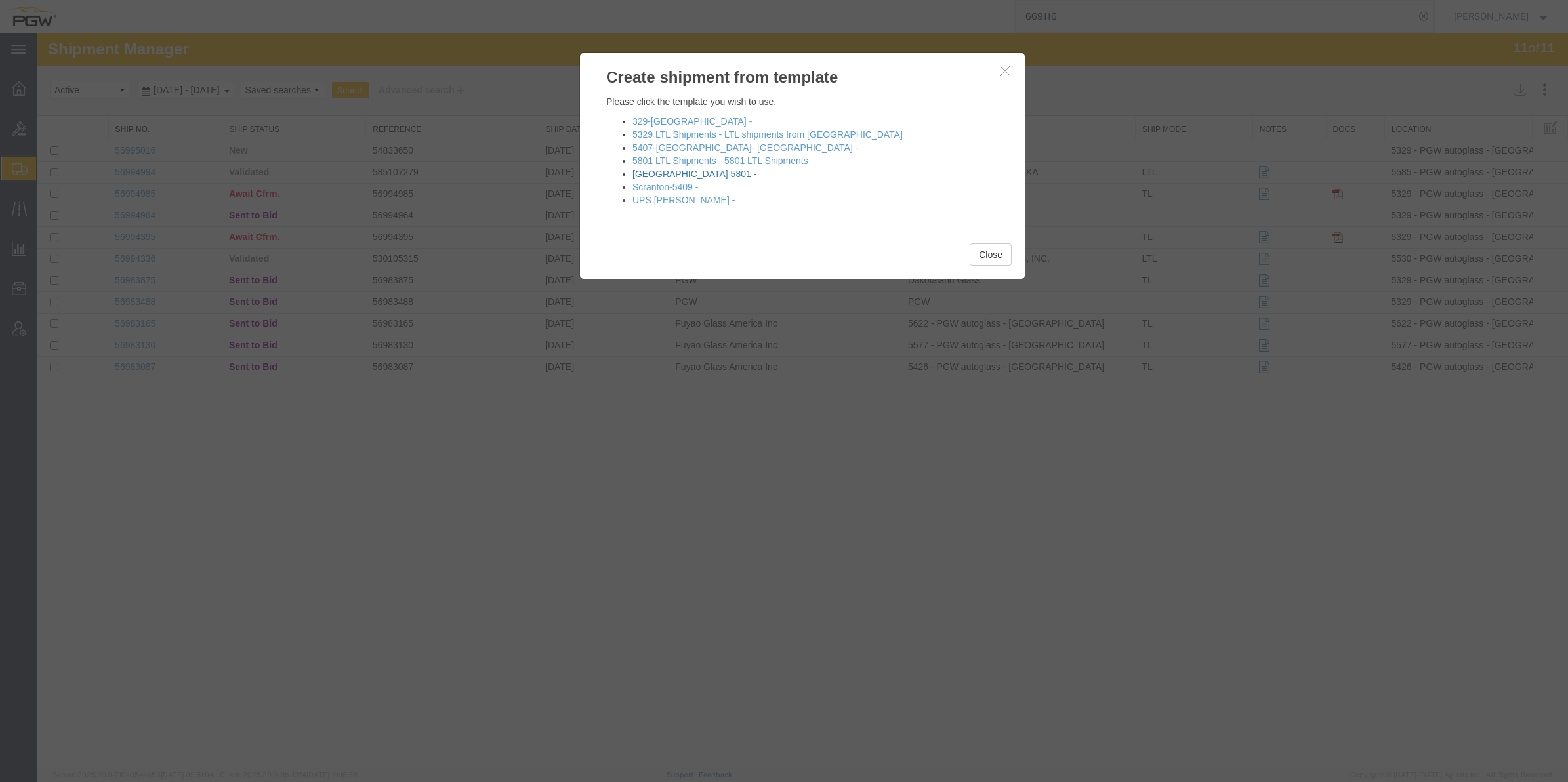
click at [656, 172] on link "[GEOGRAPHIC_DATA] 5801 -" at bounding box center [694, 174] width 124 height 11
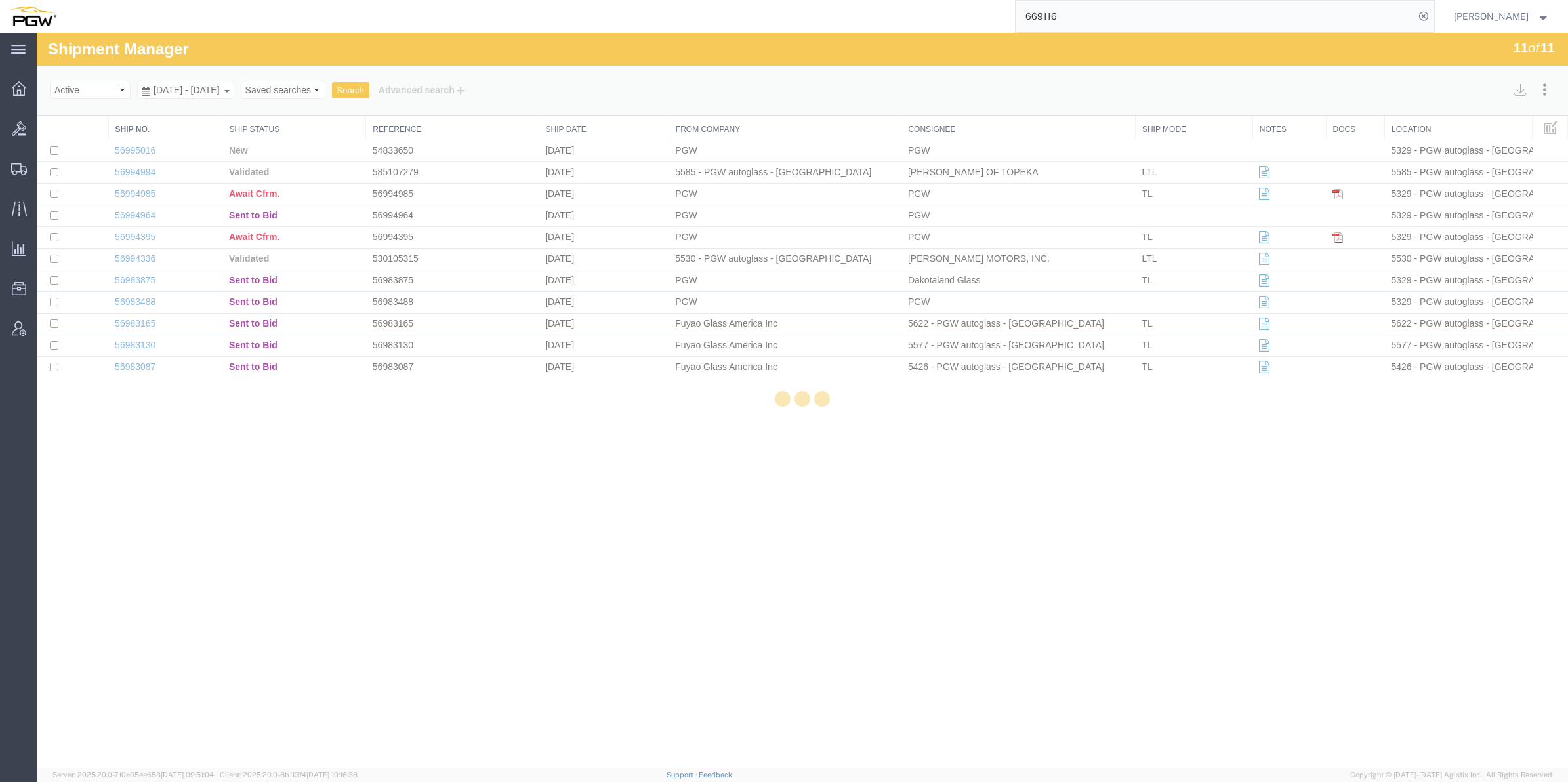
select select "62891"
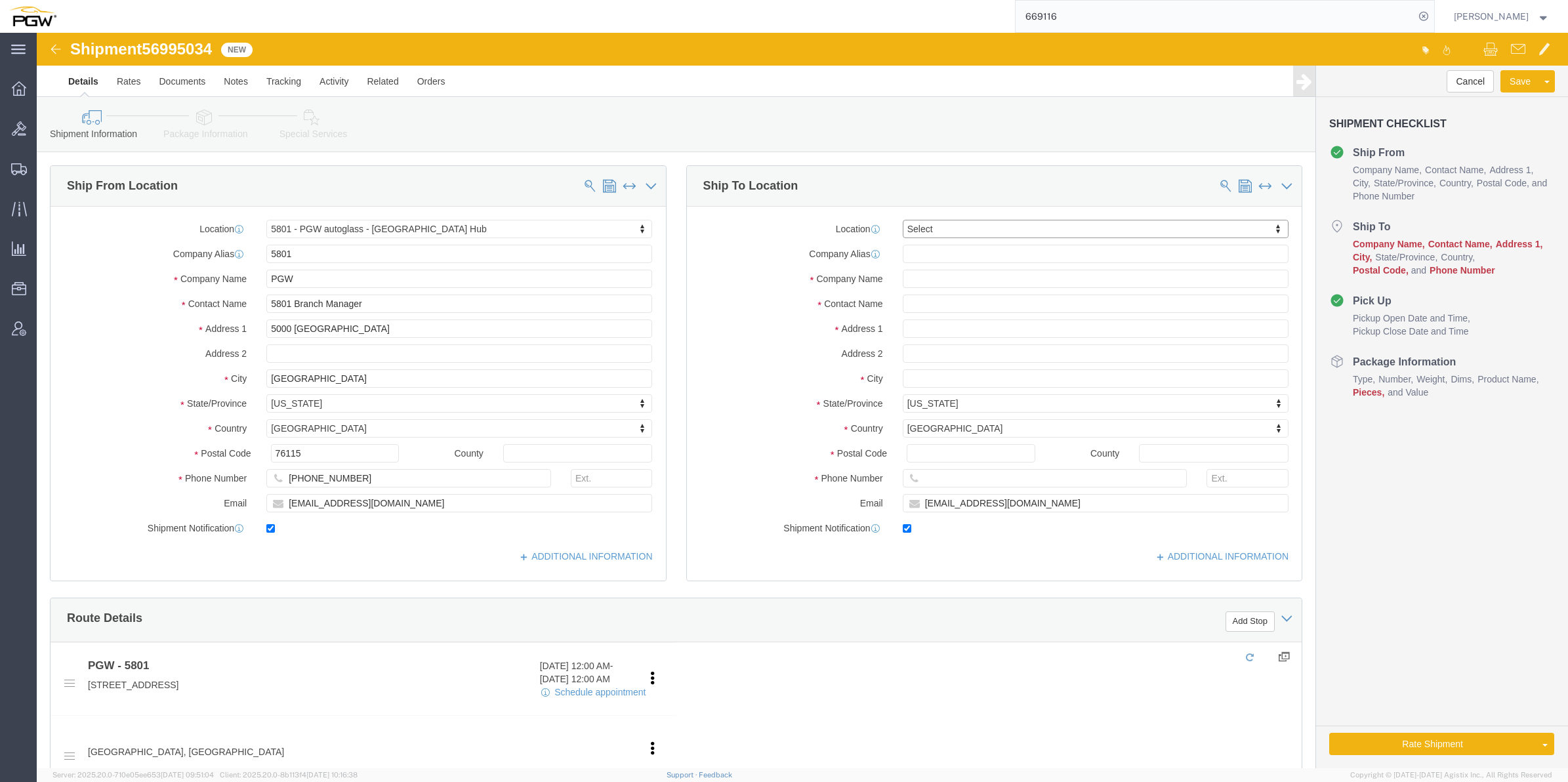
paste input "459"
type input "459"
select select "28301"
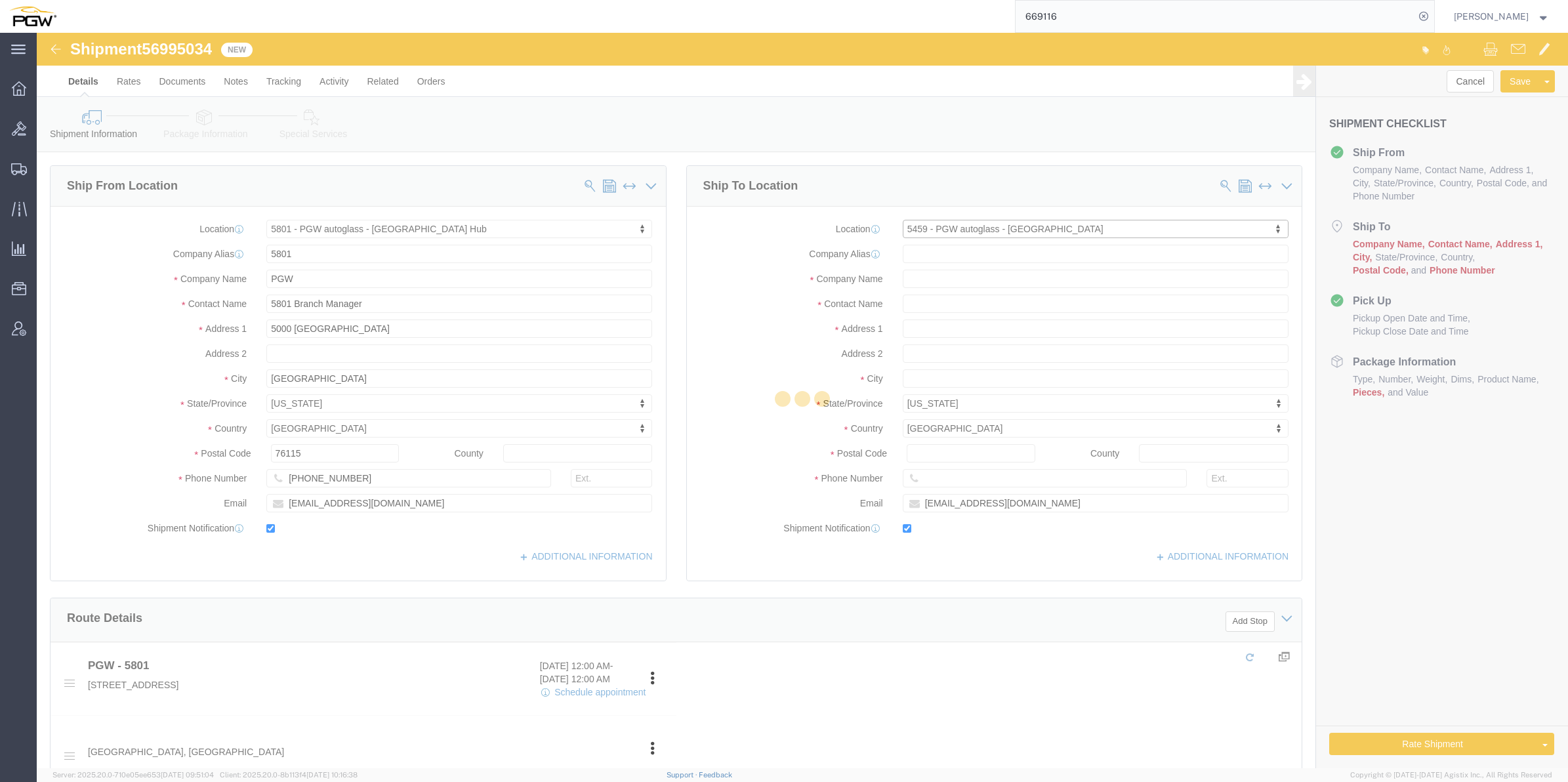
type input "5459"
type input "PGW"
type input "5459 Branch Manager"
type input "[STREET_ADDRESS]"
type input "Tulsa"
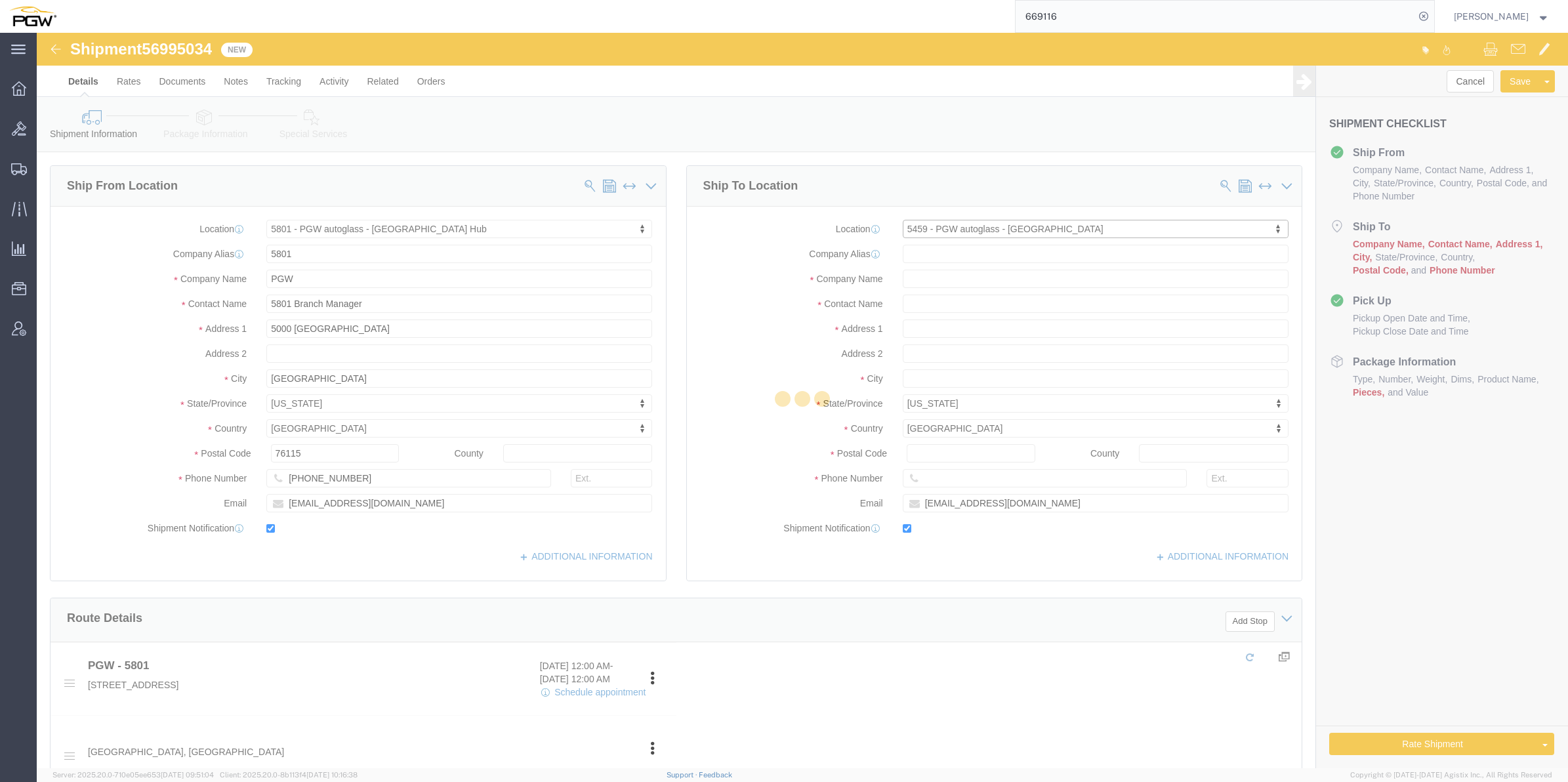
type input "74116"
type input "[PHONE_NUMBER]"
type input "[EMAIL_ADDRESS][DOMAIN_NAME]"
select select "OK"
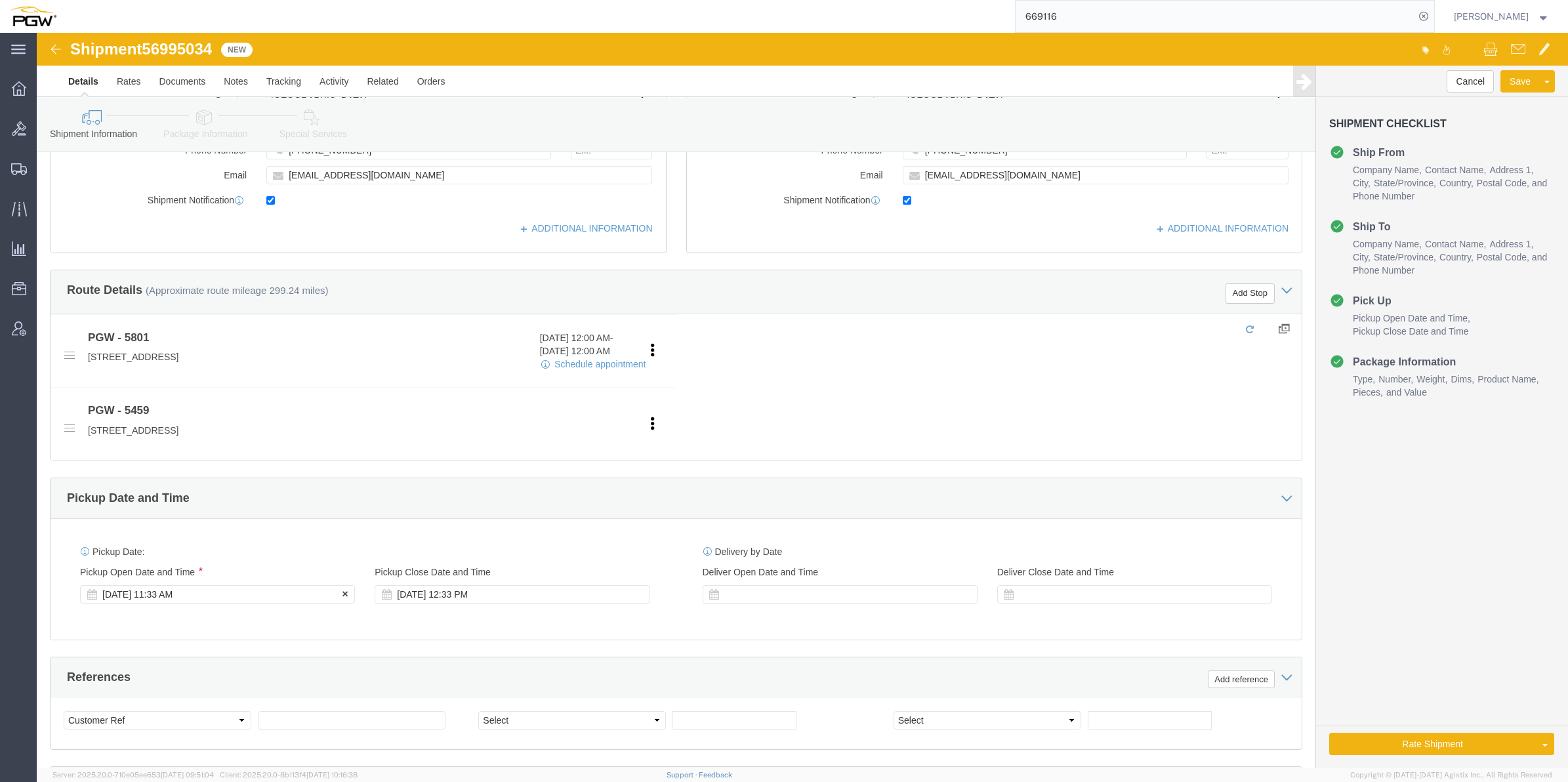
click div "[DATE] 11:33 AM"
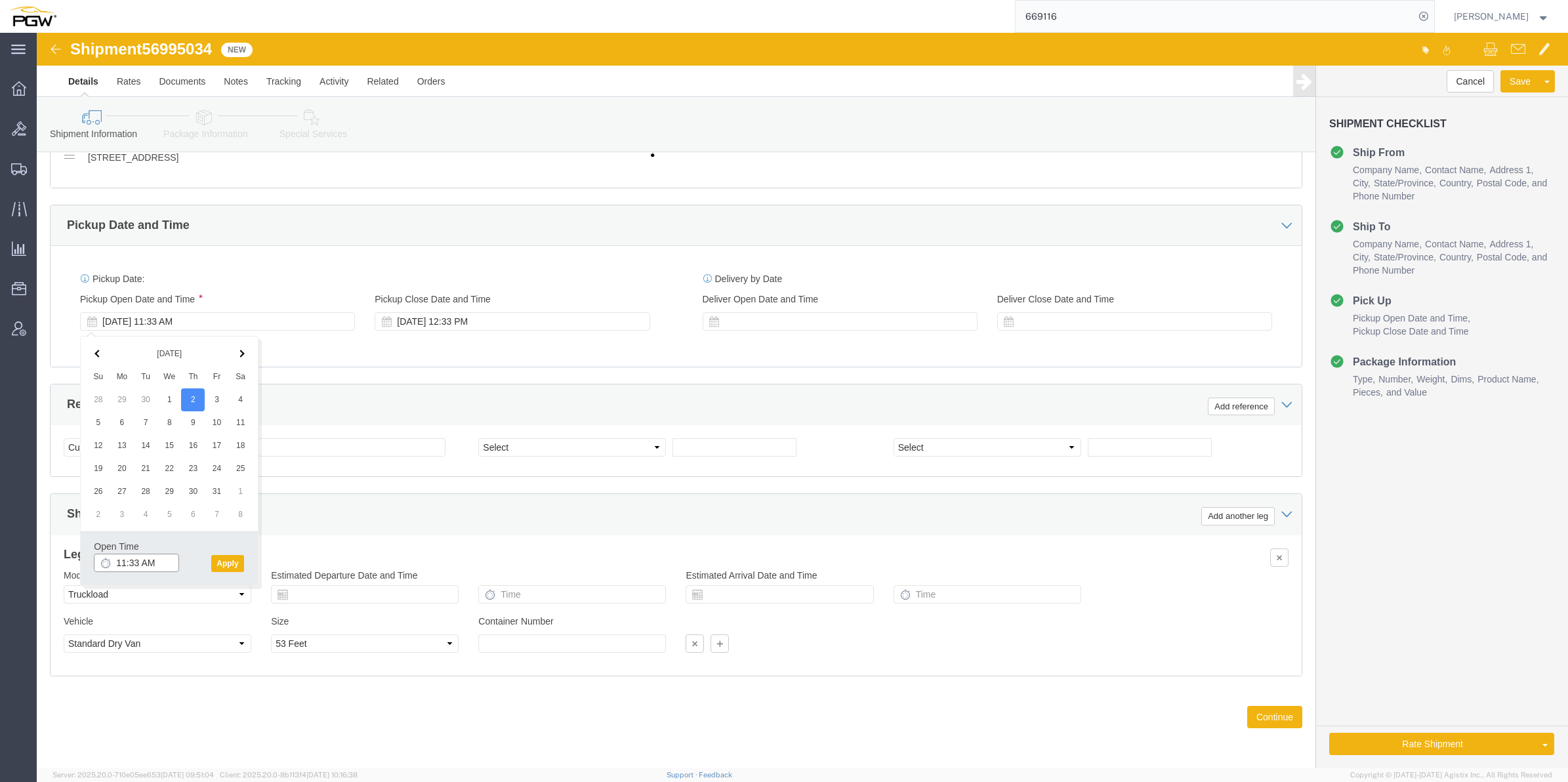
click input "11:33 AM"
type input "10:00 AM"
click button "Apply"
click span "56995034"
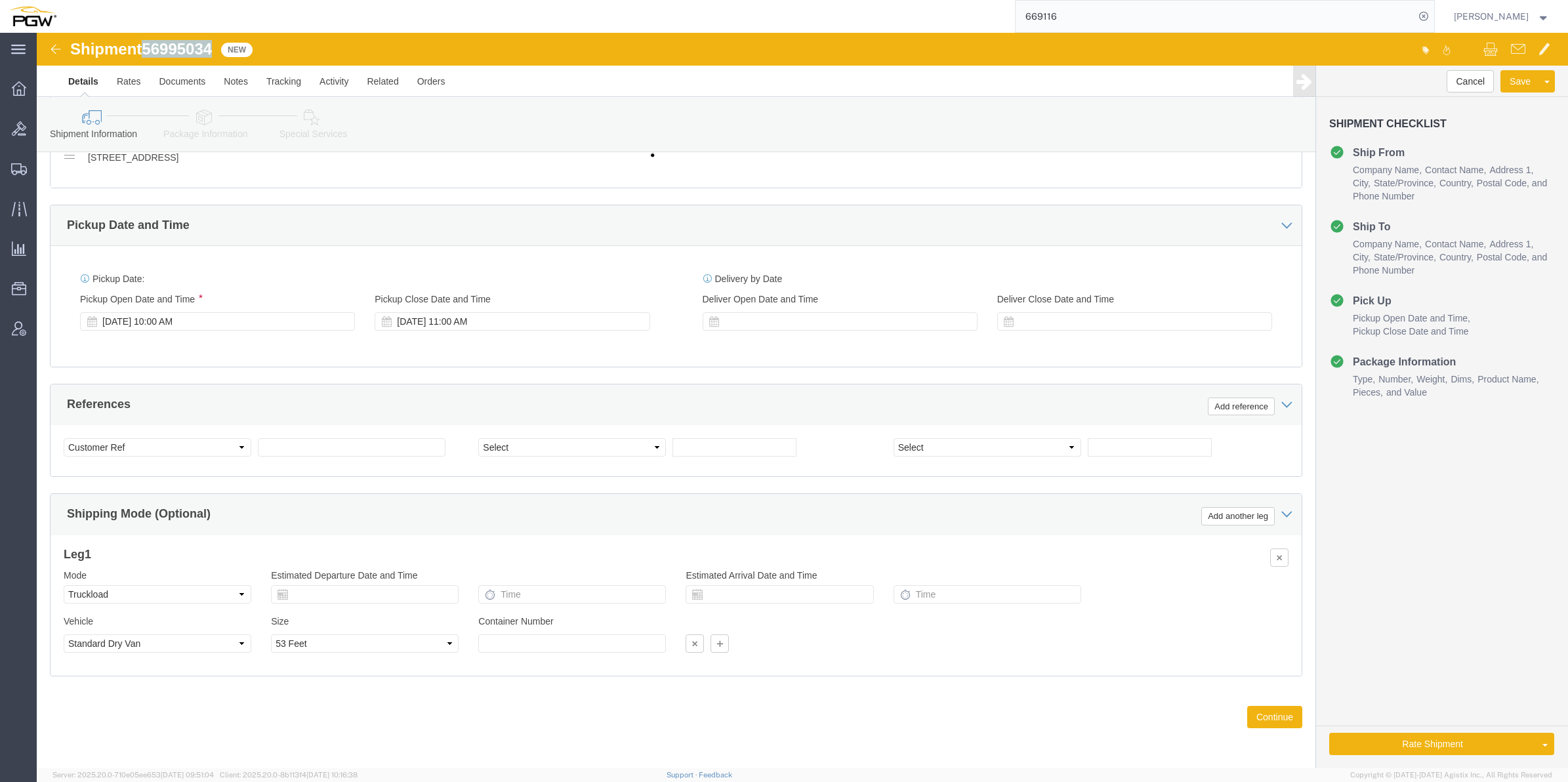
copy span "56995034"
click input "text"
paste input "56995034"
type input "56995034"
click select "Select Account Type Activity ID Airline Appointment Number ASN Batch Request # …"
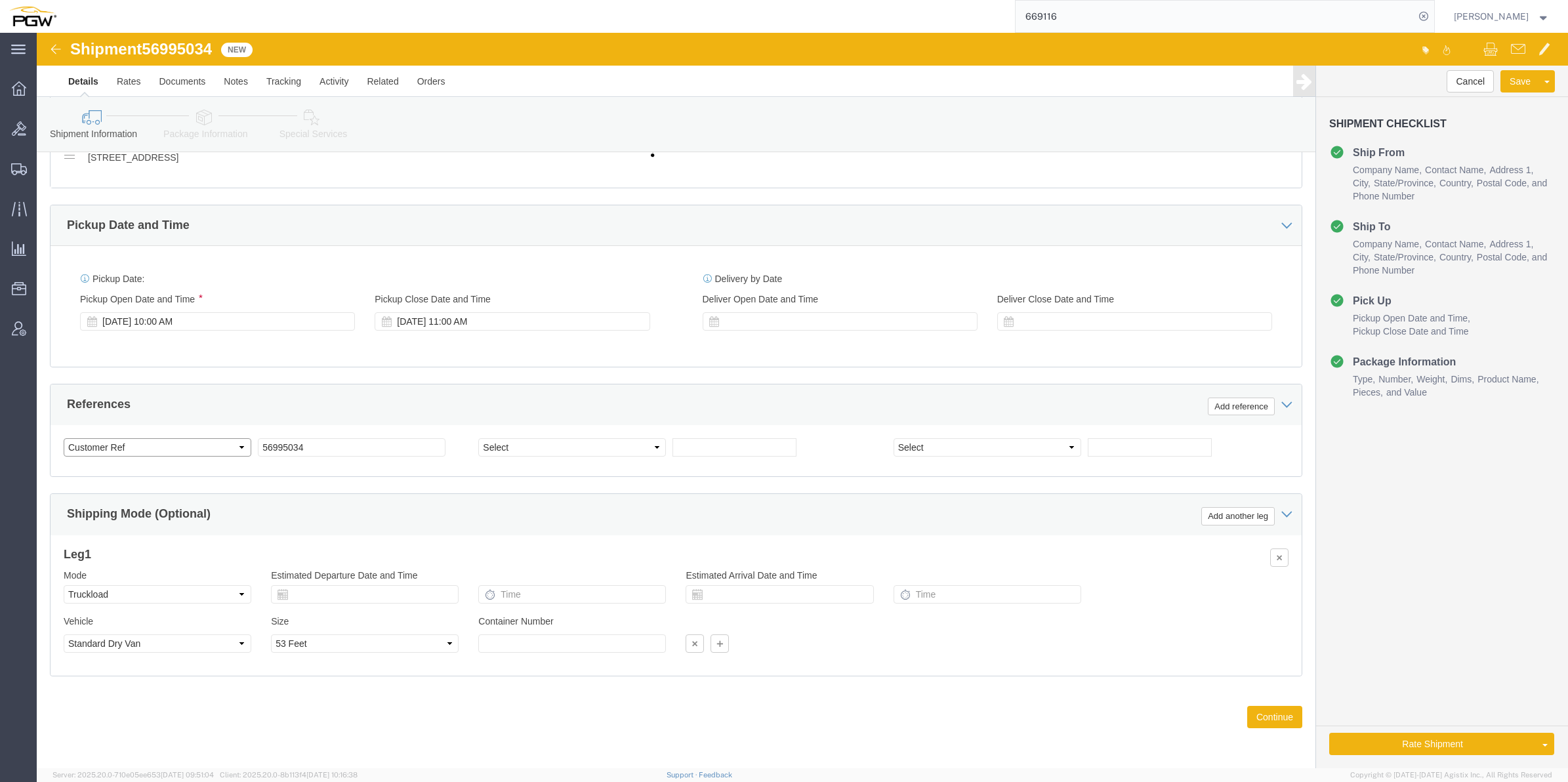
select select "BOL"
click select "Select Account Type Activity ID Airline Appointment Number ASN Batch Request # …"
click input "text"
paste input "669271"
type input "669271"
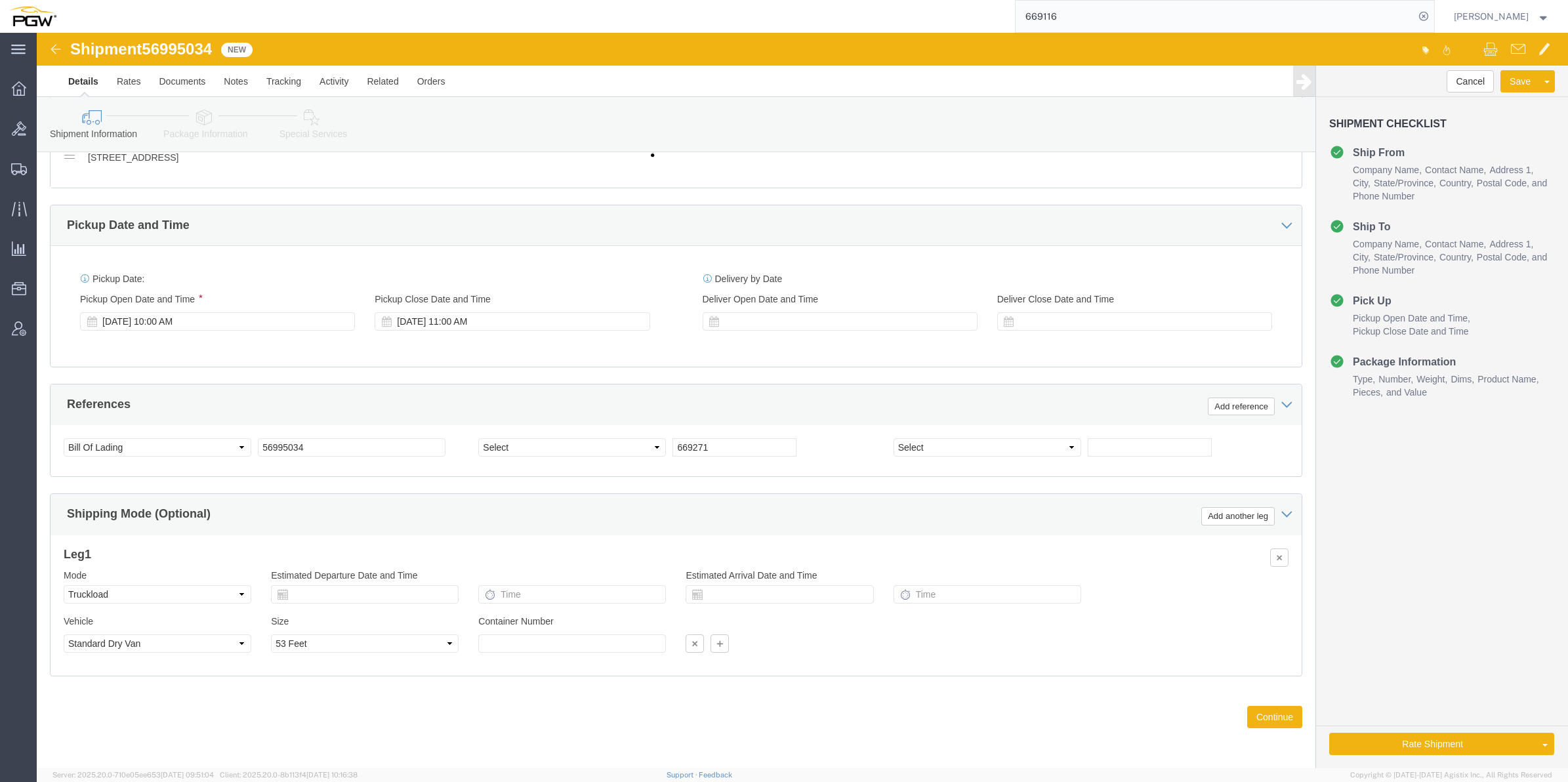
click div "Select Account Type Activity ID Airline Appointment Number ASN Batch Request # …"
click select "Select Account Type Activity ID Airline Appointment Number ASN Batch Request # …"
select select "ORDERNUM"
click select "Select Account Type Activity ID Airline Appointment Number ASN Batch Request # …"
click button "Continue"
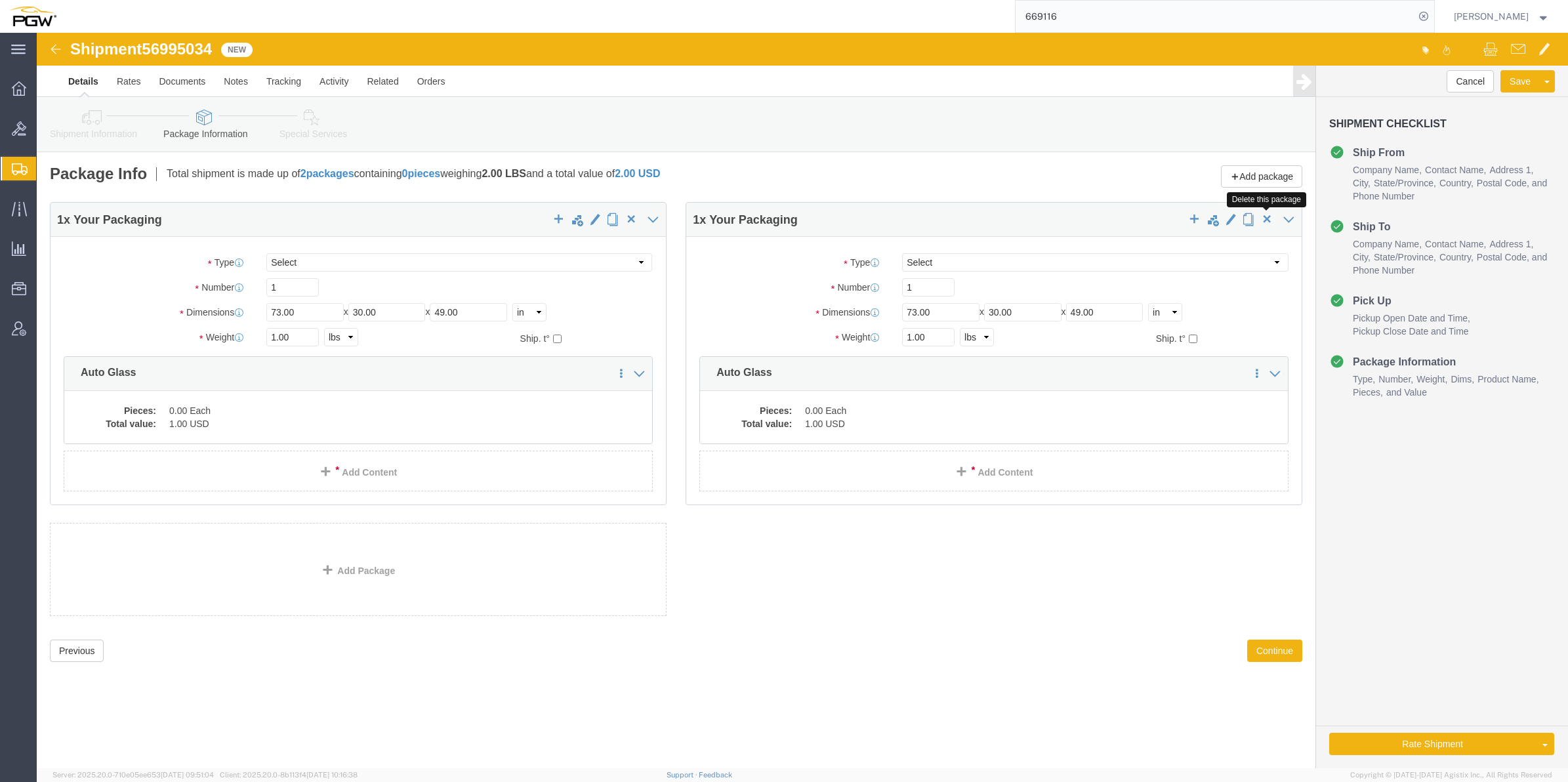
click button "button"
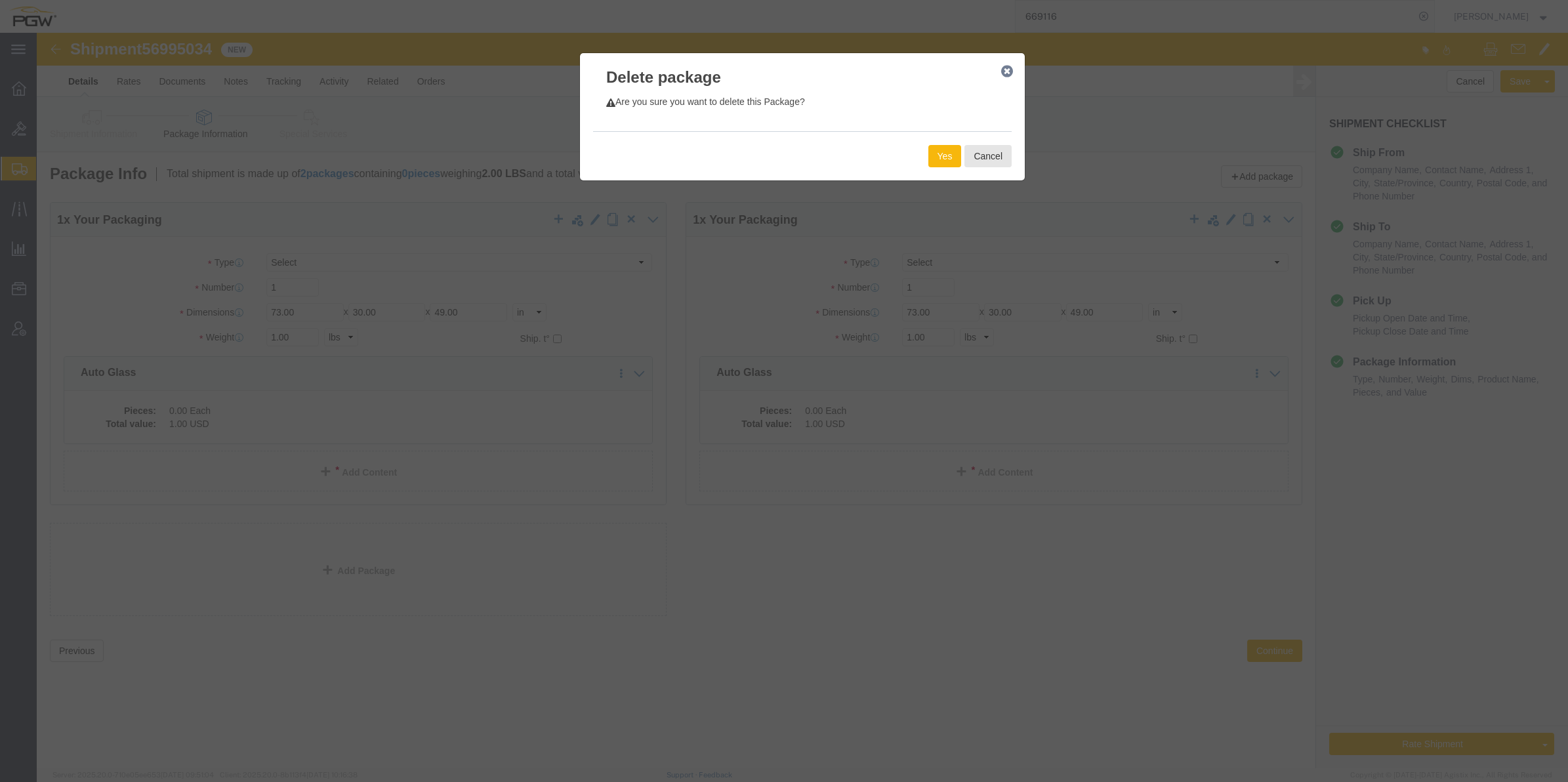
click button "Yes"
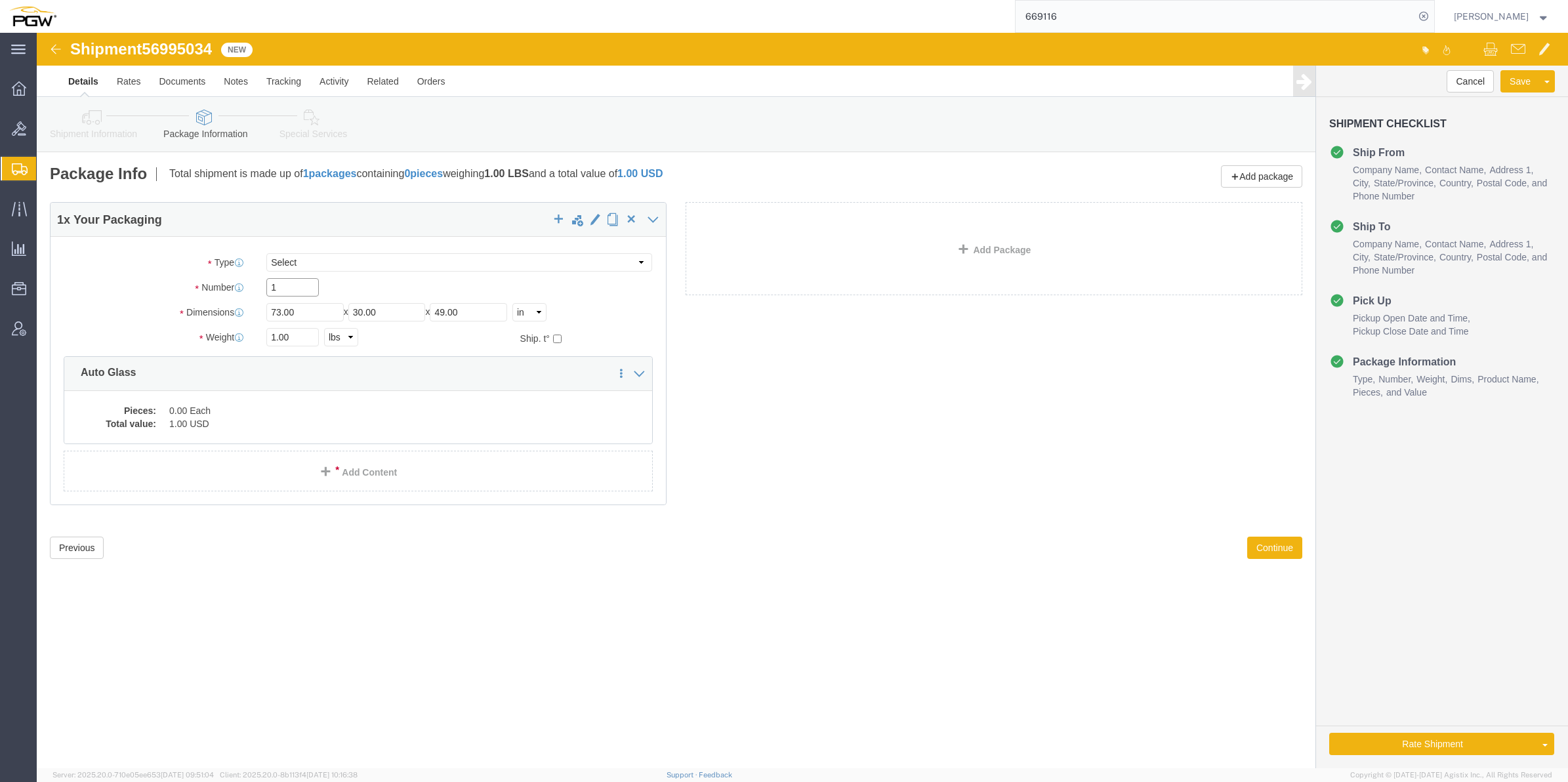
click input "1"
paste input "35"
type input "35"
click input "1.00"
drag, startPoint x: 234, startPoint y: 300, endPoint x: 211, endPoint y: 290, distance: 25.1
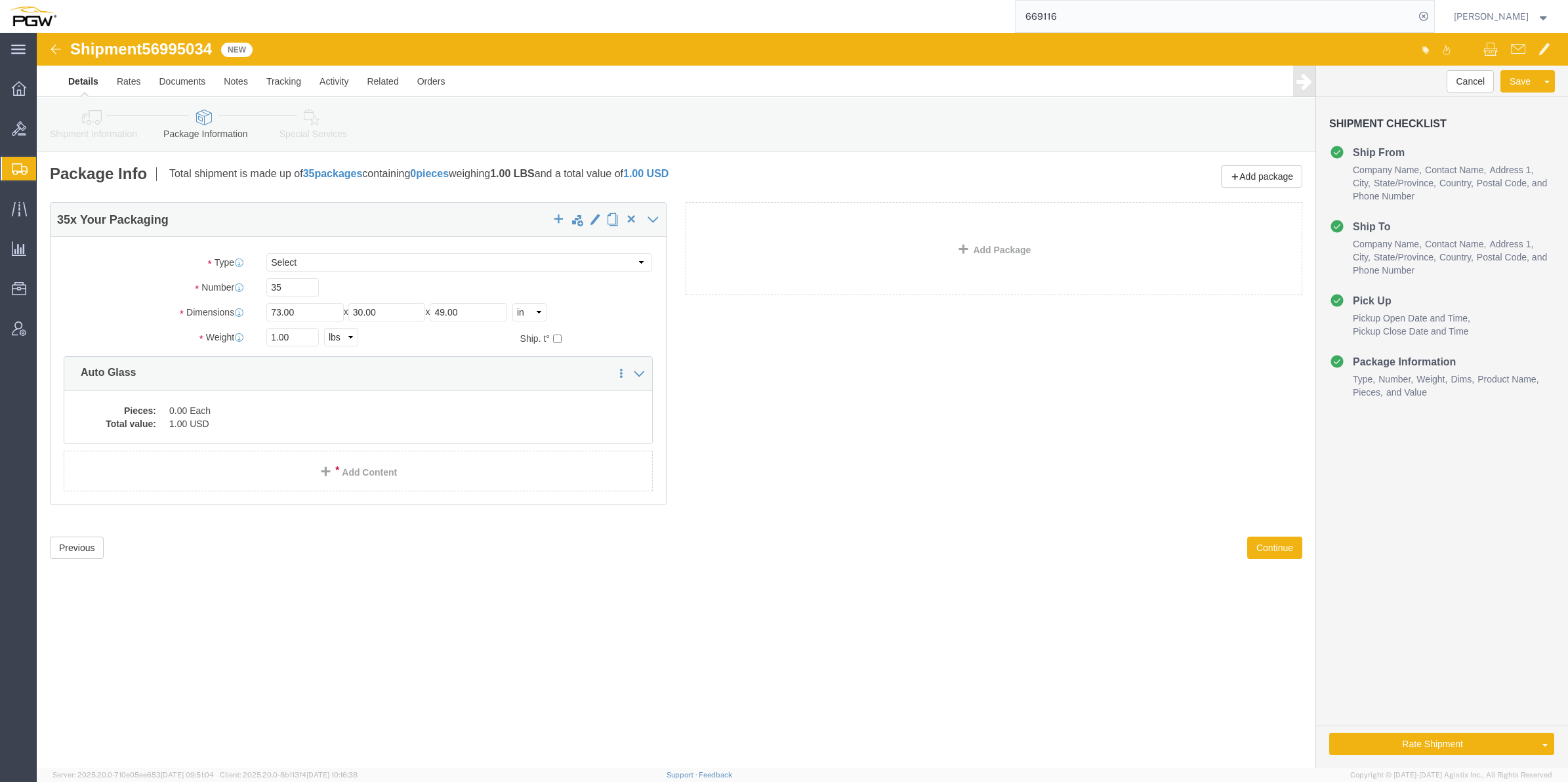
click div "Package Type Select Bale(s) Basket(s) Bolt(s) Bottle(s) Buckets Bulk Bundle(s) …"
drag, startPoint x: 239, startPoint y: 306, endPoint x: 233, endPoint y: 302, distance: 7.2
click input "1.00"
paste input "30409"
type input "30409.00"
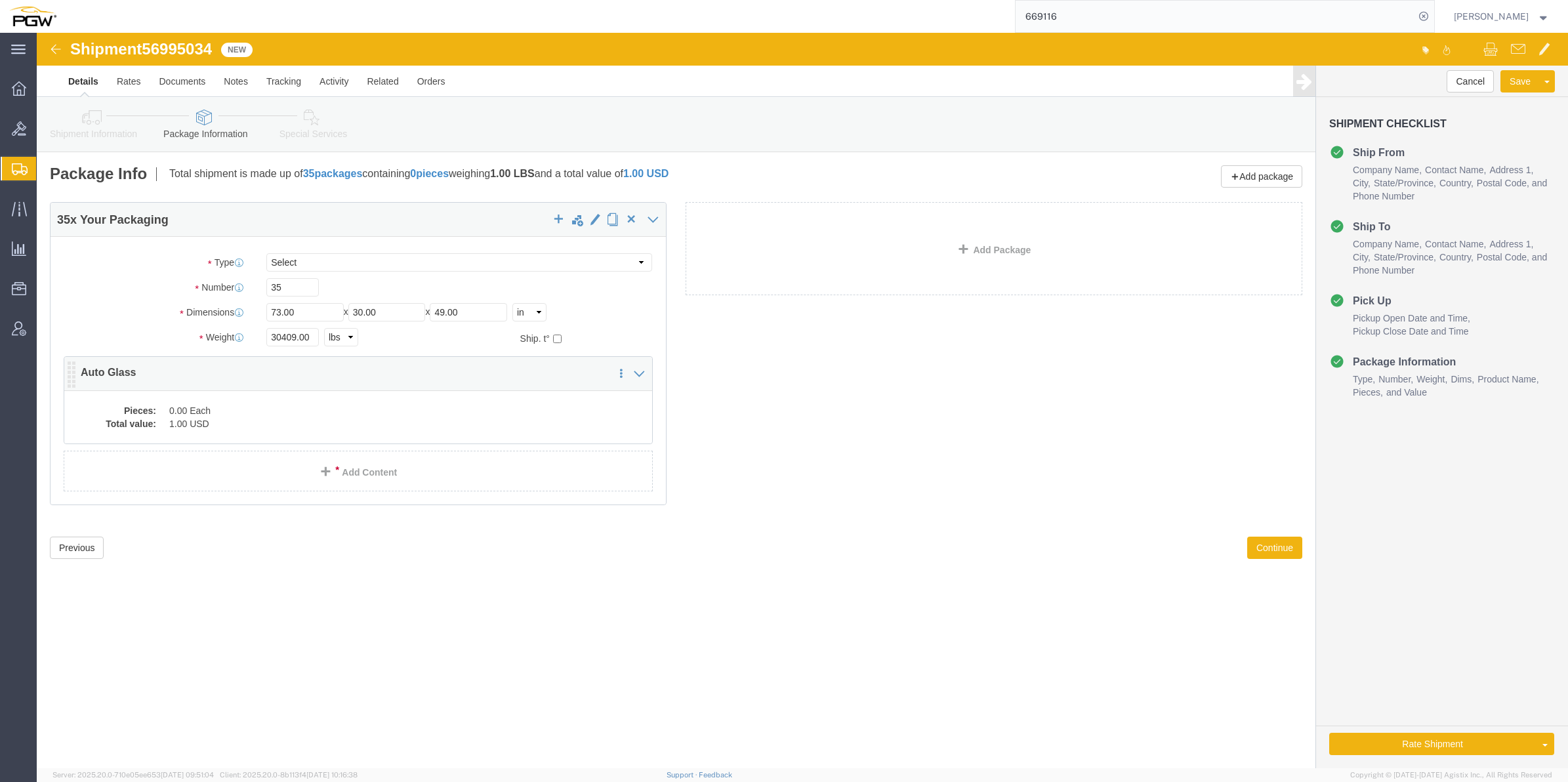
click dd "0.00 Each"
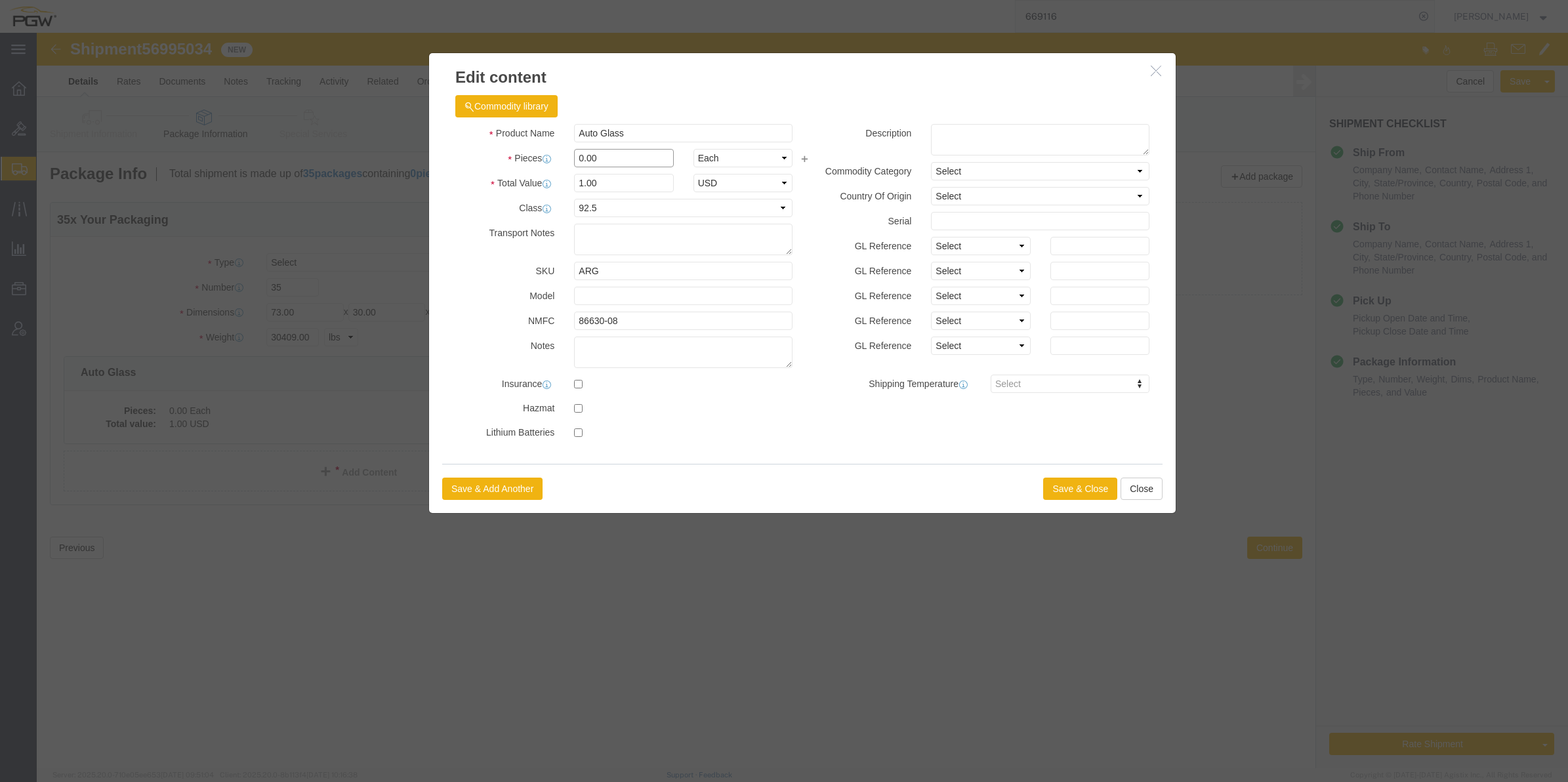
drag, startPoint x: 544, startPoint y: 123, endPoint x: 535, endPoint y: 124, distance: 9.1
click input "0.00"
type input "35.00"
type input "35"
click button "Save & Close"
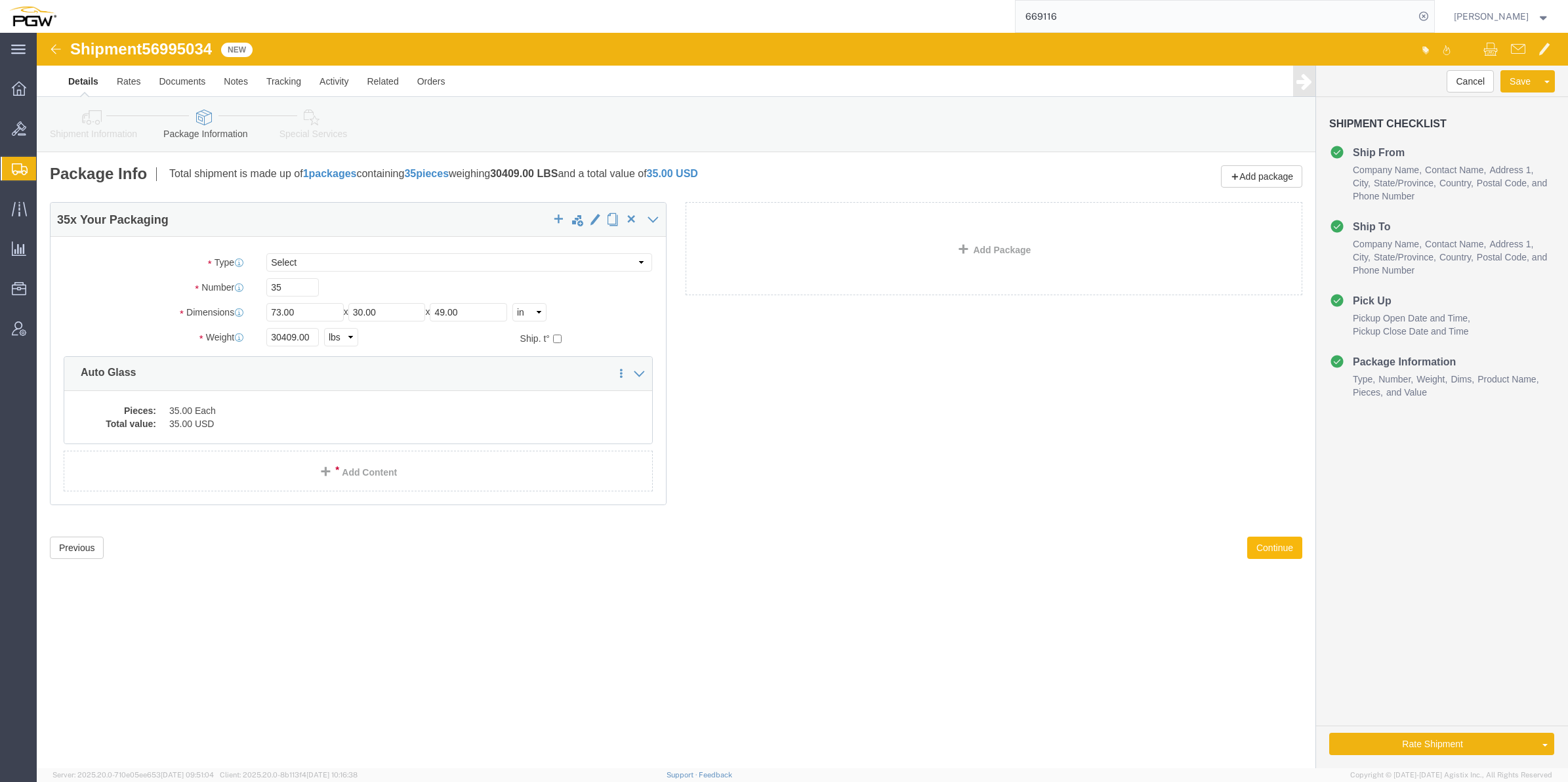
click button "Continue"
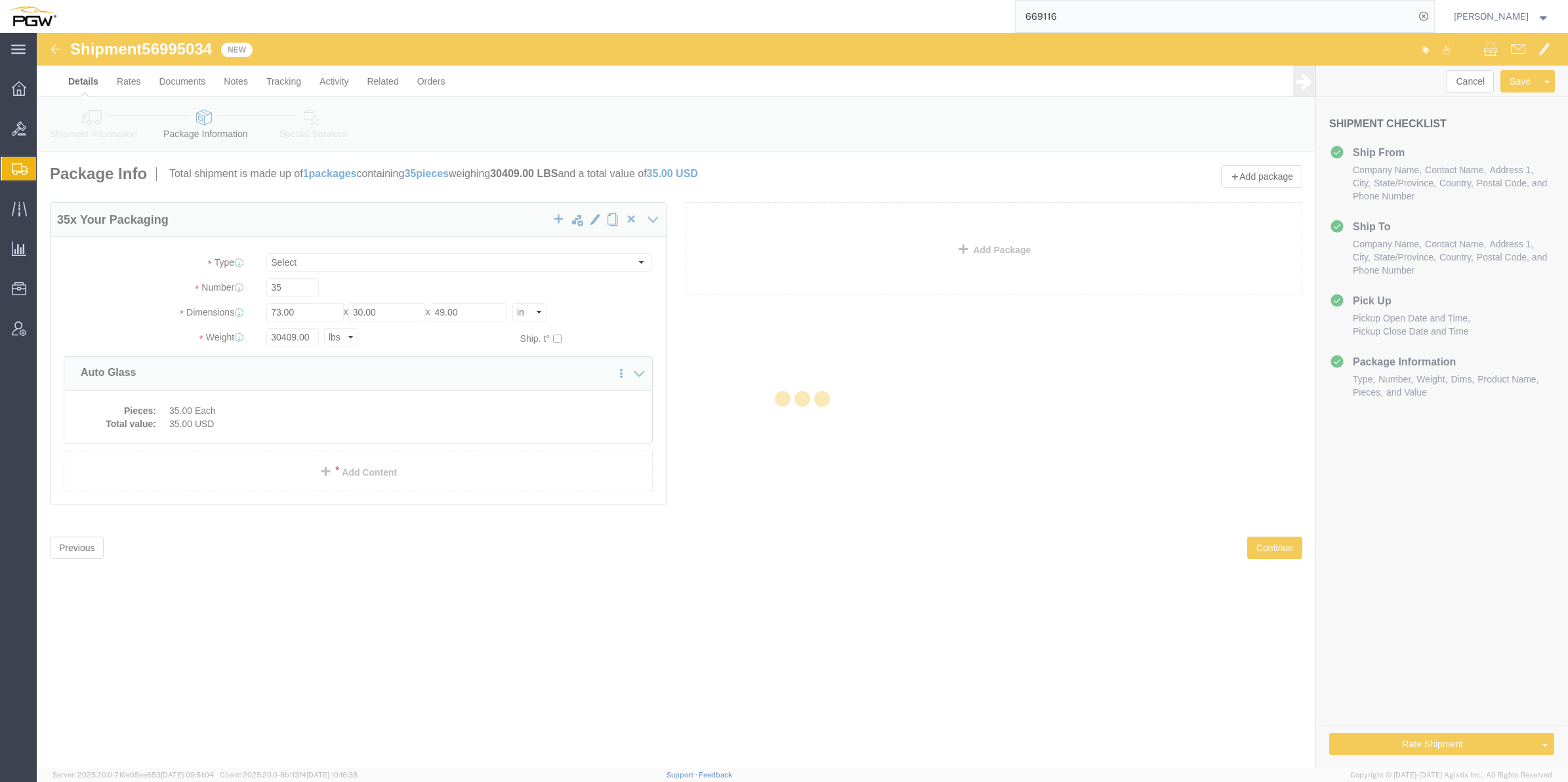
select select
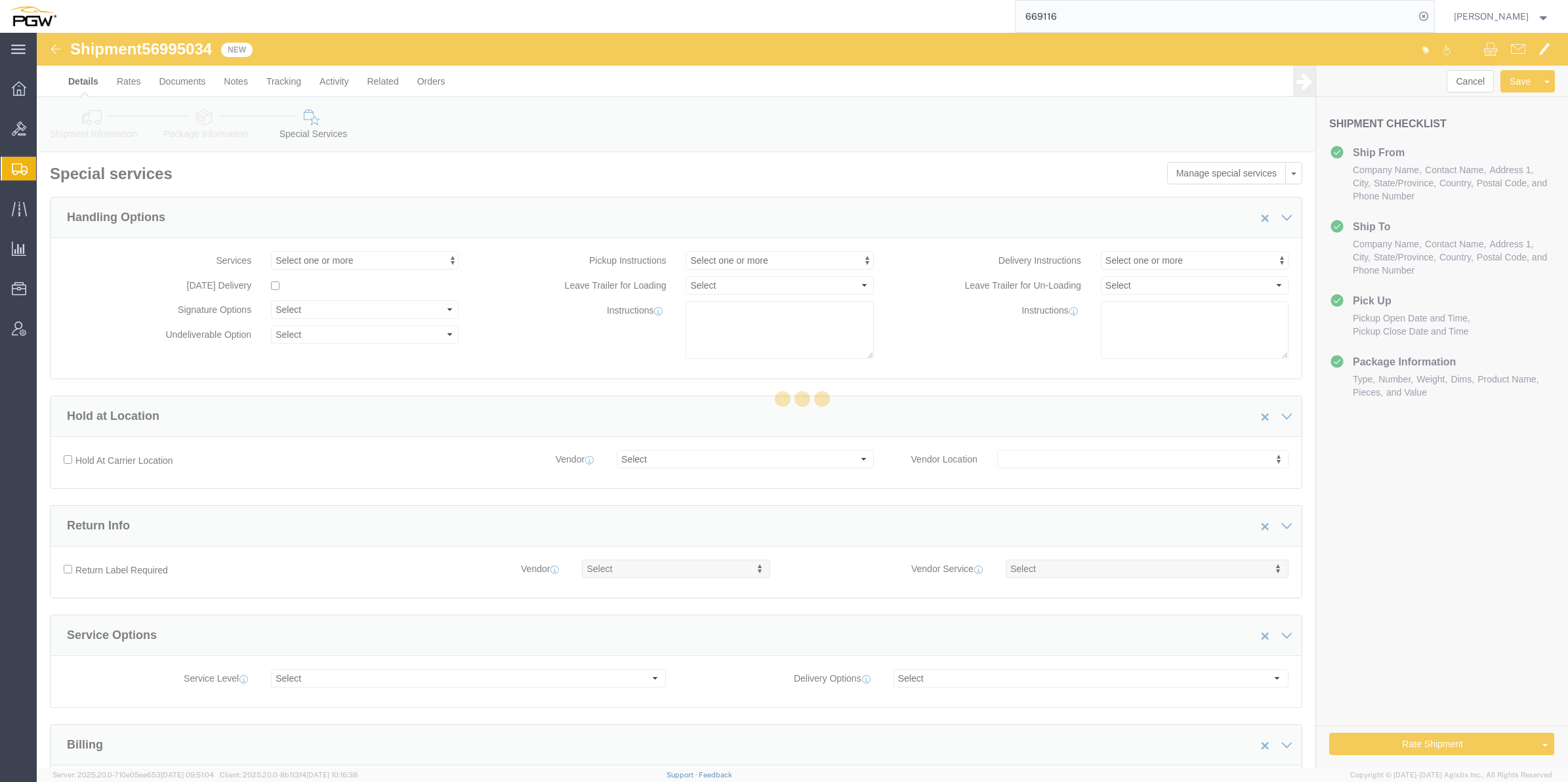
select select "COSTCENTER"
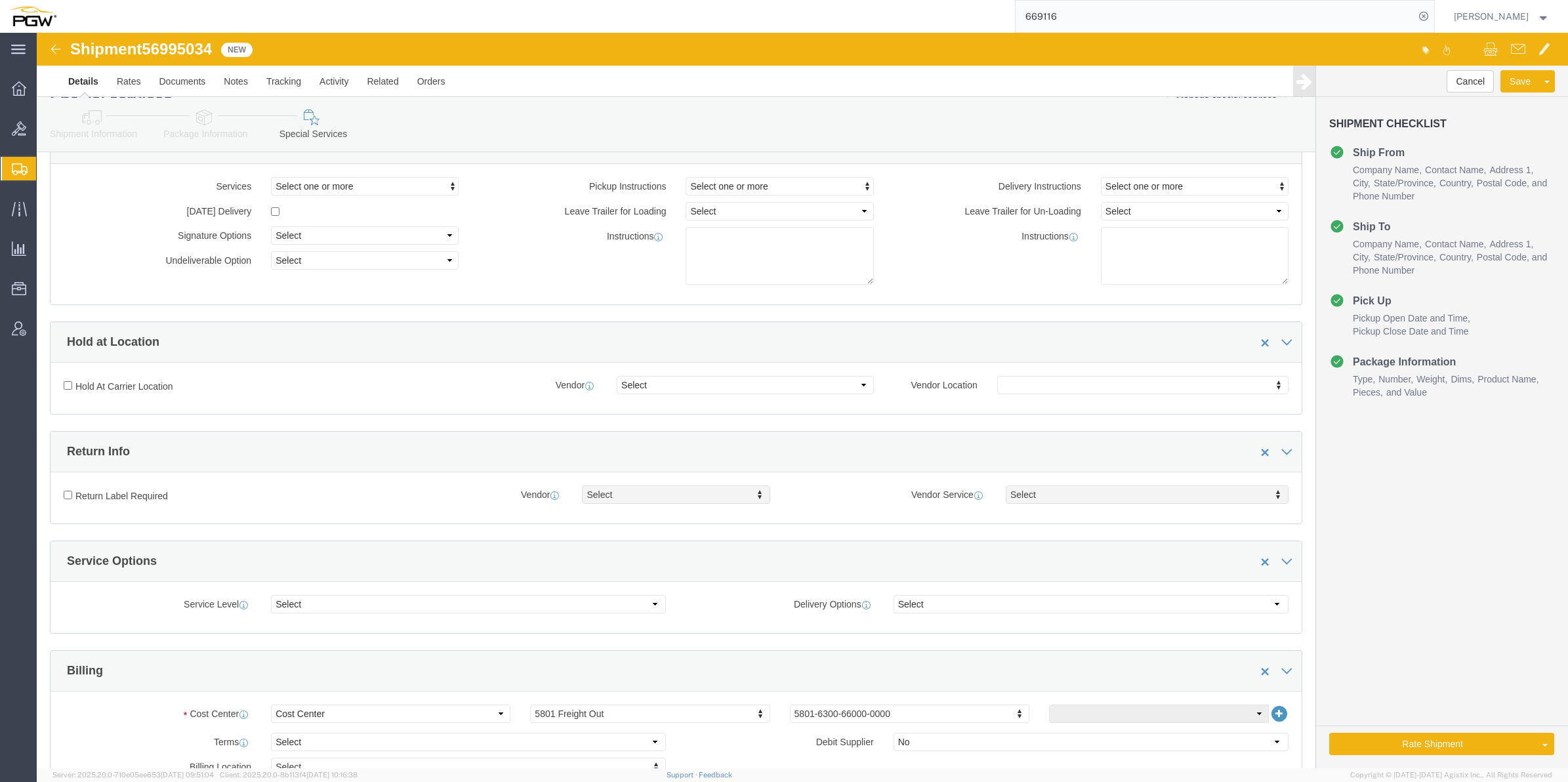
scroll to position [164, 0]
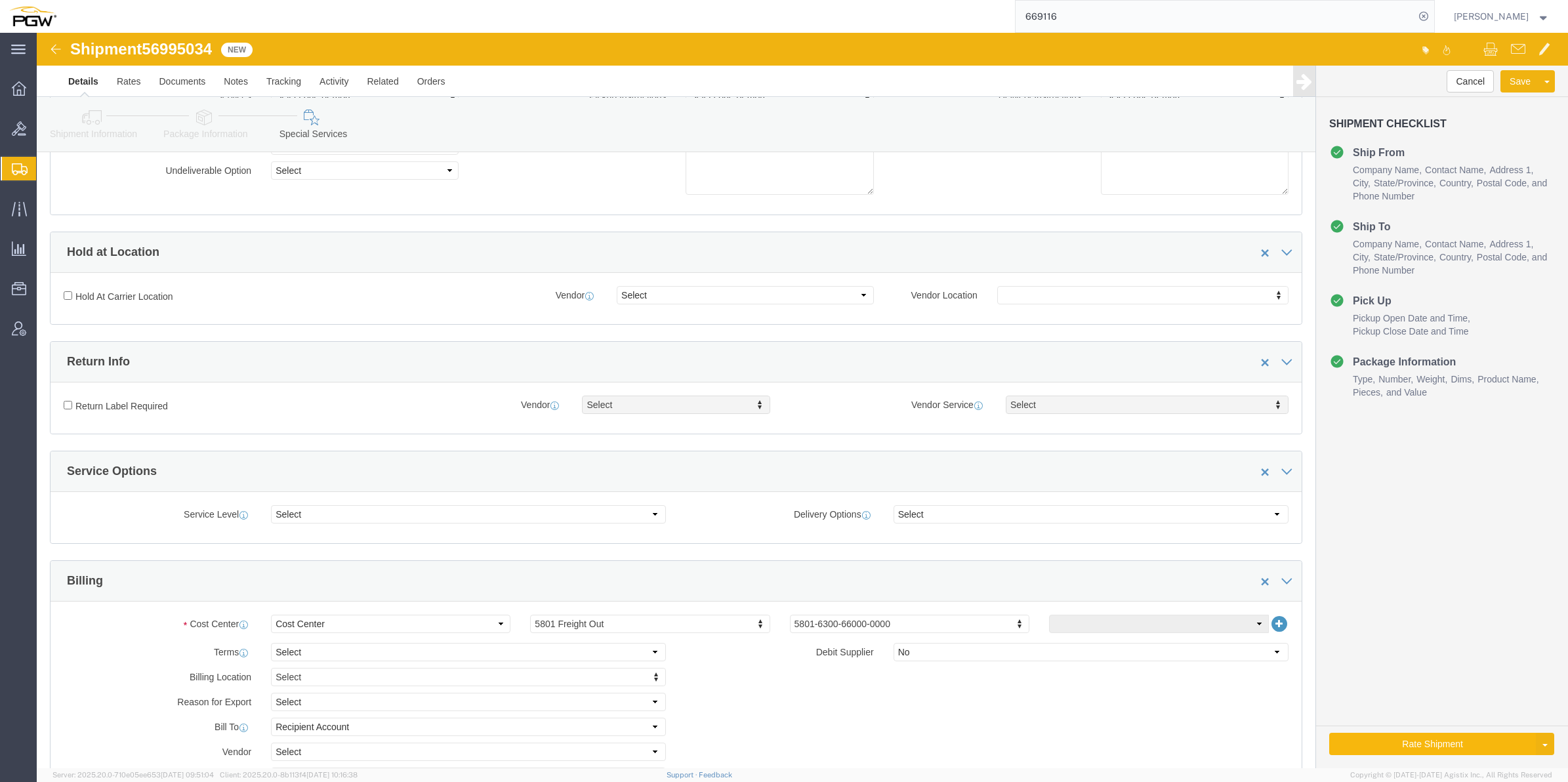
click button "Rate Shipment"
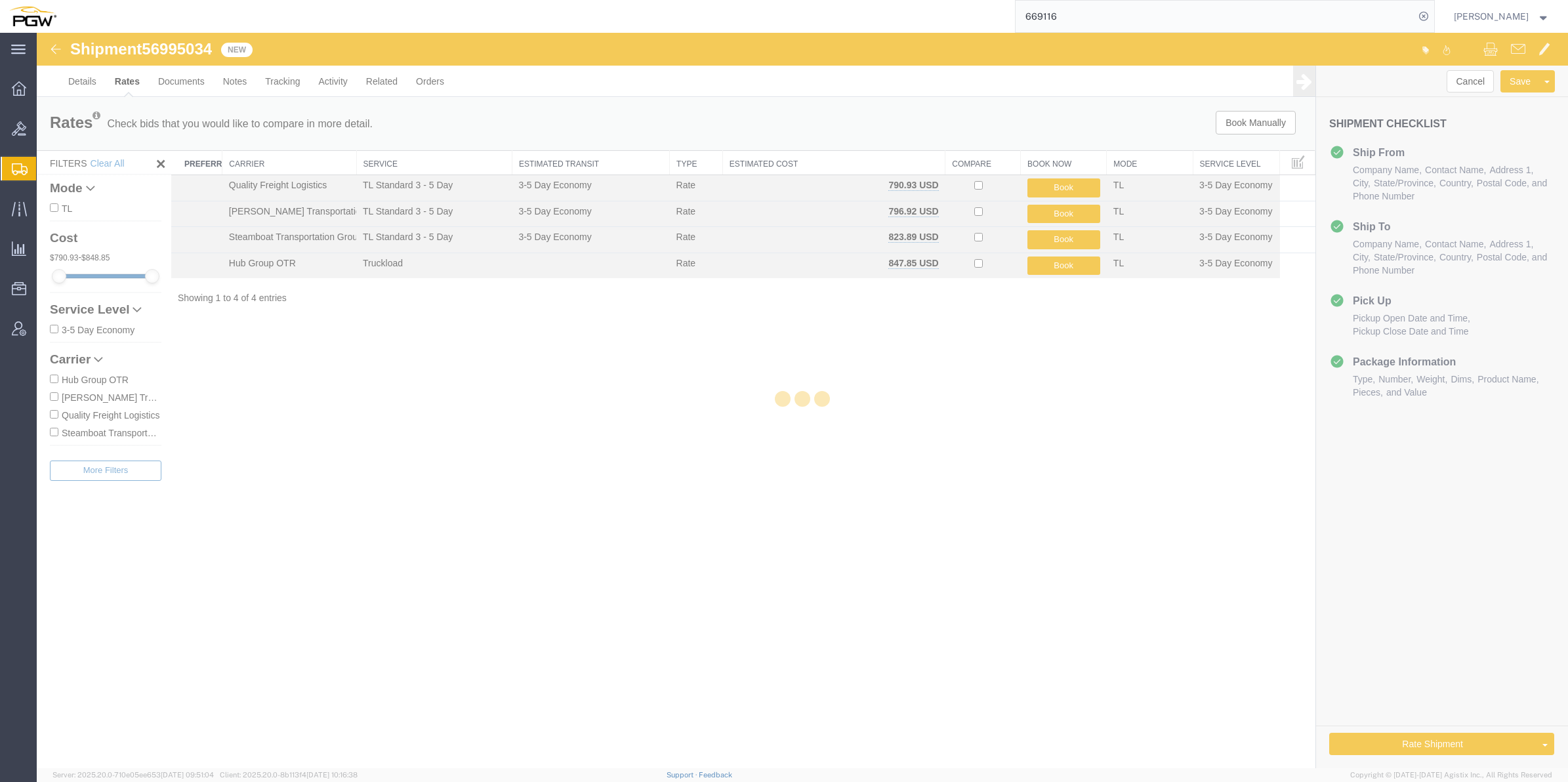
scroll to position [0, 0]
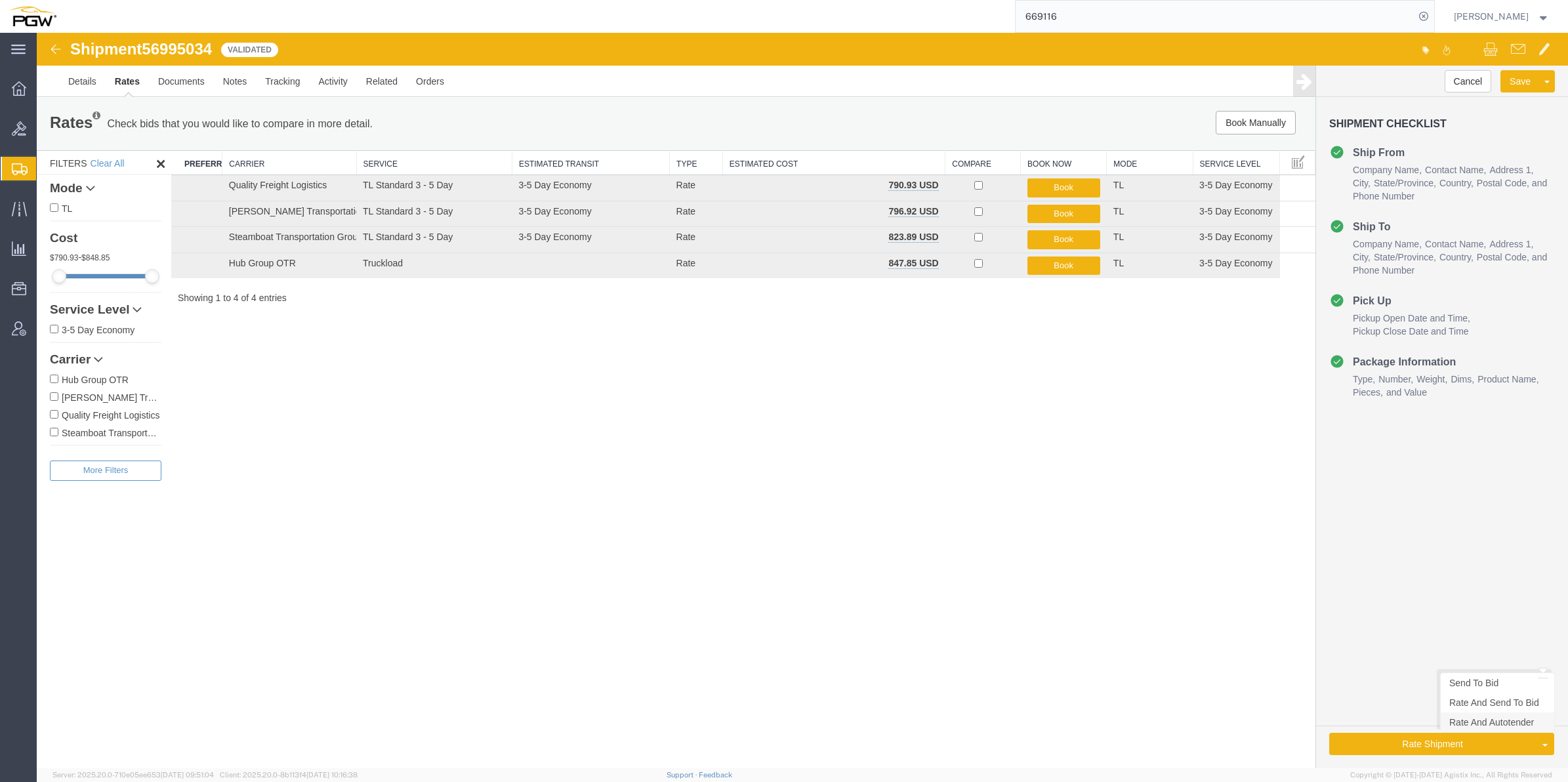
click at [1493, 722] on link "Rate And Autotender" at bounding box center [1497, 722] width 114 height 20
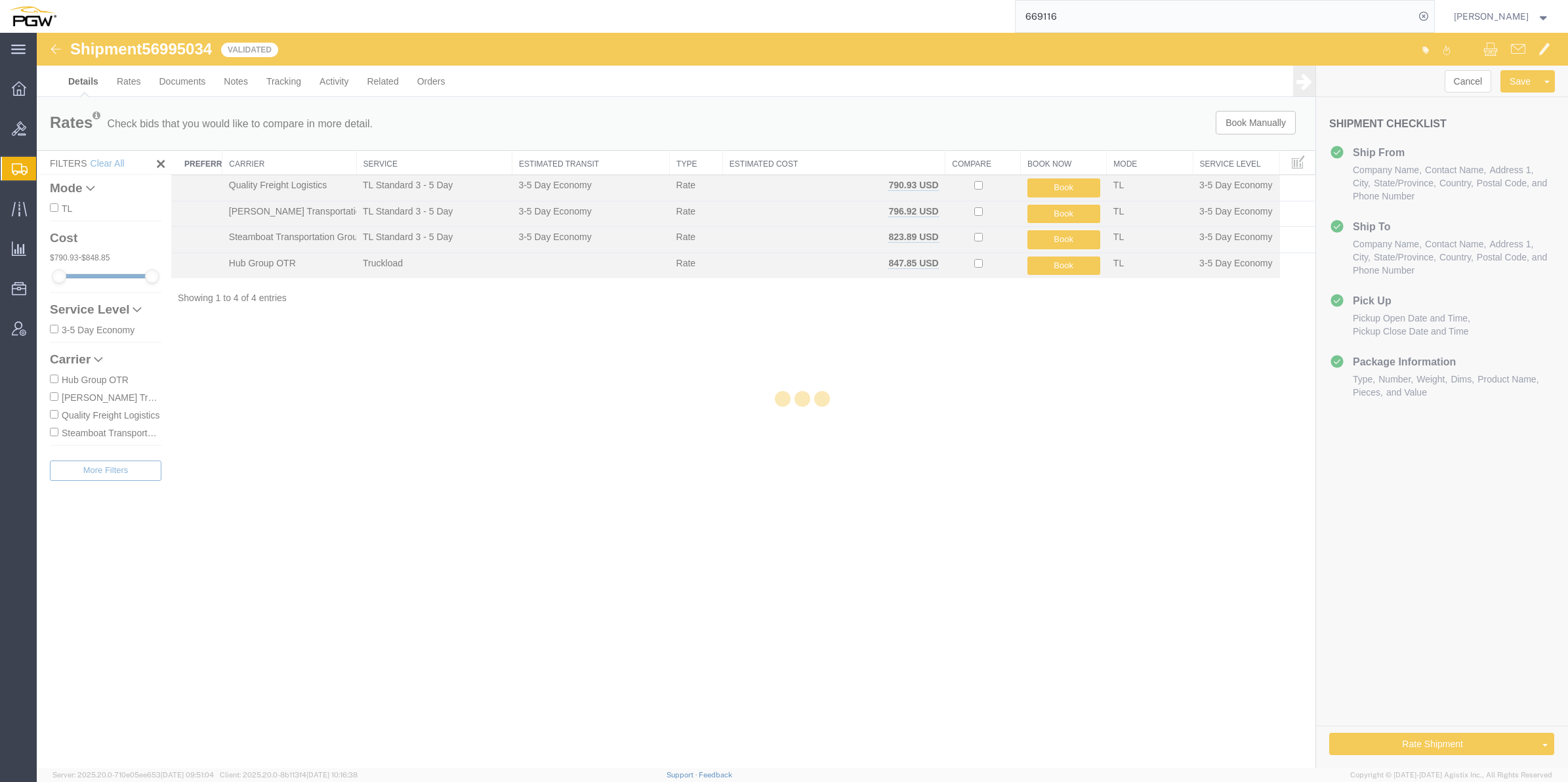
select select "62891"
select select "28301"
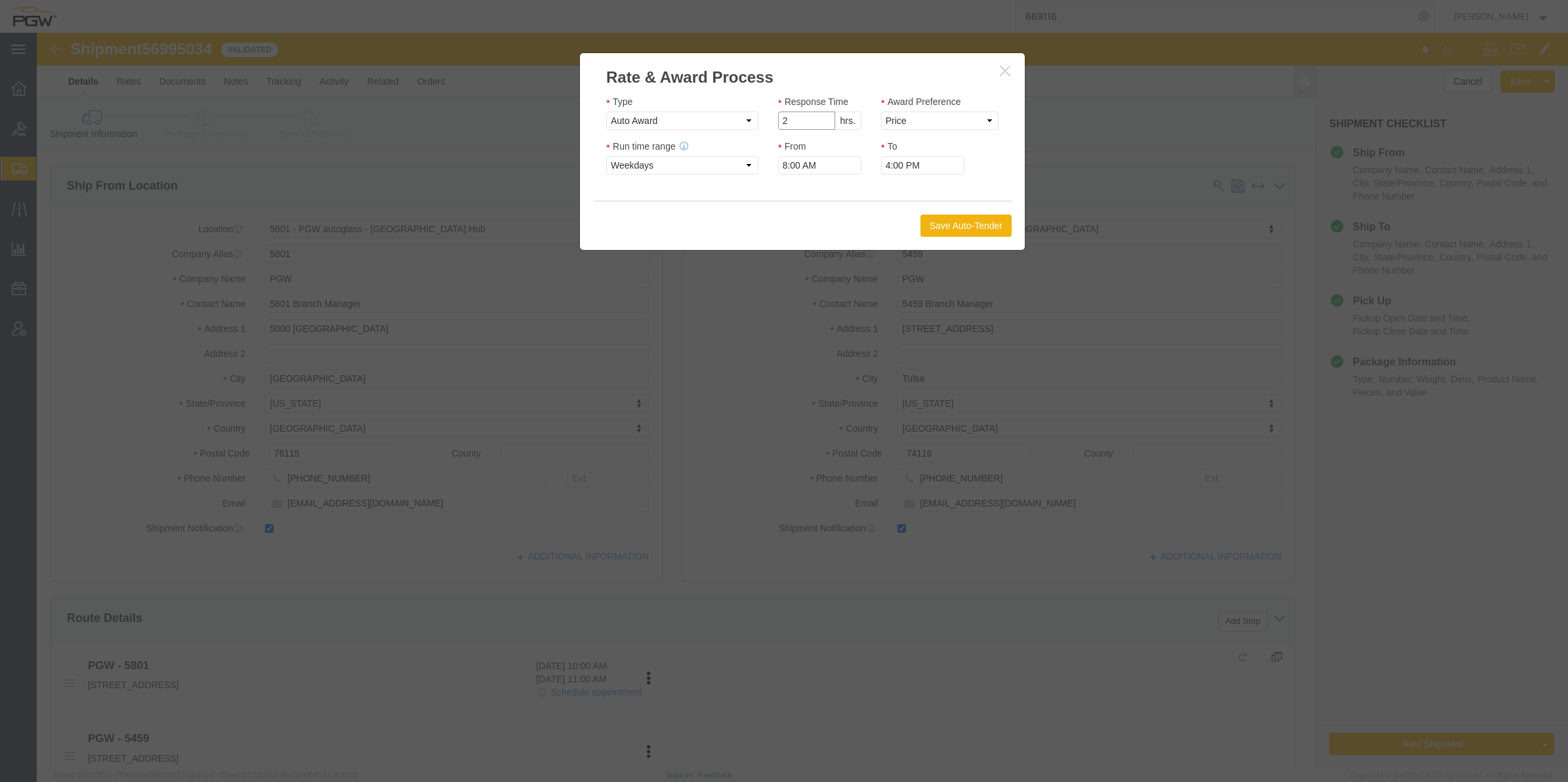
type input "2"
click input "2"
click select "Price Carrier Rank"
select select "LANE_RANK"
click select "Price Carrier Rank"
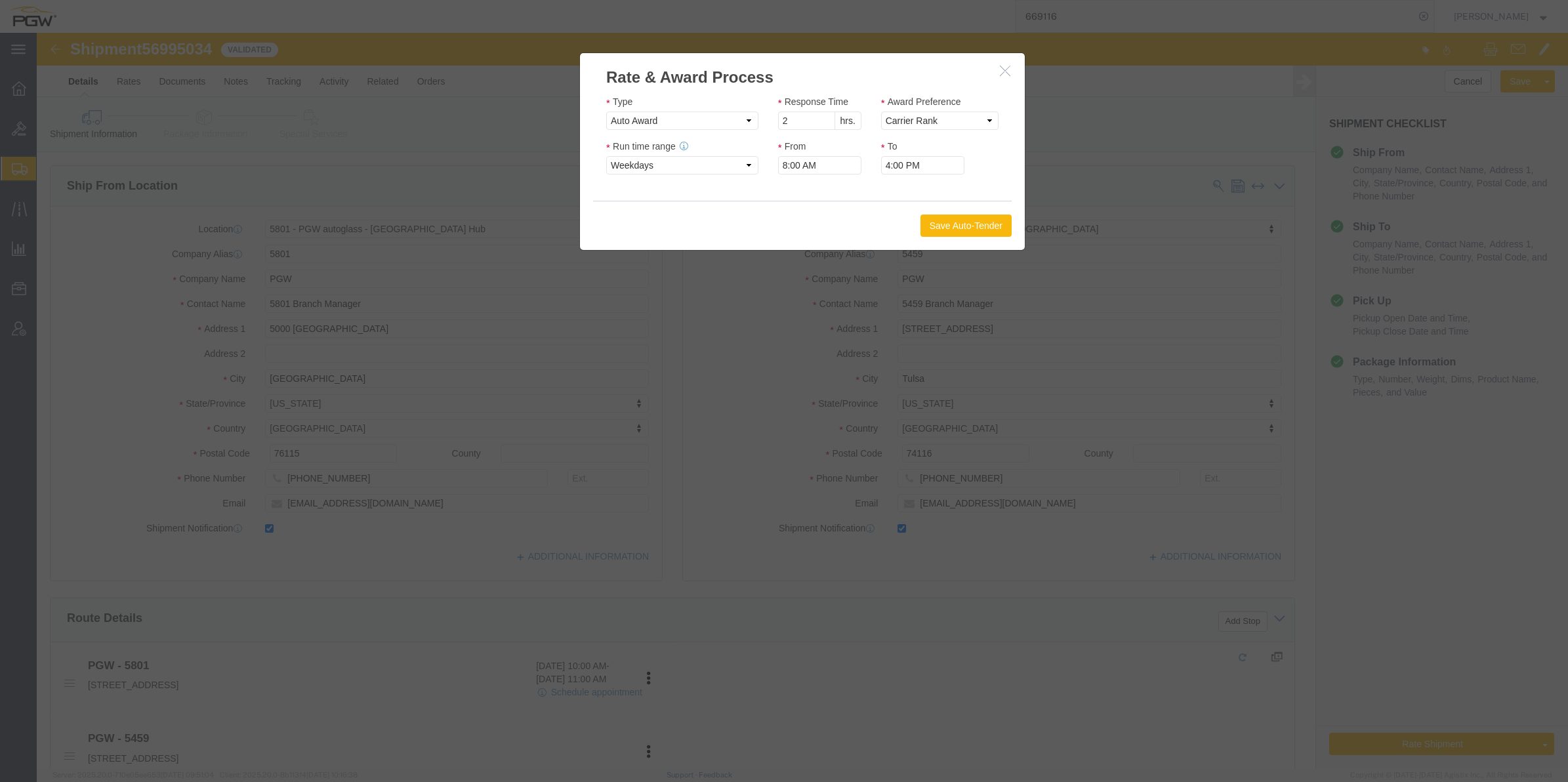
click button "Save Auto-Tender"
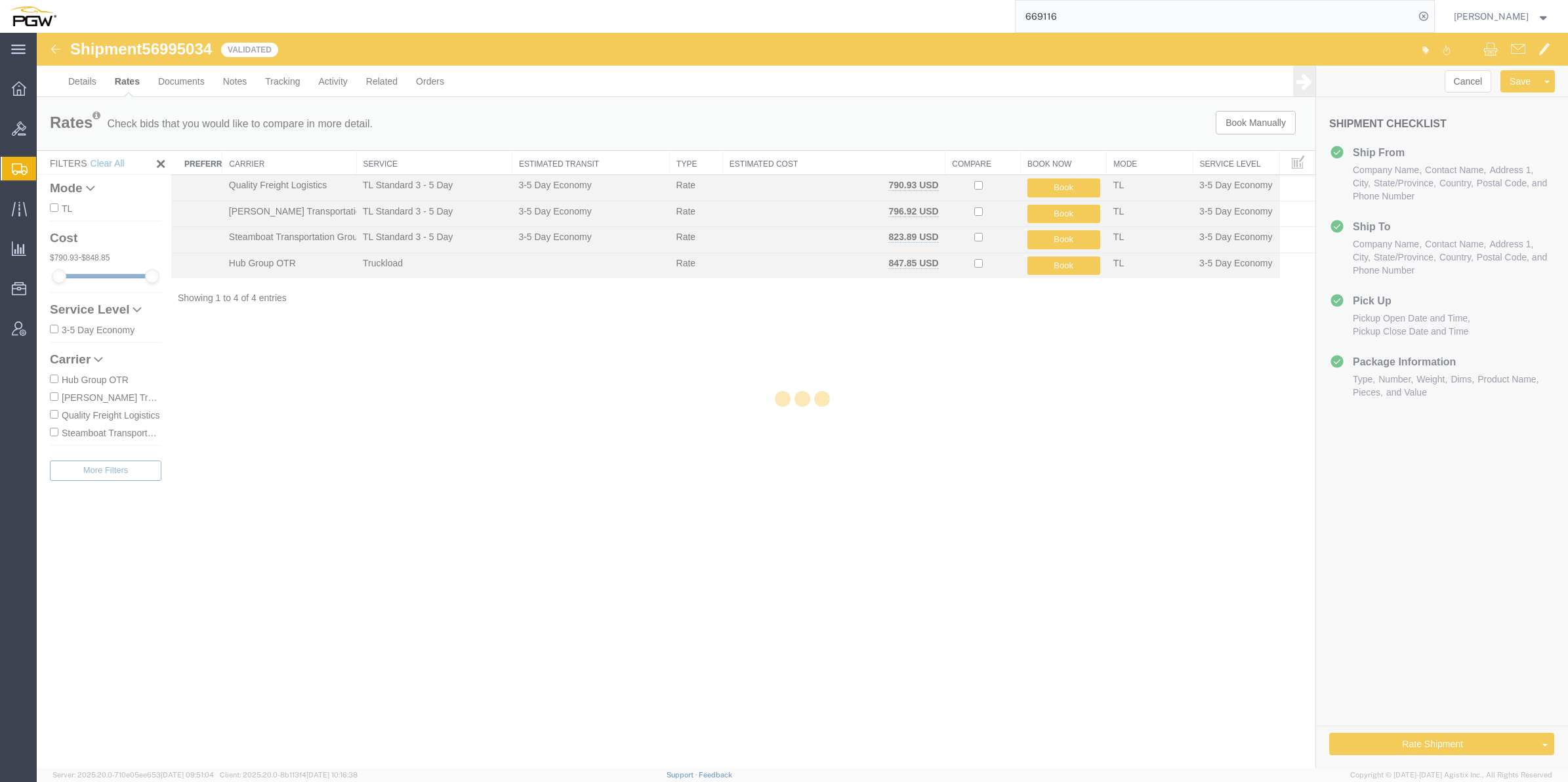
click at [201, 50] on div at bounding box center [802, 401] width 1531 height 735
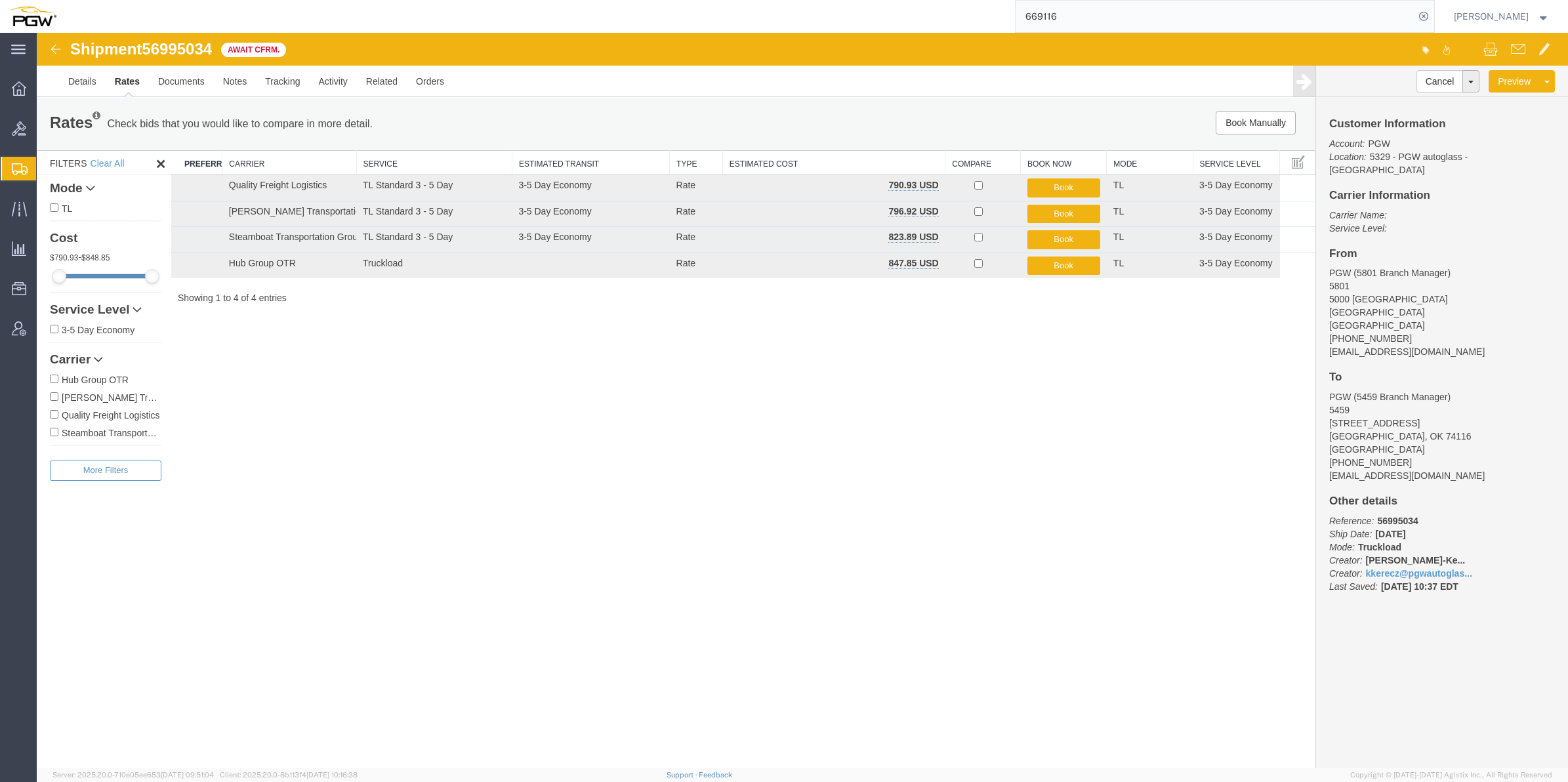
click at [201, 50] on span "56995034" at bounding box center [176, 49] width 70 height 18
drag, startPoint x: 238, startPoint y: 84, endPoint x: 201, endPoint y: 50, distance: 50.2
copy span "56995034"
click at [0, 0] on span "Create from Template" at bounding box center [0, 0] width 0 height 0
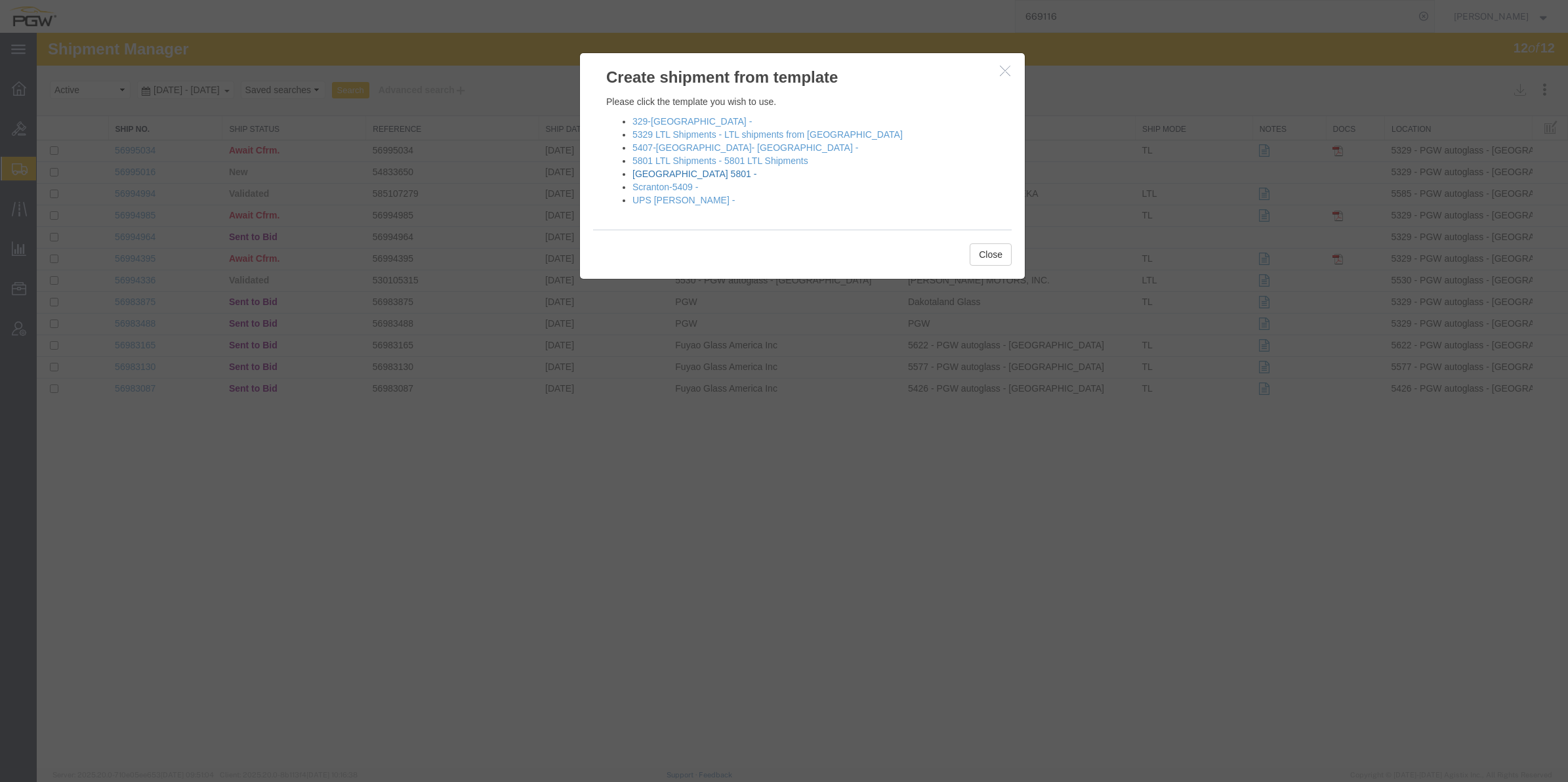
click at [666, 176] on link "[GEOGRAPHIC_DATA] 5801 -" at bounding box center [694, 174] width 124 height 11
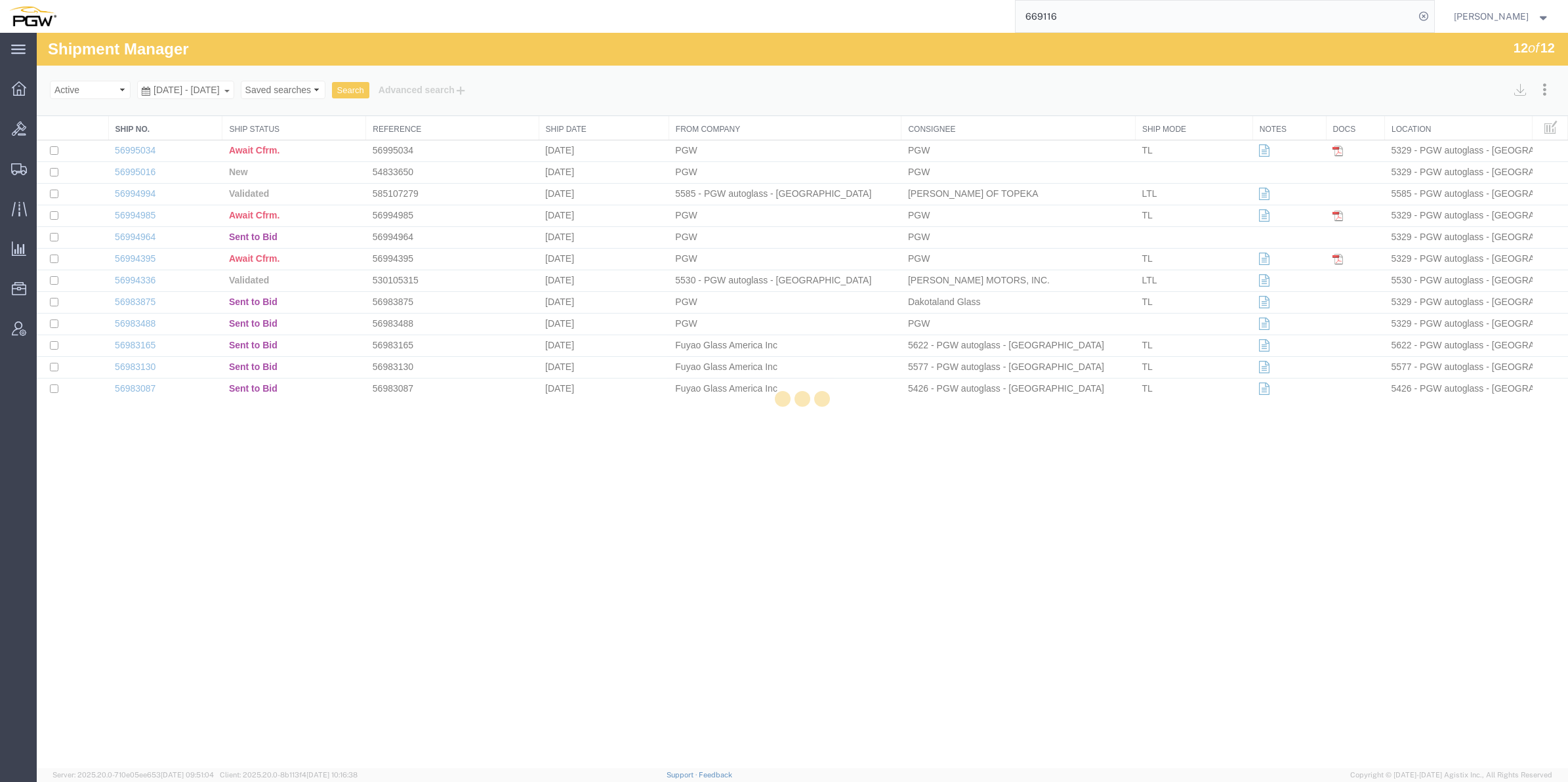
select select "62891"
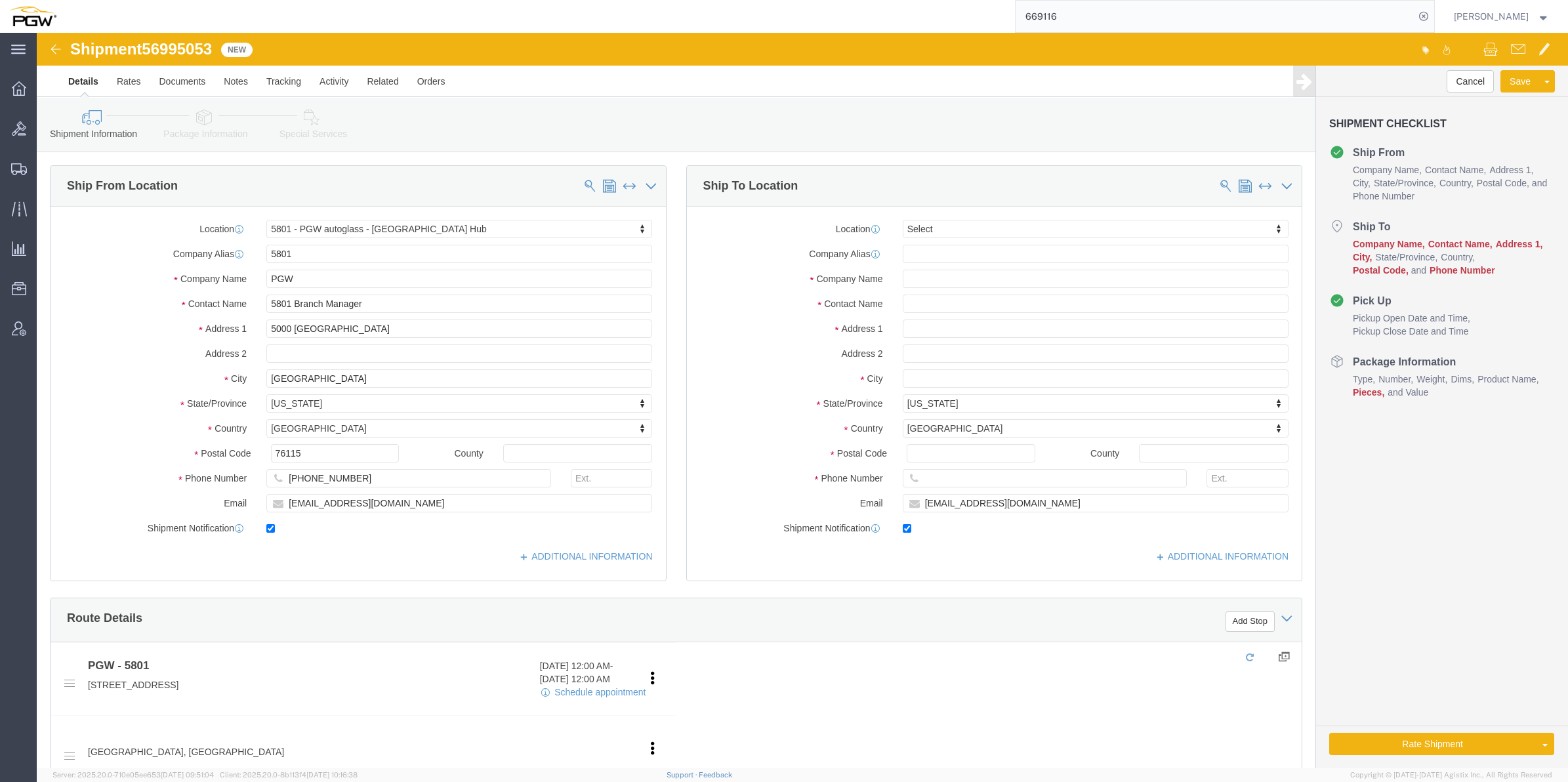
click div "Location Select Select My Profile Location 5303 - PGW autoglass - Corporate 532…"
type input "464"
select select "28771"
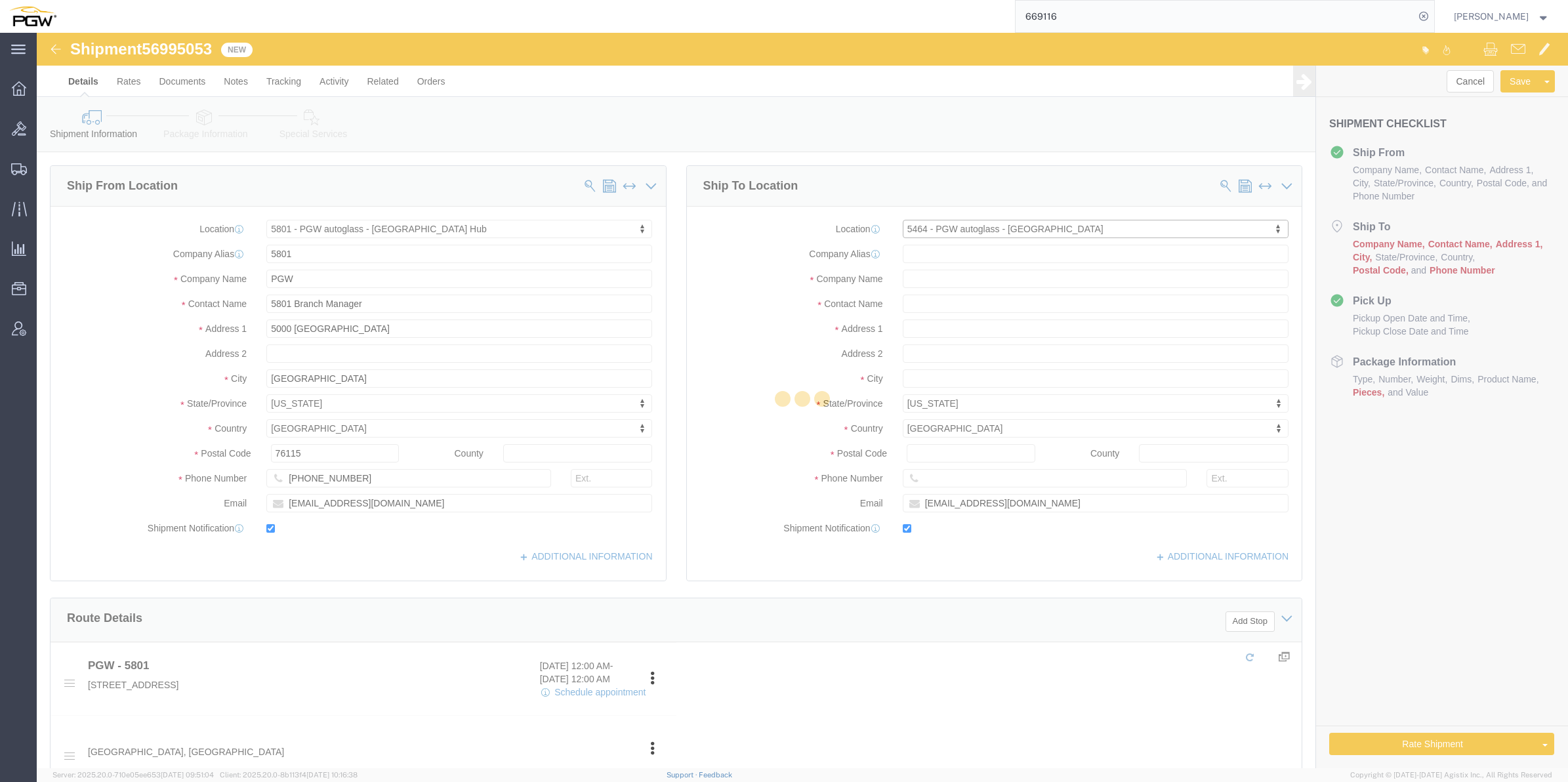
type input "5464"
type input "PGW"
type input "5464 Branch Manager"
type input "[STREET_ADDRESS]"
type input "Suite 300"
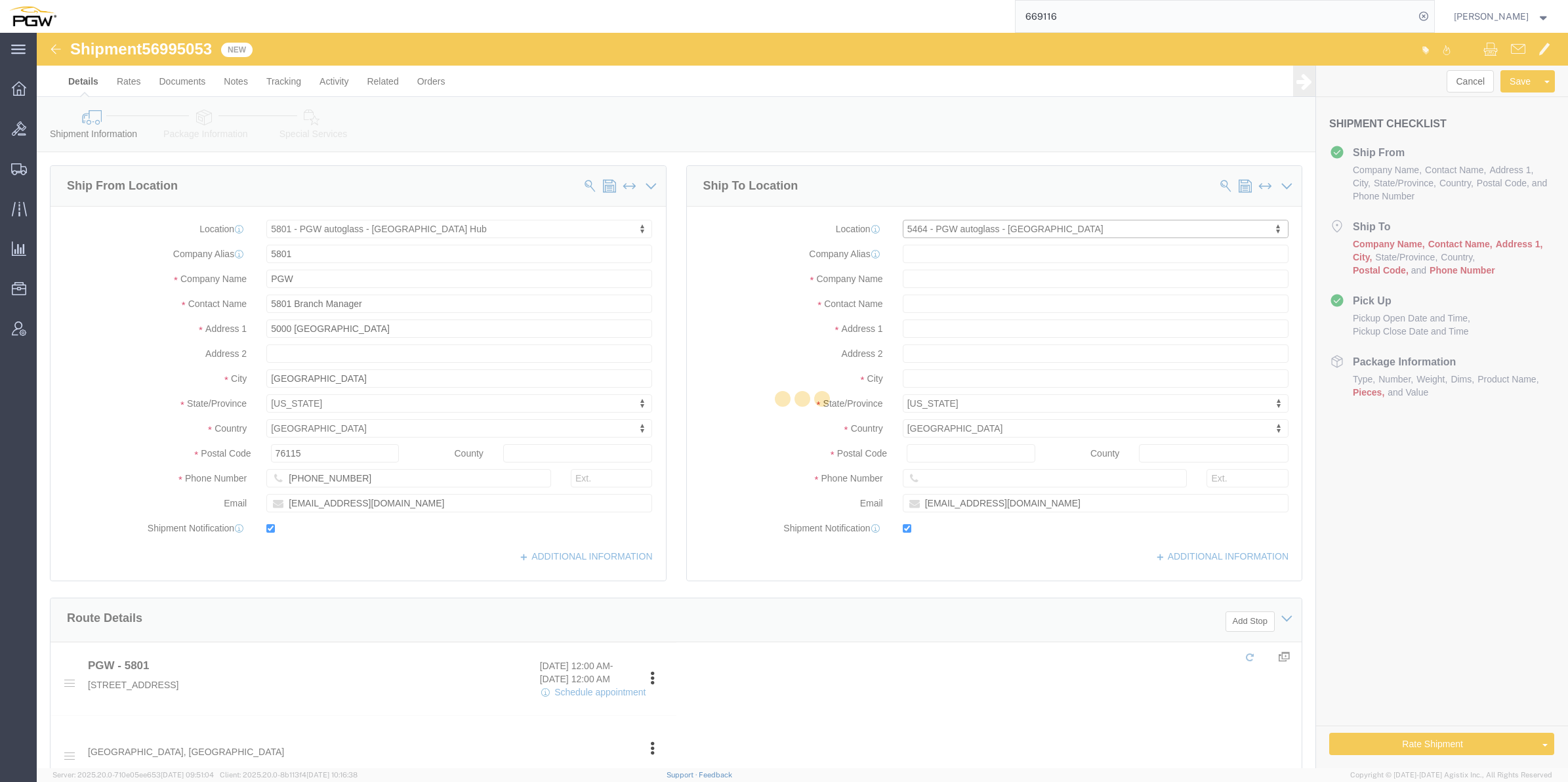
type input "Wichita"
type input "67226"
type input "[PHONE_NUMBER]"
type input "[EMAIL_ADDRESS][DOMAIN_NAME]"
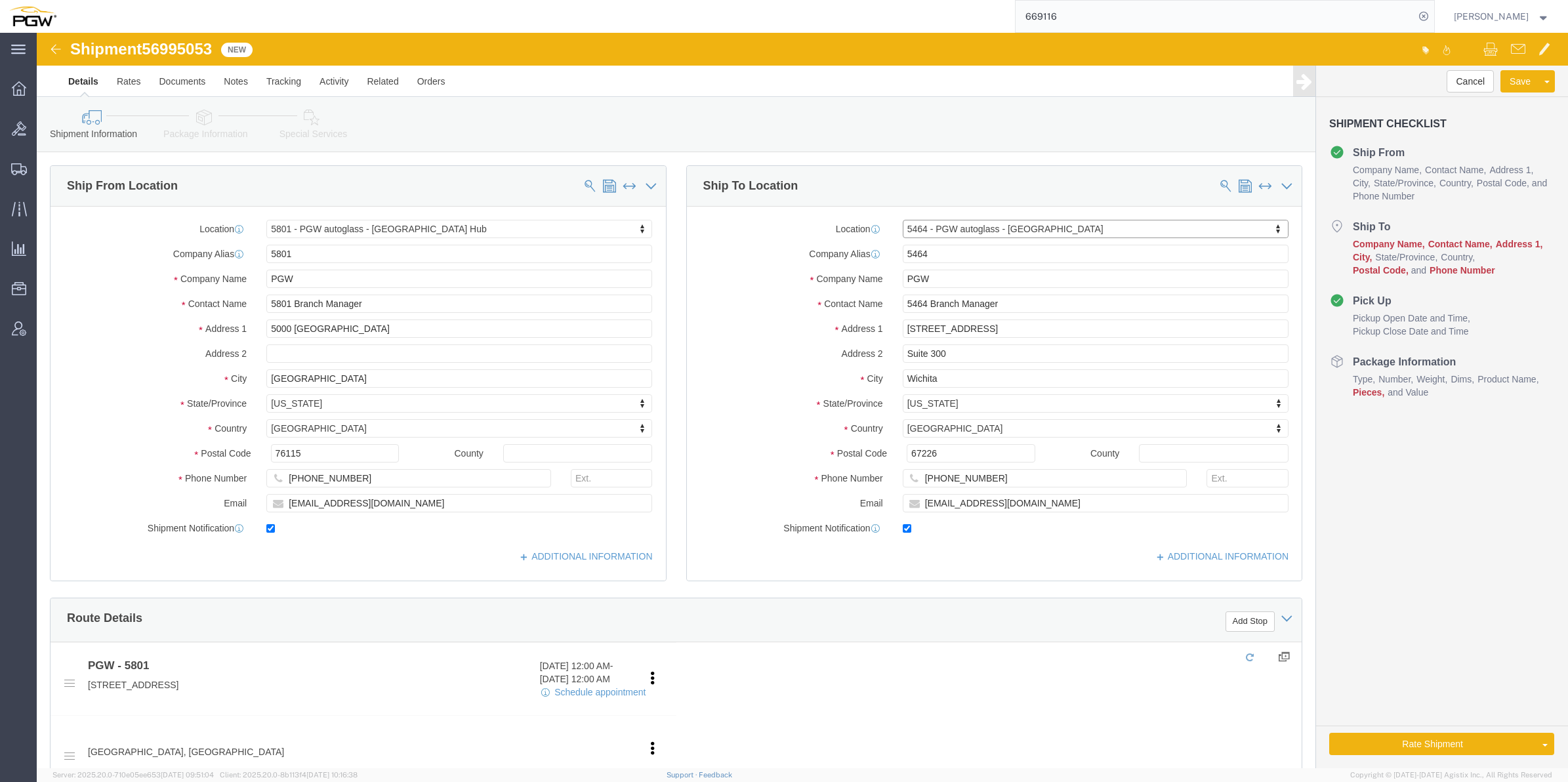
select select "KS"
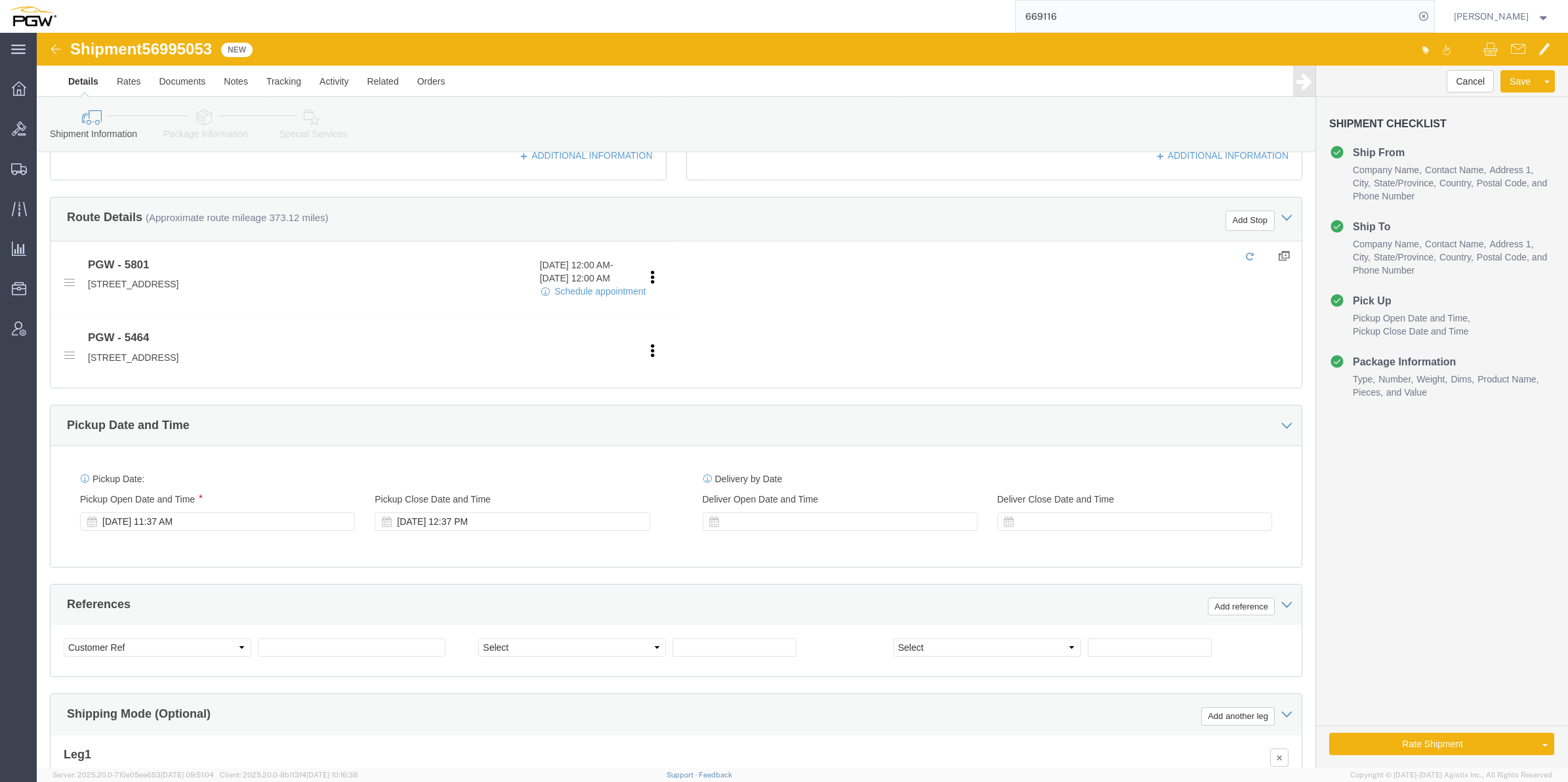
scroll to position [410, 0]
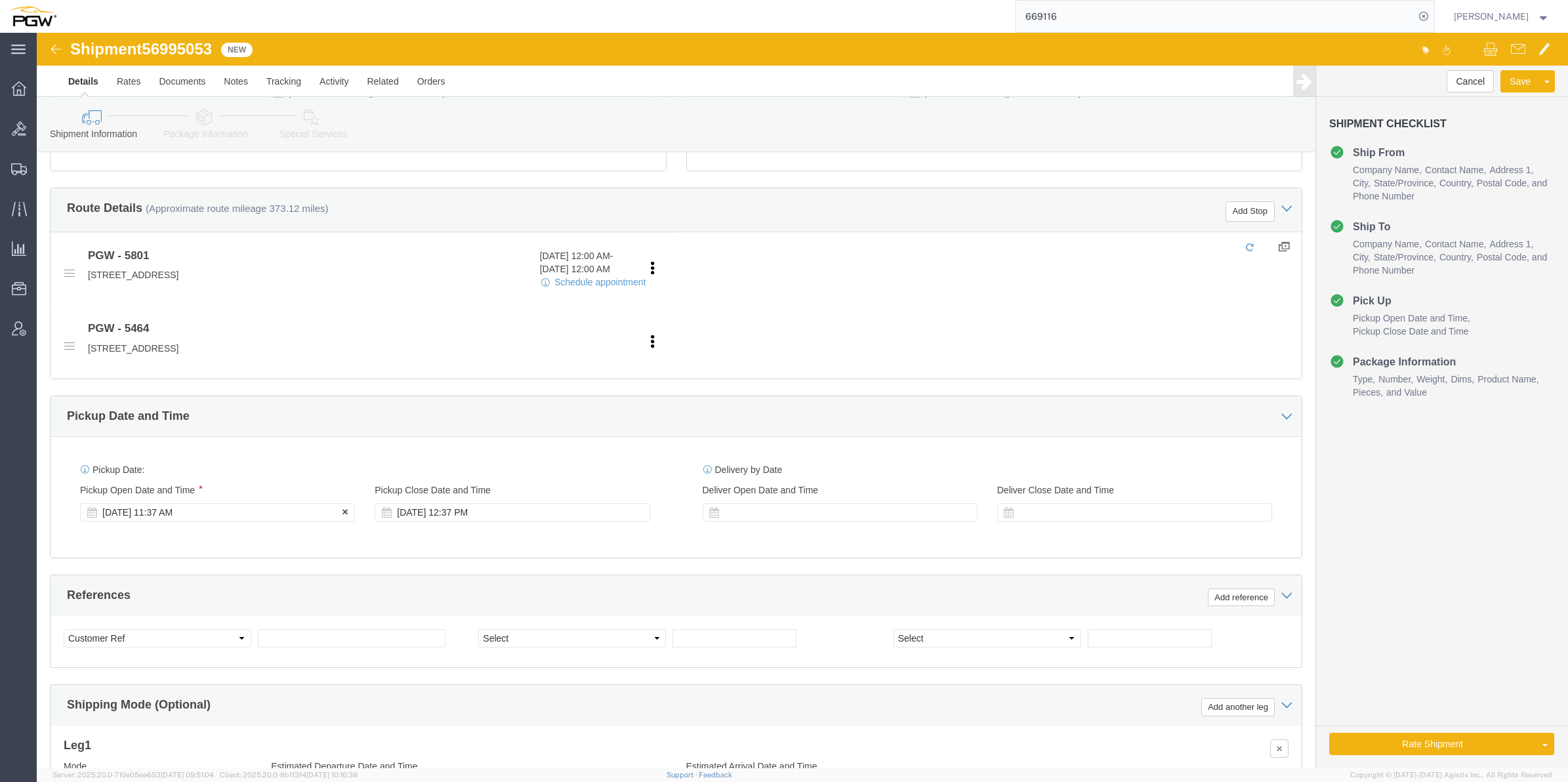
click div "[DATE] 11:37 AM"
click input "11:37 AM"
type input "1:00 pm"
click button "Apply"
click select "Select Account Type Activity ID Airline Appointment Number ASN Batch Request # …"
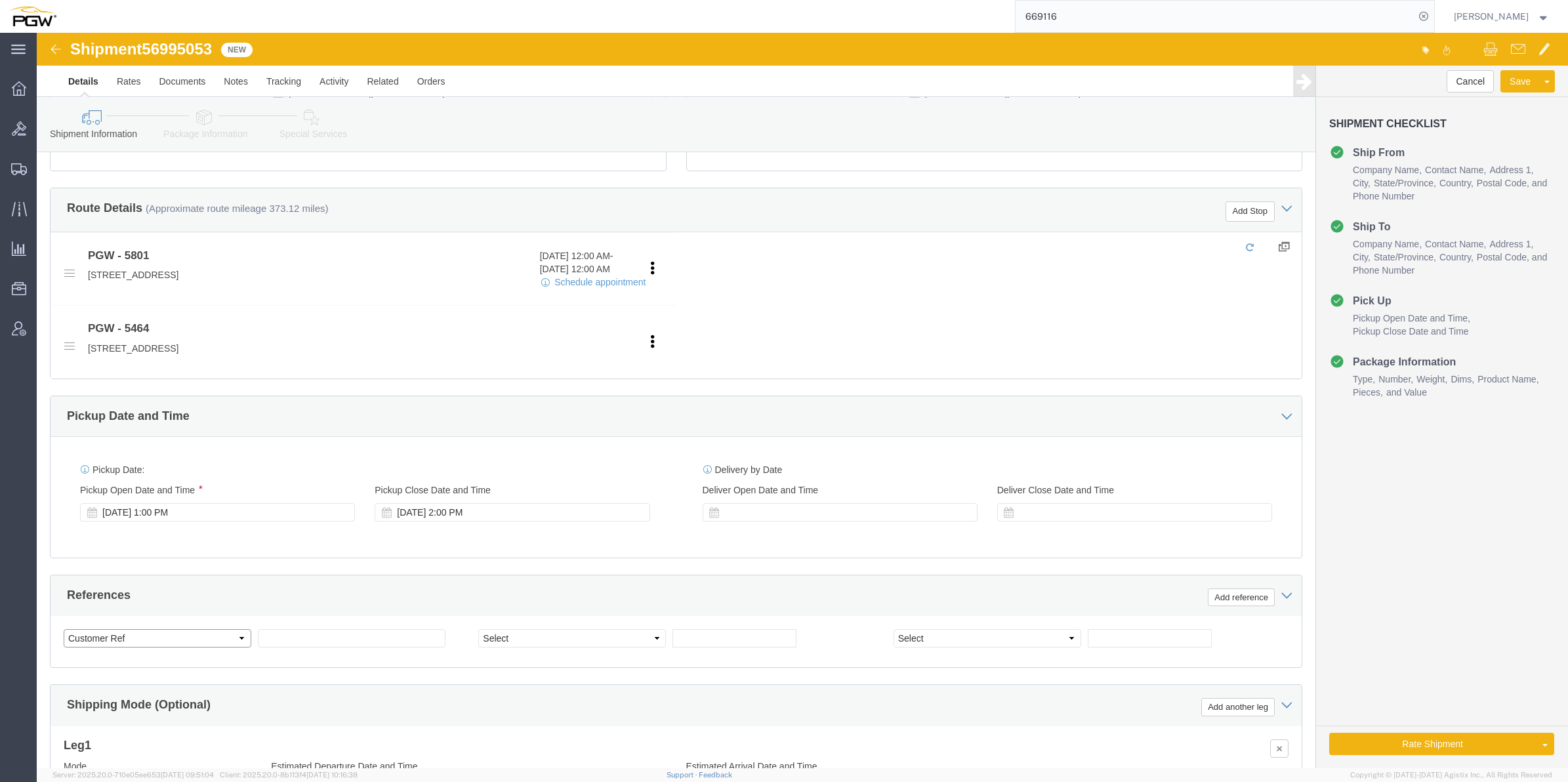
select select "BOL"
click select "Select Account Type Activity ID Airline Appointment Number ASN Batch Request # …"
click div "Shipment 56995053 New Details Rates Documents Notes Tracking Activity Related O…"
drag, startPoint x: 142, startPoint y: 8, endPoint x: 135, endPoint y: 17, distance: 11.4
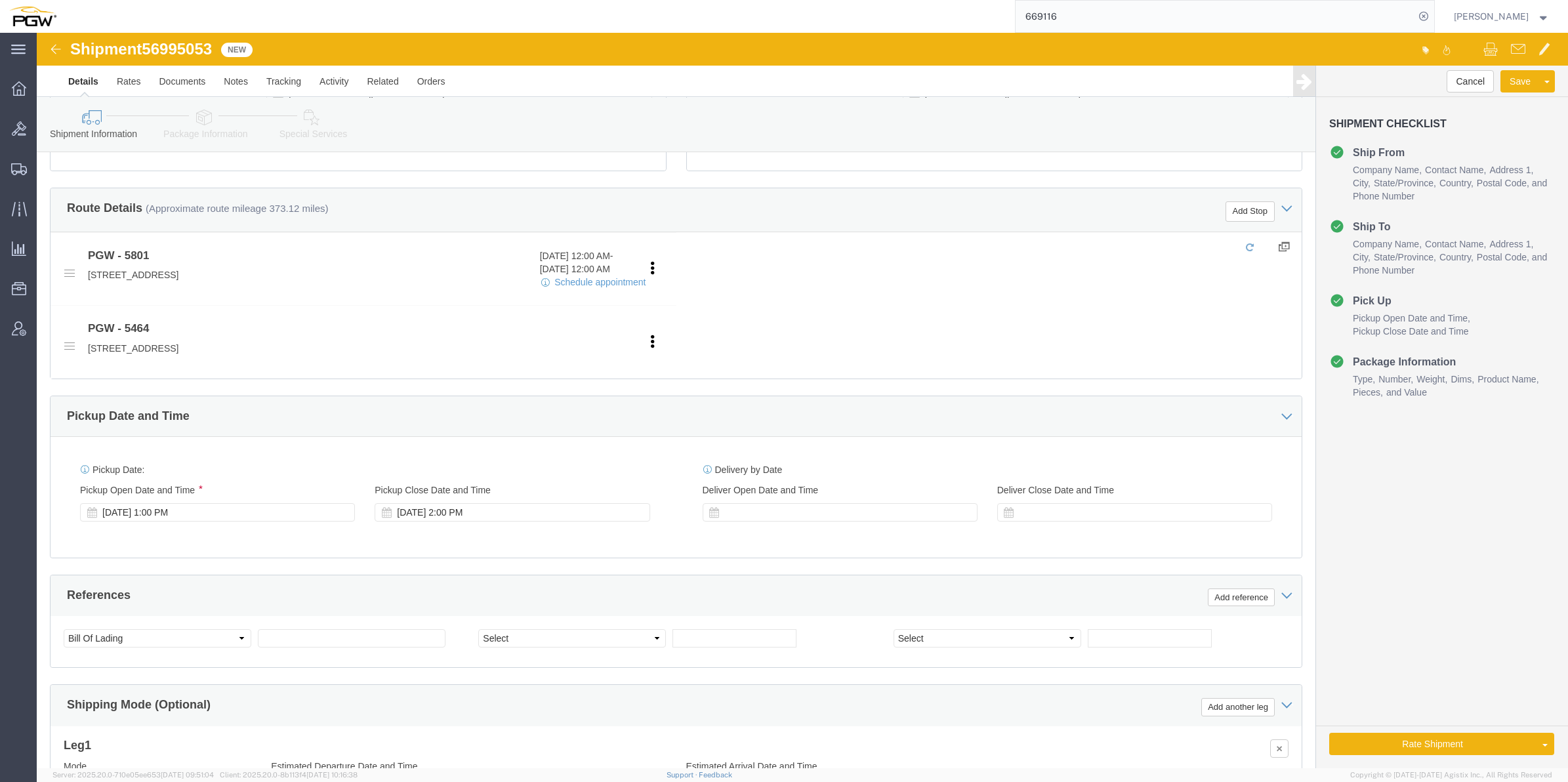
click span "56995053"
copy span "56995053"
click input "text"
paste input "56995053"
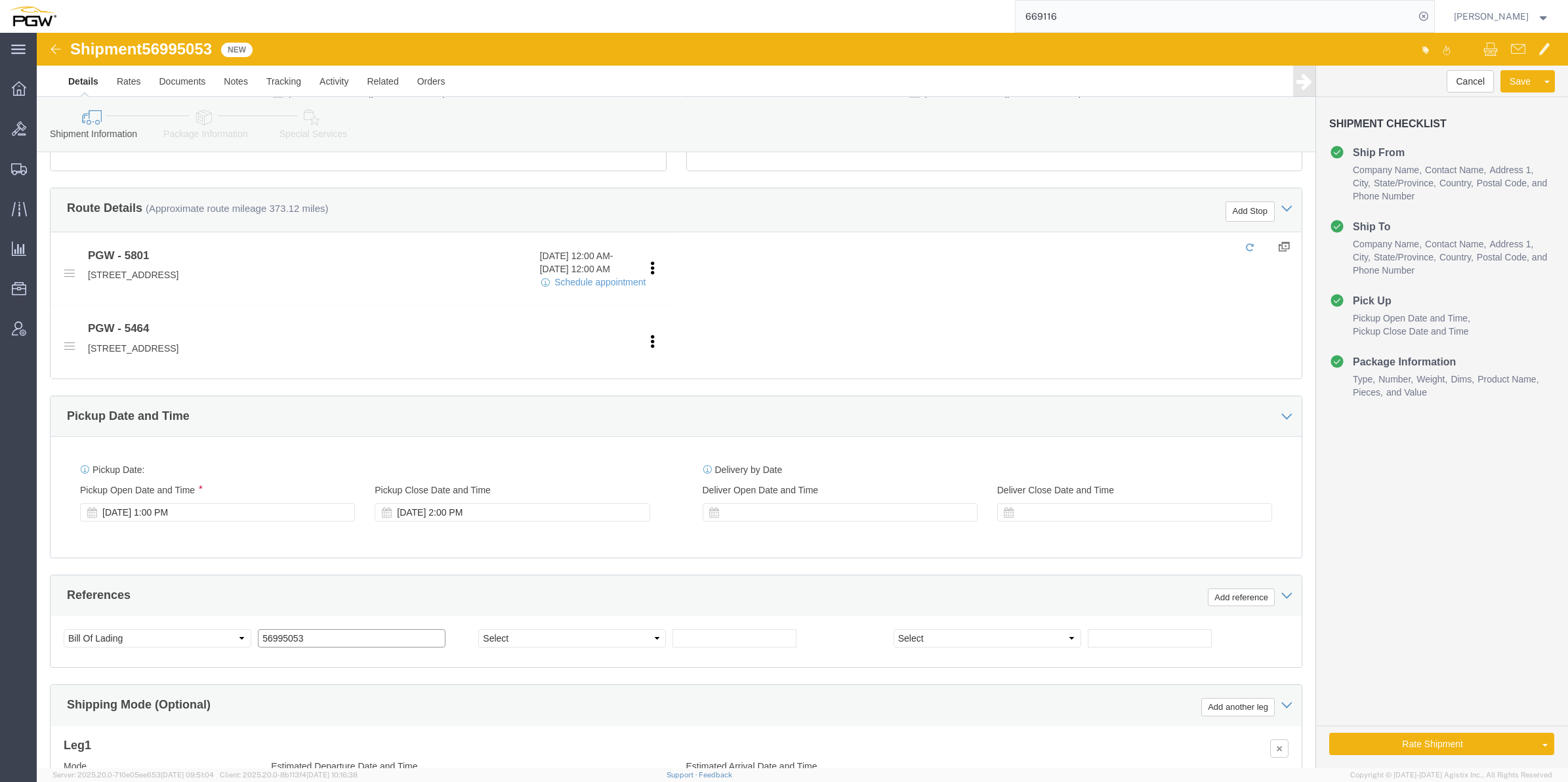
type input "56995053"
click input "text"
paste input "669270"
type input "669270"
click select "Select Account Type Activity ID Airline Appointment Number ASN Batch Request # …"
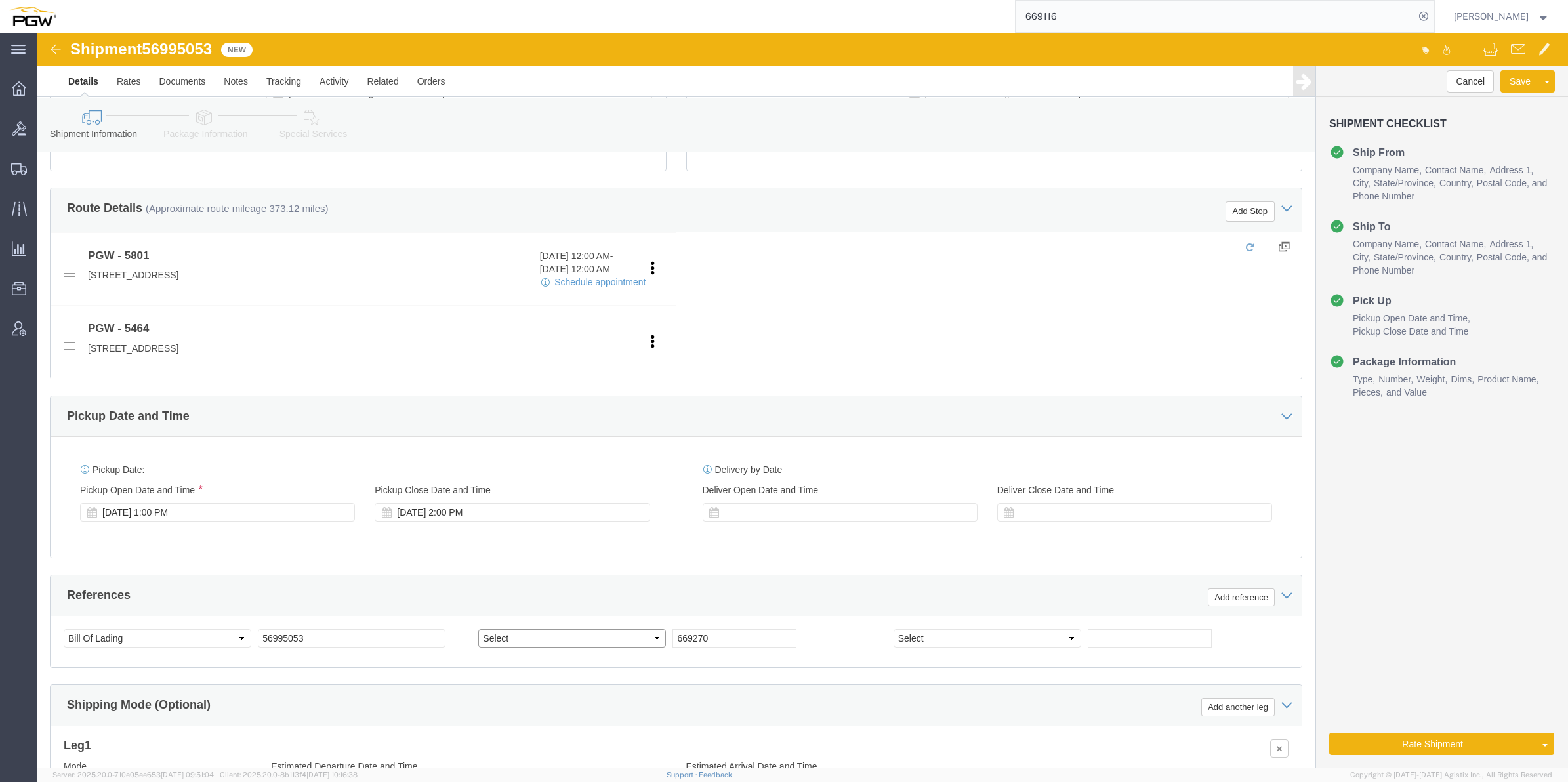
select select "ORDERNUM"
click select "Select Account Type Activity ID Airline Appointment Number ASN Batch Request # …"
click div "References Add reference"
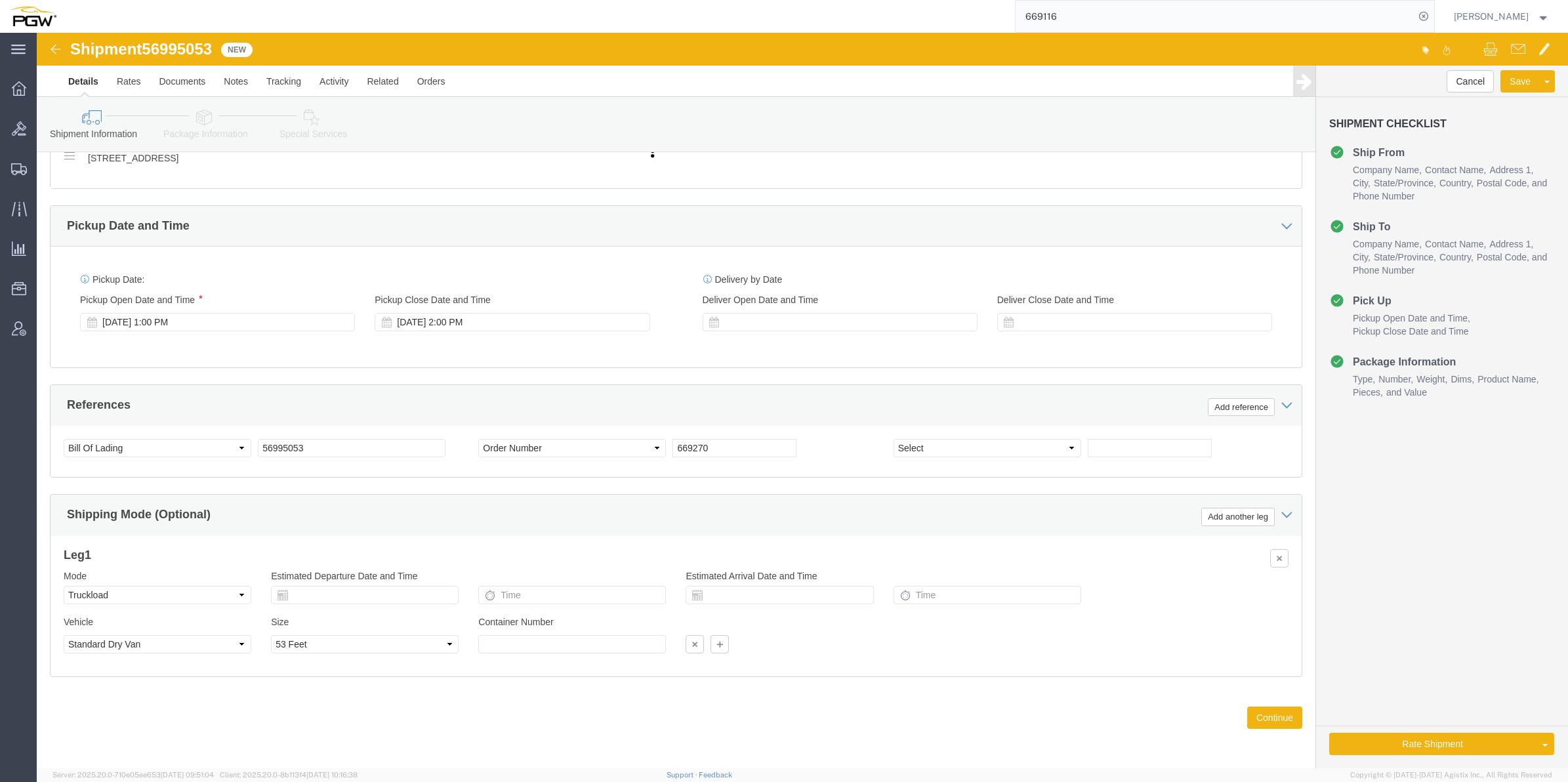
scroll to position [605, 0]
click button "Continue"
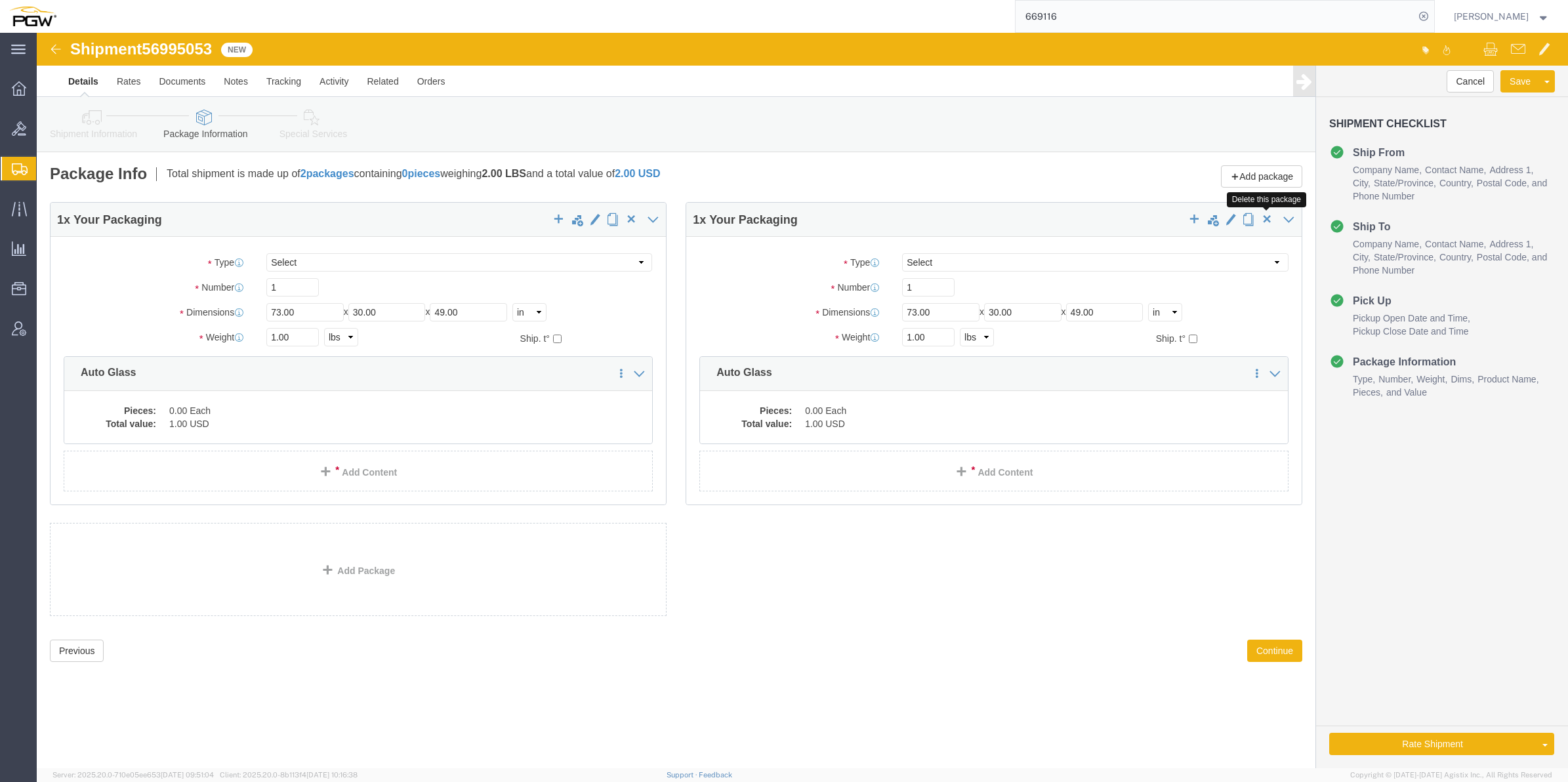
click span "button"
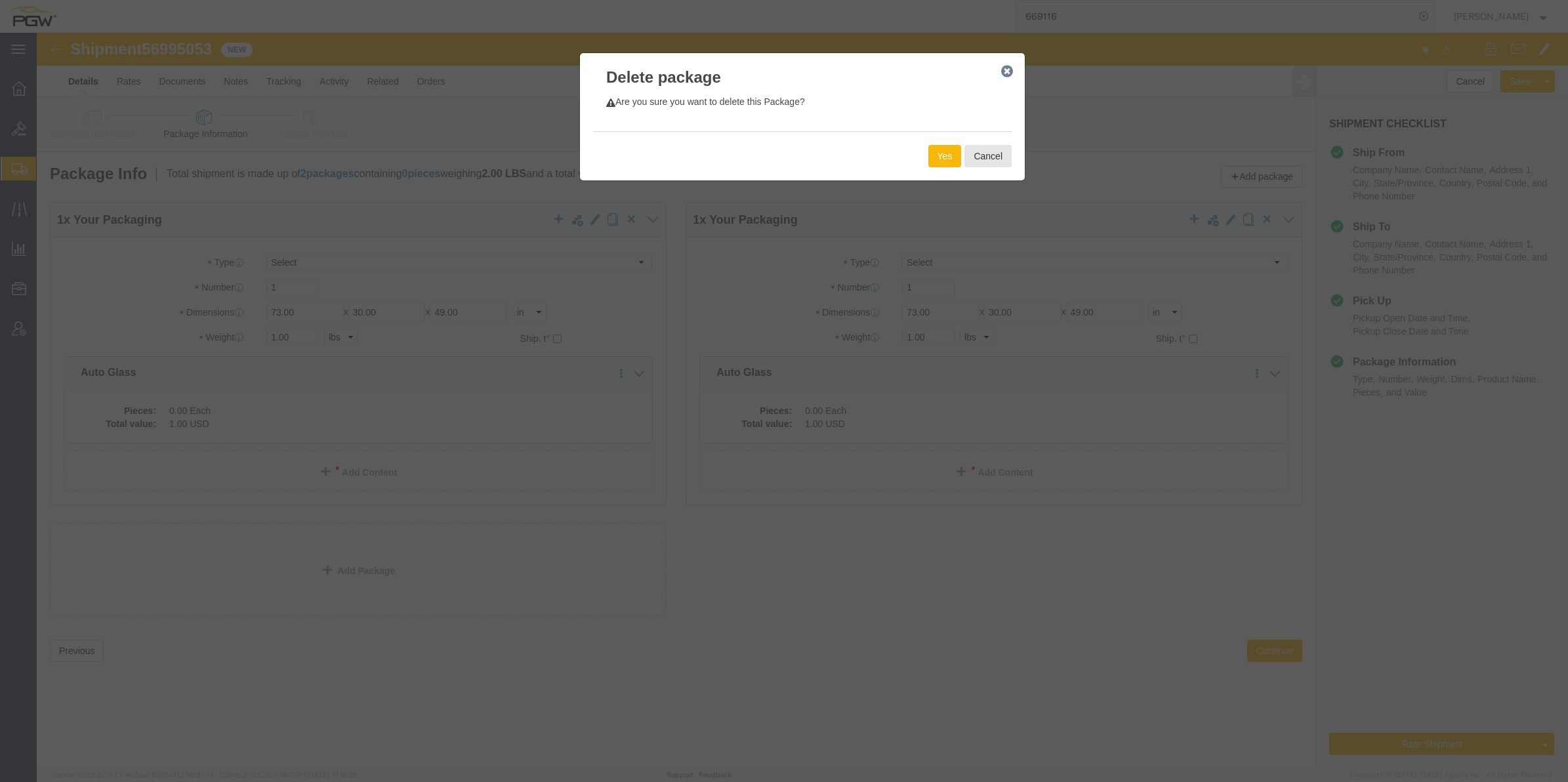
click button "Yes"
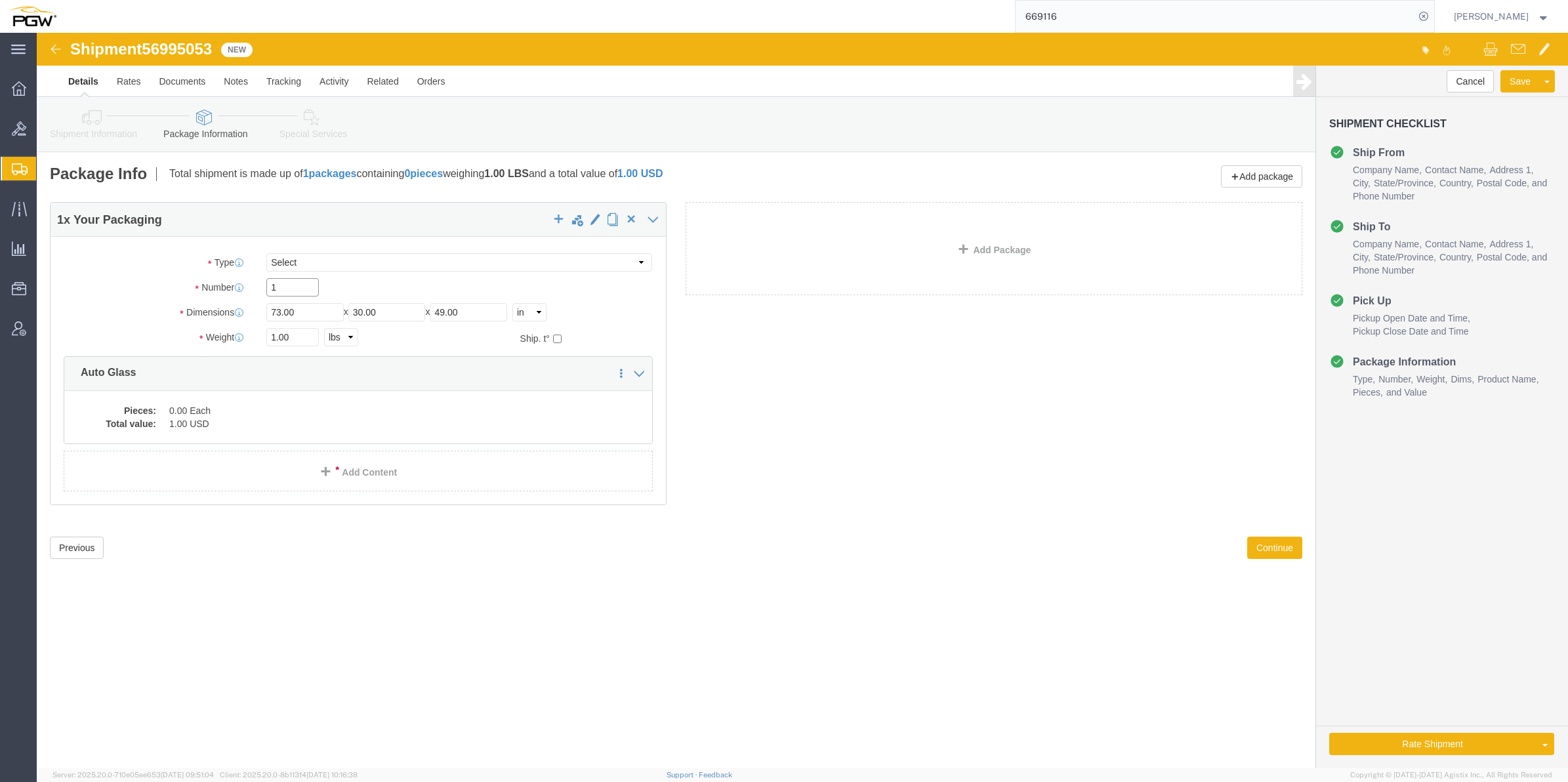
drag, startPoint x: 242, startPoint y: 257, endPoint x: 233, endPoint y: 251, distance: 10.8
click input "1"
paste input "25"
type input "25"
click dd "0.00 Each"
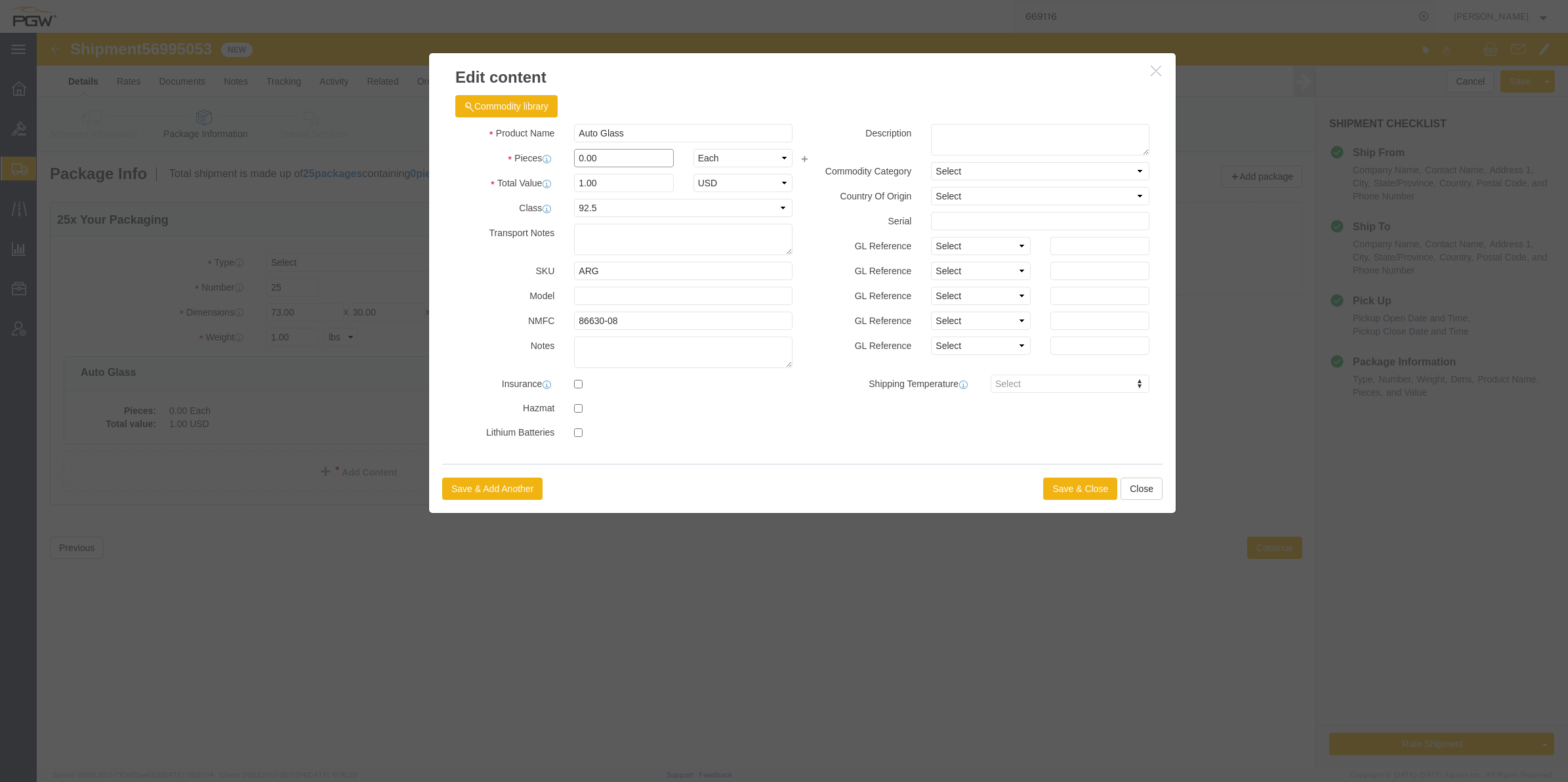
drag, startPoint x: 548, startPoint y: 124, endPoint x: 541, endPoint y: 120, distance: 8.1
click input "0.00"
type input "25.00"
type input "25"
click button "Save & Close"
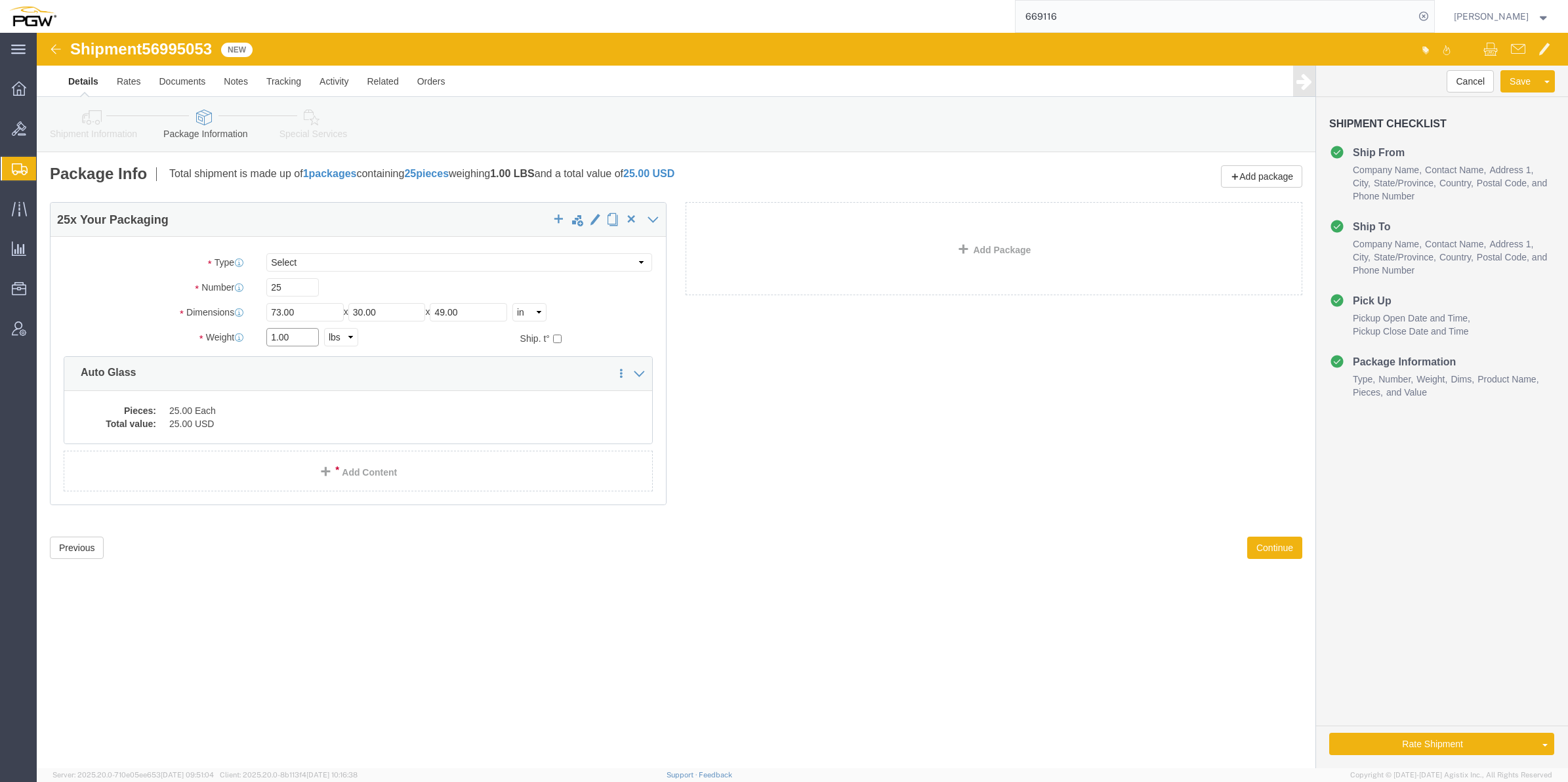
drag, startPoint x: 239, startPoint y: 301, endPoint x: 230, endPoint y: 298, distance: 9.5
click input "1.00"
paste input "21332"
type input "21332.00"
click button "Continue"
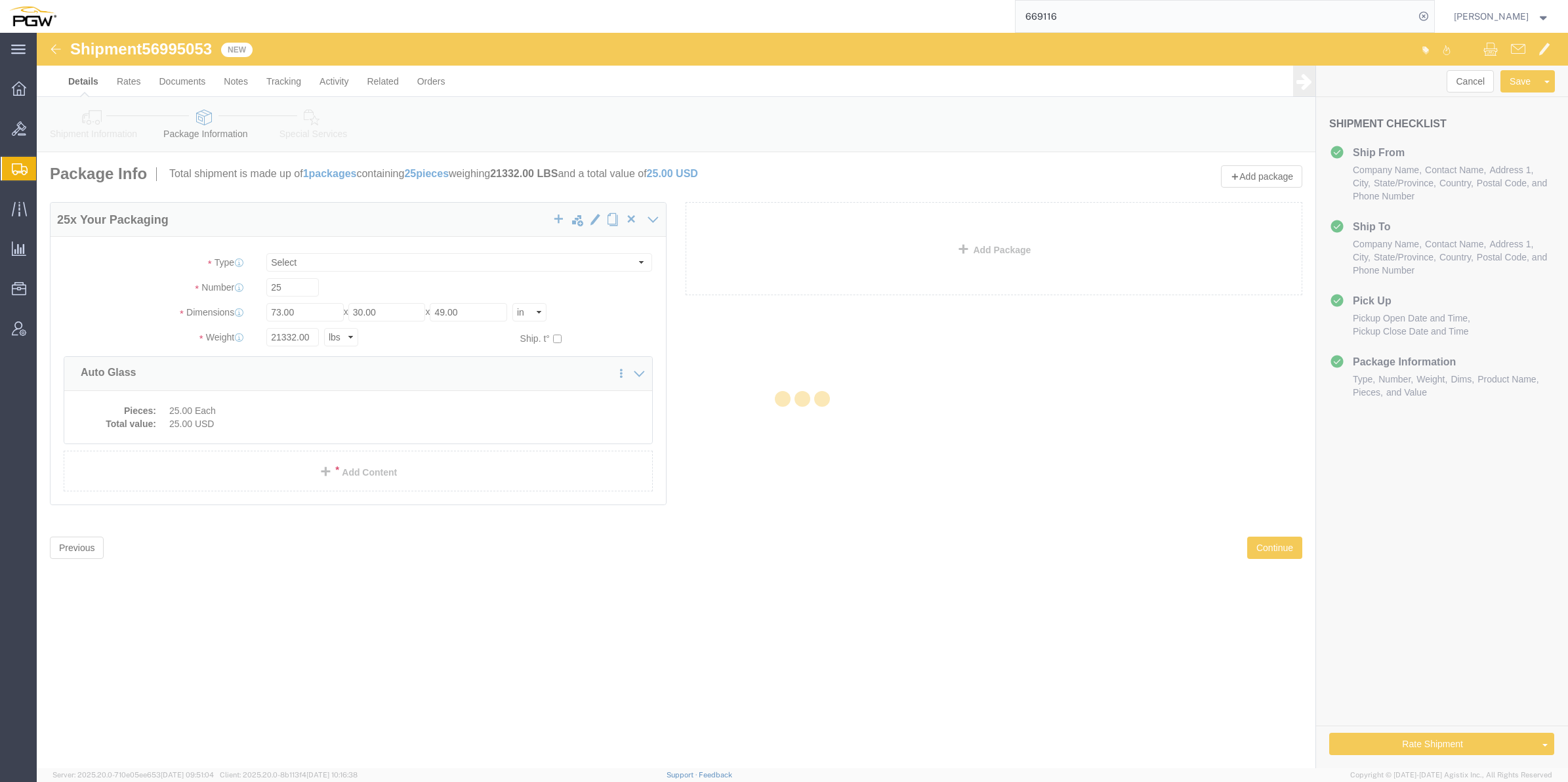
select select
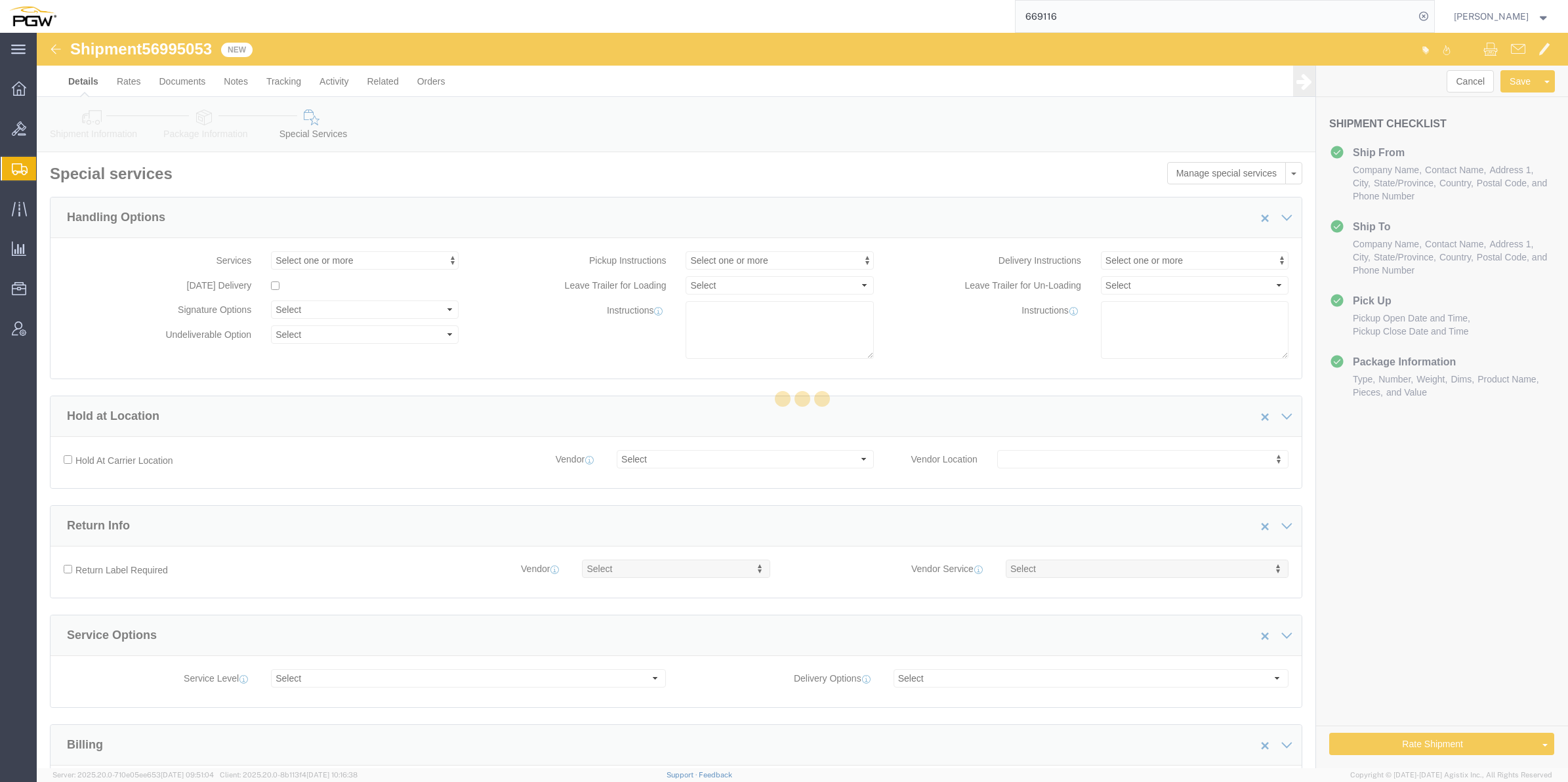
select select "COSTCENTER"
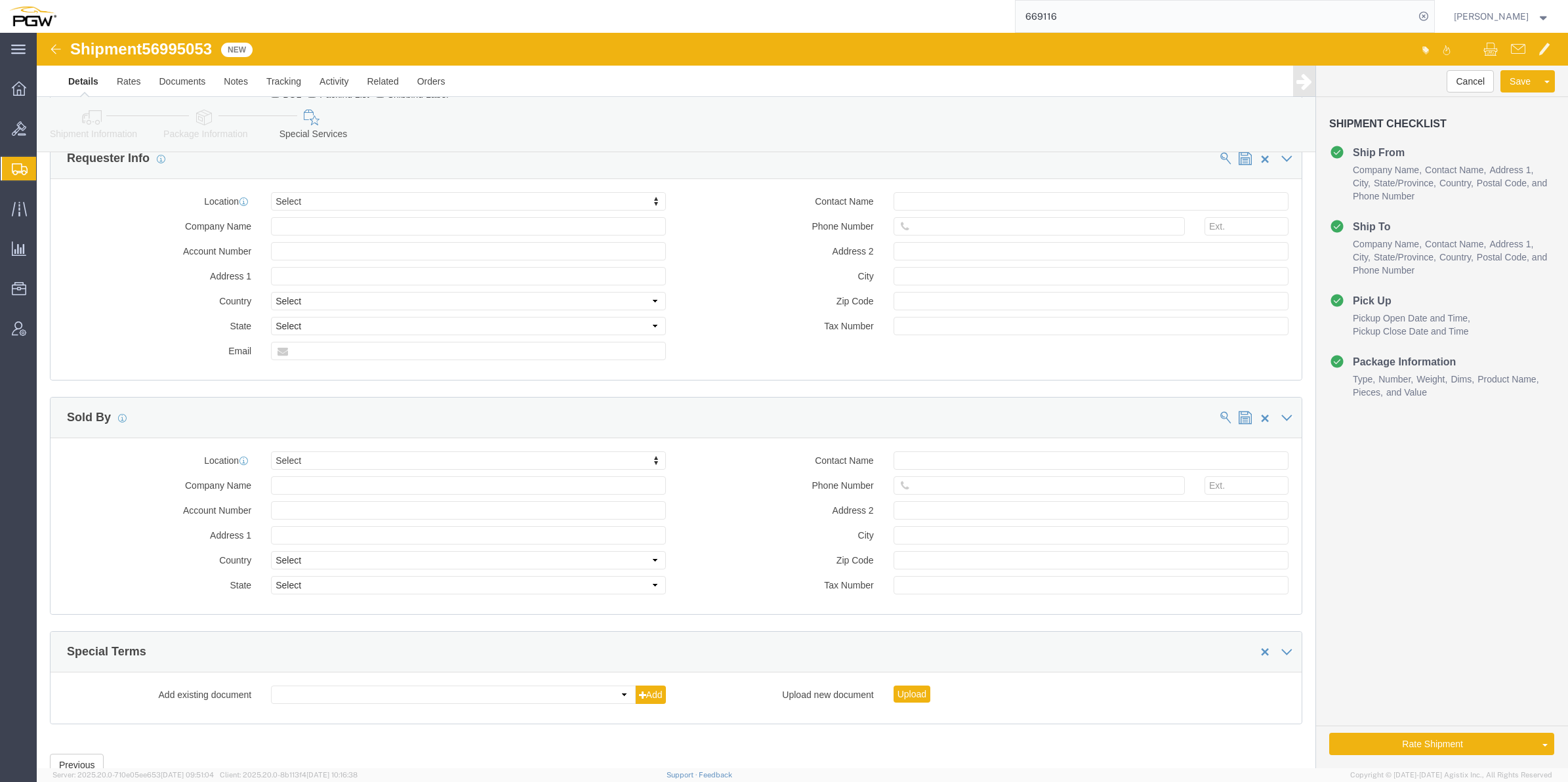
scroll to position [1254, 0]
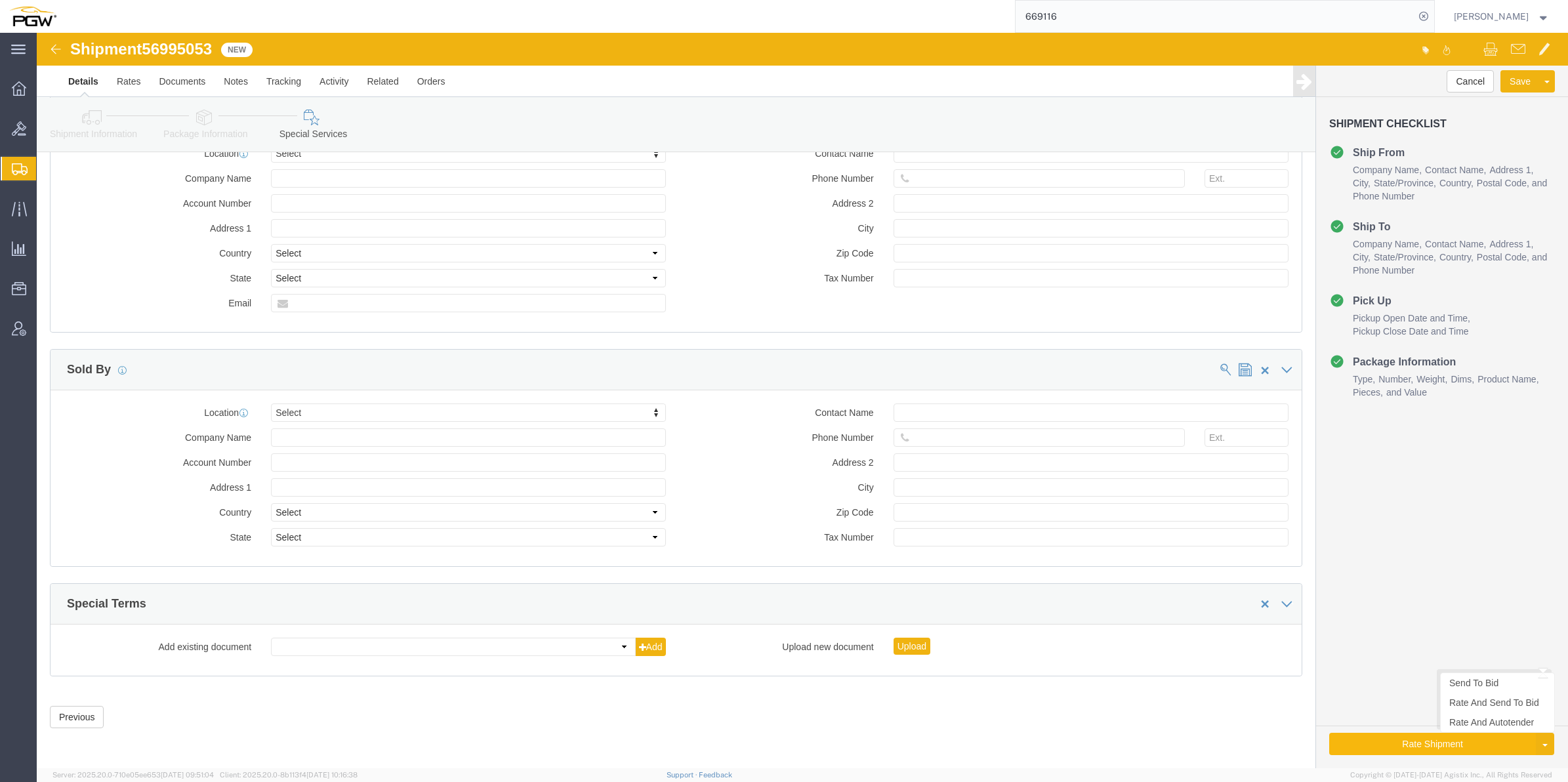
click button "Rate Shipment"
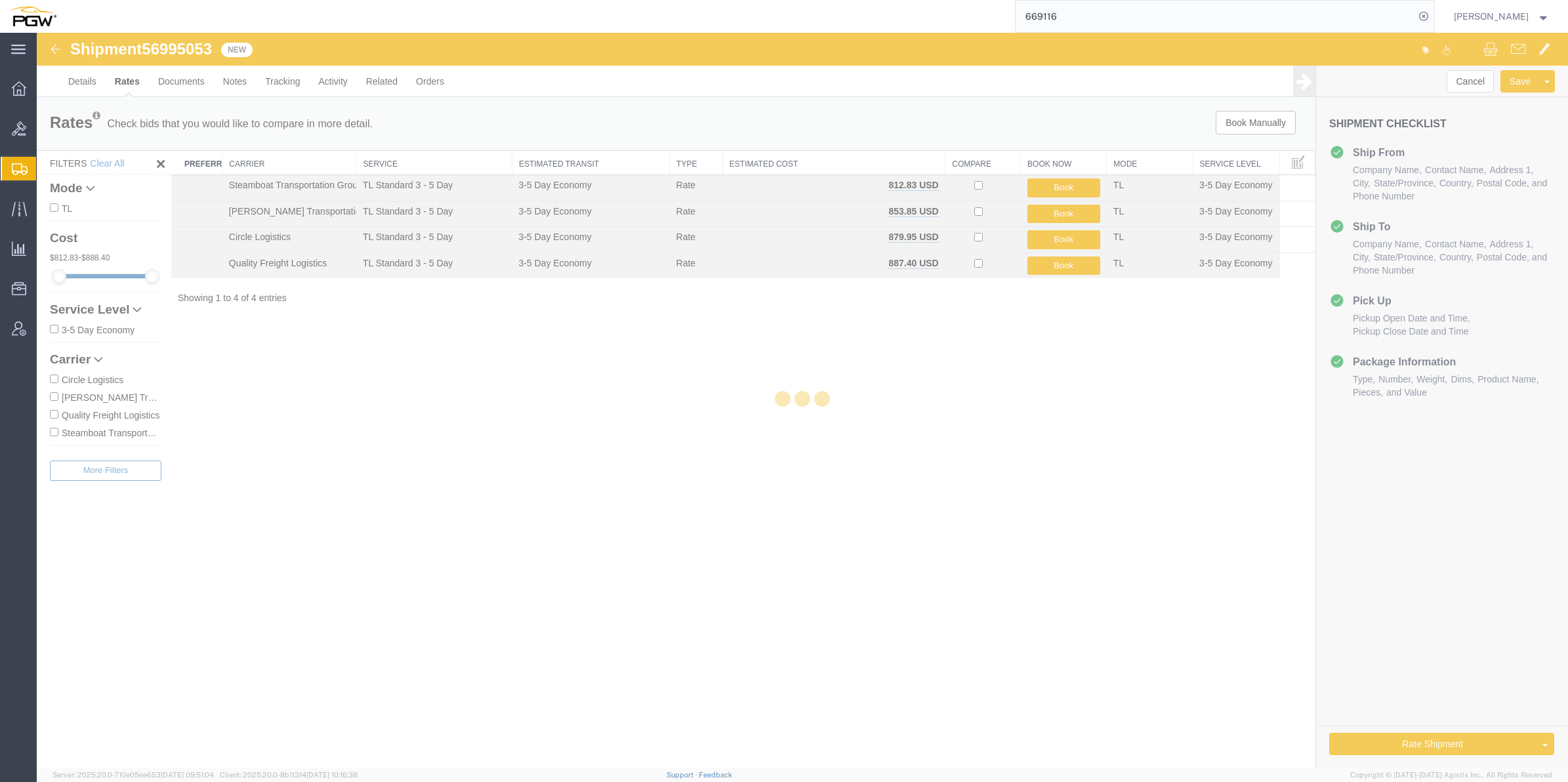
scroll to position [0, 0]
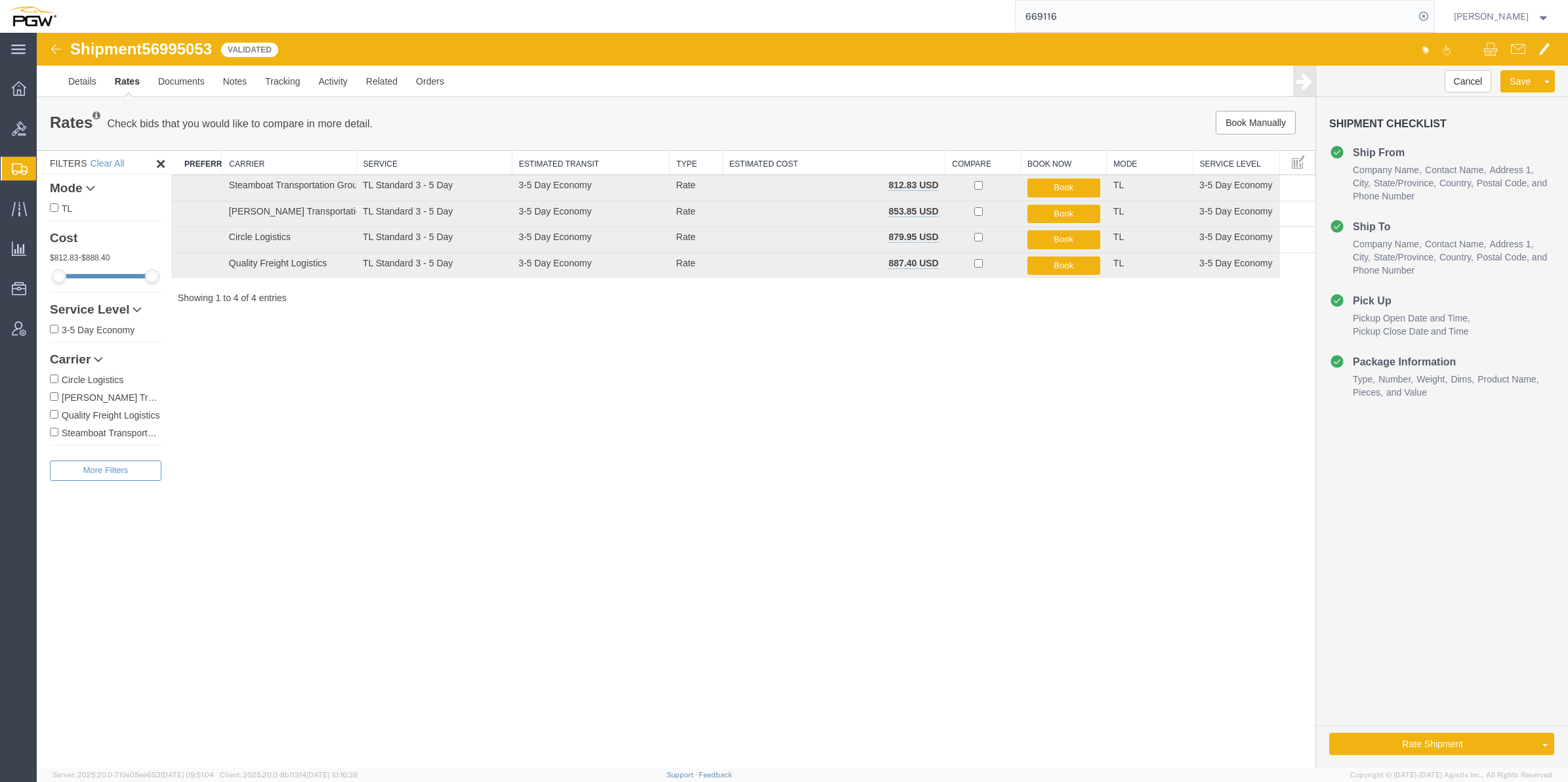
click at [37, 33] on link "Rate And Autotender" at bounding box center [37, 33] width 0 height 0
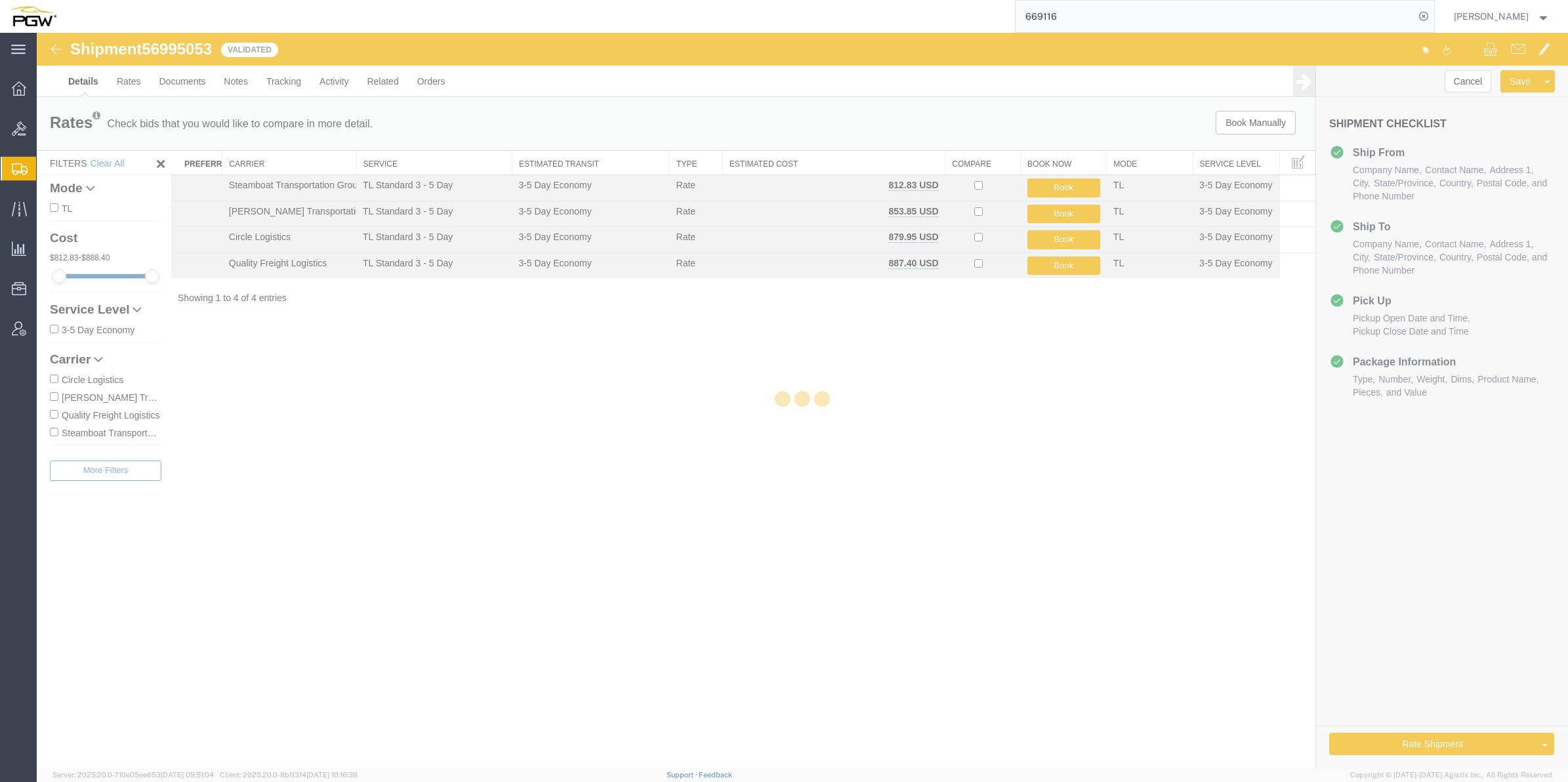
select select "62891"
select select "28771"
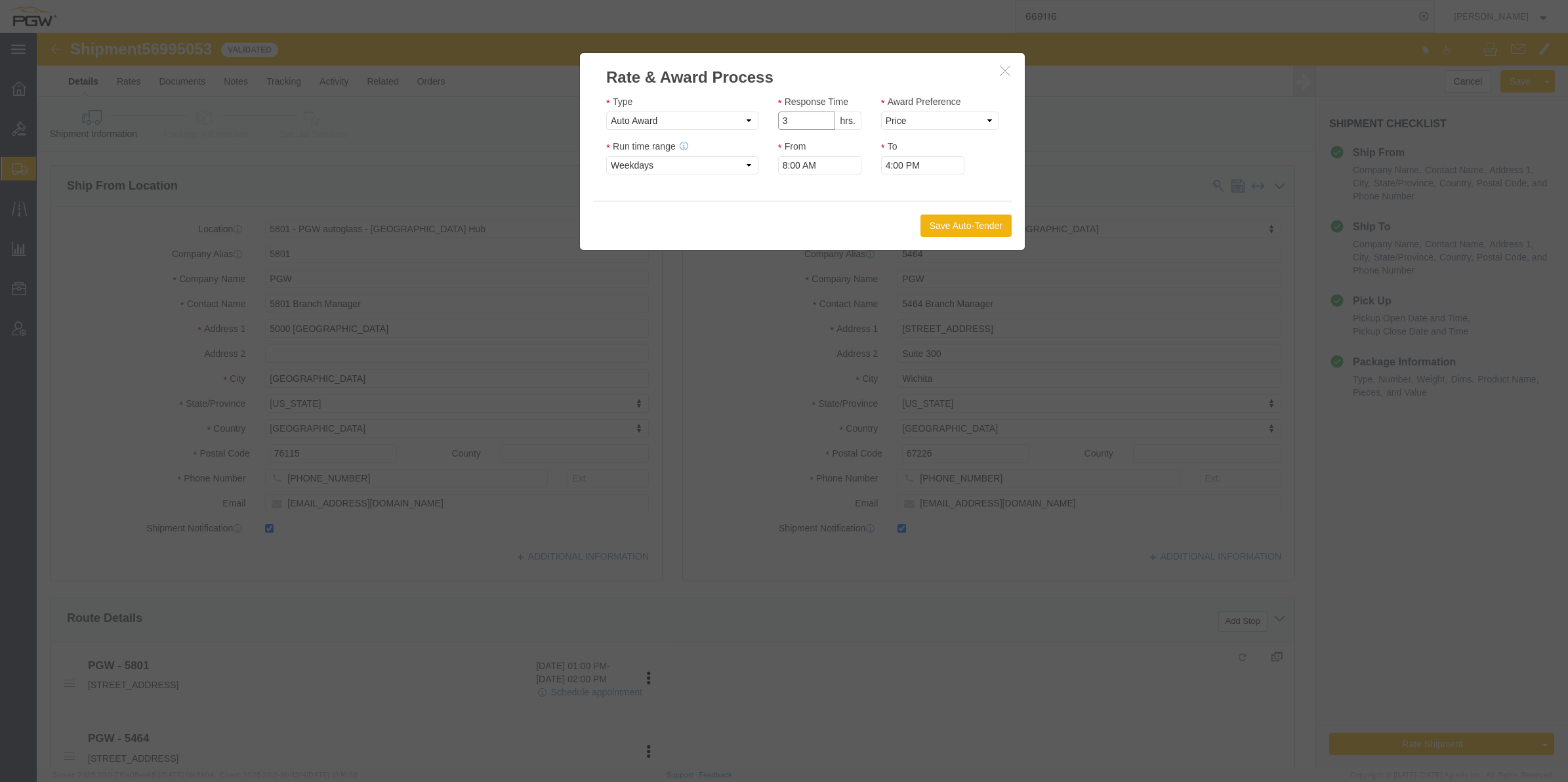
click input "3"
type input "2"
click input "2"
click select "Price Carrier Rank"
select select "LANE_RANK"
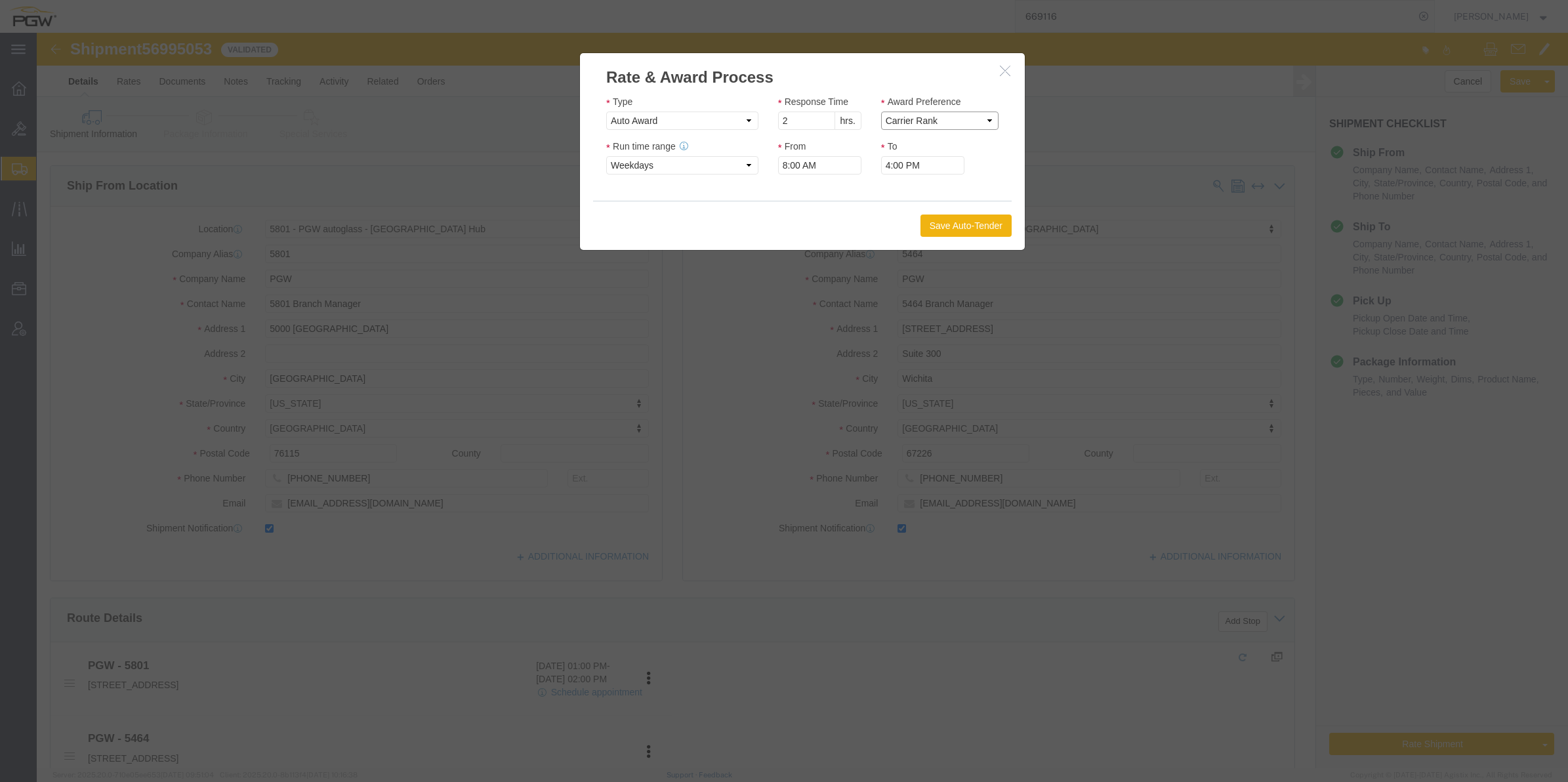
click select "Price Carrier Rank"
click button "Save Auto-Tender"
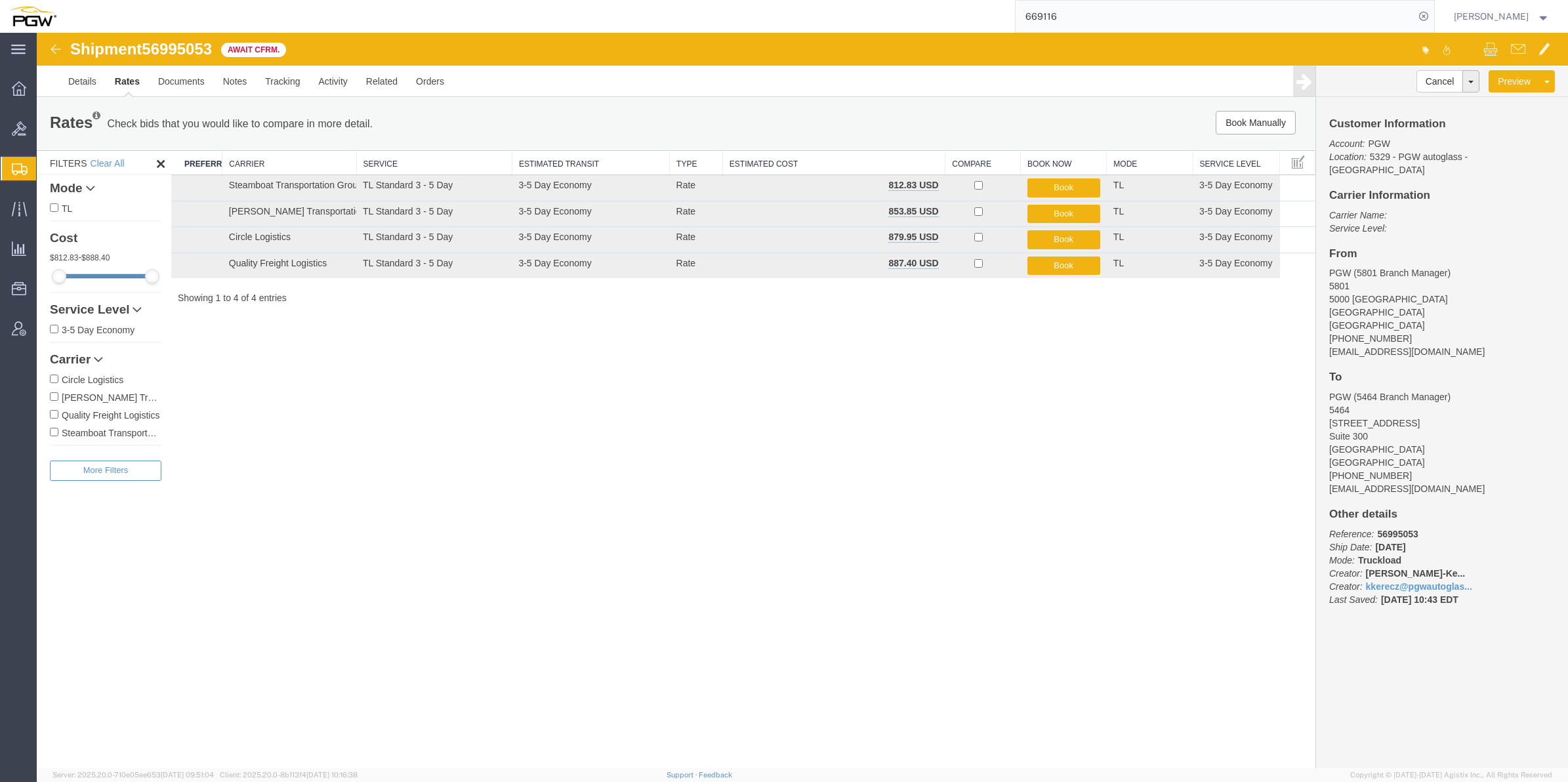
click at [1, 512] on div "main_menu Created with Sketch. Collapse Menu Overview Bids Shipments Shipment M…" at bounding box center [18, 408] width 37 height 750
